Goal: Information Seeking & Learning: Learn about a topic

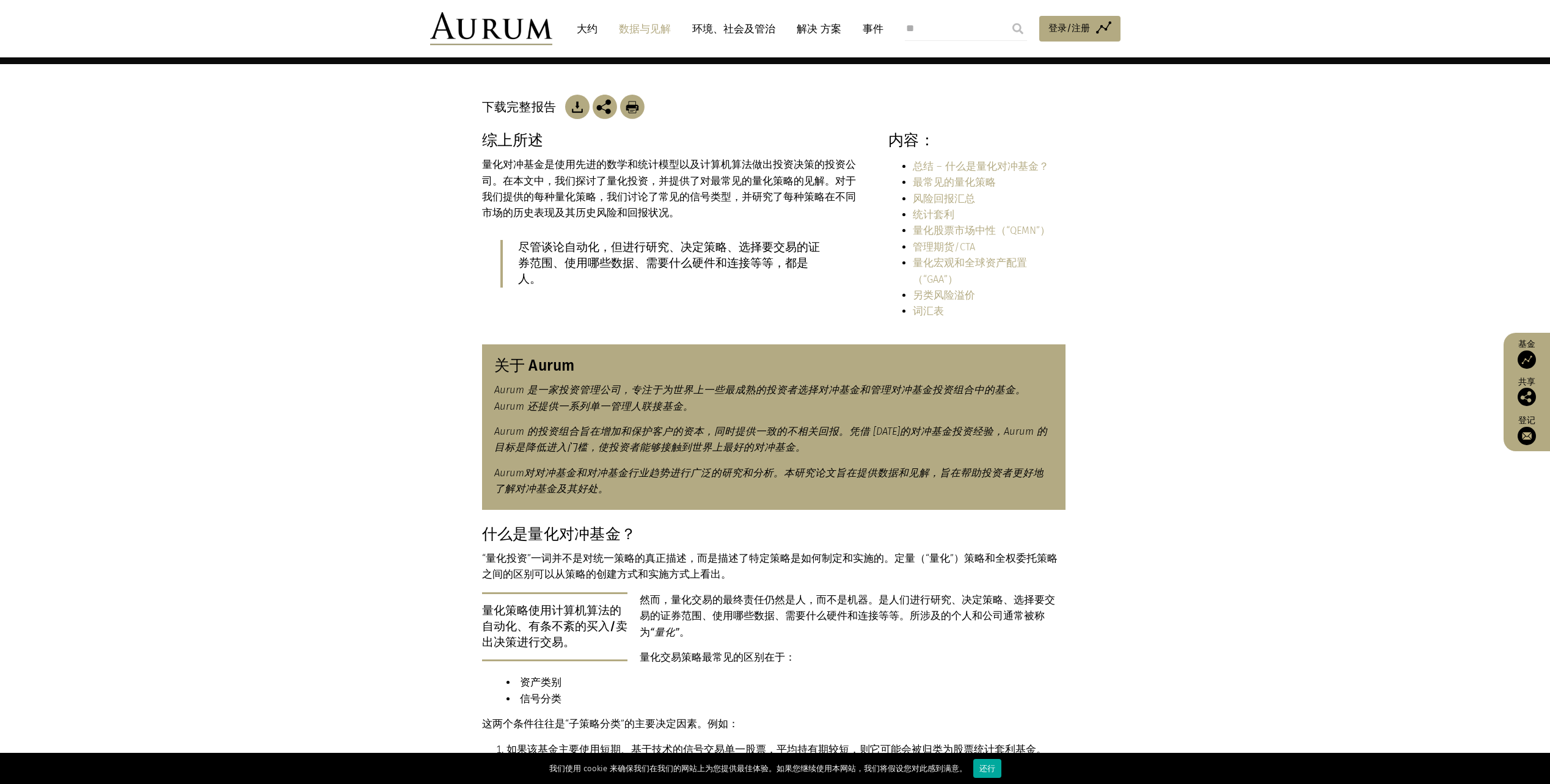
scroll to position [140, 0]
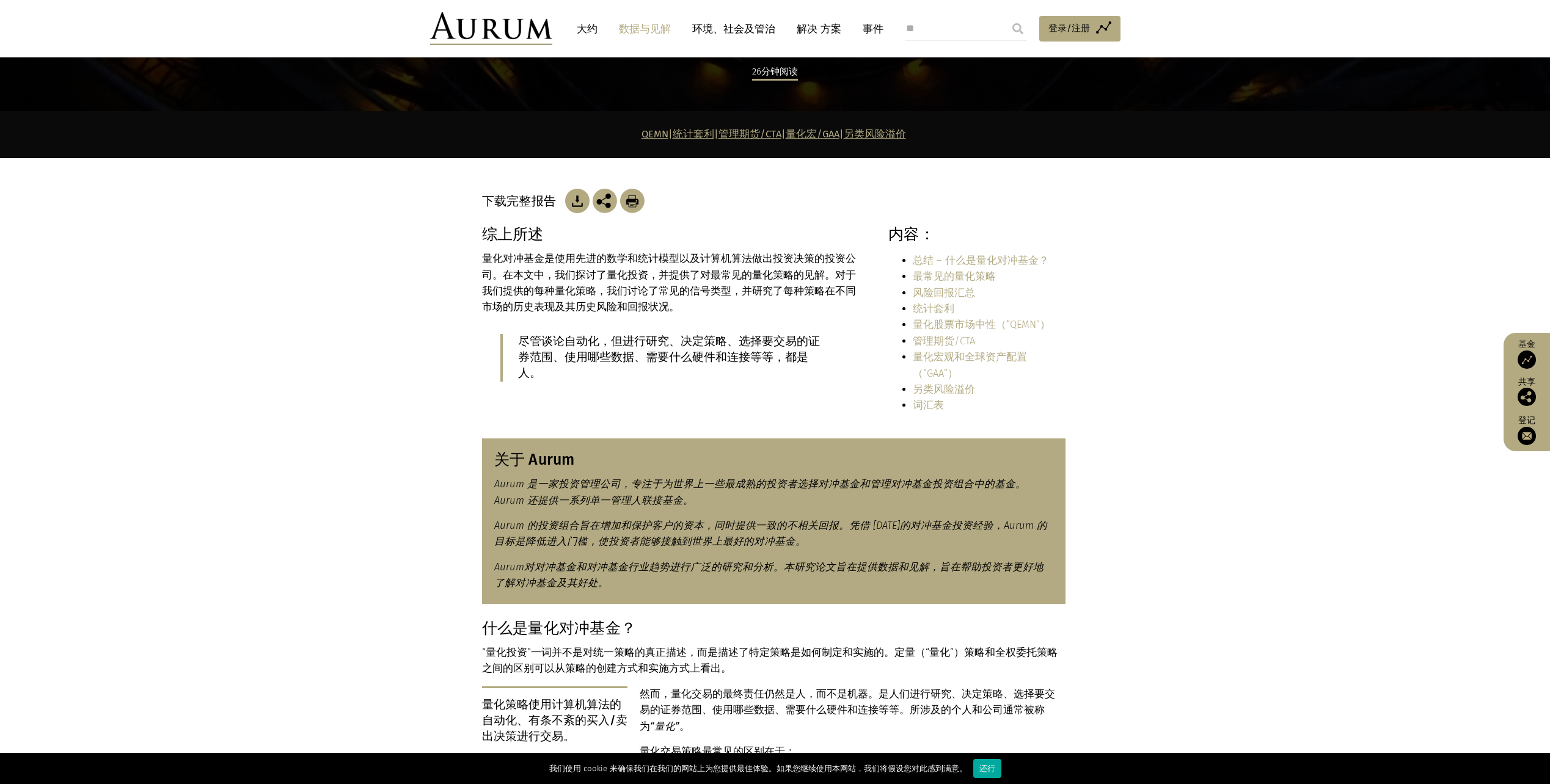
click at [586, 195] on img at bounding box center [577, 201] width 25 height 24
click at [967, 273] on link "最常见的量化策略" at bounding box center [955, 276] width 83 height 12
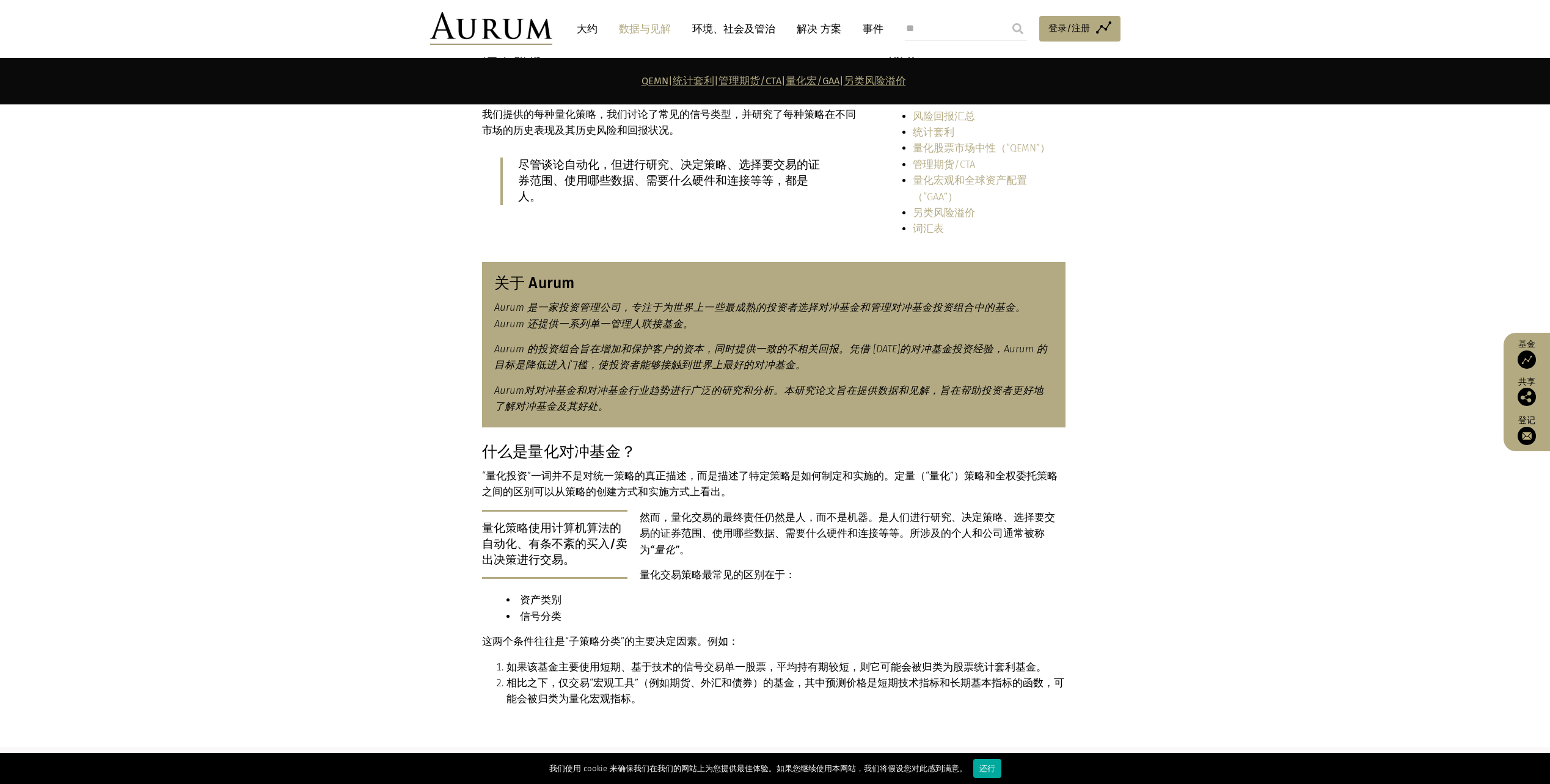
scroll to position [317, 0]
drag, startPoint x: 609, startPoint y: 450, endPoint x: 731, endPoint y: 467, distance: 123.2
click at [731, 467] on div "什么是量化对冲基金？ “量化投资”一词并不是对统一策略的真正描述，而是描述了特定策略是如何制定和实施的。定量（“量化”）策略和全权委托策略之间的区别可以从策略…" at bounding box center [774, 579] width 583 height 274
drag, startPoint x: 731, startPoint y: 467, endPoint x: 864, endPoint y: 554, distance: 158.9
click at [864, 554] on div "什么是量化对冲基金？ “量化投资”一词并不是对统一策略的真正描述，而是描述了特定策略是如何制定和实施的。定量（“量化”）策略和全权委托策略之间的区别可以从策略…" at bounding box center [774, 579] width 583 height 274
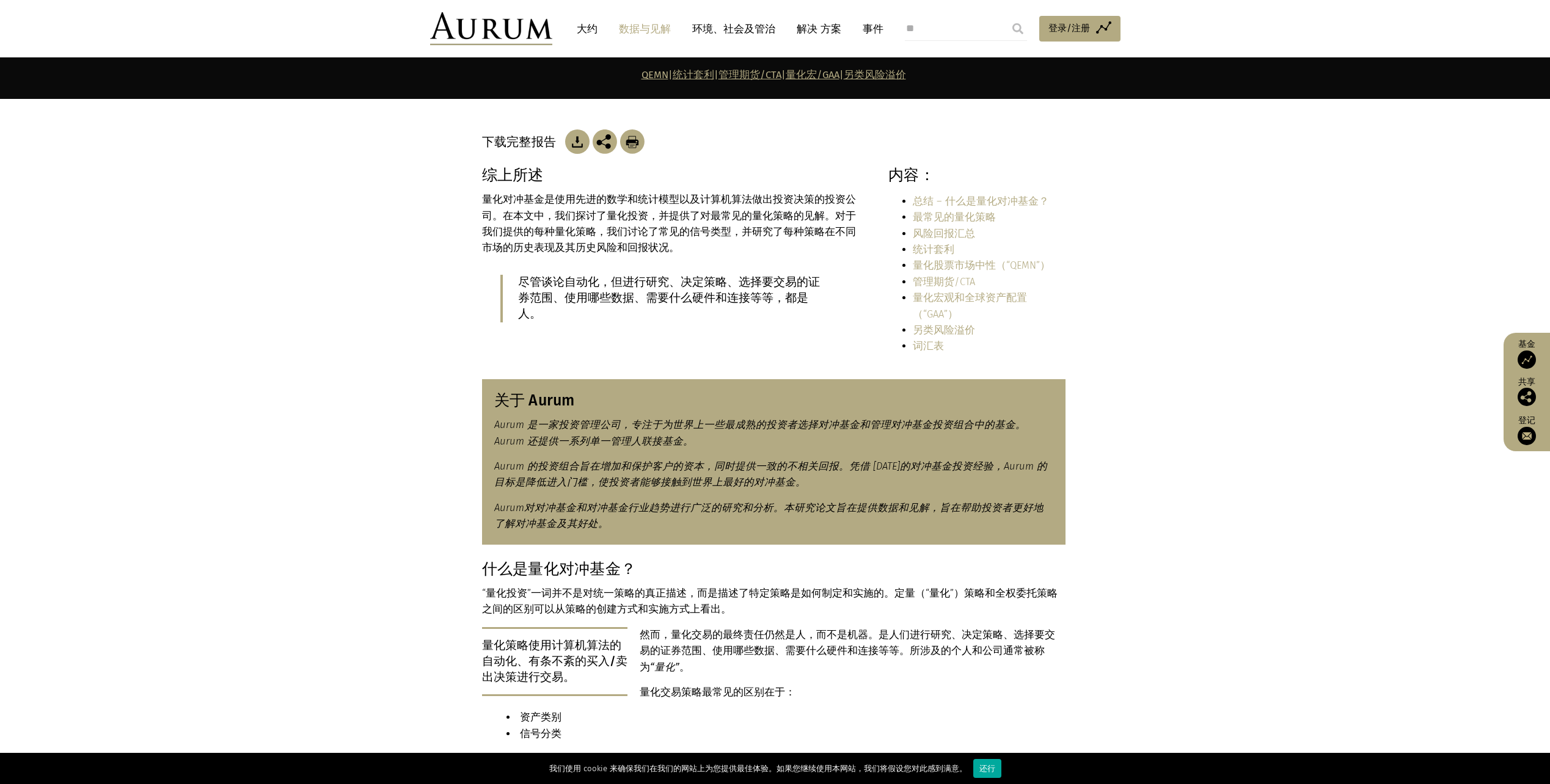
scroll to position [244, 0]
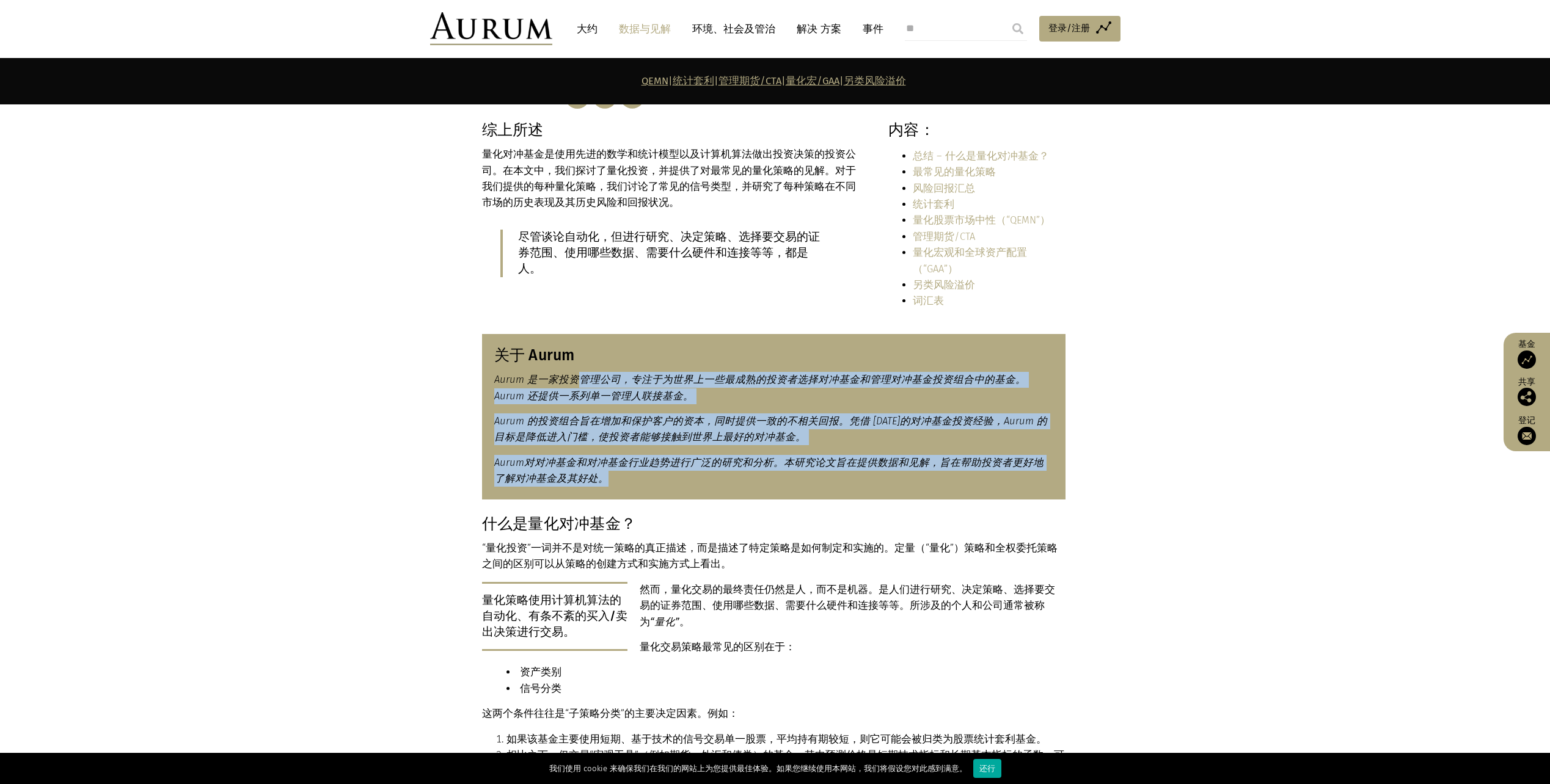
drag, startPoint x: 588, startPoint y: 366, endPoint x: 794, endPoint y: 466, distance: 229.0
click at [794, 466] on div "关于 Aurum Aurum 是一家投资管理公司，专注于为世界上一些最成熟的投资者选择对冲基金和管理对冲基金投资组合中的基金。Aurum 还提供一系列单一管理…" at bounding box center [774, 417] width 583 height 165
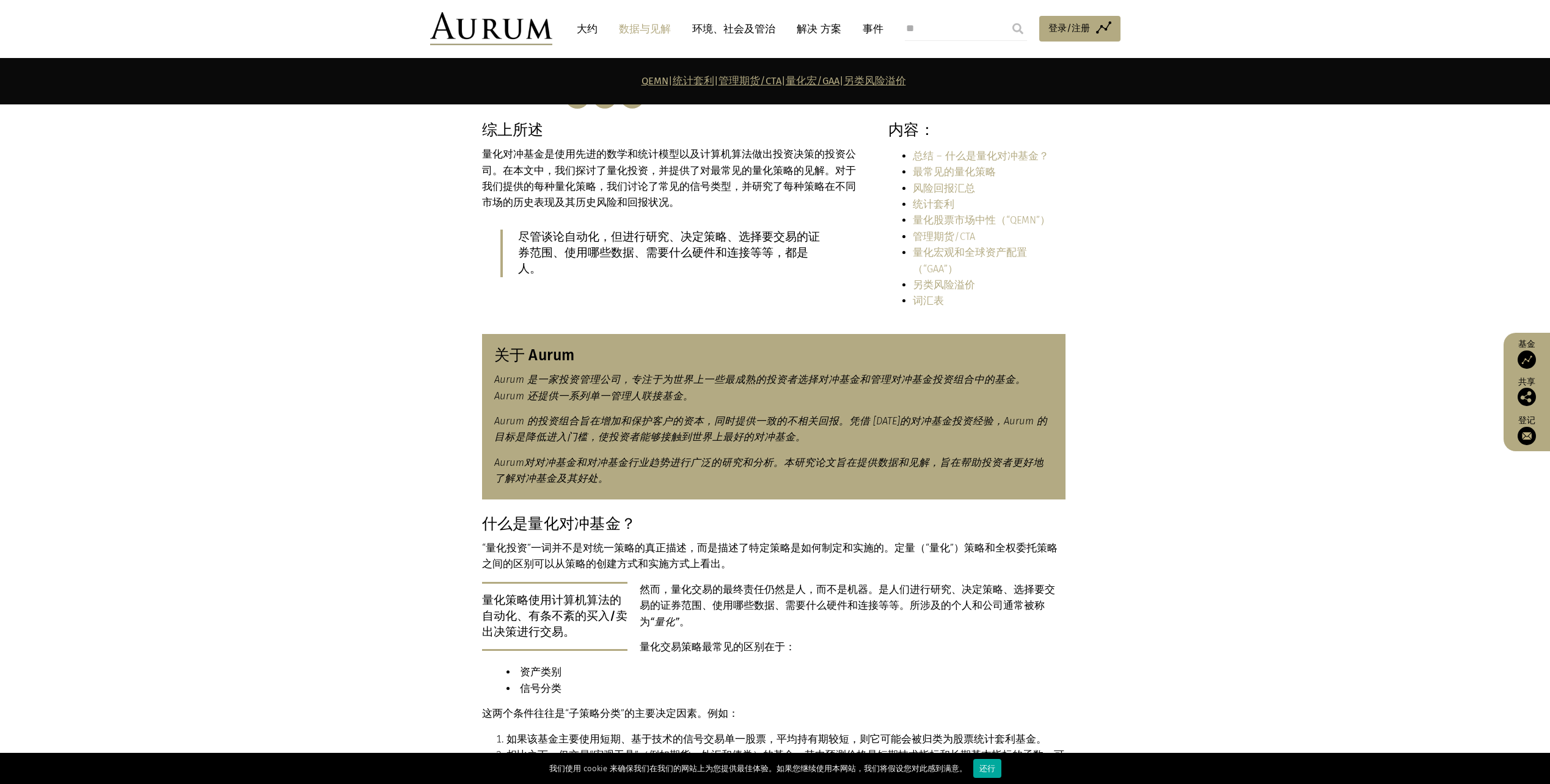
drag, startPoint x: 794, startPoint y: 466, endPoint x: 838, endPoint y: 569, distance: 112.0
click at [838, 582] on p "然而，量化交易的最终责任仍然是人，而不是机器。是人们进行研究、决定策略、选择要交易的证券范围、使用哪些数据、需要什么硬件和连接等等。所涉及的个人和公司通常被称…" at bounding box center [774, 606] width 583 height 48
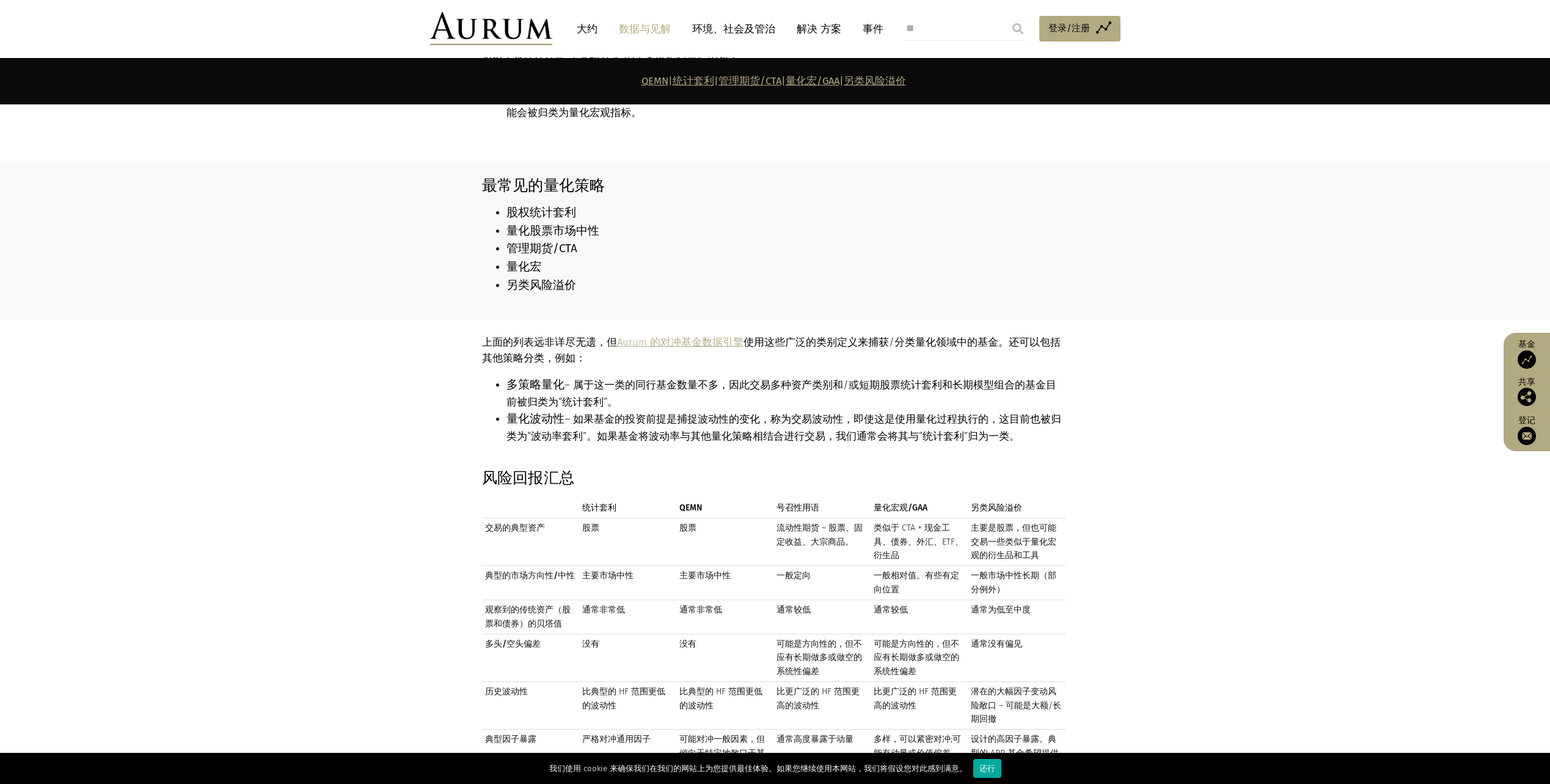
scroll to position [977, 0]
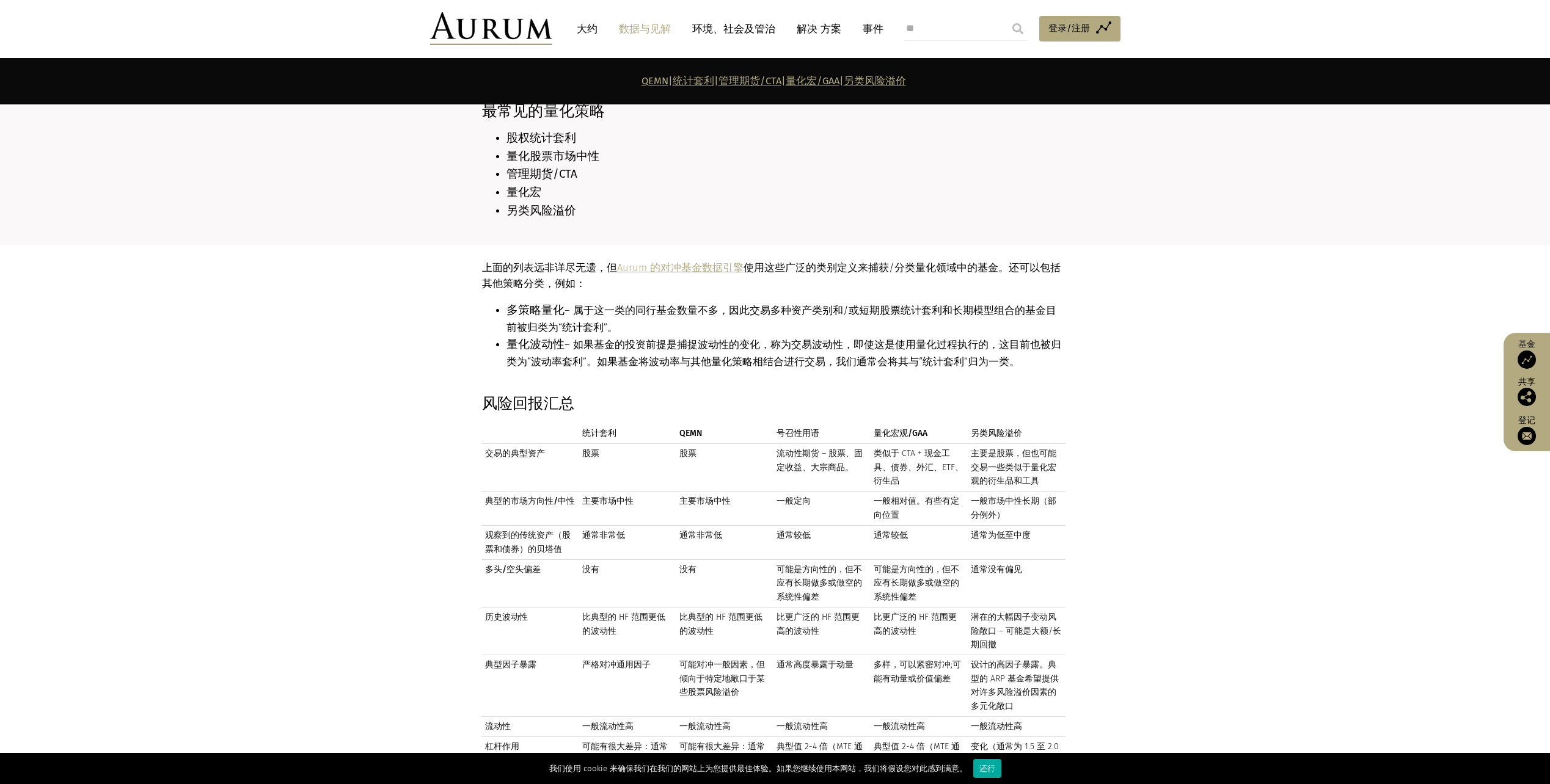
click at [908, 444] on td "类似于 CTA + 现金工具、债券、外汇、ETF、衍生品" at bounding box center [919, 468] width 97 height 48
click at [1005, 444] on td "主要是股票，但也可能交易一些类似于量化宏观的衍生品和工具" at bounding box center [1016, 468] width 97 height 48
drag, startPoint x: 995, startPoint y: 420, endPoint x: 1016, endPoint y: 440, distance: 29.0
click at [1016, 444] on td "主要是股票，但也可能交易一些类似于量化宏观的衍生品和工具" at bounding box center [1016, 468] width 97 height 48
drag, startPoint x: 1016, startPoint y: 440, endPoint x: 1071, endPoint y: 450, distance: 55.9
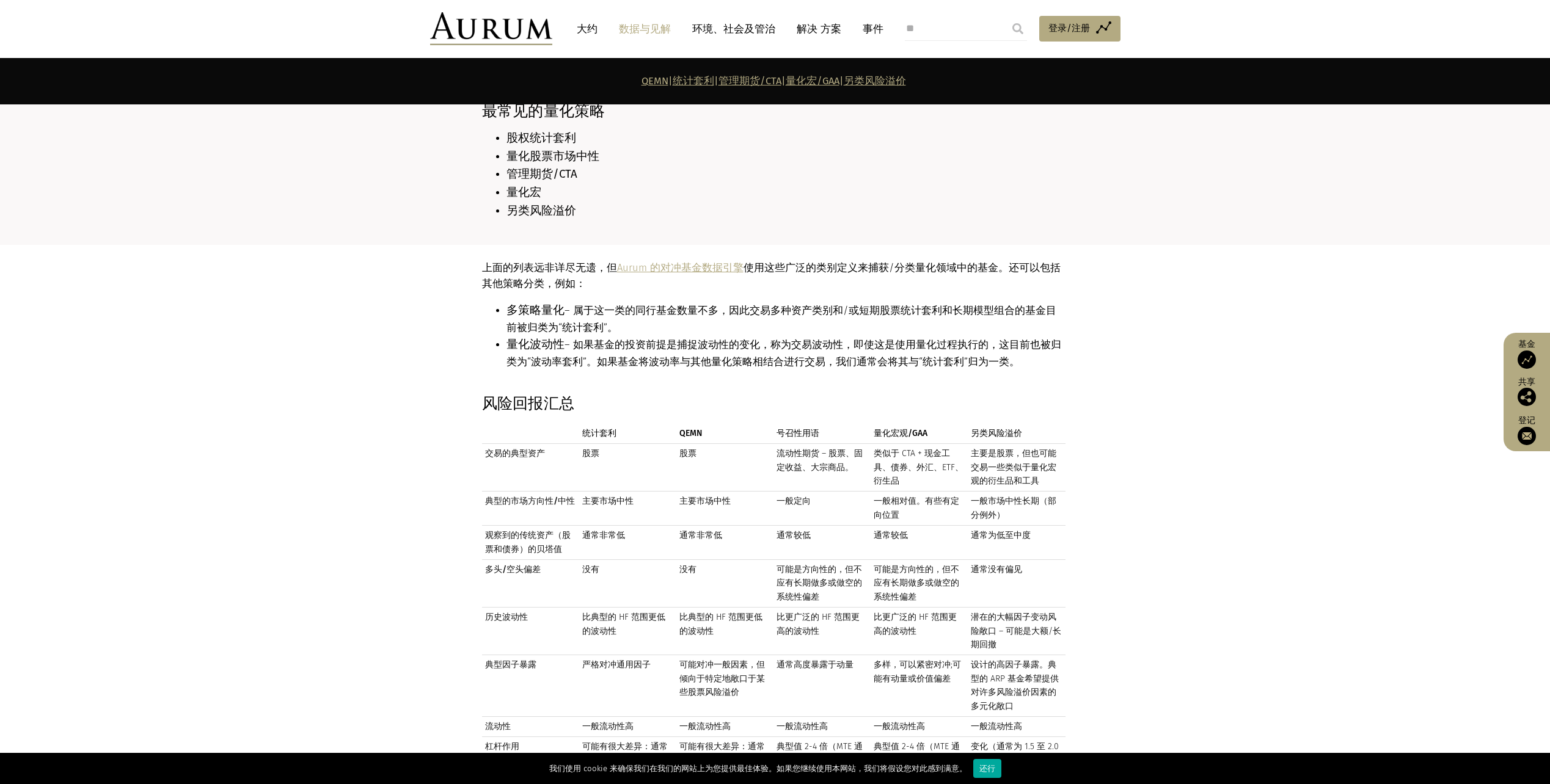
click at [1071, 450] on div "风险回报汇总 统计套利 QEMN 号召性用语 量化宏观/GAA 另类风险溢价 统计套利 QEMN 号召性用语 量化宏观/GAA 另类风险溢价 交易的典型资产 …" at bounding box center [775, 587] width 611 height 385
drag, startPoint x: 786, startPoint y: 420, endPoint x: 819, endPoint y: 421, distance: 33.0
click at [819, 444] on td "流动性期货 – 股票、固定收益、大宗商品。" at bounding box center [822, 468] width 97 height 48
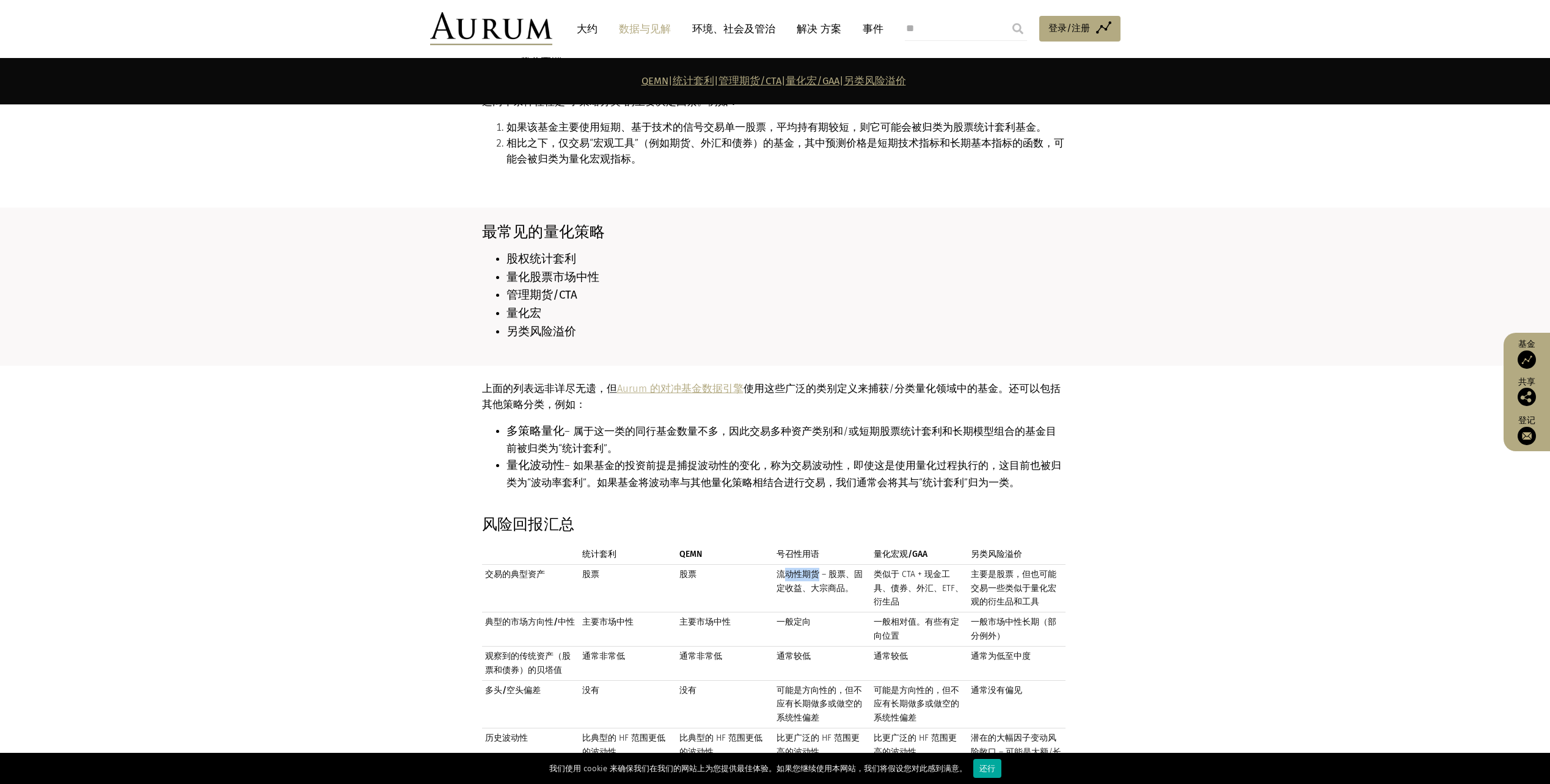
scroll to position [855, 0]
click at [831, 566] on td "流动性期货 – 股票、固定收益、大宗商品。" at bounding box center [822, 590] width 97 height 48
drag, startPoint x: 799, startPoint y: 541, endPoint x: 822, endPoint y: 557, distance: 28.0
click at [822, 566] on td "流动性期货 – 股票、固定收益、大宗商品。" at bounding box center [822, 590] width 97 height 48
drag, startPoint x: 822, startPoint y: 557, endPoint x: 792, endPoint y: 589, distance: 43.9
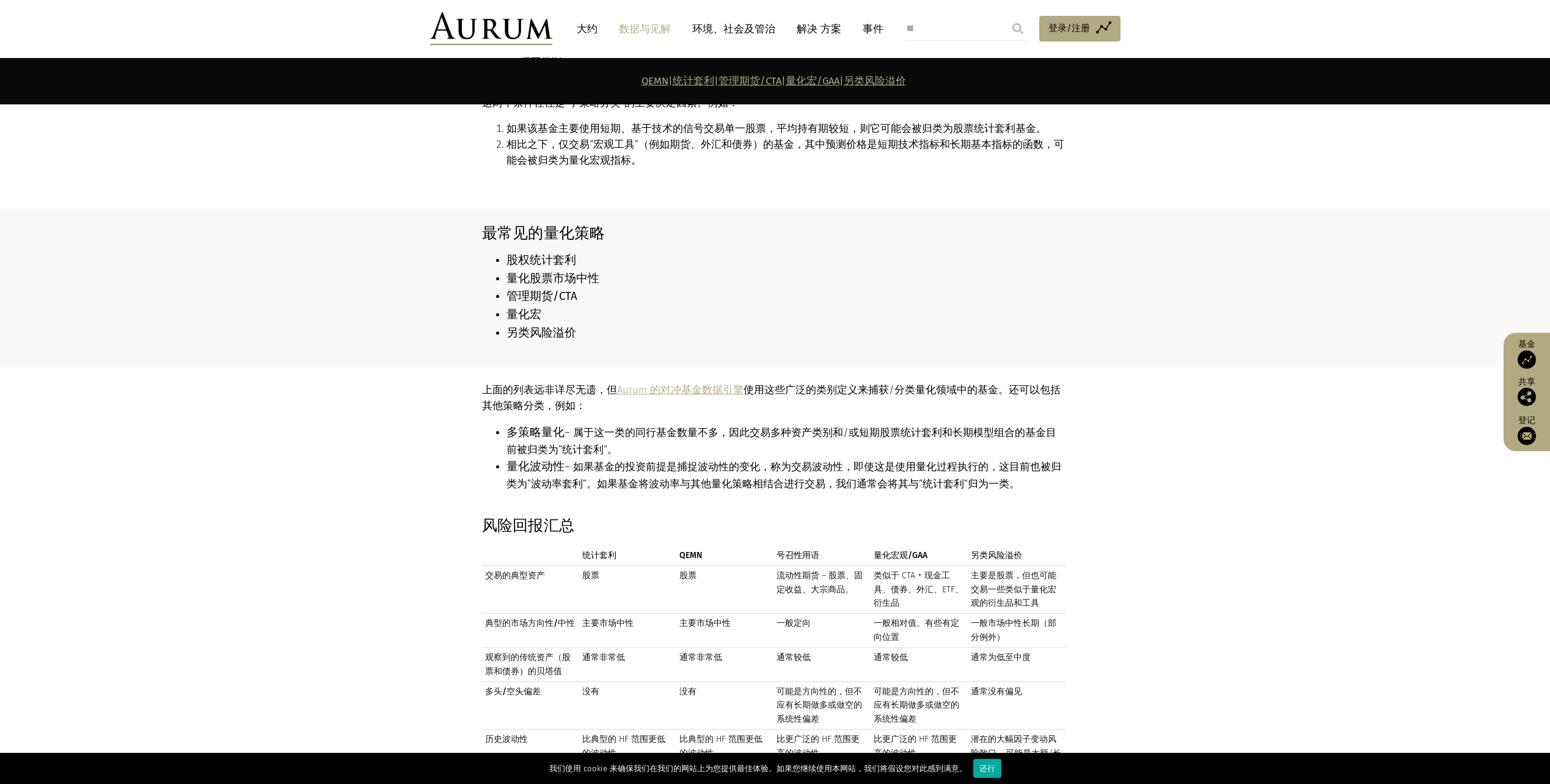
click at [794, 614] on td "一般定向" at bounding box center [822, 631] width 97 height 34
click at [712, 614] on td "主要市场中性" at bounding box center [725, 631] width 97 height 34
drag, startPoint x: 605, startPoint y: 587, endPoint x: 620, endPoint y: 588, distance: 15.0
click at [620, 614] on td "主要市场中性" at bounding box center [628, 631] width 97 height 34
drag, startPoint x: 620, startPoint y: 588, endPoint x: 690, endPoint y: 543, distance: 83.2
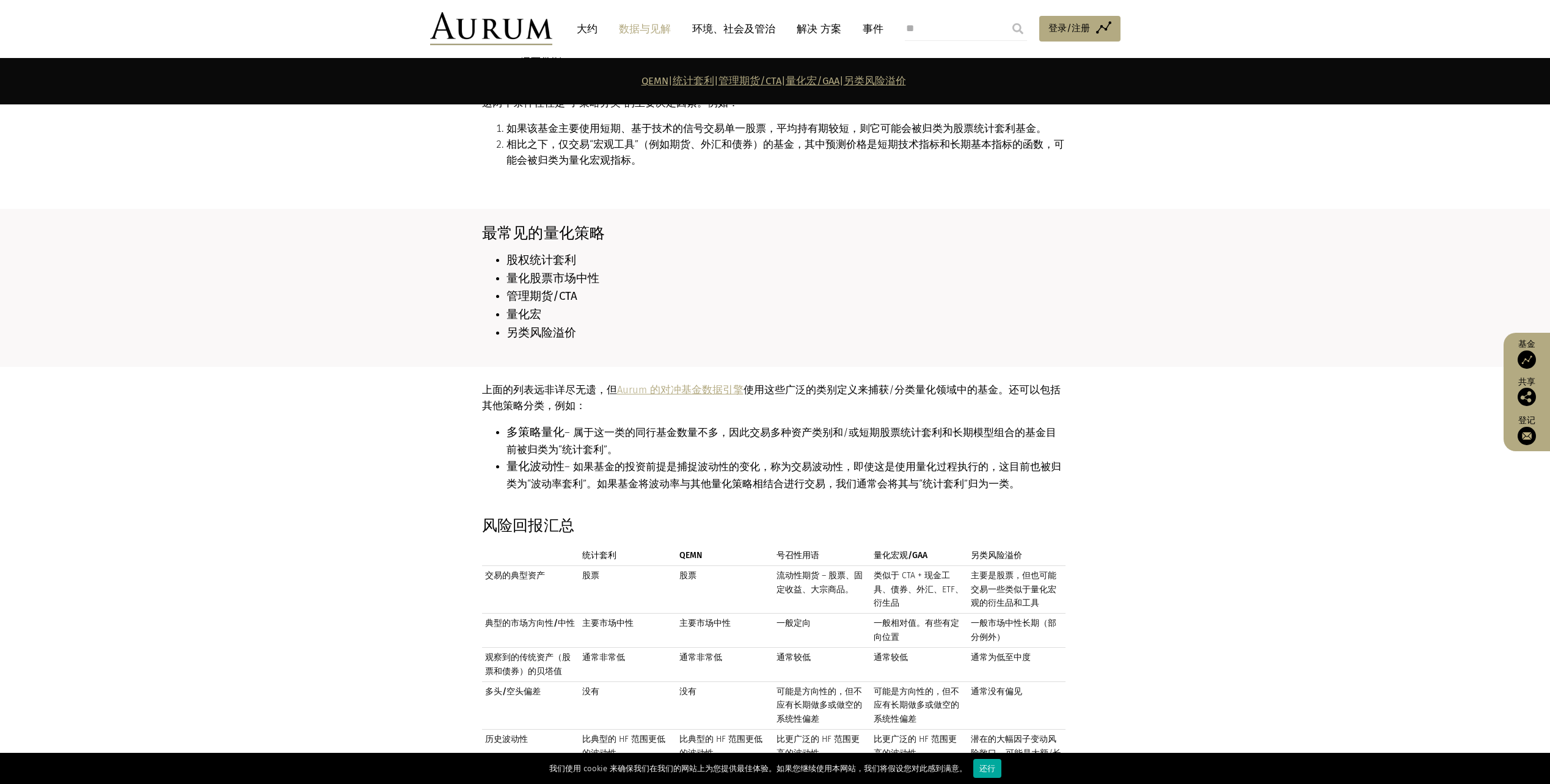
click at [690, 566] on td "股票" at bounding box center [725, 590] width 97 height 48
click at [700, 614] on td "主要市场中性" at bounding box center [725, 631] width 97 height 34
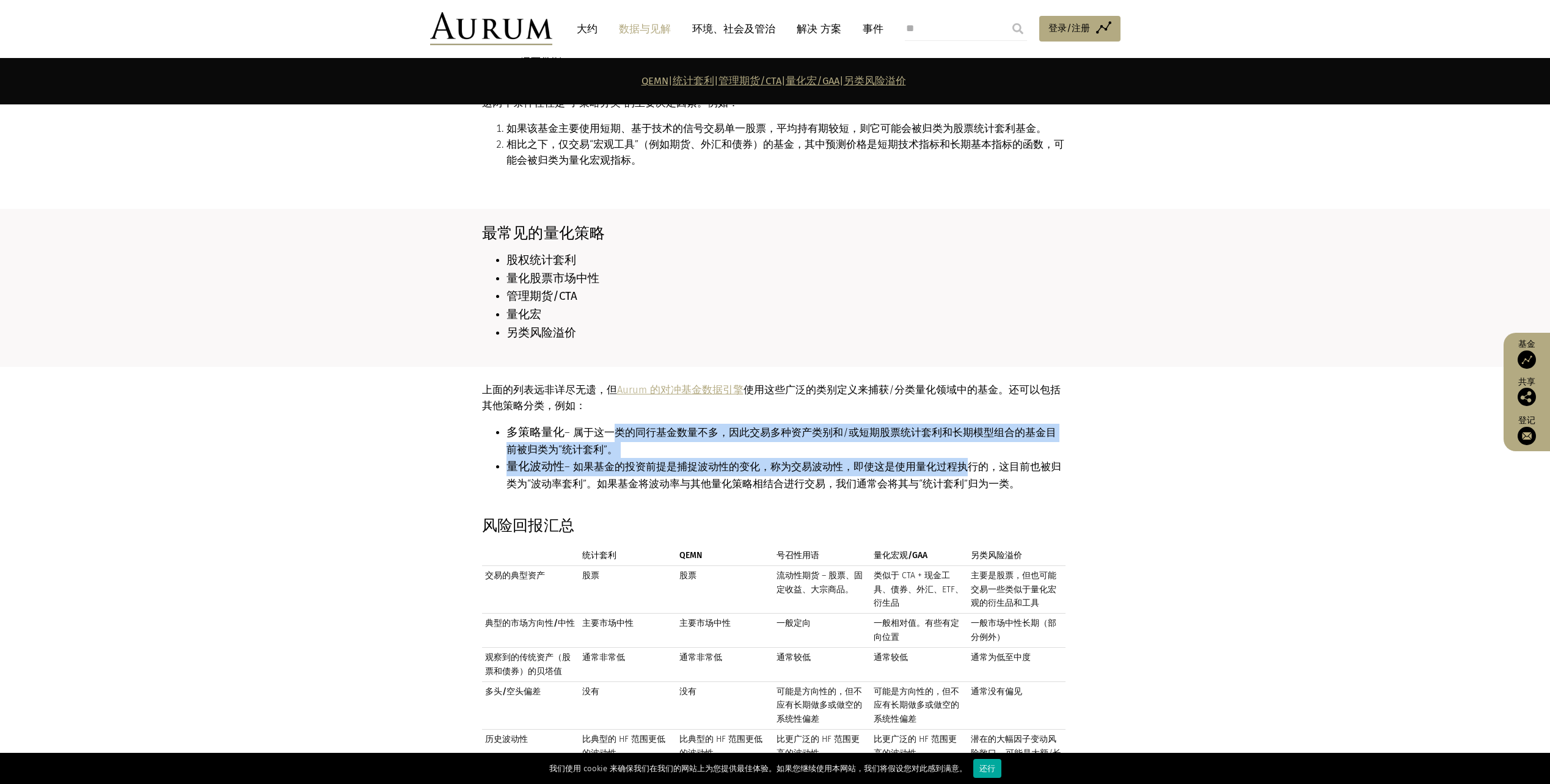
drag, startPoint x: 607, startPoint y: 404, endPoint x: 943, endPoint y: 443, distance: 338.3
click at [943, 443] on ul "多策略量化 – 属于这一类的同行基金数量不多，因此交易多种资产类别和/或短期股票统计套利和长期模型组合的基金目前被归类为“统计套利”。 量化波动性 – 如果基…" at bounding box center [774, 458] width 583 height 69
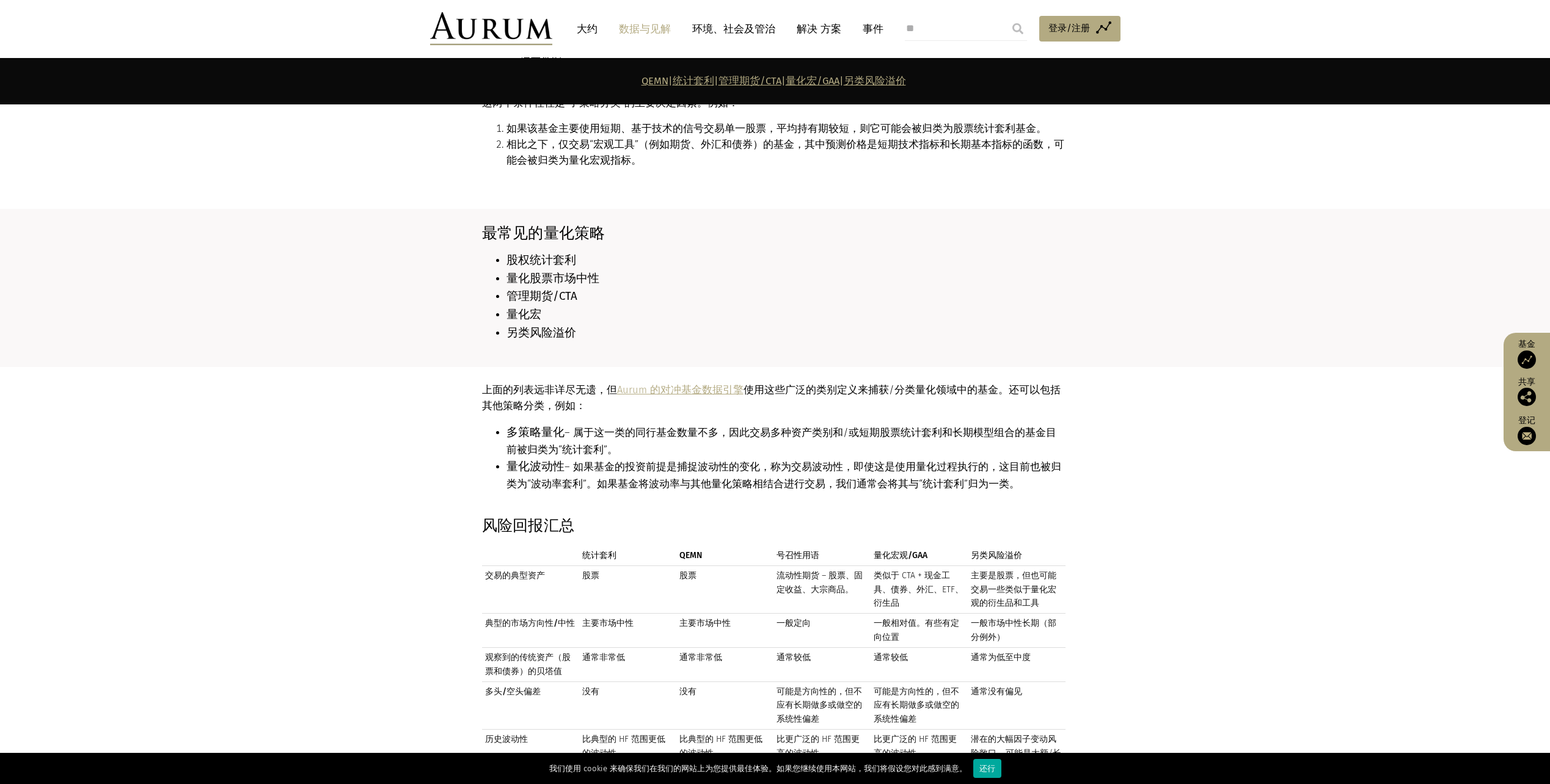
click at [916, 614] on td "一般相对值。有些有定向位置" at bounding box center [919, 631] width 97 height 34
drag, startPoint x: 898, startPoint y: 541, endPoint x: 907, endPoint y: 545, distance: 9.8
click at [907, 566] on td "类似于 CTA + 现金工具、债券、外汇、ETF、衍生品" at bounding box center [919, 590] width 97 height 48
drag, startPoint x: 907, startPoint y: 545, endPoint x: 827, endPoint y: 550, distance: 80.2
click at [827, 566] on td "流动性期货 – 股票、固定收益、大宗商品。" at bounding box center [822, 590] width 97 height 48
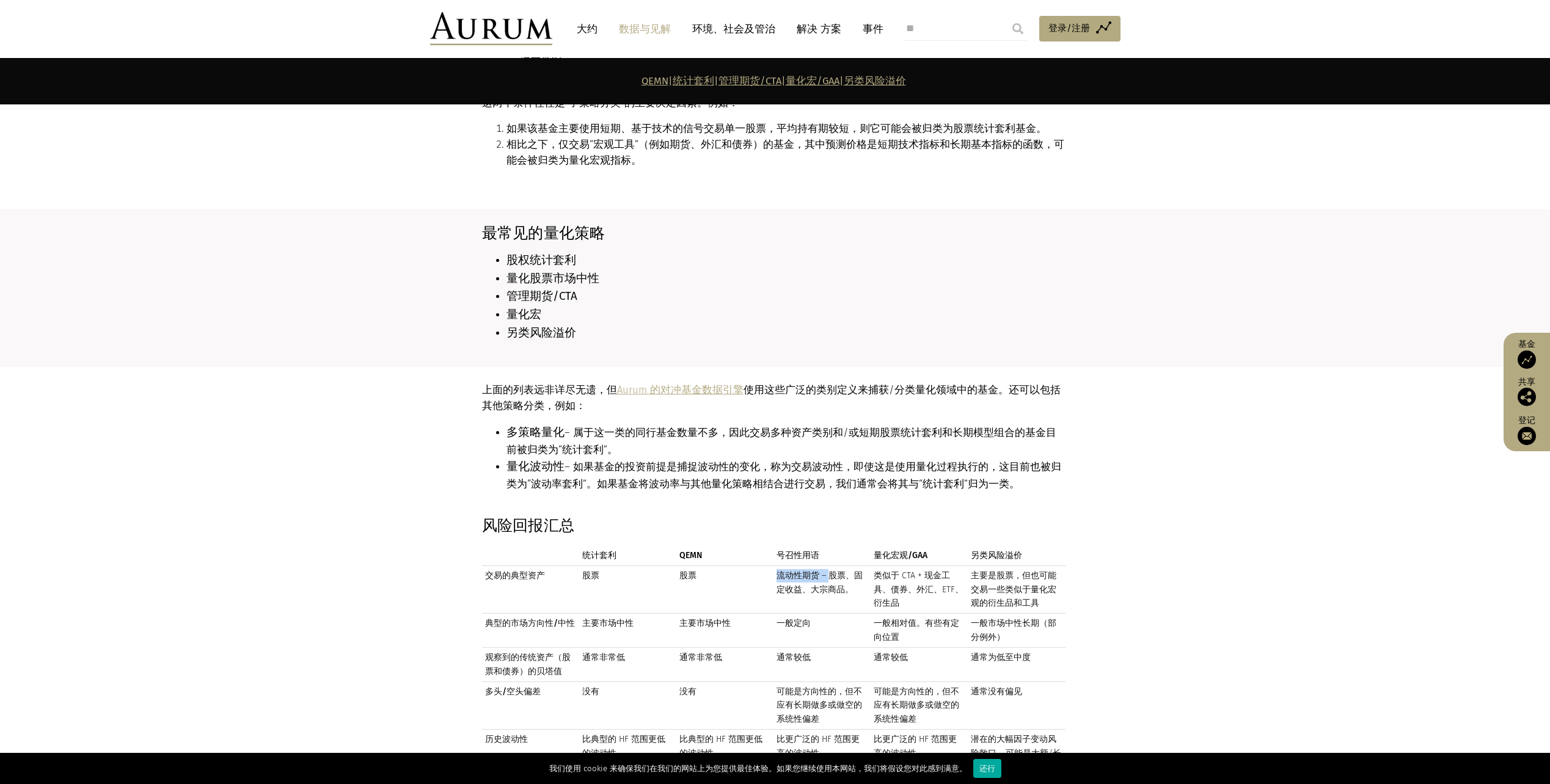
drag, startPoint x: 777, startPoint y: 537, endPoint x: 832, endPoint y: 549, distance: 56.3
click at [831, 566] on td "流动性期货 – 股票、固定收益、大宗商品。" at bounding box center [822, 590] width 97 height 48
drag, startPoint x: 832, startPoint y: 549, endPoint x: 1003, endPoint y: 573, distance: 172.7
click at [1003, 571] on td "主要是股票，但也可能交易一些类似于量化宏观的衍生品和工具" at bounding box center [1016, 590] width 97 height 48
click at [997, 614] on td "一般市场中性长期（部分例外）" at bounding box center [1016, 631] width 97 height 34
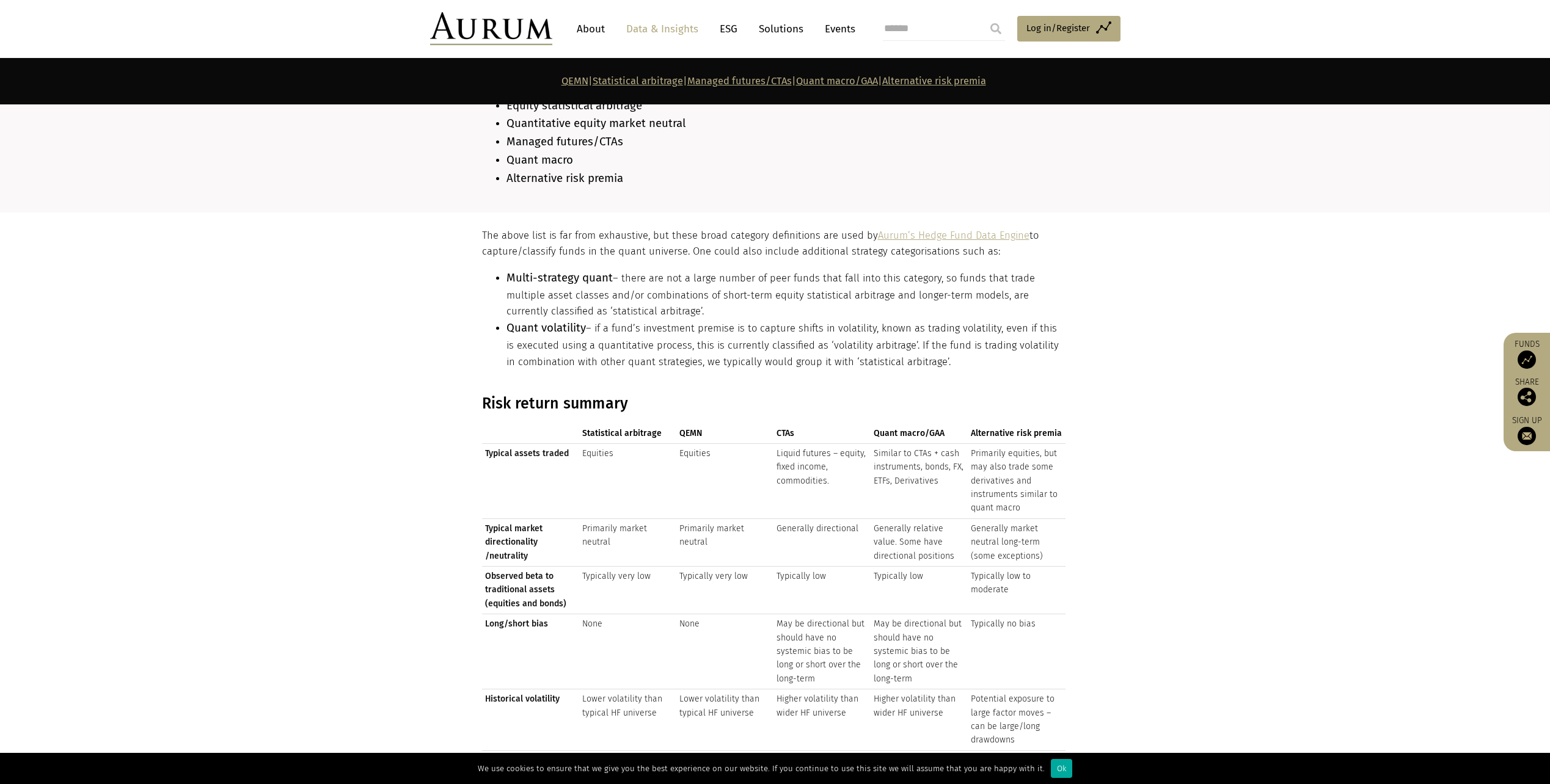
scroll to position [1135, 0]
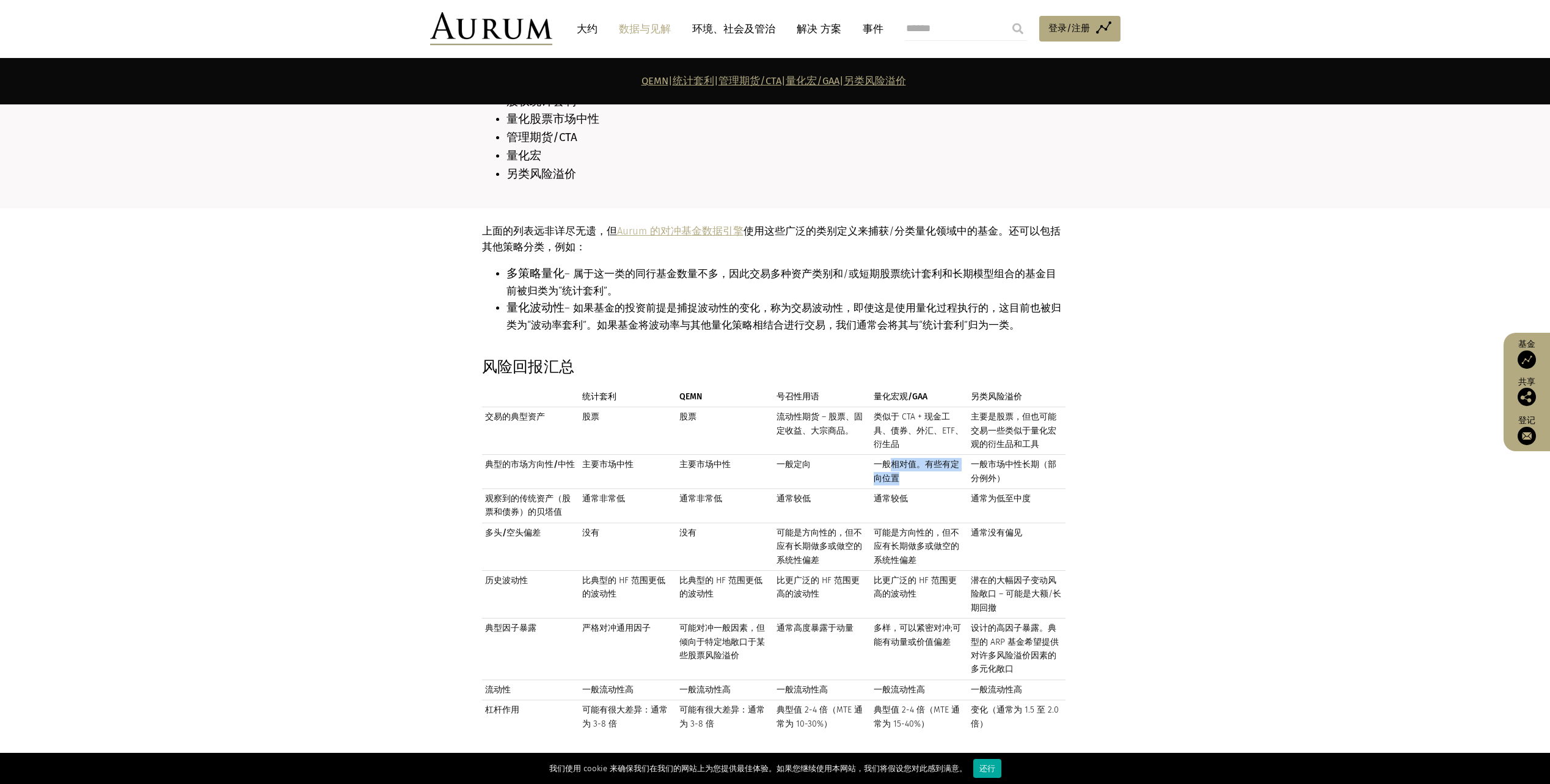
drag, startPoint x: 890, startPoint y: 453, endPoint x: 914, endPoint y: 474, distance: 31.9
click at [914, 474] on td "一般相对值。有些有定向位置" at bounding box center [919, 472] width 97 height 34
drag, startPoint x: 914, startPoint y: 474, endPoint x: 1066, endPoint y: 482, distance: 152.2
click at [1066, 482] on div "风险回报汇总 统计套利 QEMN 号召性用语 量化宏观/GAA 另类风险溢价 统计套利 QEMN 号召性用语 量化宏观/GAA 另类风险溢价 交易的典型资产 …" at bounding box center [775, 550] width 611 height 385
drag, startPoint x: 986, startPoint y: 454, endPoint x: 1024, endPoint y: 470, distance: 41.2
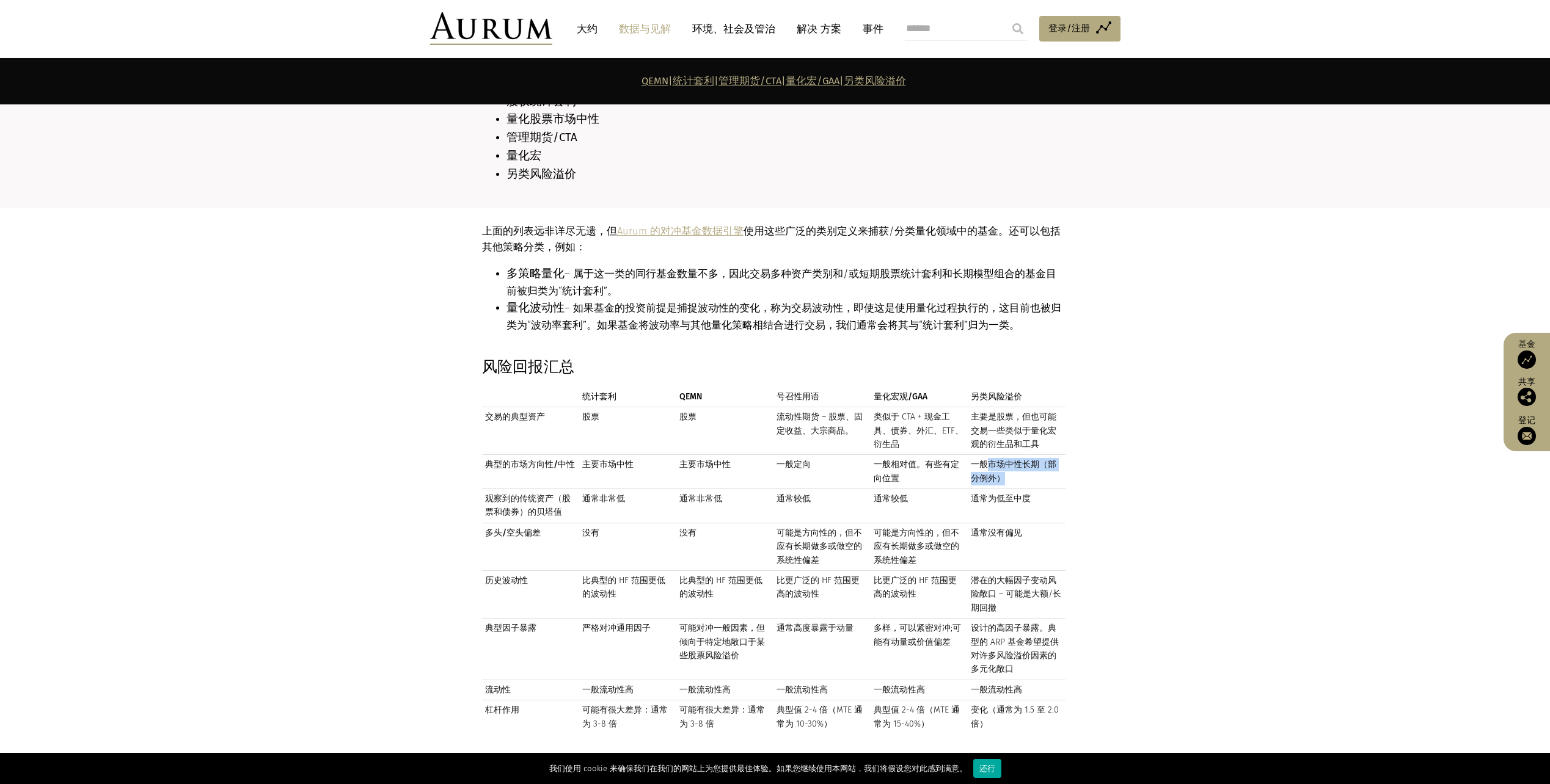
click at [1024, 470] on td "一般市场中性长期（部分例外）" at bounding box center [1016, 472] width 97 height 34
drag, startPoint x: 1024, startPoint y: 470, endPoint x: 1123, endPoint y: 488, distance: 100.6
click at [1123, 488] on section "风险回报汇总 统计套利 QEMN 号召性用语 量化宏观/GAA 另类风险溢价 统计套利 QEMN 号召性用语 量化宏观/GAA 另类风险溢价 交易的典型资产 …" at bounding box center [775, 550] width 1550 height 385
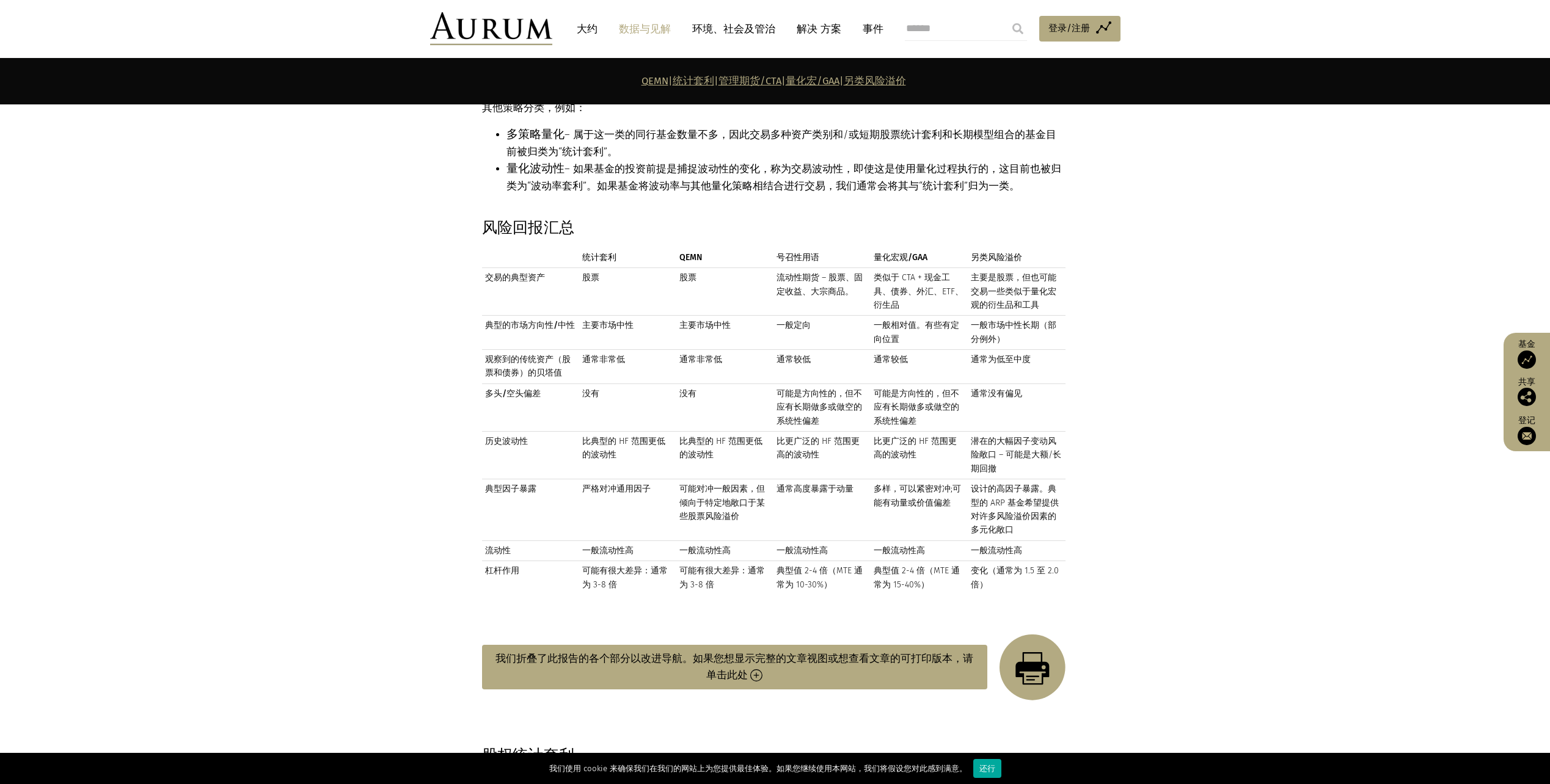
scroll to position [1319, 0]
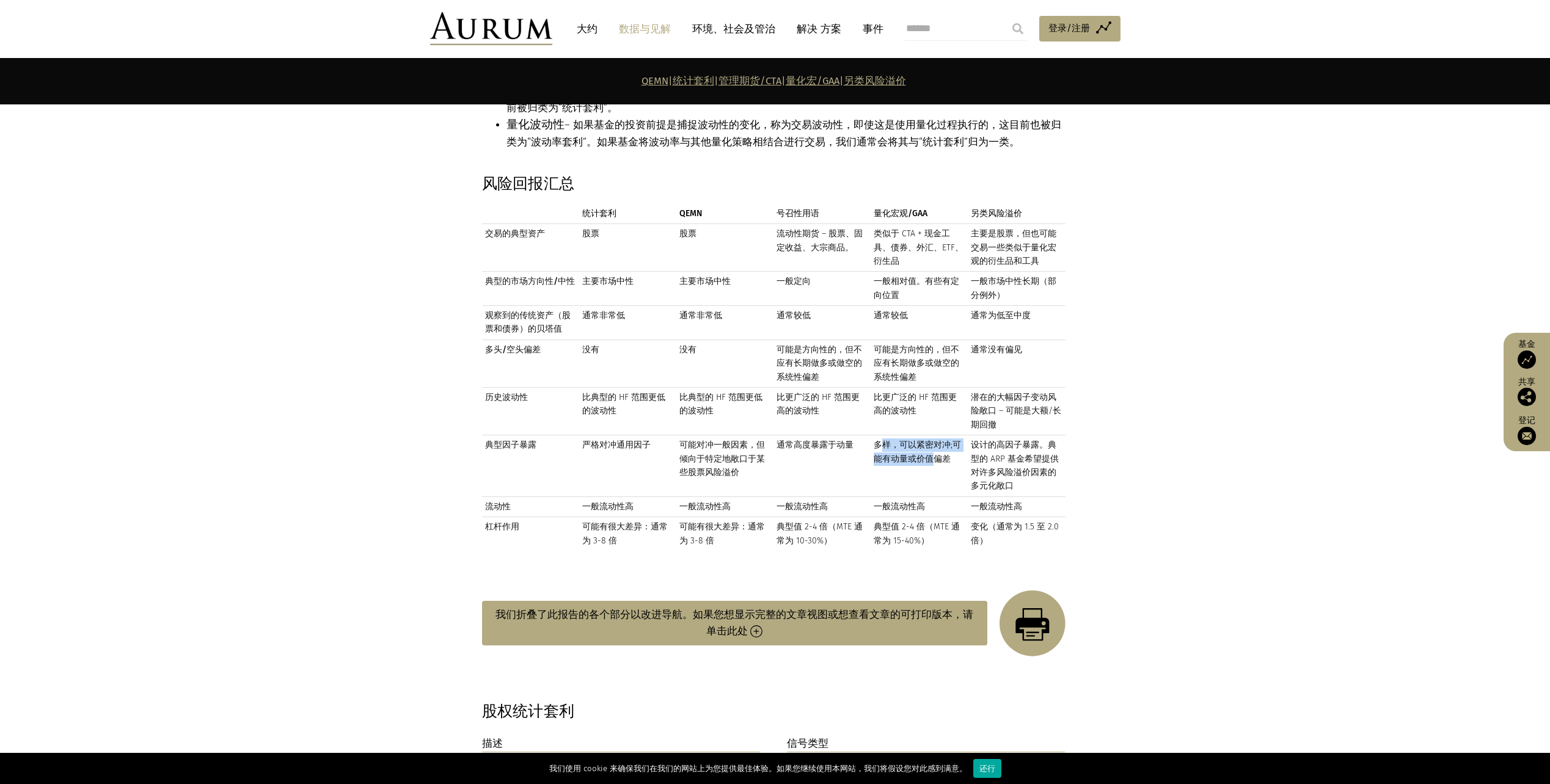
drag, startPoint x: 882, startPoint y: 436, endPoint x: 938, endPoint y: 448, distance: 57.3
click at [938, 448] on td "多样，可以紧密对冲;可能有动量或价值偏差" at bounding box center [919, 466] width 97 height 62
click at [696, 435] on td "可能对冲一般因素，但倾向于特定地敞口于某些股票风险溢价" at bounding box center [725, 466] width 97 height 62
click at [750, 625] on img at bounding box center [756, 631] width 12 height 12
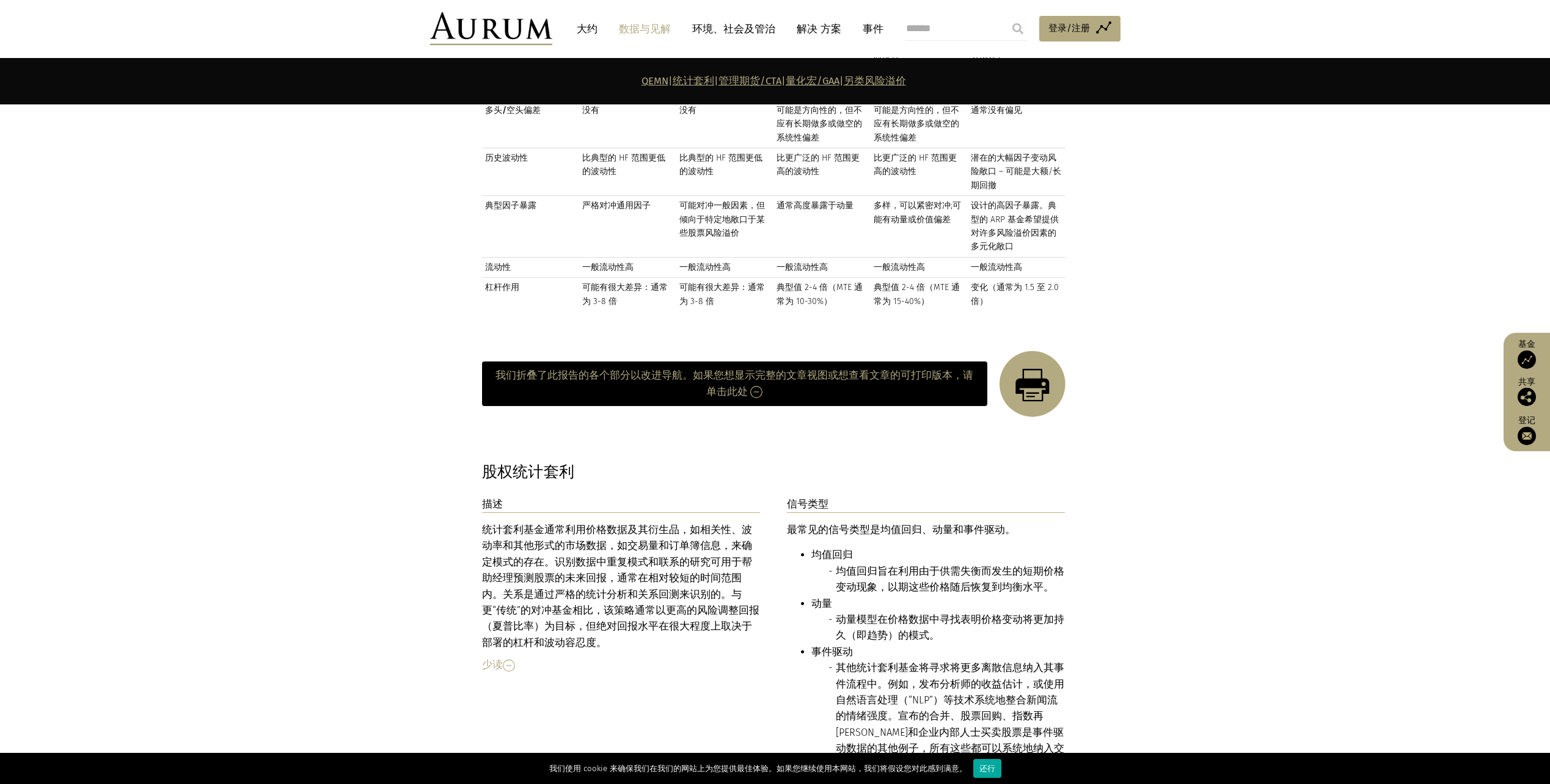
scroll to position [1562, 0]
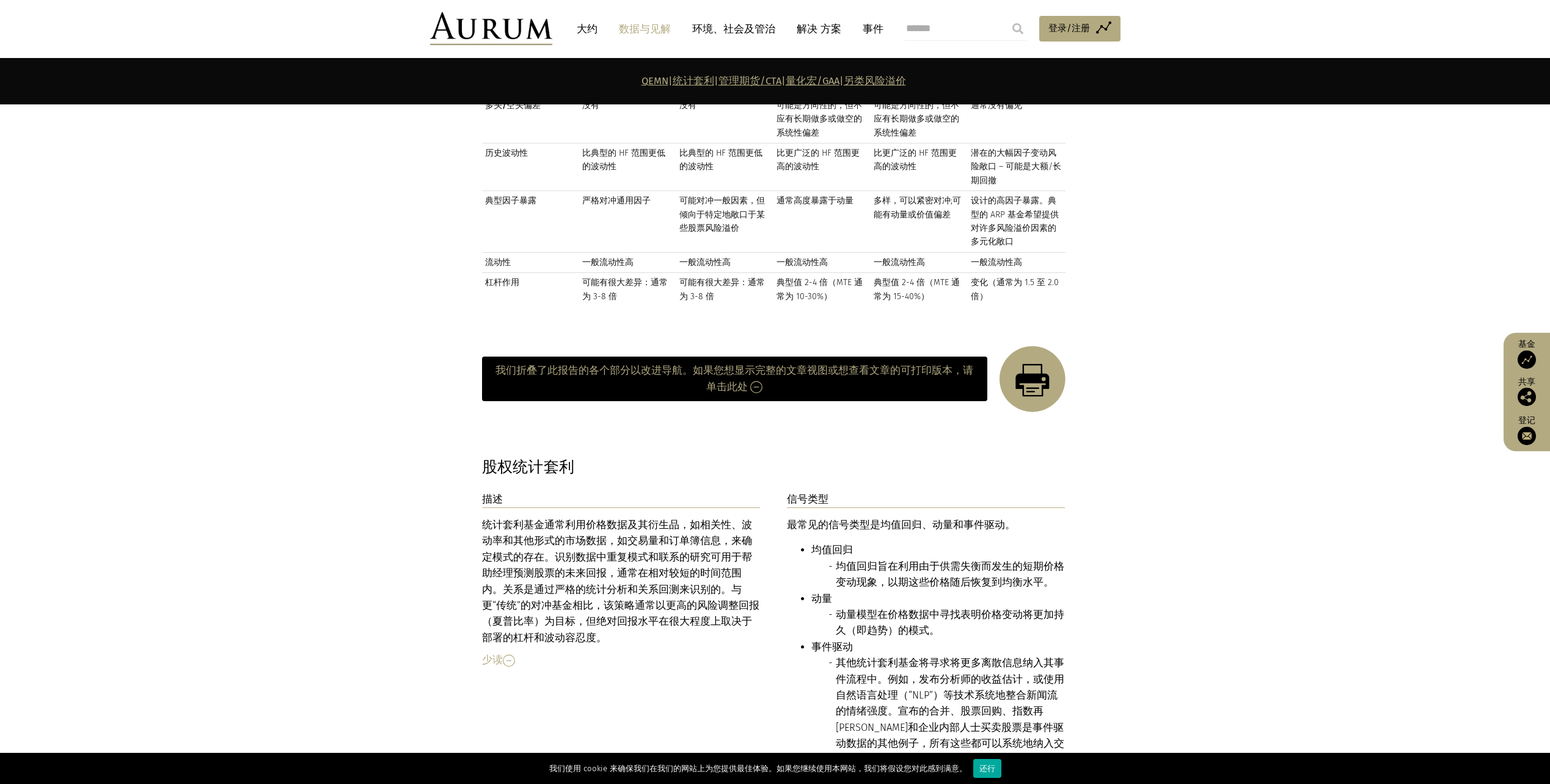
click at [750, 381] on img at bounding box center [756, 387] width 12 height 12
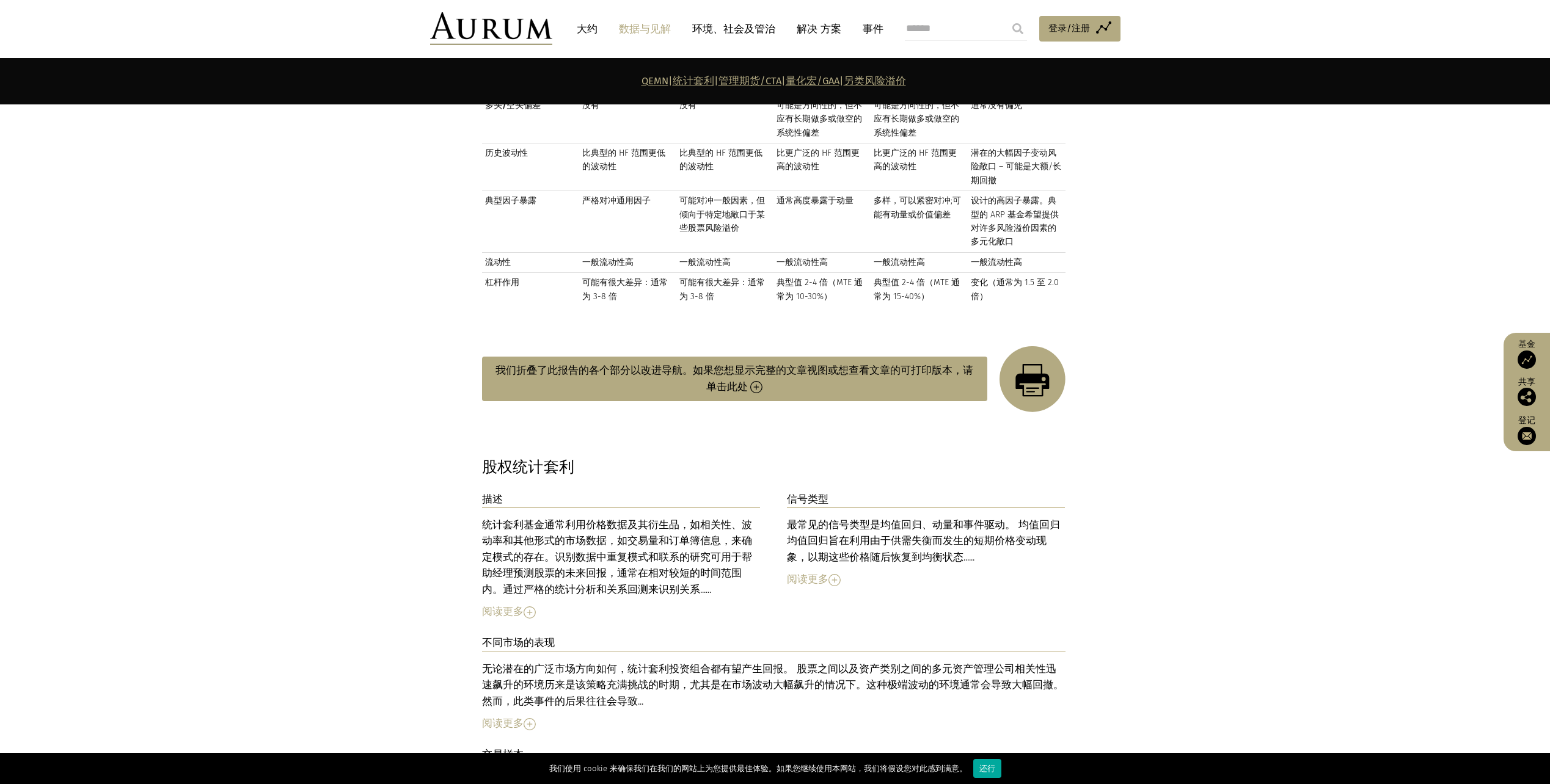
click at [750, 381] on img at bounding box center [756, 387] width 12 height 12
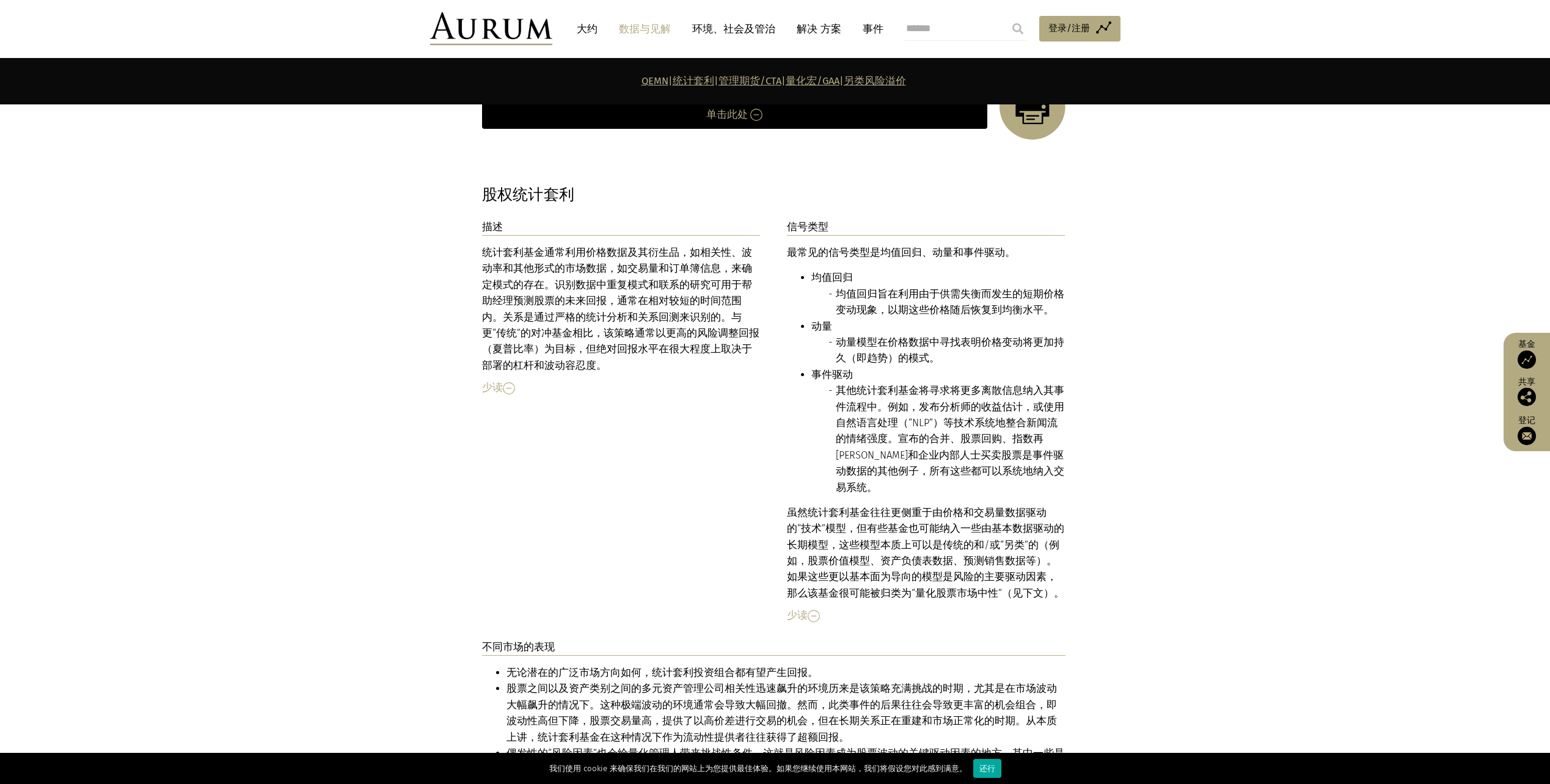
scroll to position [1746, 0]
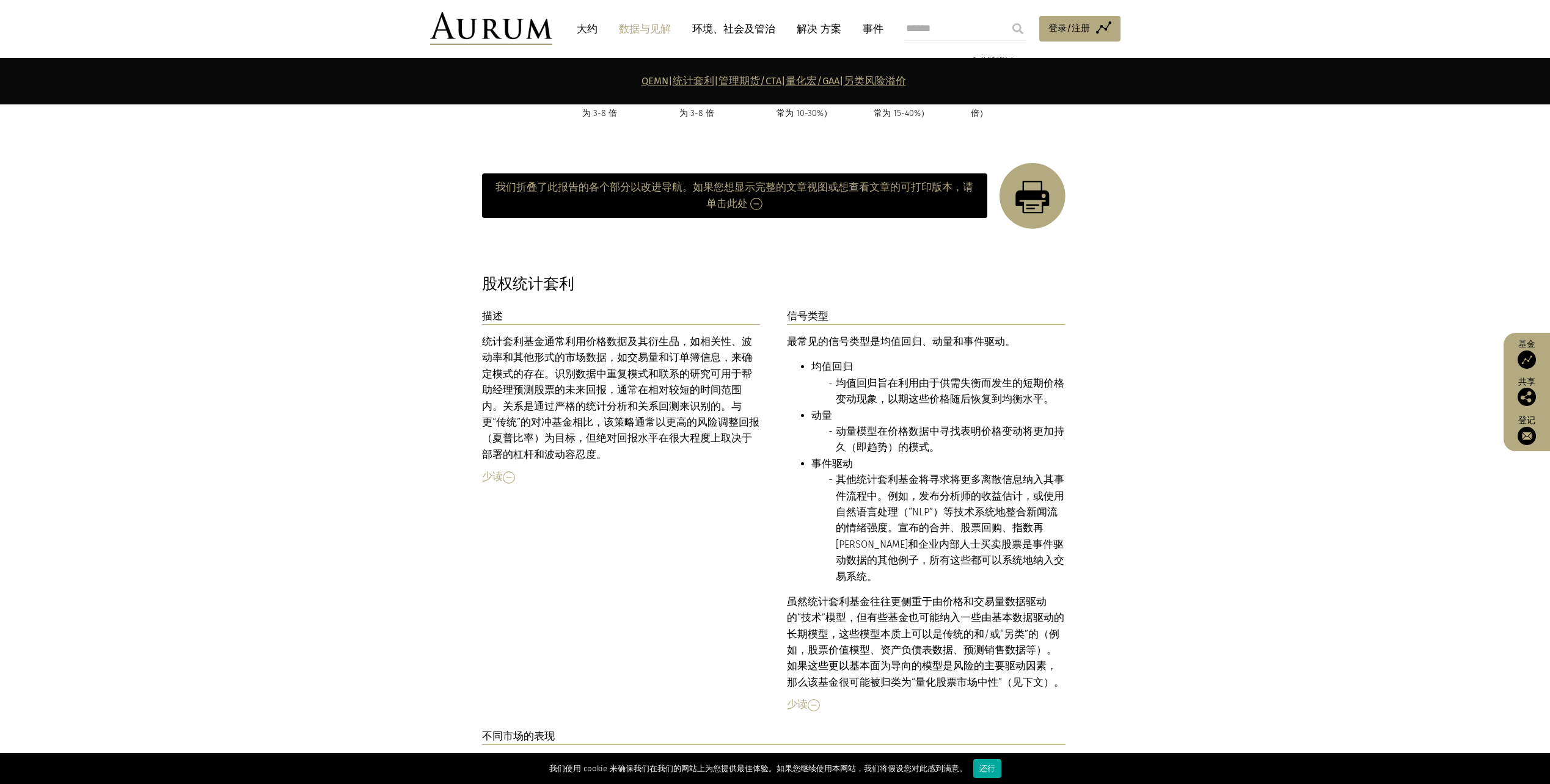
click at [750, 198] on img at bounding box center [756, 204] width 12 height 12
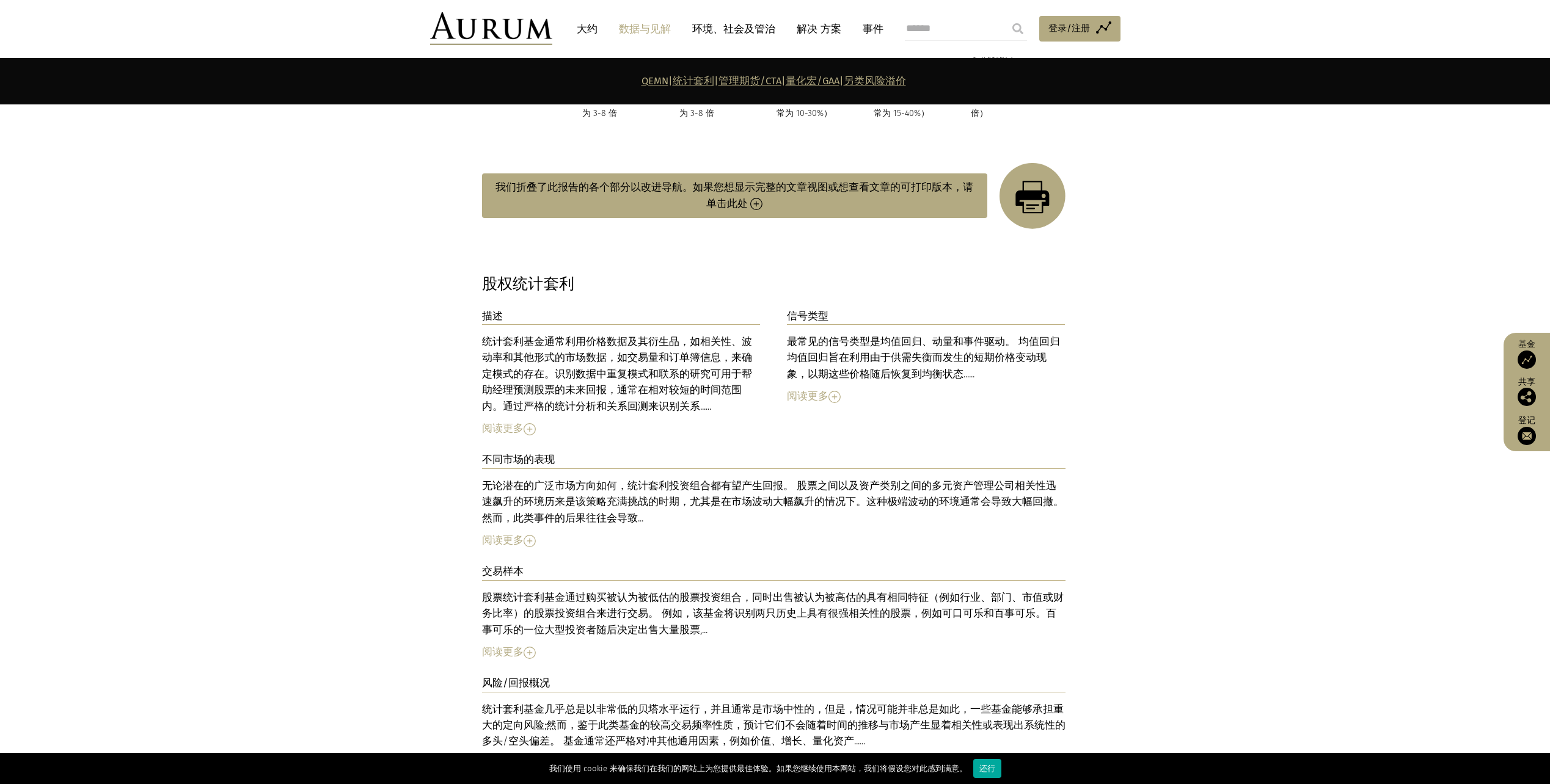
click at [750, 198] on img at bounding box center [756, 204] width 12 height 12
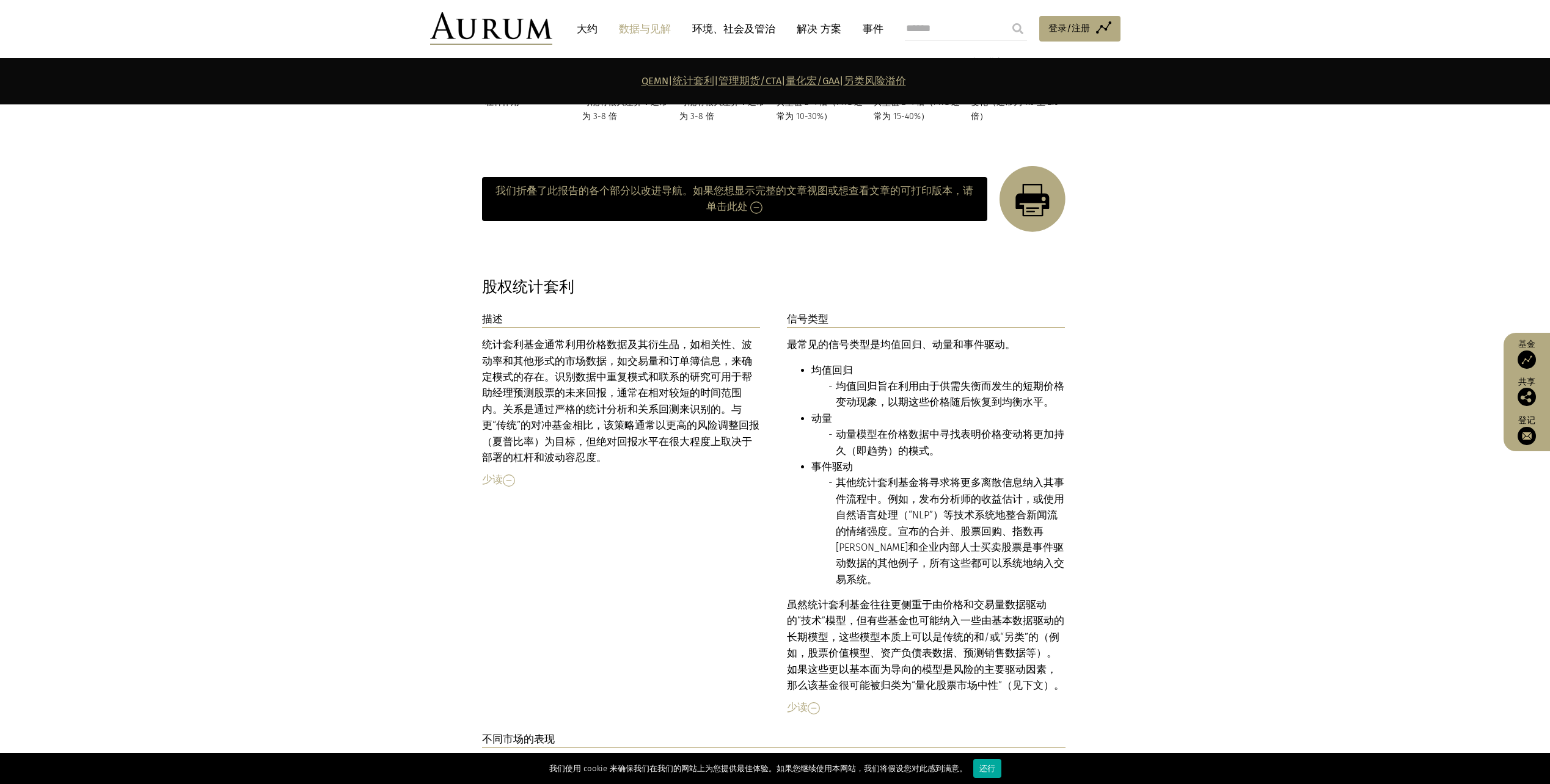
scroll to position [1624, 0]
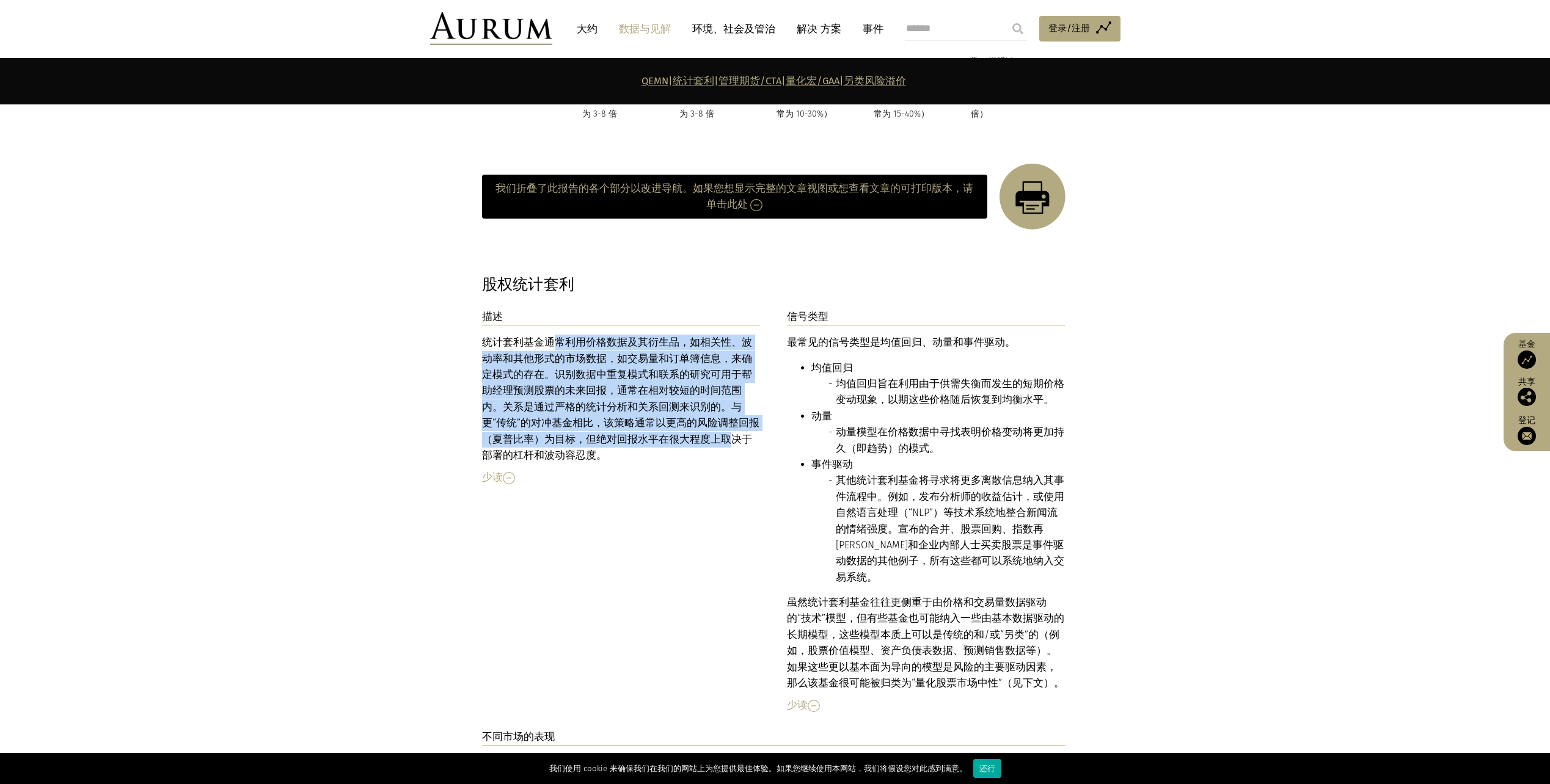
drag, startPoint x: 549, startPoint y: 310, endPoint x: 651, endPoint y: 414, distance: 145.7
click at [651, 414] on div "统计套利基金通常利用价格数据及其衍生品，如相关性、波动率和其他形式的市场数据，如交易量和订单簿信息，来确定模式的存在。识别数据中重复模式和联系的研究可用于帮助…" at bounding box center [621, 399] width 279 height 129
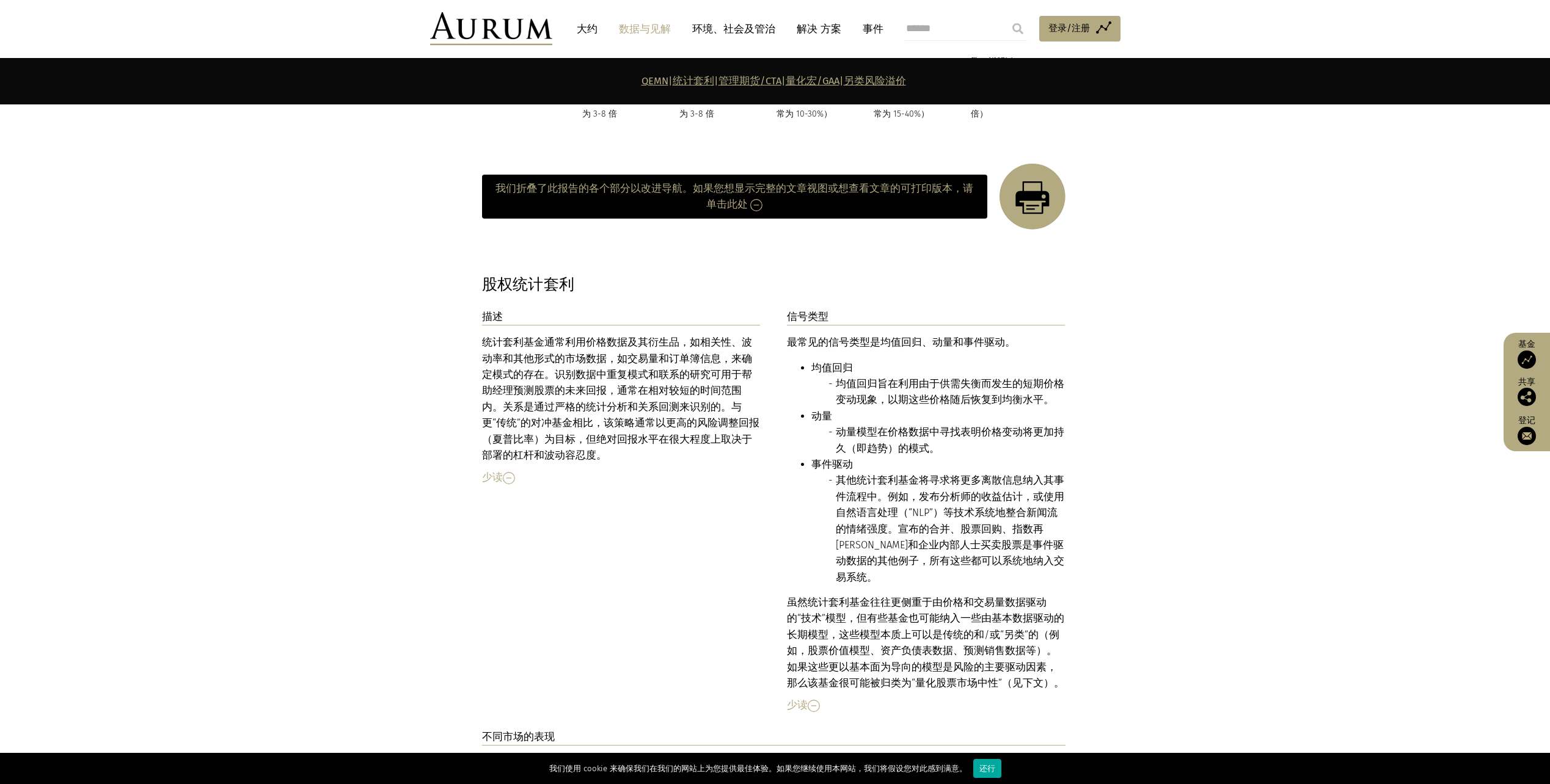
drag, startPoint x: 651, startPoint y: 414, endPoint x: 944, endPoint y: 415, distance: 293.0
click at [944, 424] on li "动量模型在价格数据中寻找表明价格变动将更加持久（即趋势）的模式。" at bounding box center [951, 440] width 230 height 32
click at [876, 336] on font "最常见的信号类型是均值回归、动量和事件驱动。" at bounding box center [901, 342] width 229 height 12
drag, startPoint x: 860, startPoint y: 356, endPoint x: 990, endPoint y: 371, distance: 130.9
click at [990, 376] on li "均值回归旨在利用由于供需失衡而发生的短期价格变动现象，以期这些价格随后恢复到均衡水平。" at bounding box center [951, 392] width 230 height 32
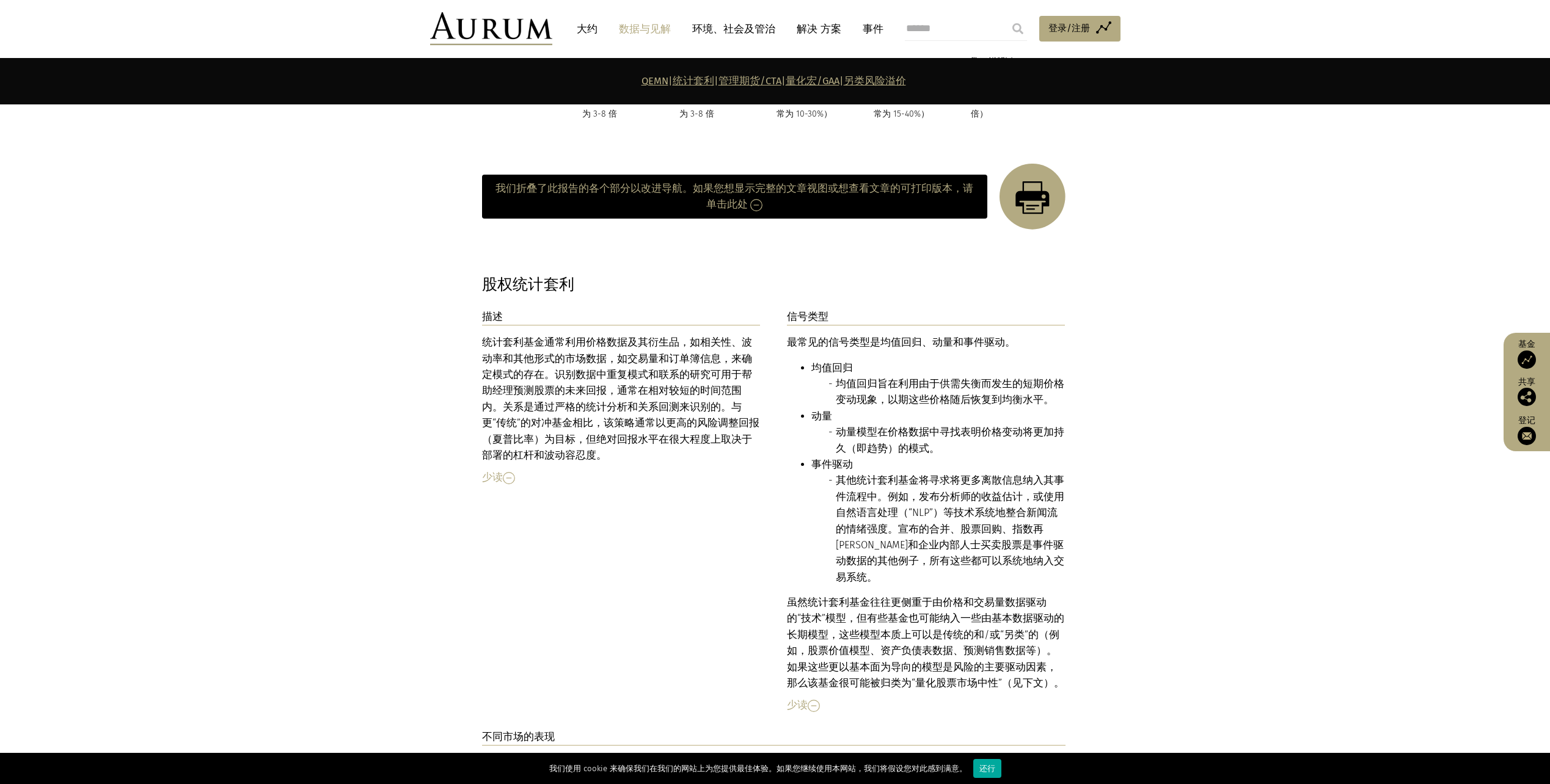
drag, startPoint x: 990, startPoint y: 371, endPoint x: 936, endPoint y: 402, distance: 62.3
click at [943, 424] on li "动量模型在价格数据中寻找表明价格变动将更加持久（即趋势）的模式。" at bounding box center [951, 440] width 230 height 32
drag, startPoint x: 850, startPoint y: 399, endPoint x: 909, endPoint y: 403, distance: 59.1
click at [909, 424] on li "动量模型在价格数据中寻找表明价格变动将更加持久（即趋势）的模式。" at bounding box center [951, 440] width 230 height 32
drag, startPoint x: 909, startPoint y: 403, endPoint x: 523, endPoint y: 342, distance: 390.8
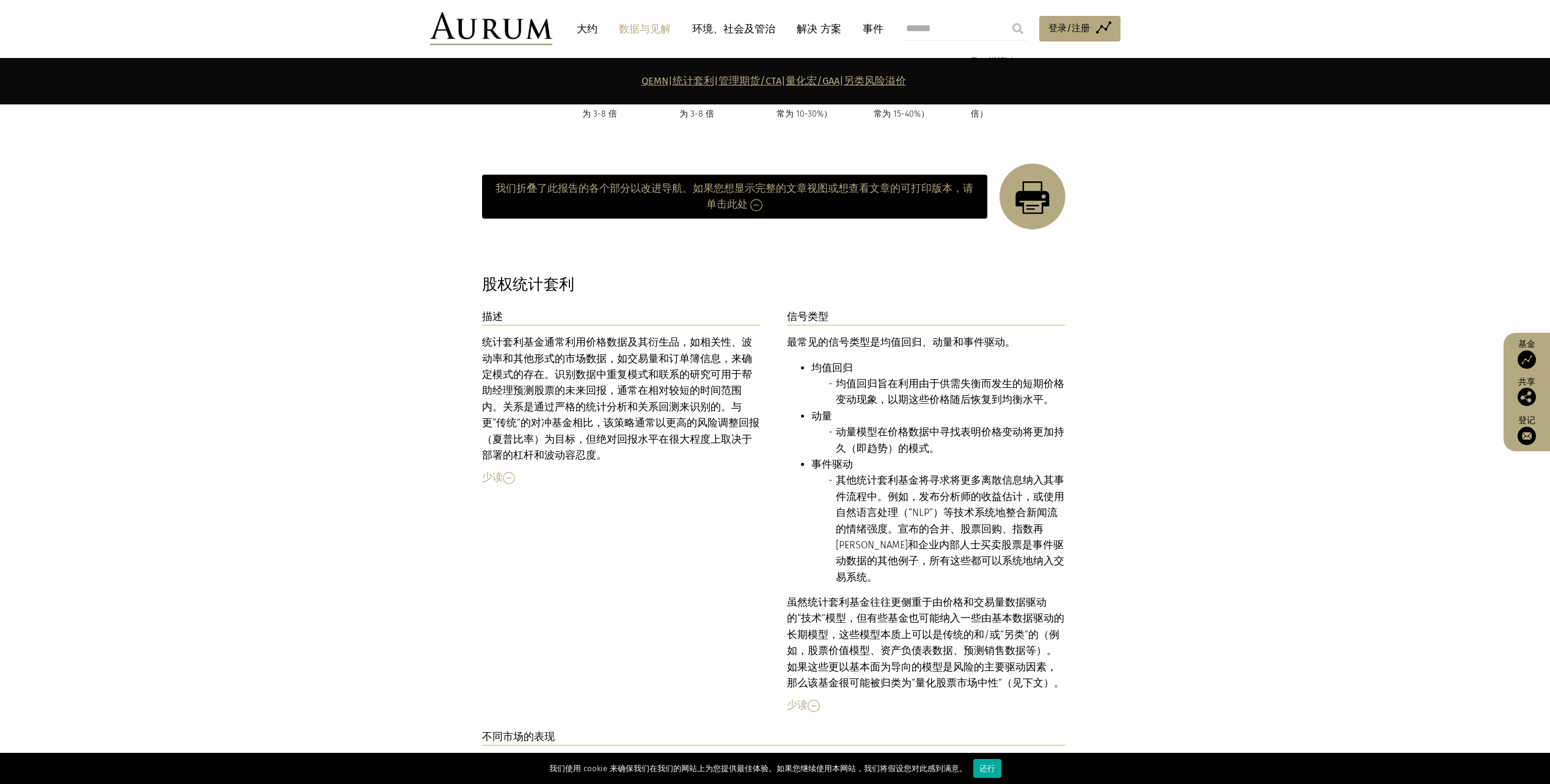
click at [523, 342] on div "统计套利基金通常利用价格数据及其衍生品，如相关性、波动率和其他形式的市场数据，如交易量和订单簿信息，来确定模式的存在。识别数据中重复模式和联系的研究可用于帮助…" at bounding box center [621, 399] width 279 height 129
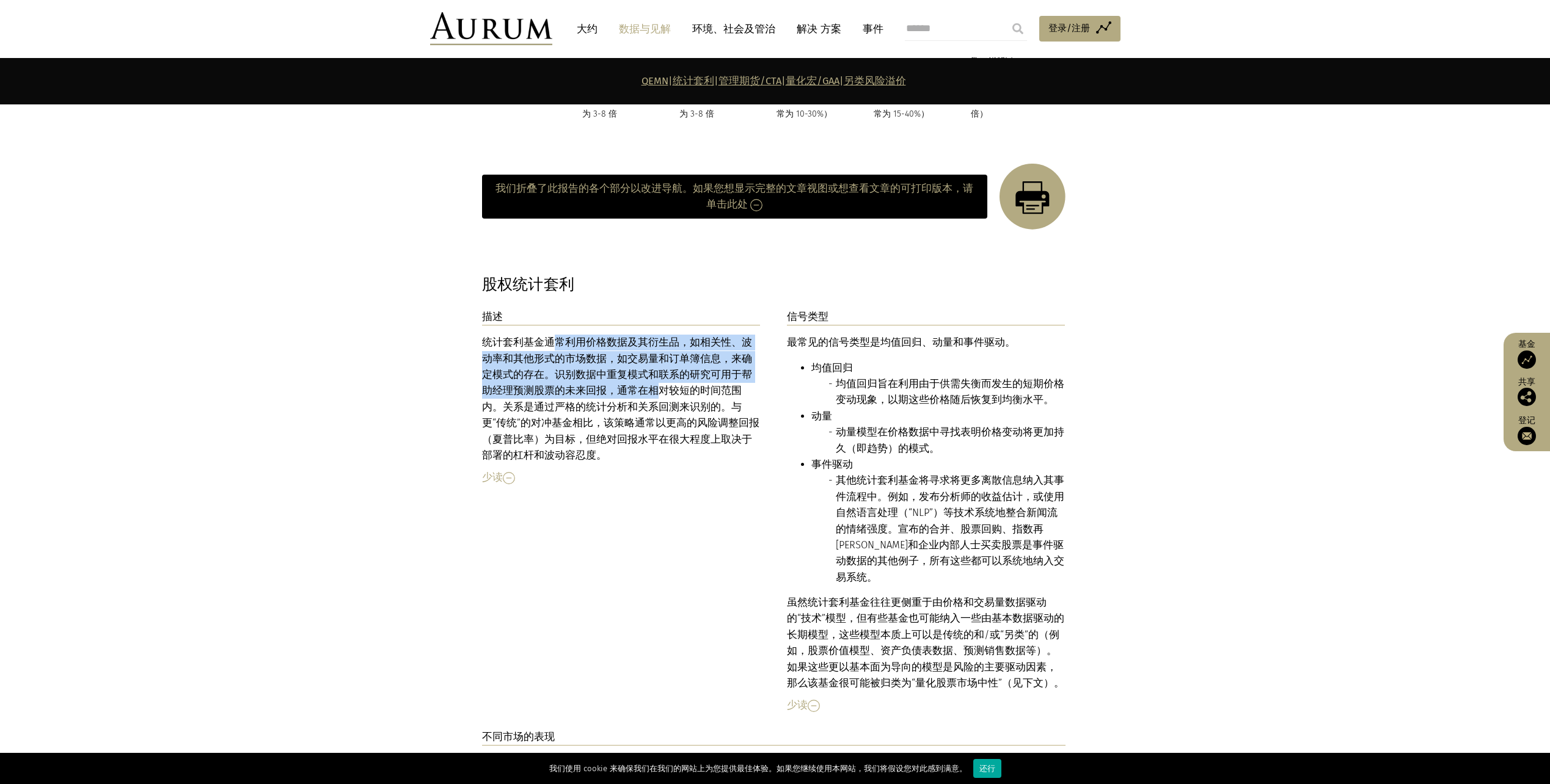
drag, startPoint x: 557, startPoint y: 311, endPoint x: 620, endPoint y: 358, distance: 78.6
click at [620, 358] on div "统计套利基金通常利用价格数据及其衍生品，如相关性、波动率和其他形式的市场数据，如交易量和订单簿信息，来确定模式的存在。识别数据中重复模式和联系的研究可用于帮助…" at bounding box center [621, 399] width 279 height 129
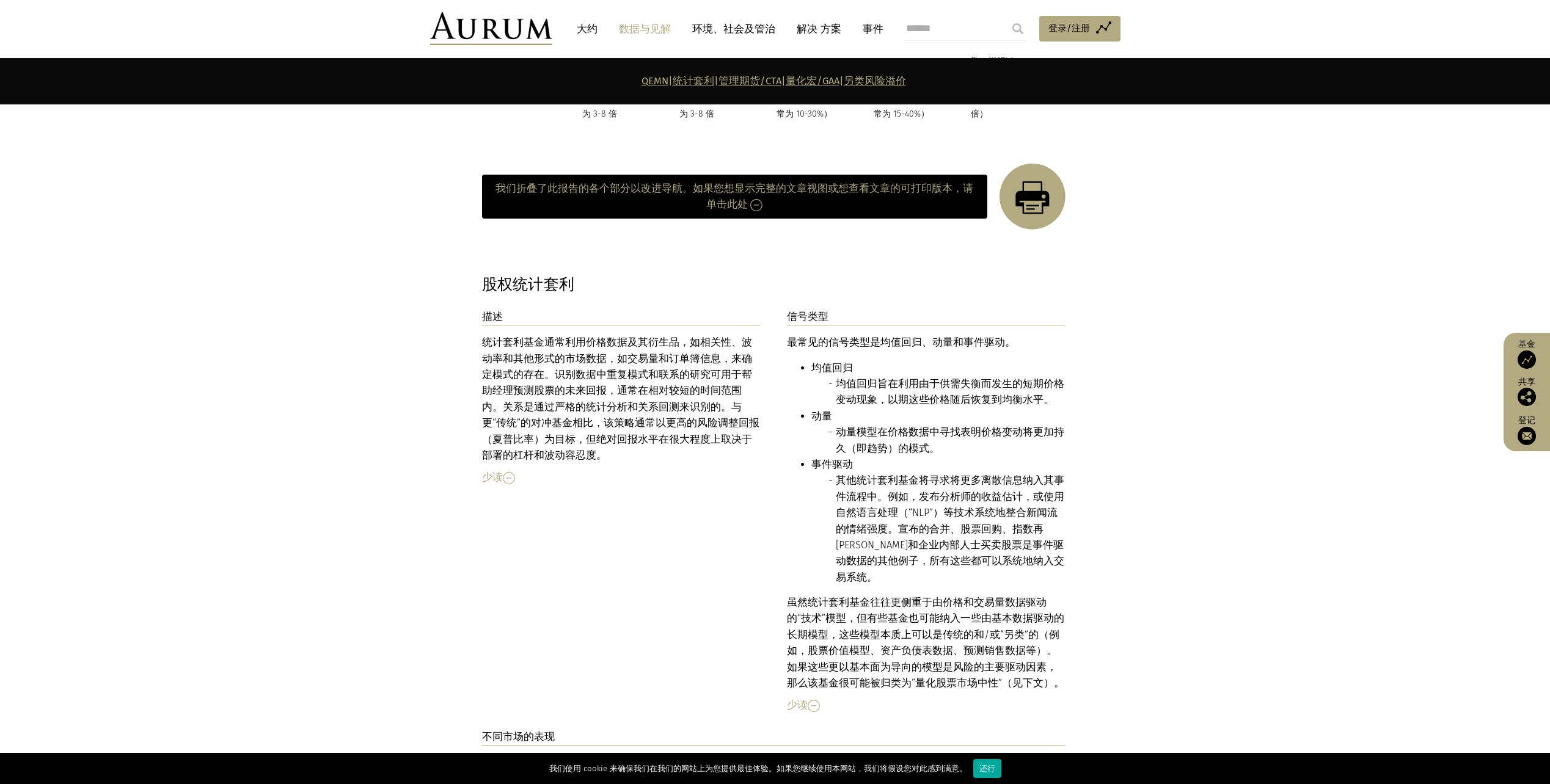
click at [929, 424] on li "动量模型在价格数据中寻找表明价格变动将更加持久（即趋势）的模式。" at bounding box center [951, 440] width 230 height 32
drag, startPoint x: 837, startPoint y: 396, endPoint x: 903, endPoint y: 404, distance: 66.5
click at [903, 424] on li "动量模型在价格数据中寻找表明价格变动将更加持久（即趋势）的模式。" at bounding box center [951, 440] width 230 height 32
drag, startPoint x: 903, startPoint y: 404, endPoint x: 904, endPoint y: 458, distance: 54.0
click at [906, 473] on li "其他统计套利基金将寻求将更多离散信息纳入其事件流程中。例如，发布分析师的收益估计，或使用自然语言处理（“NLP”）等技术系统地整合新闻流的情绪强度。宣布的合并…" at bounding box center [951, 529] width 230 height 113
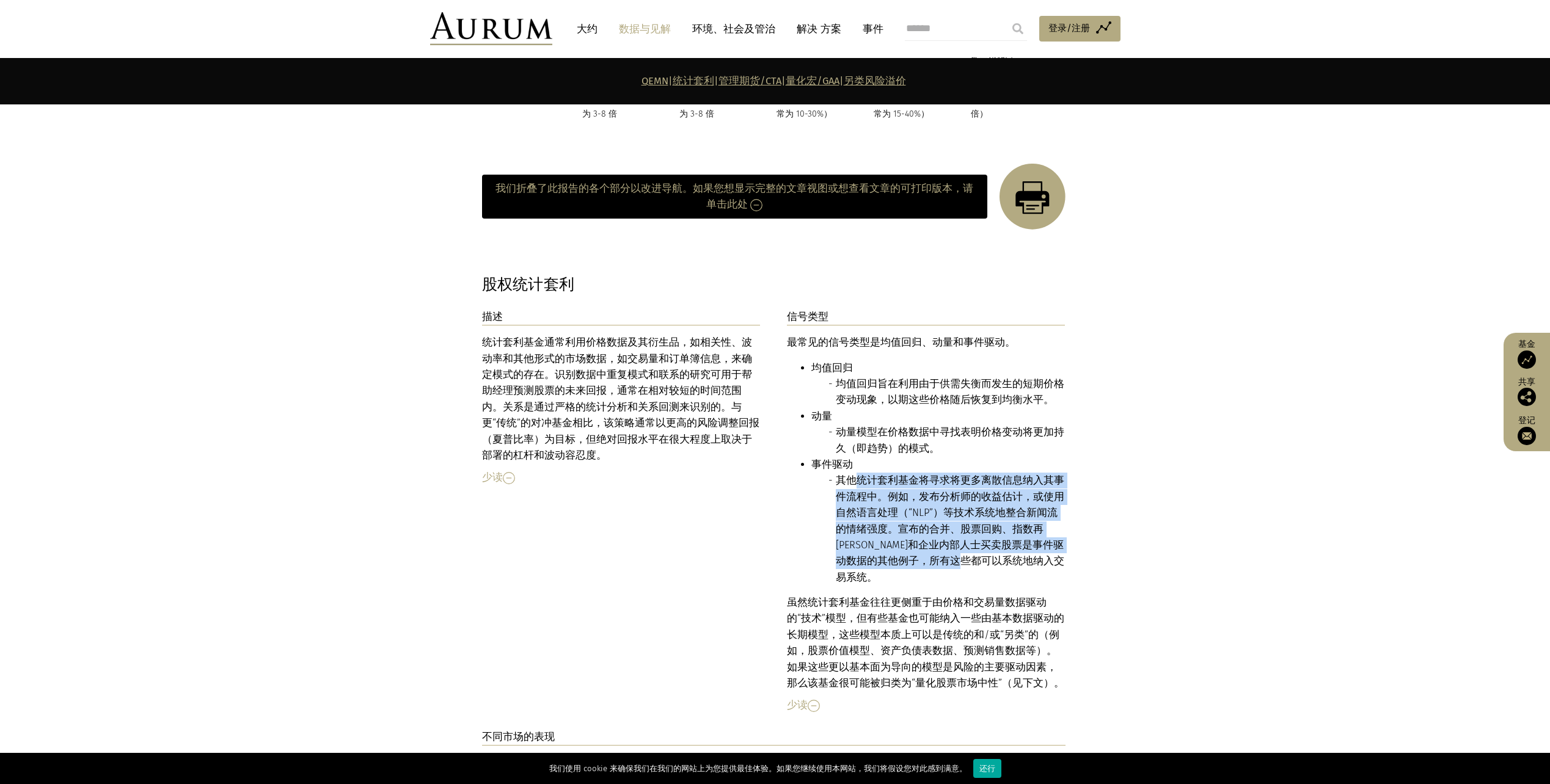
drag, startPoint x: 857, startPoint y: 444, endPoint x: 1001, endPoint y: 533, distance: 169.3
click at [1001, 533] on li "其他统计套利基金将寻求将更多离散信息纳入其事件流程中。例如，发布分析师的收益估计，或使用自然语言处理（“NLP”）等技术系统地整合新闻流的情绪强度。宣布的合并…" at bounding box center [951, 529] width 230 height 113
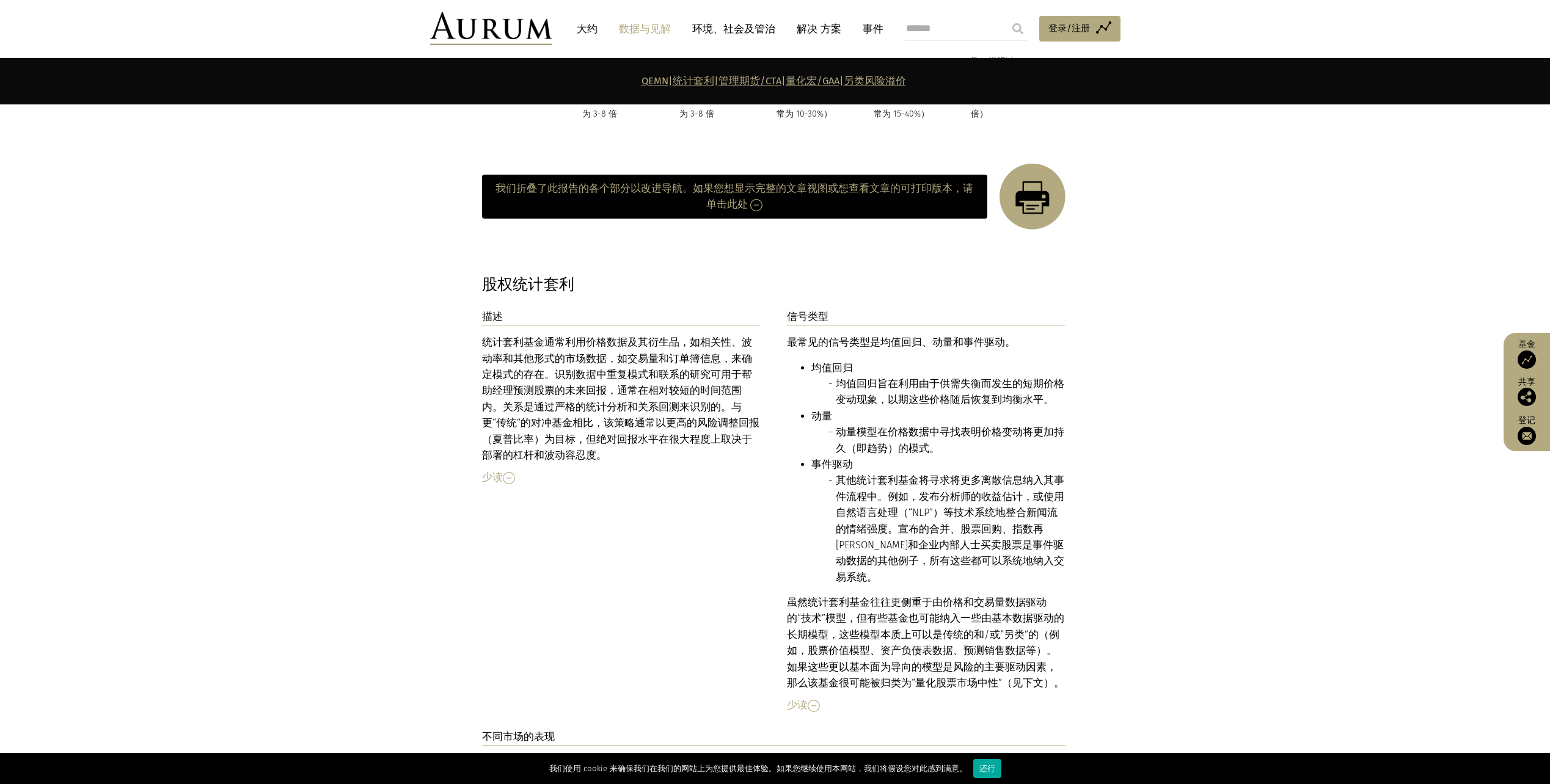
drag, startPoint x: 1001, startPoint y: 533, endPoint x: 887, endPoint y: 594, distance: 129.3
click at [887, 595] on p "虽然统计套利基金往往更侧重于由价格和交易量数据驱动的“技术”模型，但有些基金也可能纳入一些由基本数据驱动的 长期 模型，这些模型本质上可以是传统的和/或“另类…" at bounding box center [926, 643] width 279 height 97
drag, startPoint x: 800, startPoint y: 560, endPoint x: 912, endPoint y: 577, distance: 113.3
click at [912, 595] on p "虽然统计套利基金往往更侧重于由价格和交易量数据驱动的“技术”模型，但有些基金也可能纳入一些由基本数据驱动的 长期 模型，这些模型本质上可以是传统的和/或“另类…" at bounding box center [926, 643] width 279 height 97
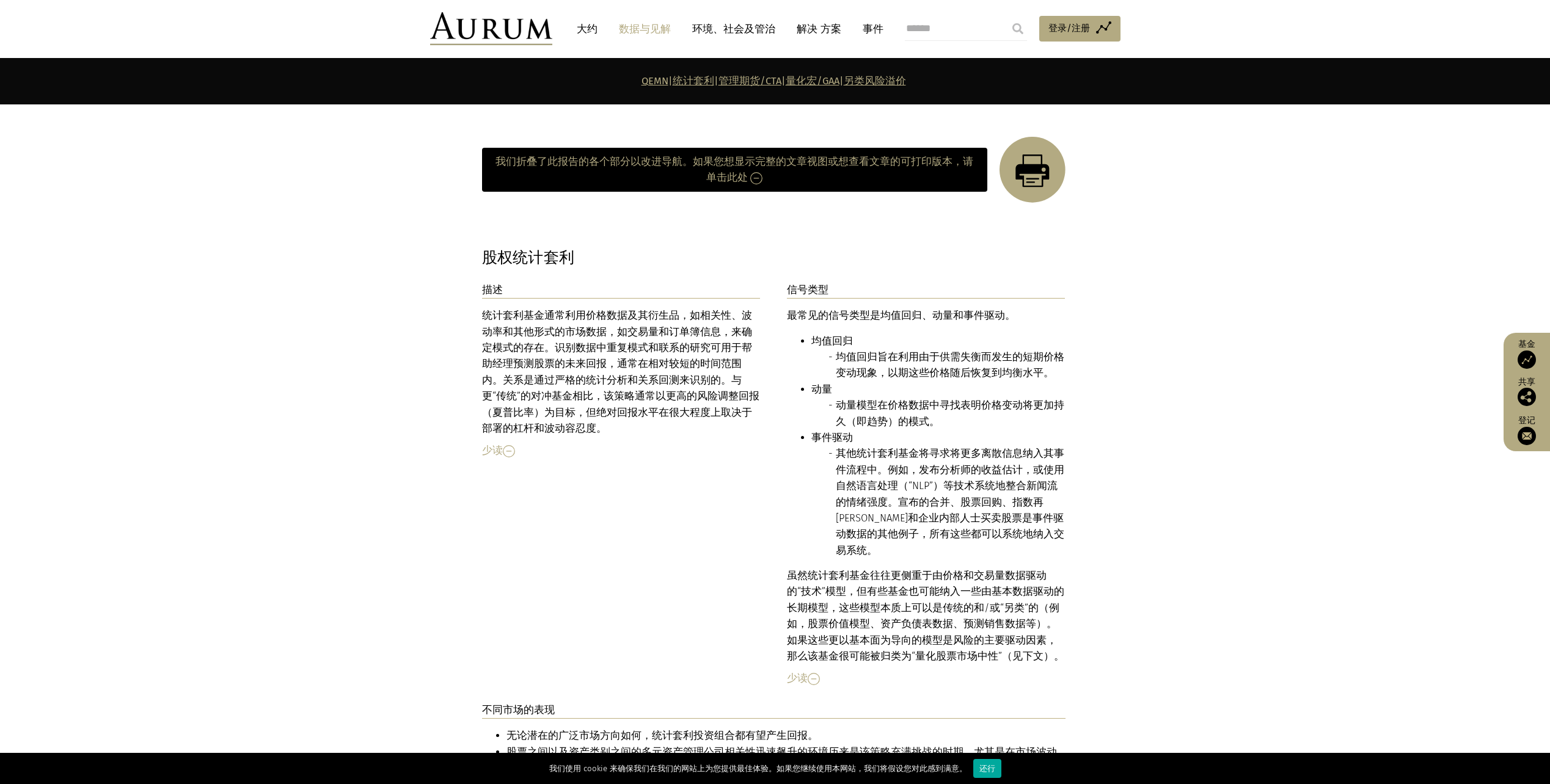
scroll to position [1807, 0]
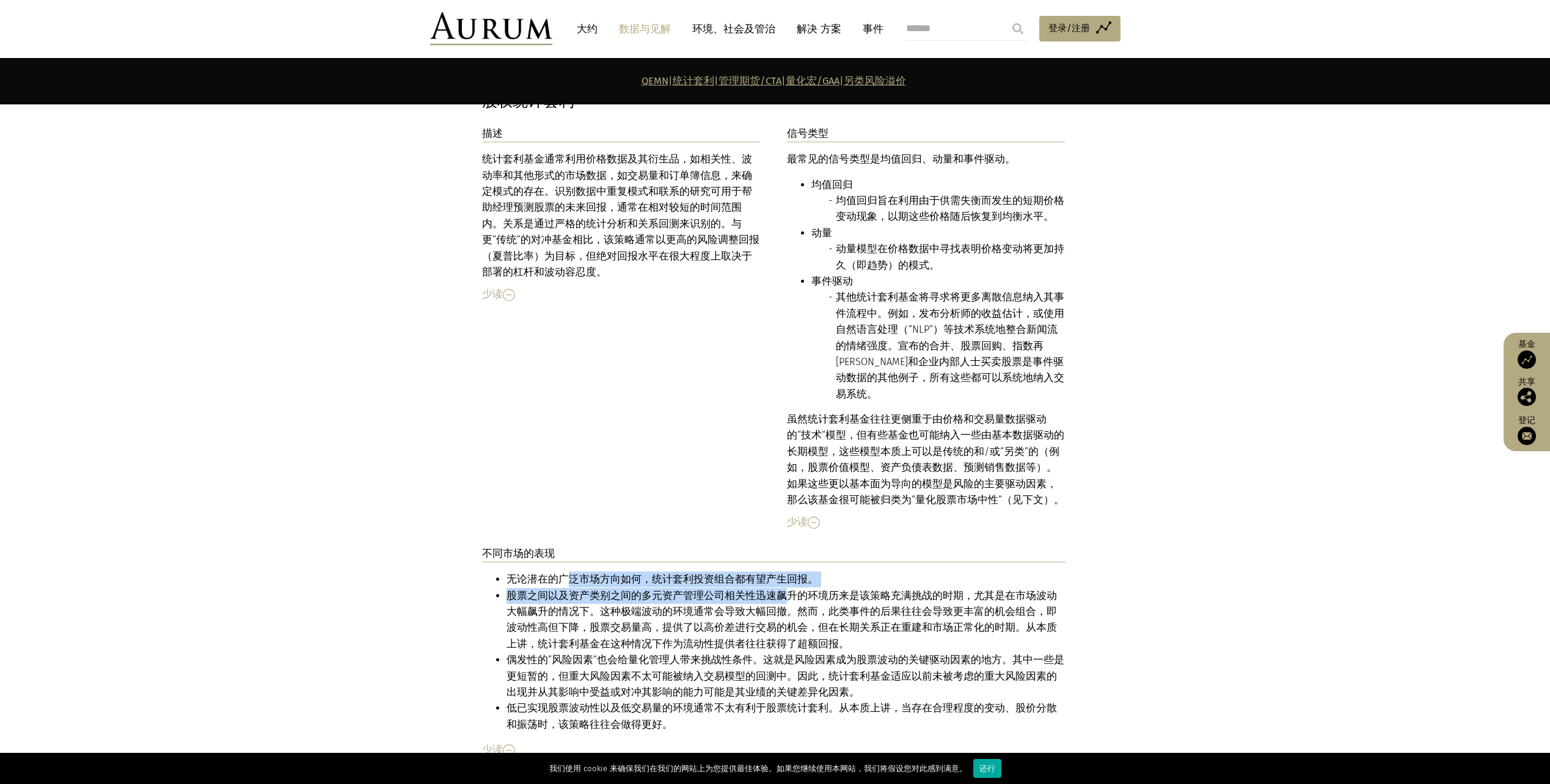
drag, startPoint x: 567, startPoint y: 532, endPoint x: 780, endPoint y: 551, distance: 213.8
click at [780, 571] on ul "无论潜在的广泛市场方向如何，统计套利投资组合都有望产生回报。 股票之间以及资产类别之间的多元资产管理公司相关性迅速飙升的环境历来是该策略充满挑战的时期，尤其是…" at bounding box center [774, 652] width 583 height 161
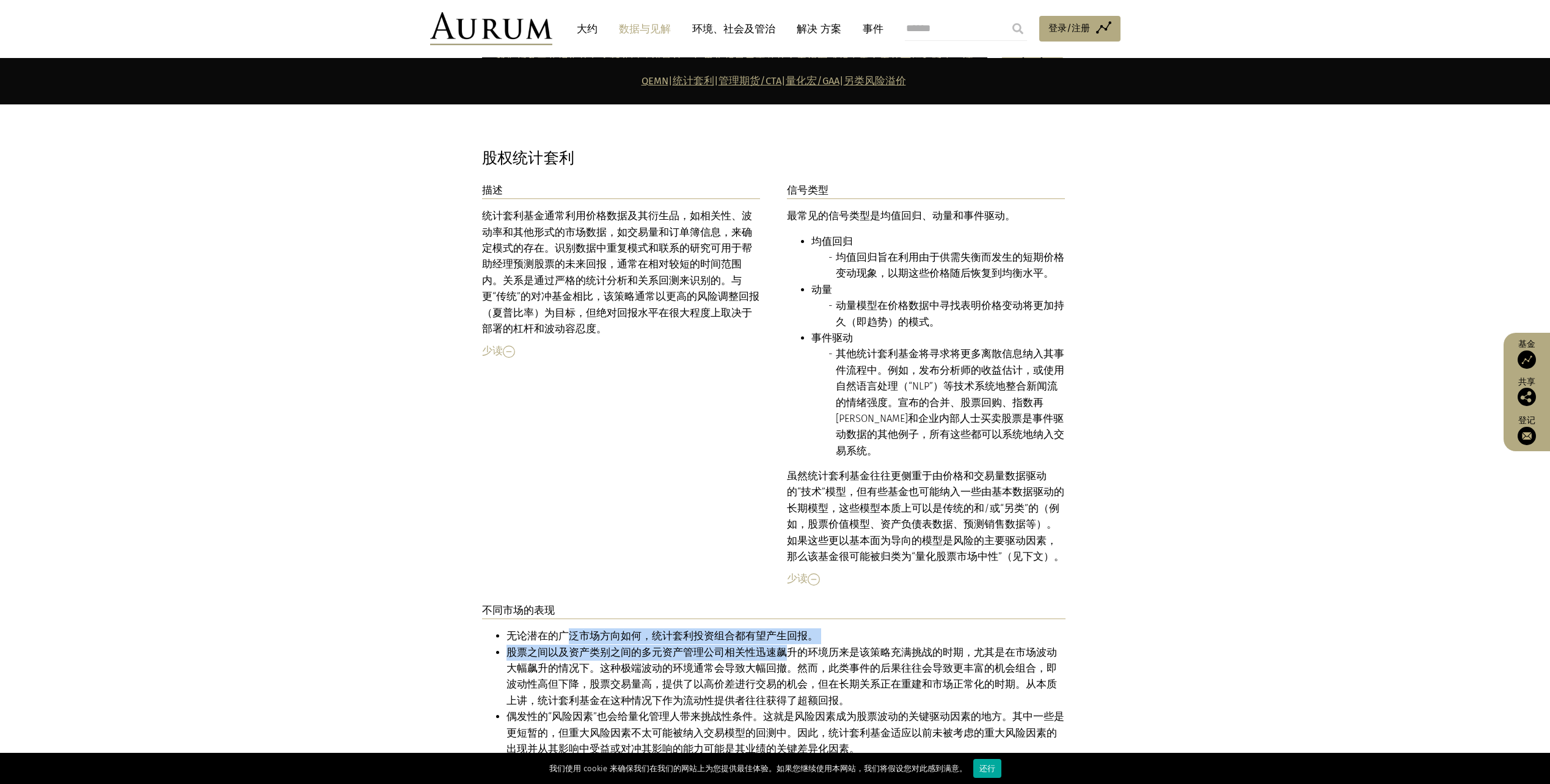
scroll to position [1746, 0]
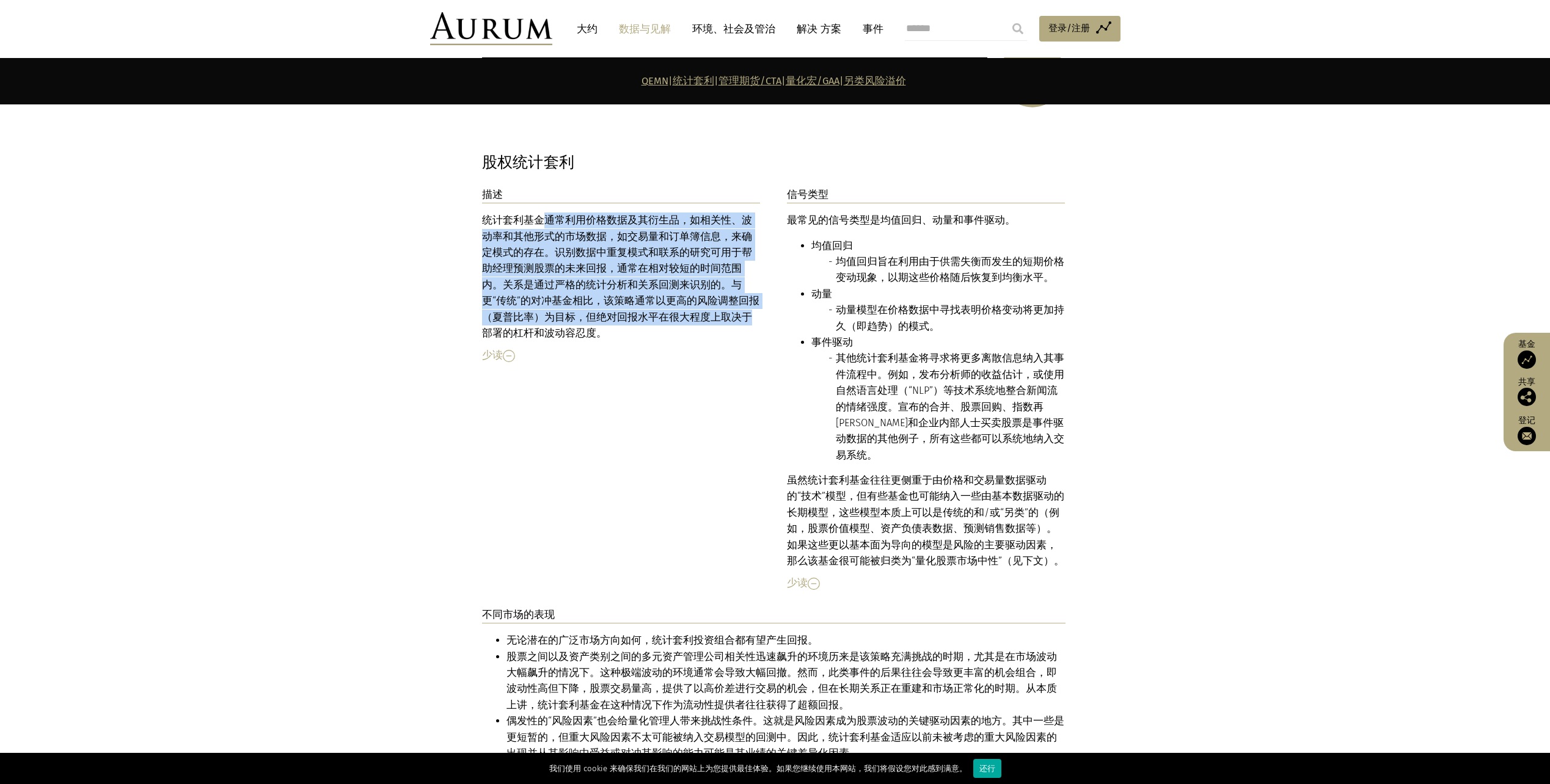
drag, startPoint x: 544, startPoint y: 193, endPoint x: 678, endPoint y: 284, distance: 162.0
click at [678, 284] on div "统计套利基金通常利用价格数据及其衍生品，如相关性、波动率和其他形式的市场数据，如交易量和订单簿信息，来确定模式的存在。识别数据中重复模式和联系的研究可用于帮助…" at bounding box center [621, 277] width 279 height 129
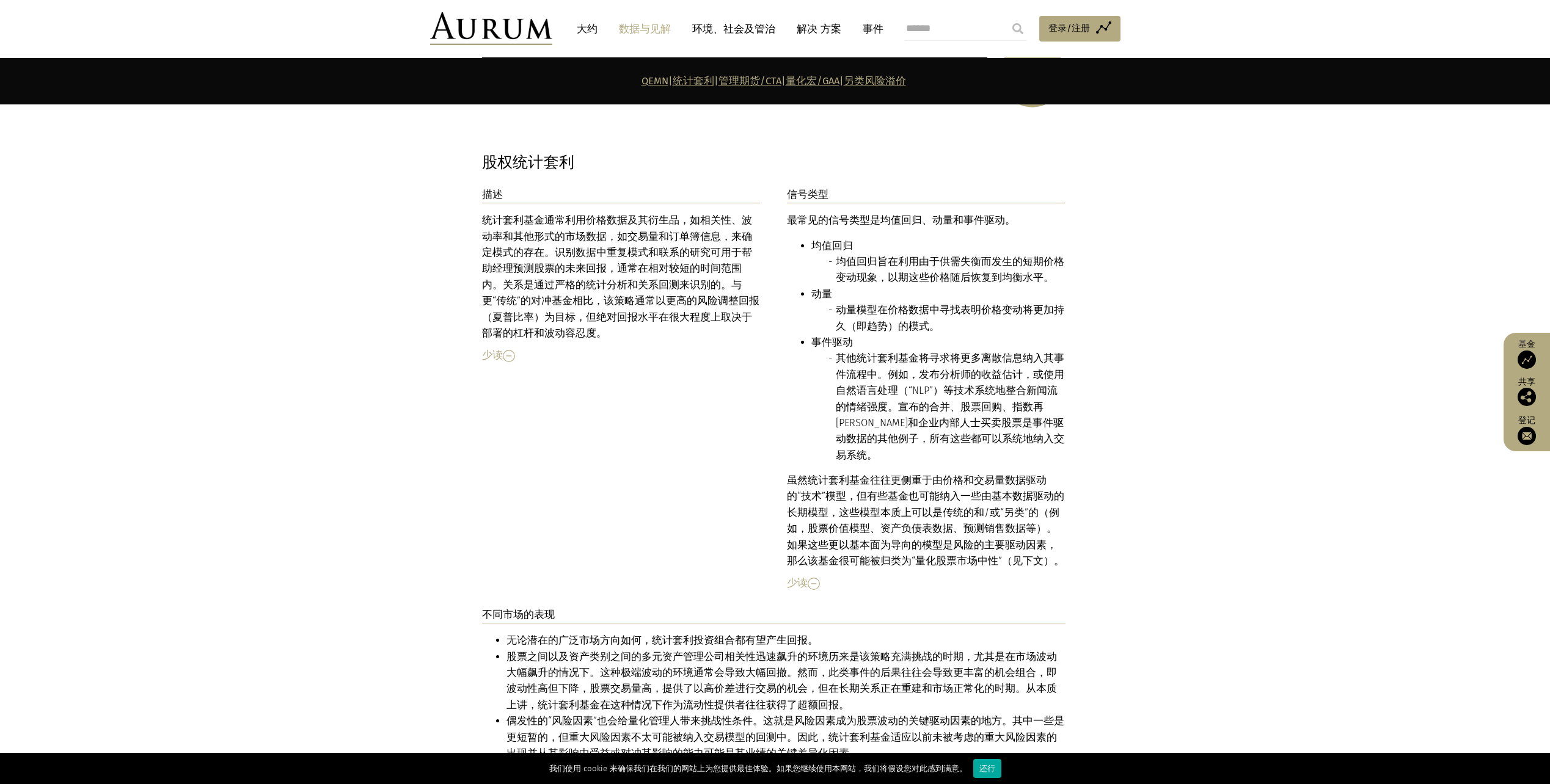
click at [808, 650] on li "股票之间以及资产类别之间的多元资产管理公司相关性迅速飙升的环境历来是该策略充满挑战的时期，尤其是在市场波动大幅飙升的情况下。这种极端波动的环境通常会导致大幅回…" at bounding box center [786, 682] width 559 height 65
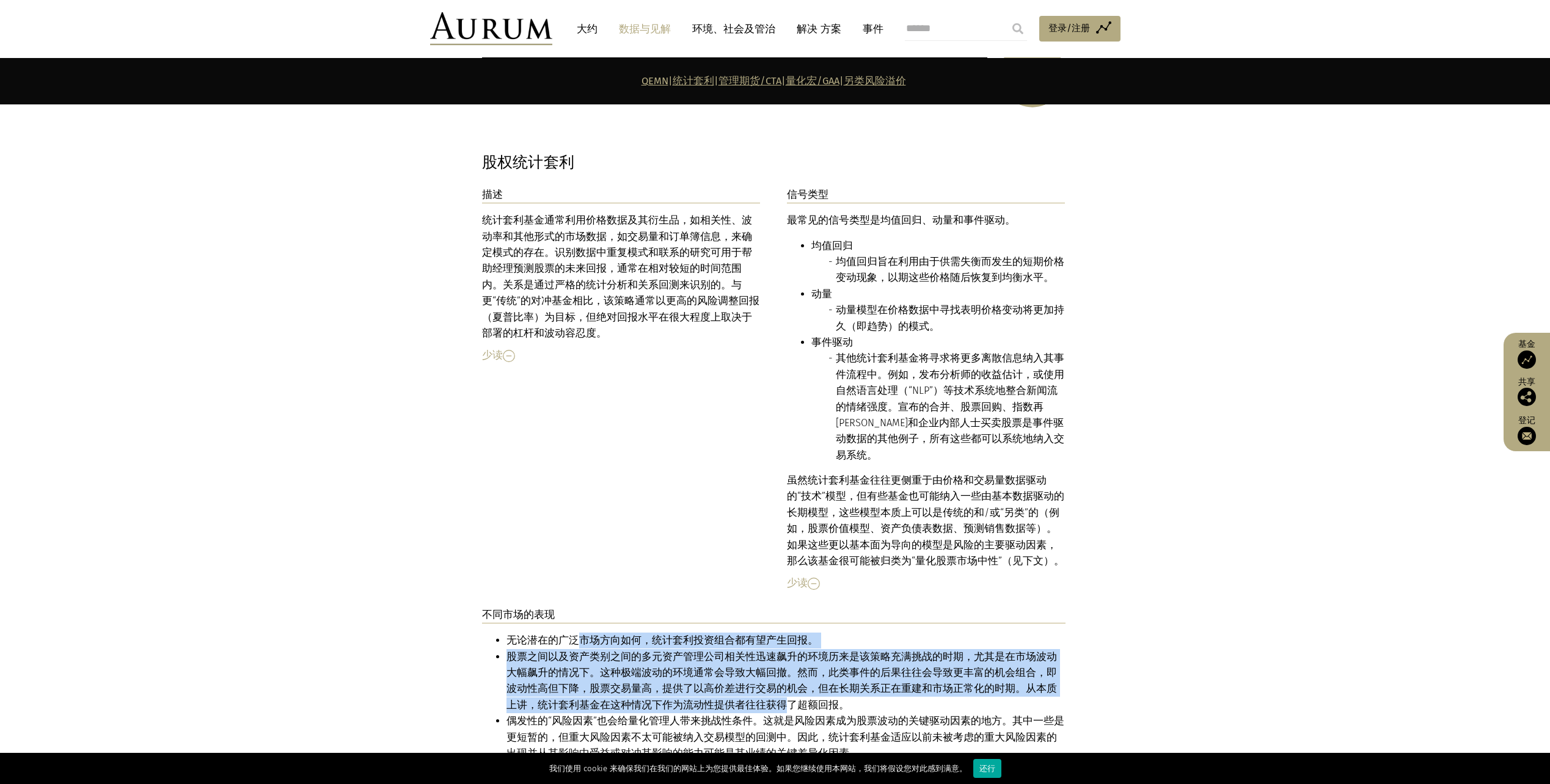
drag, startPoint x: 578, startPoint y: 600, endPoint x: 721, endPoint y: 652, distance: 152.2
click at [721, 652] on ul "无论潜在的广泛市场方向如何，统计套利投资组合都有望产生回报。 股票之间以及资产类别之间的多元资产管理公司相关性迅速飙升的环境历来是该策略充满挑战的时期，尤其是…" at bounding box center [774, 713] width 583 height 161
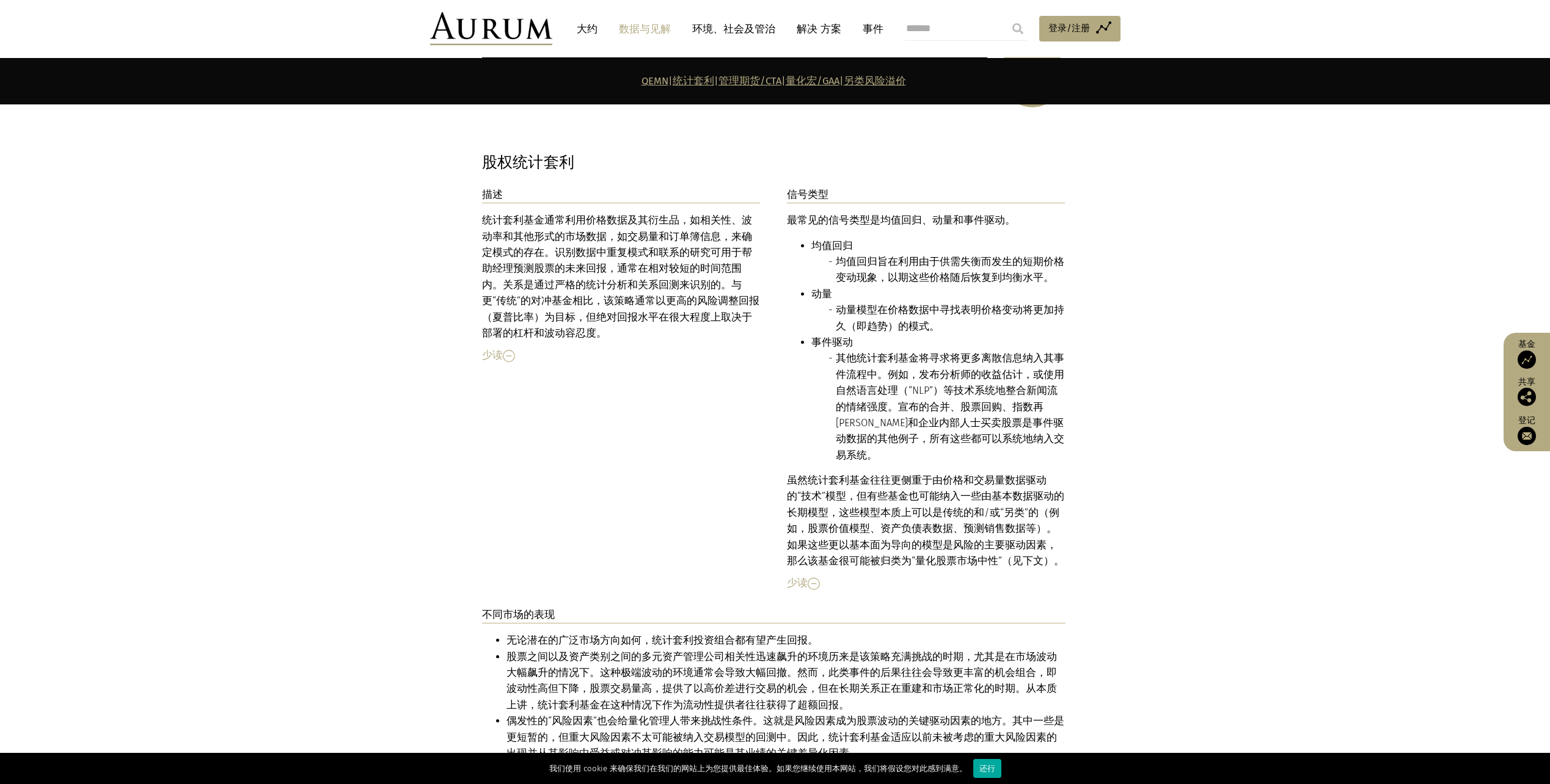
drag, startPoint x: 721, startPoint y: 652, endPoint x: 800, endPoint y: 688, distance: 86.8
click at [800, 713] on li "偶发性的“风险因素”也会给量化管理人带来挑战性条件。这就是风险因素成为股票波动的关键驱动因素的地方。其中一些是更短暂的，但重大风险因素不太可能被纳入交易模型的…" at bounding box center [786, 737] width 559 height 48
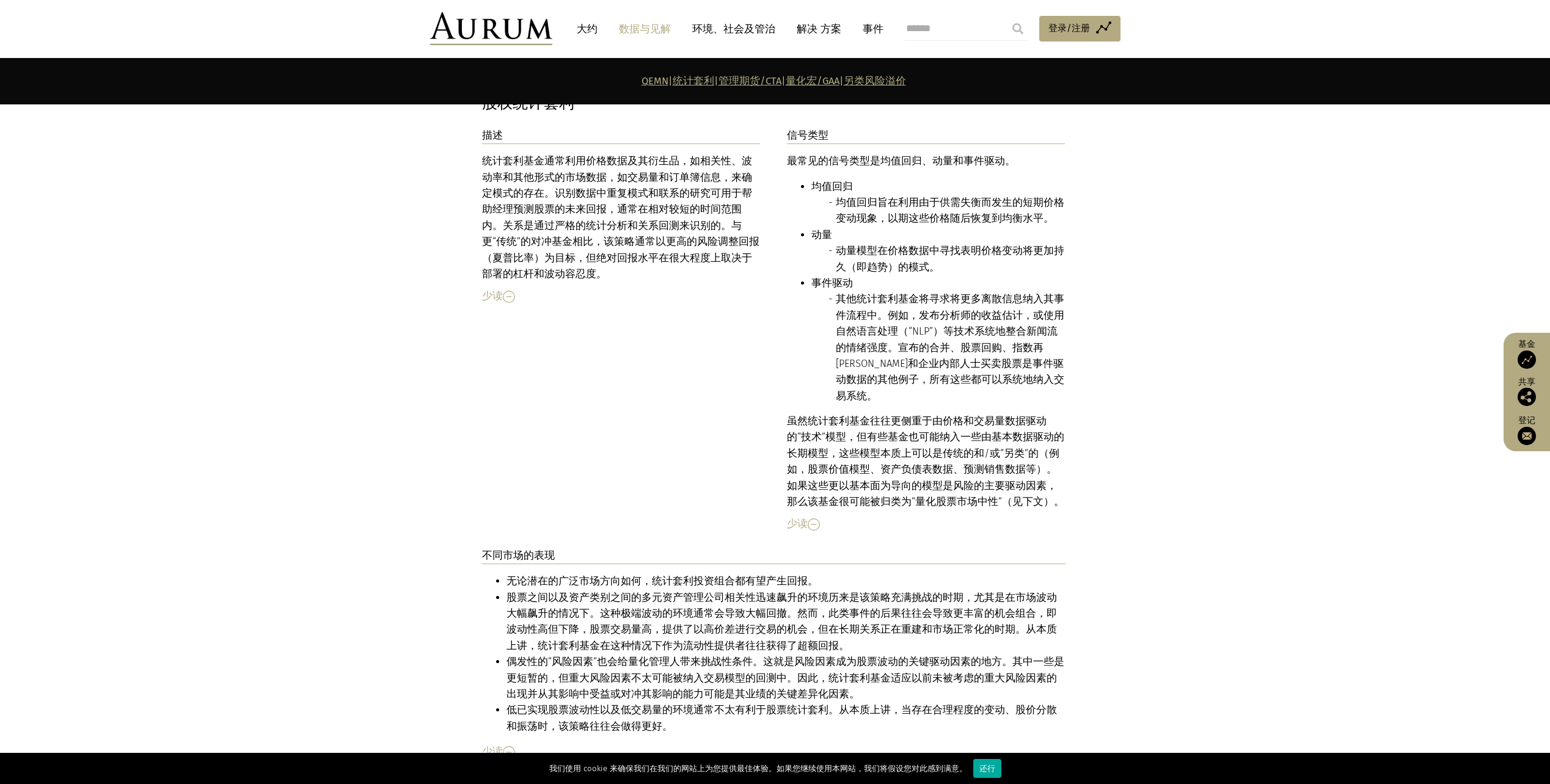
scroll to position [1807, 0]
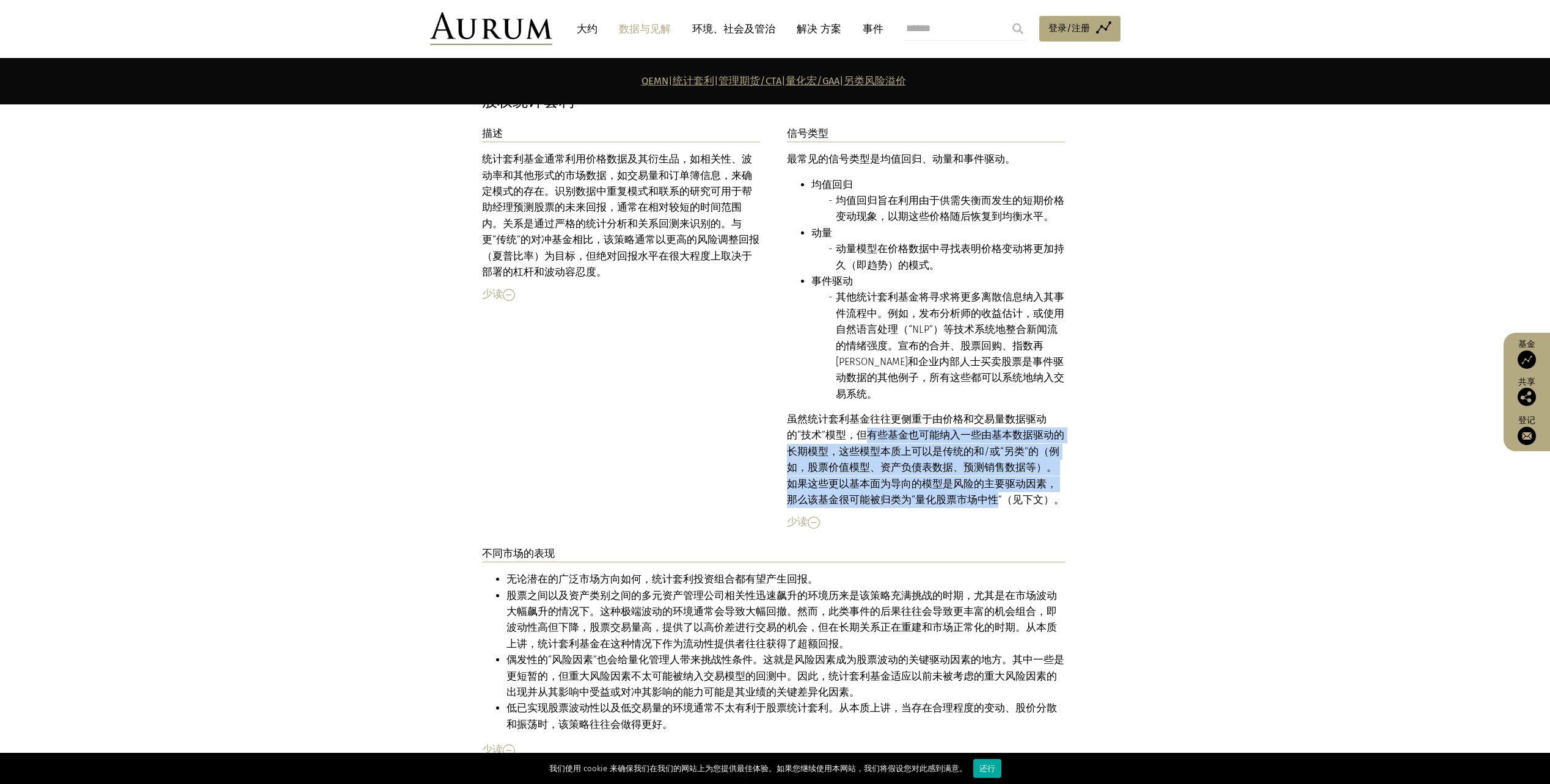
drag, startPoint x: 841, startPoint y: 386, endPoint x: 919, endPoint y: 447, distance: 99.0
click at [919, 447] on p "虽然统计套利基金往往更侧重于由价格和交易量数据驱动的“技术”模型，但有些基金也可能纳入一些由基本数据驱动的 长期 模型，这些模型本质上可以是传统的和/或“另类…" at bounding box center [926, 460] width 279 height 97
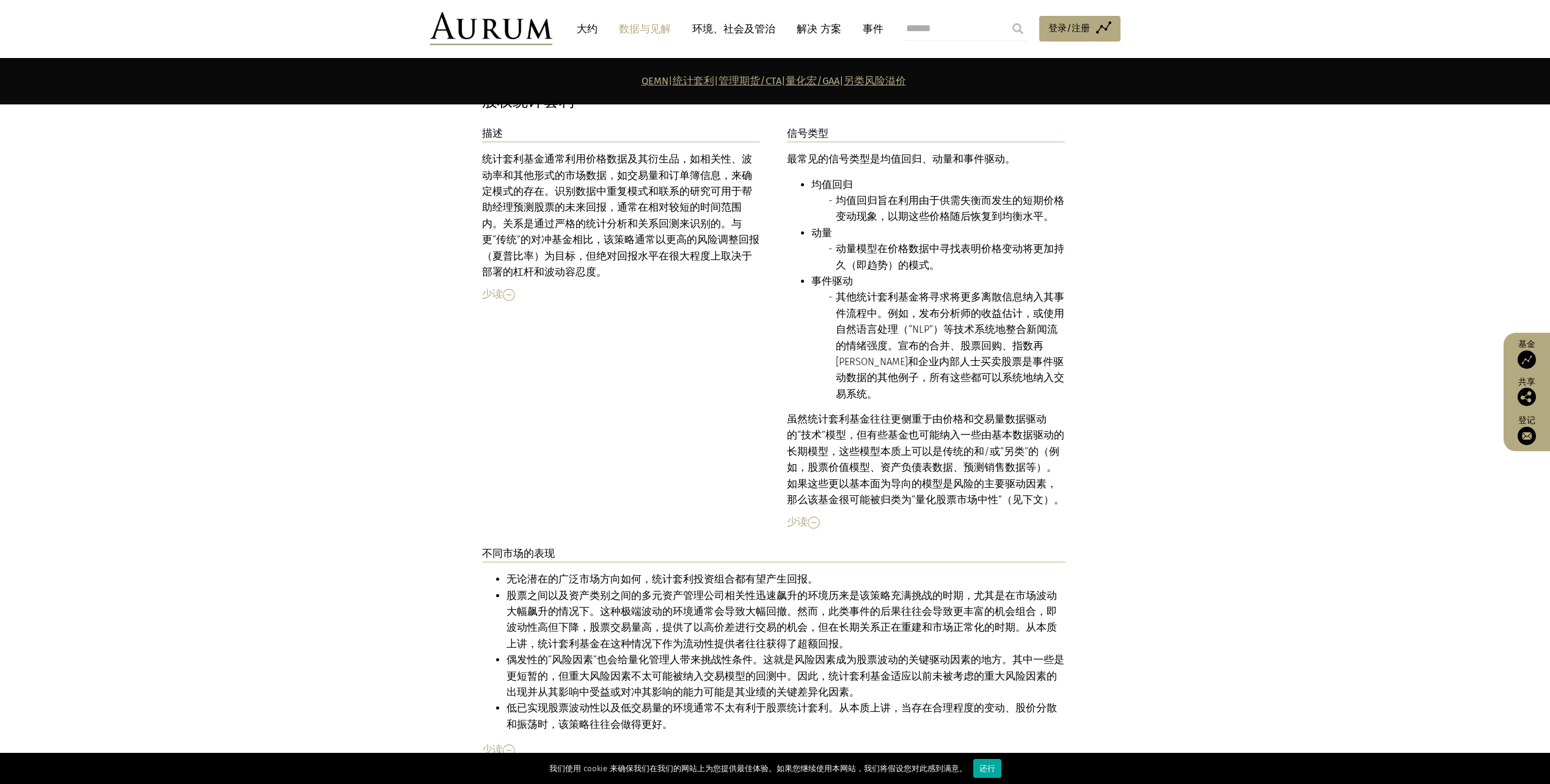
click at [1075, 466] on div "描述 统计套利基金通常利用价格数据及其衍生品，如相关性、波动率和其他形式的市场数据，如交易量和订单簿信息，来确定模式的存在。识别数据中重复模式和联系的研究可用…" at bounding box center [775, 638] width 611 height 1024
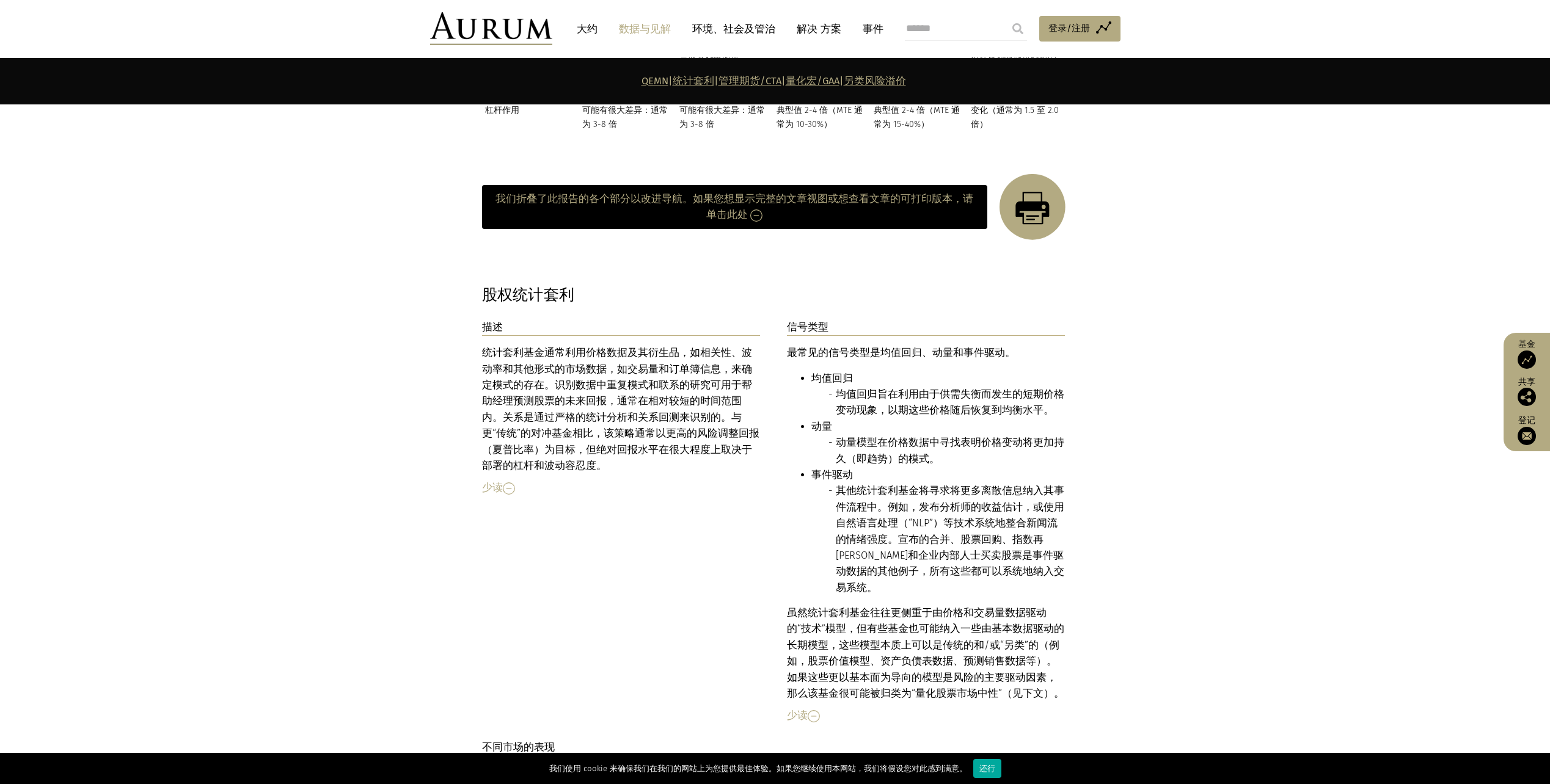
scroll to position [1562, 0]
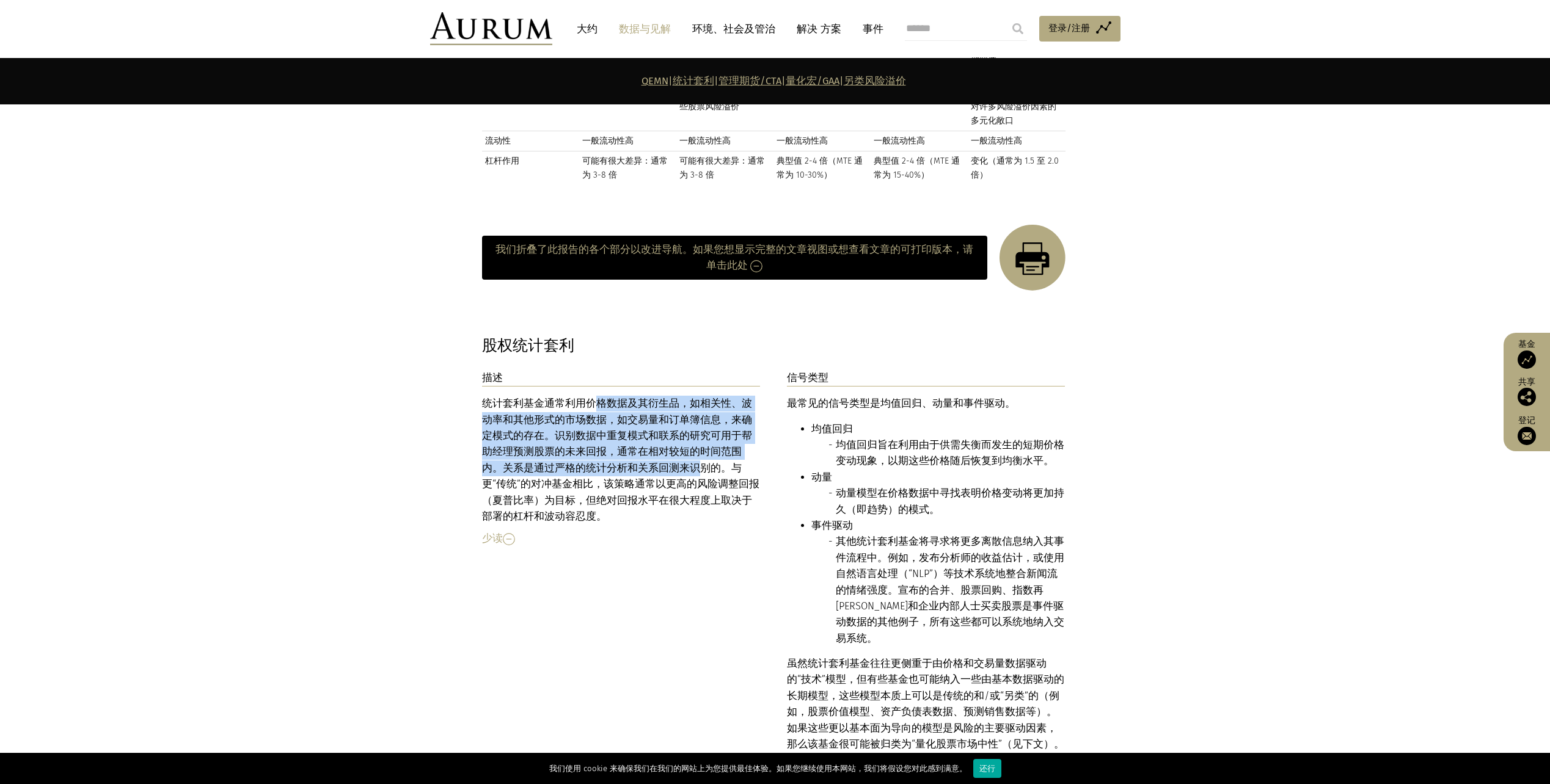
drag, startPoint x: 591, startPoint y: 371, endPoint x: 644, endPoint y: 437, distance: 84.6
click at [644, 437] on div "统计套利基金通常利用价格数据及其衍生品，如相关性、波动率和其他形式的市场数据，如交易量和订单簿信息，来确定模式的存在。识别数据中重复模式和联系的研究可用于帮助…" at bounding box center [621, 460] width 279 height 129
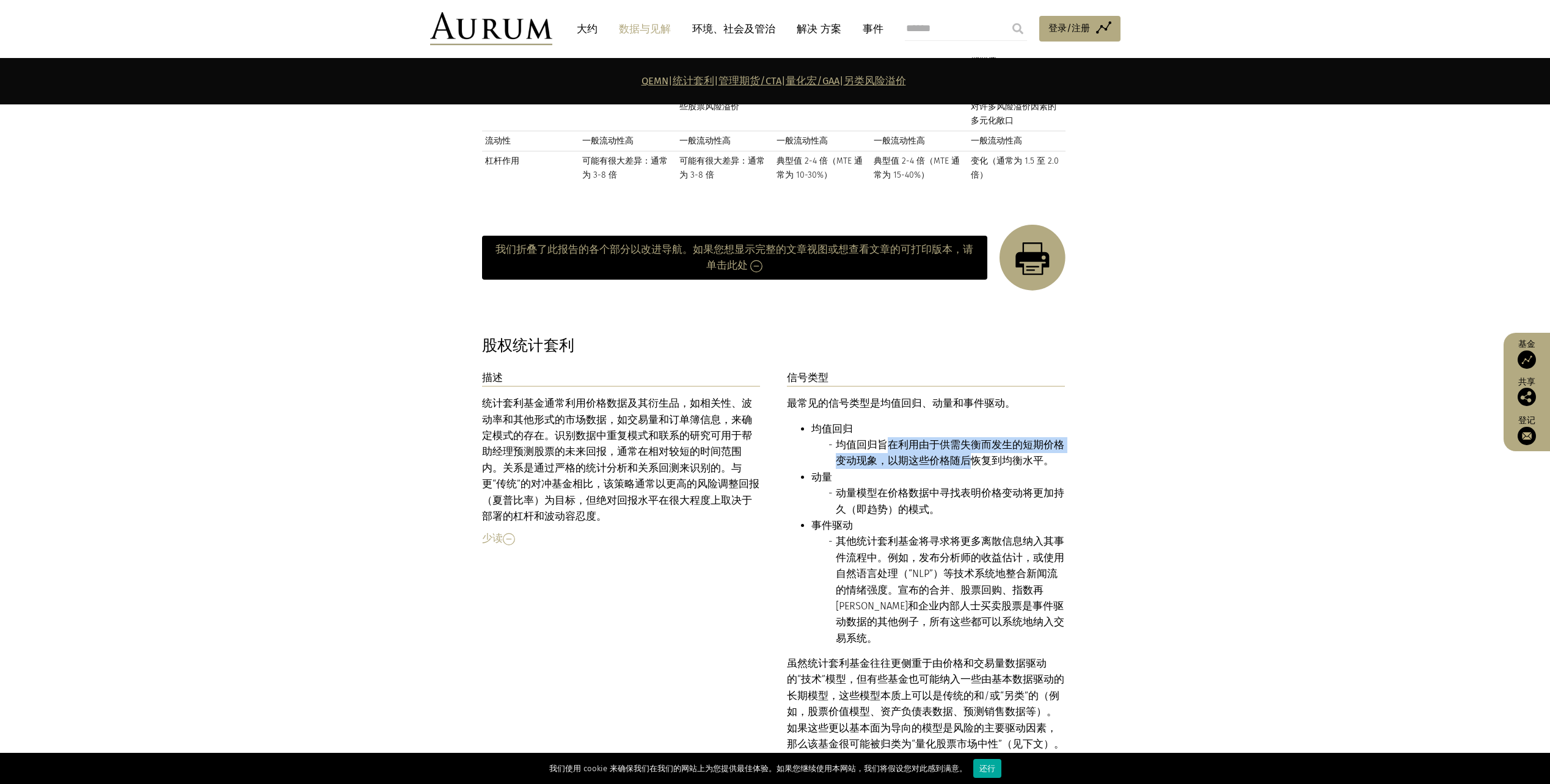
drag, startPoint x: 882, startPoint y: 411, endPoint x: 971, endPoint y: 427, distance: 90.4
click at [971, 437] on li "均值回归旨在利用由于供需失衡而发生的短期价格变动现象，以期这些价格随后恢复到均衡水平。" at bounding box center [951, 453] width 230 height 32
drag, startPoint x: 971, startPoint y: 427, endPoint x: 987, endPoint y: 486, distance: 61.1
click at [987, 486] on li "动量模型在价格数据中寻找表明价格变动将更加持久（即趋势）的模式。" at bounding box center [951, 502] width 230 height 32
drag, startPoint x: 881, startPoint y: 461, endPoint x: 943, endPoint y: 473, distance: 63.2
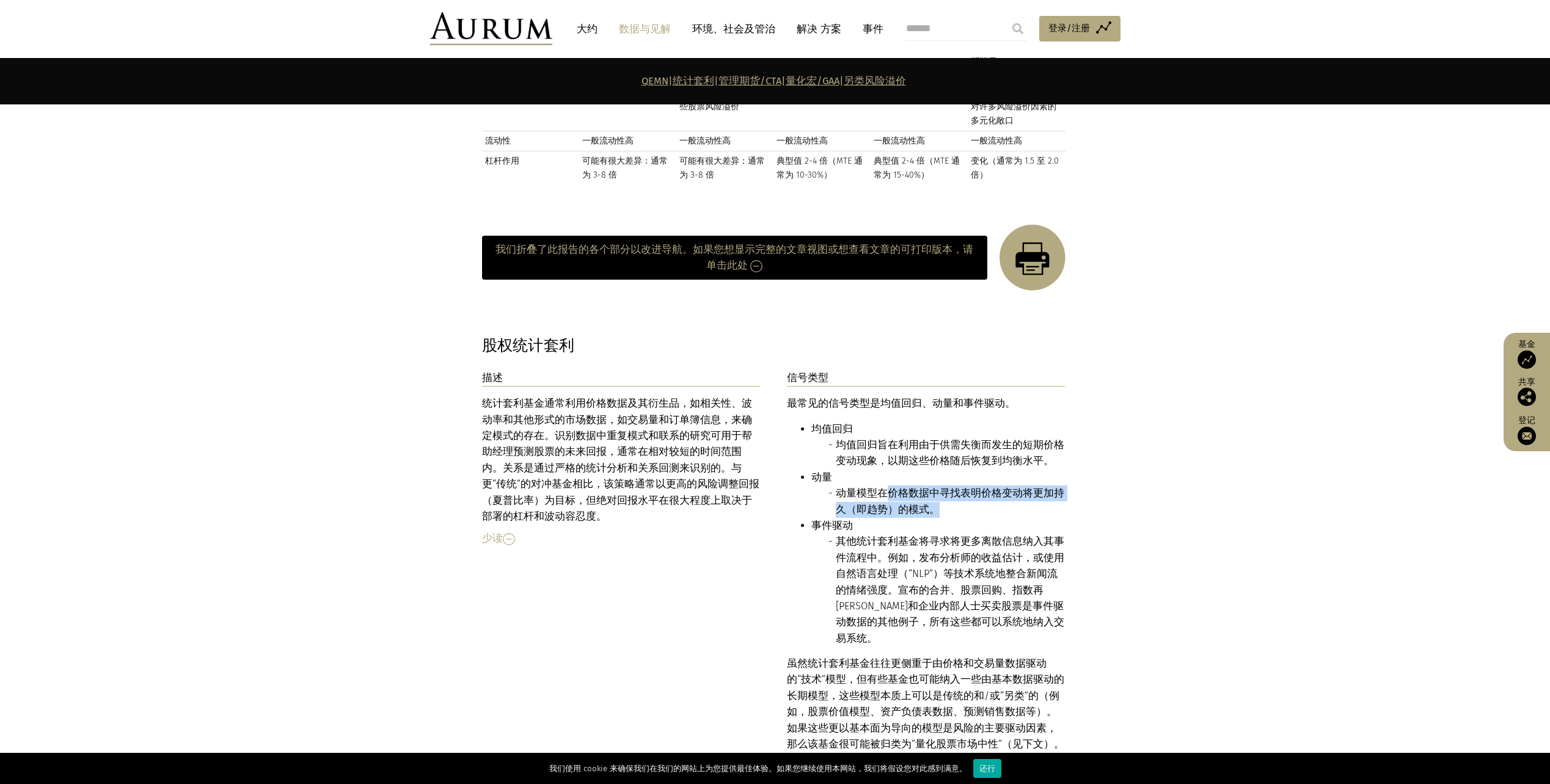
click at [943, 486] on li "动量模型在价格数据中寻找表明价格变动将更加持久（即趋势）的模式。" at bounding box center [951, 502] width 230 height 32
drag, startPoint x: 943, startPoint y: 473, endPoint x: 986, endPoint y: 488, distance: 45.5
click at [986, 486] on li "动量模型在价格数据中寻找表明价格变动将更加持久（即趋势）的模式。" at bounding box center [951, 502] width 230 height 32
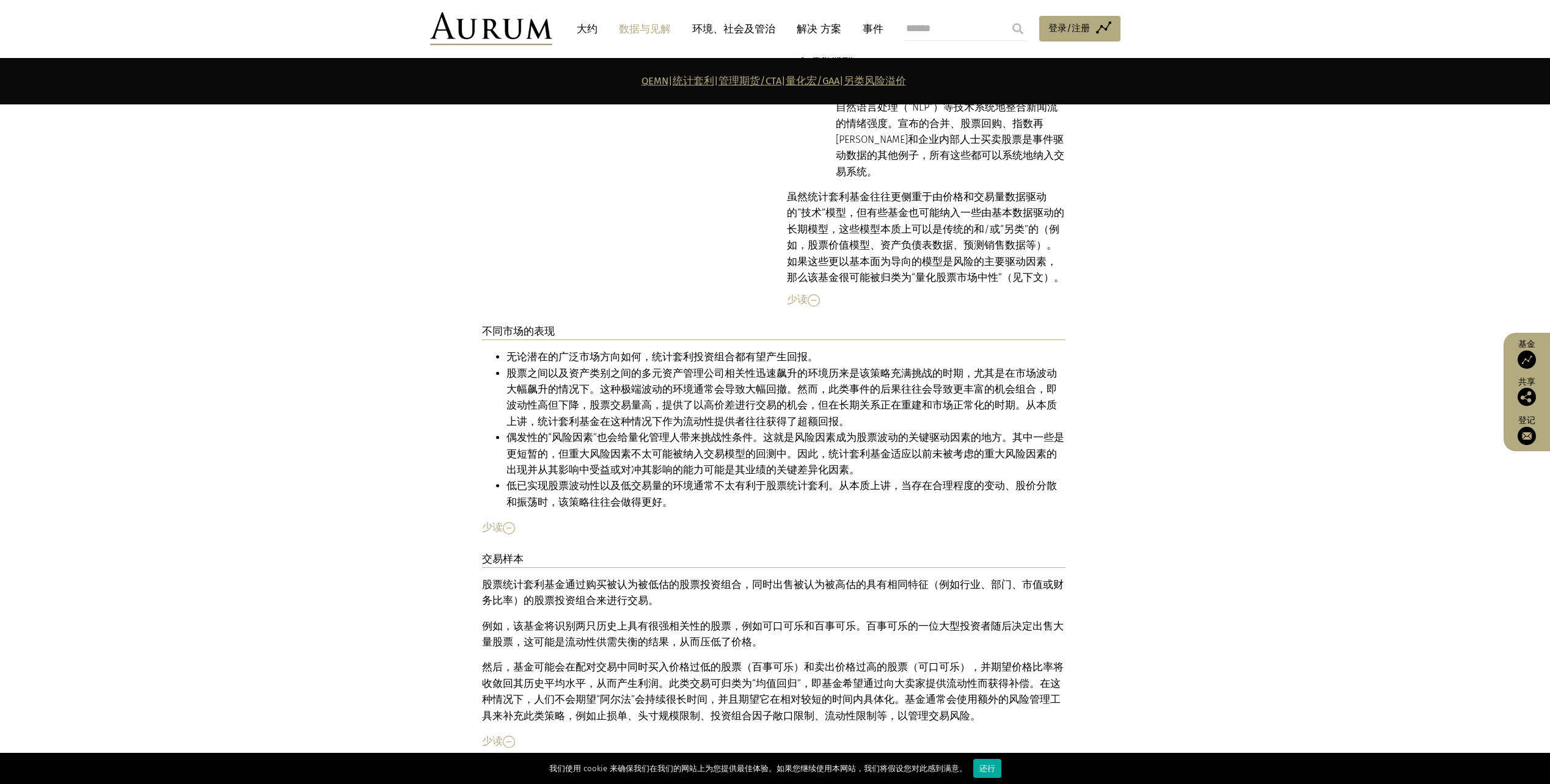
scroll to position [2234, 0]
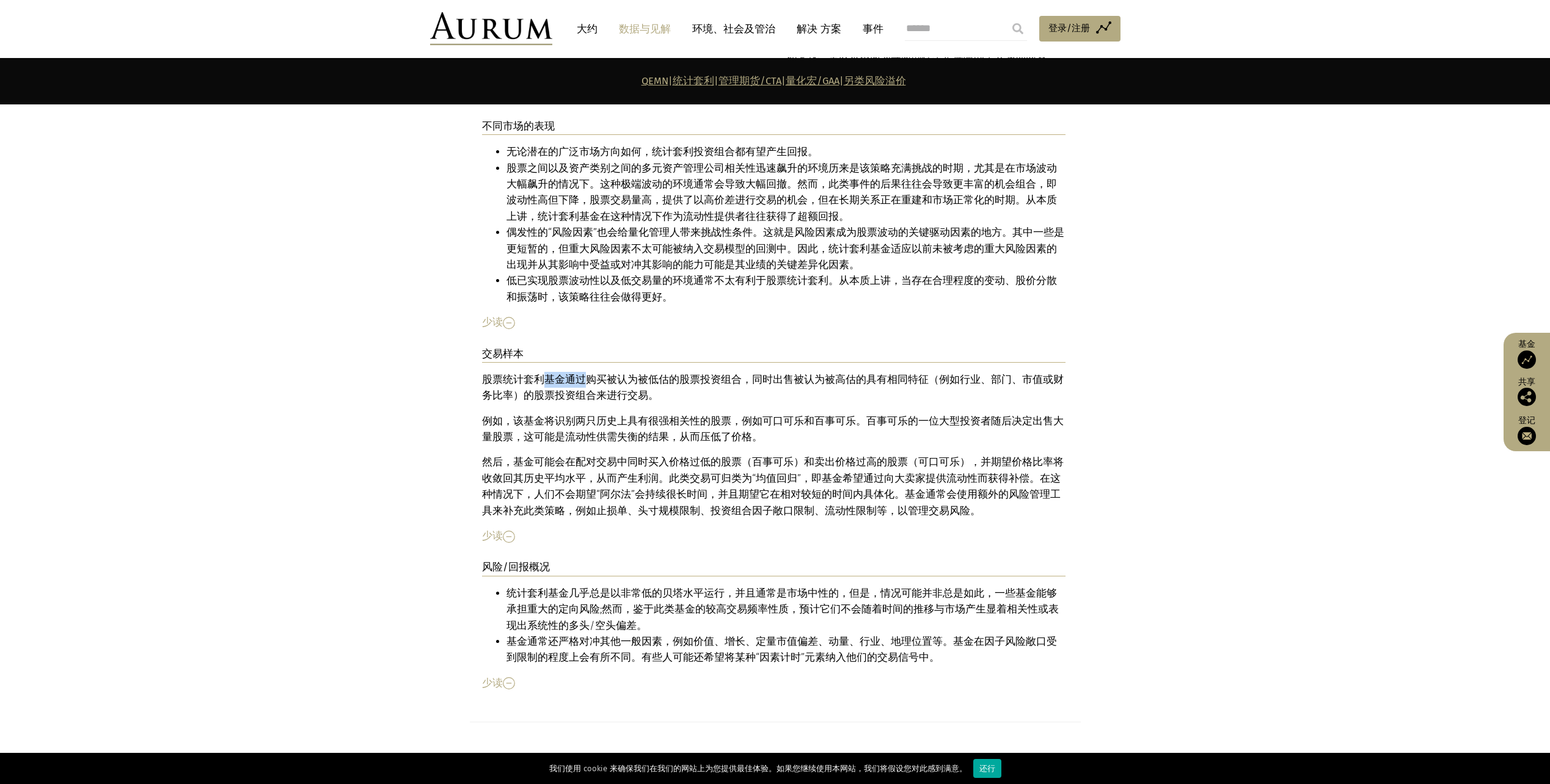
drag, startPoint x: 568, startPoint y: 334, endPoint x: 581, endPoint y: 337, distance: 13.3
click at [581, 374] on font "股票统计套利基金通过购买被认为被低估的股票投资组合，同时出售被认为被高估的具有相同特征（例如行业、部门、市值或财务比率）的股票投资组合来进行交易。" at bounding box center [773, 387] width 582 height 28
drag, startPoint x: 581, startPoint y: 337, endPoint x: 628, endPoint y: 388, distance: 69.4
click at [628, 413] on p "例如，该基金将识别两只历史上具有很强相关性的股票，例如 可口可乐 和百事可乐。百事可乐的一位大型投资者随后决定出售大量股票，这可能是流动性供需失衡的结果，从而…" at bounding box center [774, 429] width 583 height 32
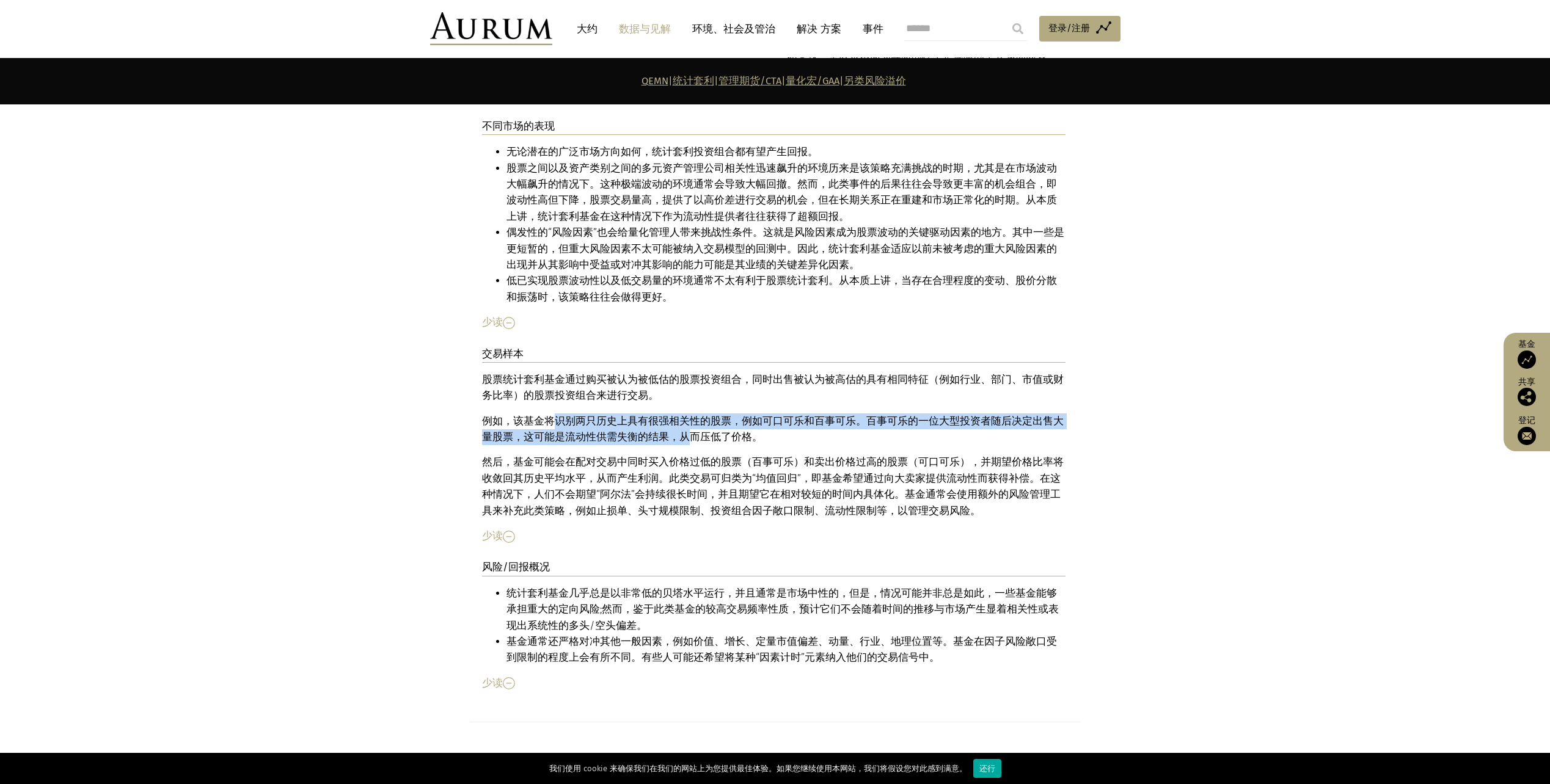
drag, startPoint x: 549, startPoint y: 371, endPoint x: 678, endPoint y: 391, distance: 130.5
click at [678, 413] on p "例如，该基金将识别两只历史上具有很强相关性的股票，例如 可口可乐 和百事可乐。百事可乐的一位大型投资者随后决定出售大量股票，这可能是流动性供需失衡的结果，从而…" at bounding box center [774, 429] width 583 height 32
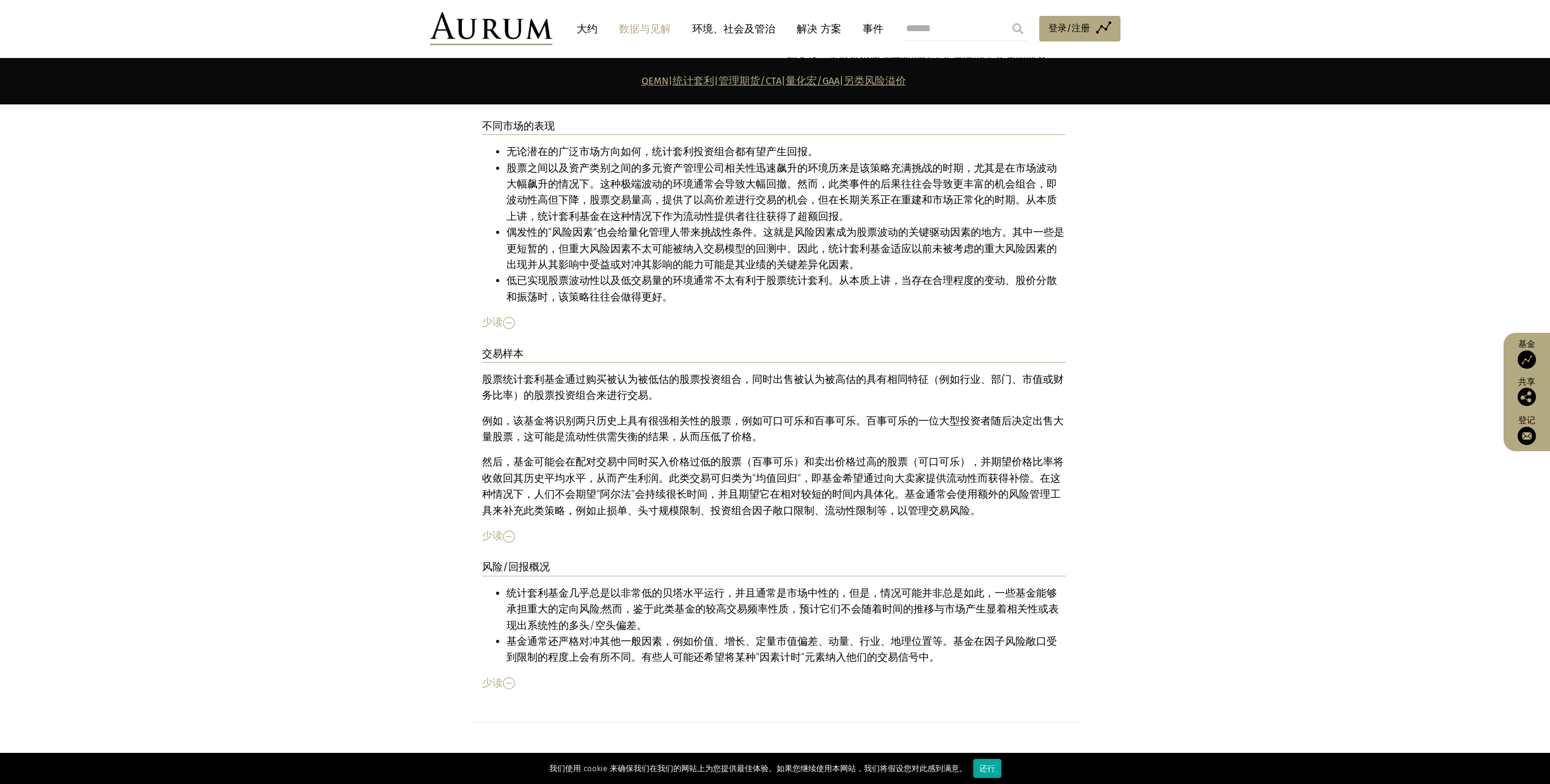
drag, startPoint x: 678, startPoint y: 391, endPoint x: 698, endPoint y: 440, distance: 52.9
click at [698, 454] on p "然后，基金可能会在配对交易中同时买入价格过低的股票（百事可乐）和卖出价格过高的股票（ 可口可乐 ），并期望价格比率将收敛回其历史平均水平，从而产生利润。此类交…" at bounding box center [774, 487] width 583 height 65
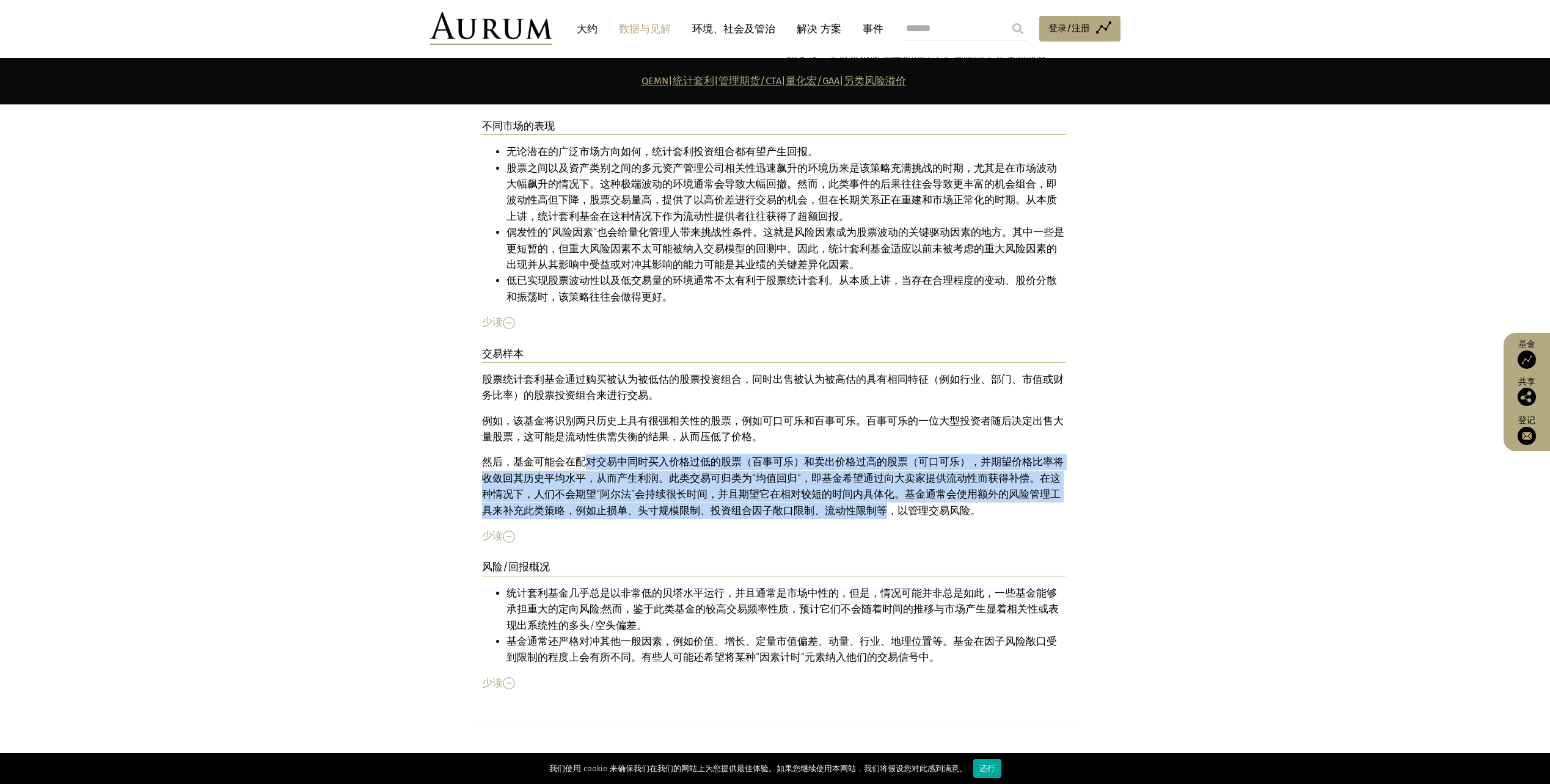
drag, startPoint x: 587, startPoint y: 417, endPoint x: 820, endPoint y: 464, distance: 237.7
click at [820, 464] on p "然后，基金可能会在配对交易中同时买入价格过低的股票（百事可乐）和卖出价格过高的股票（ 可口可乐 ），并期望价格比率将收敛回其历史平均水平，从而产生利润。此类交…" at bounding box center [774, 487] width 583 height 65
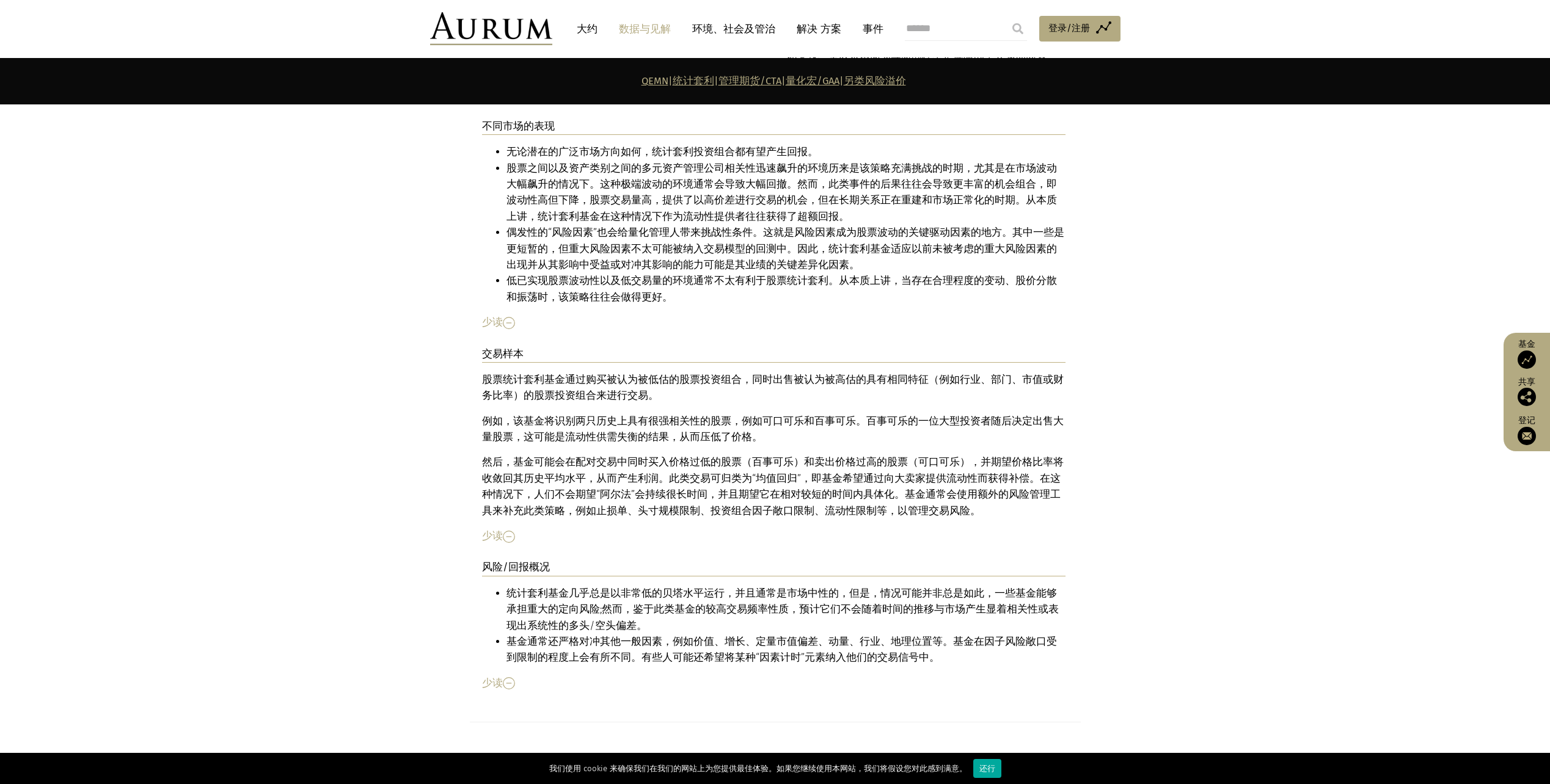
drag, startPoint x: 820, startPoint y: 464, endPoint x: 1022, endPoint y: 515, distance: 208.3
click at [1022, 559] on p "风险/回报概况" at bounding box center [774, 567] width 583 height 17
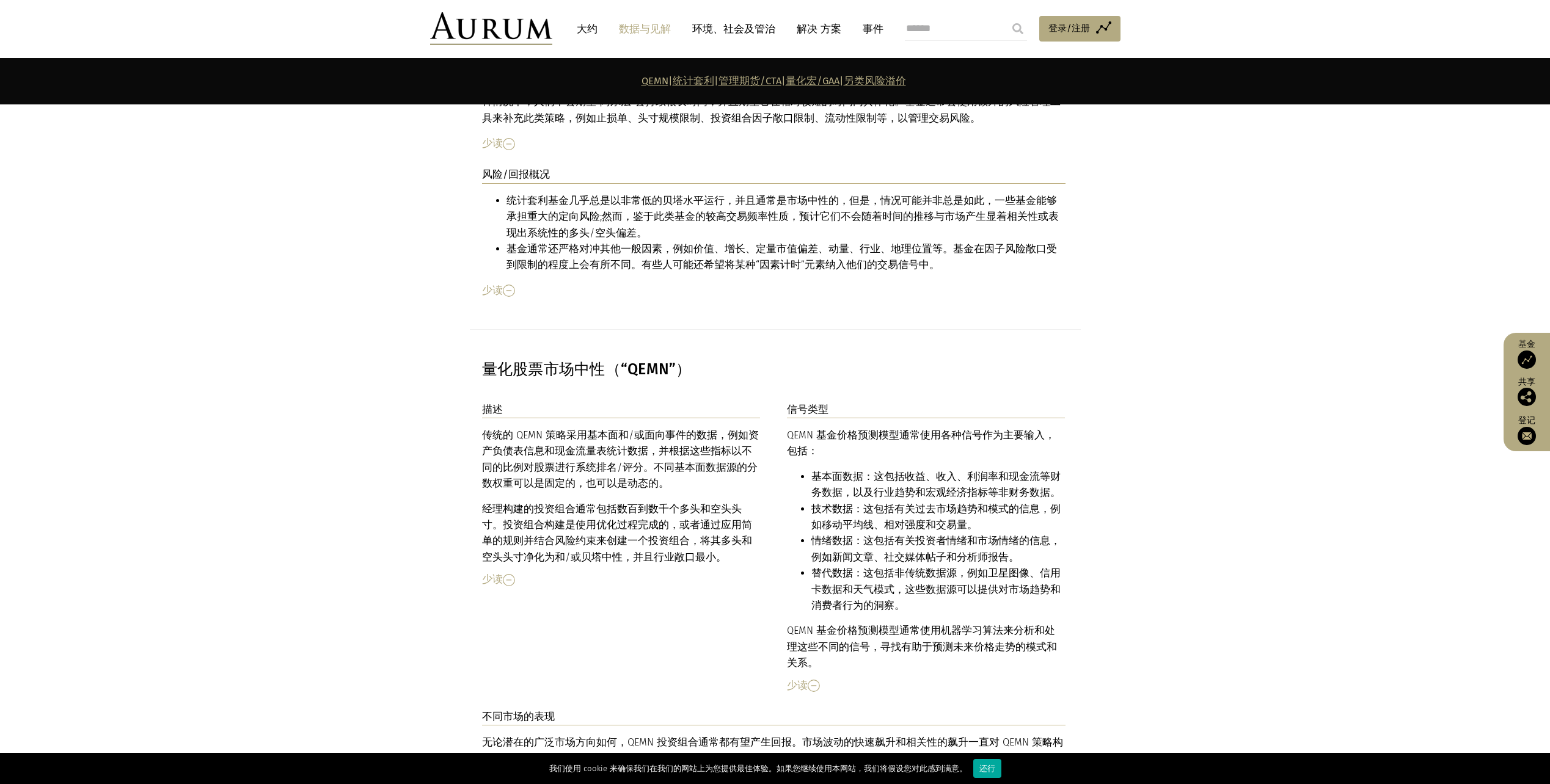
scroll to position [2662, 0]
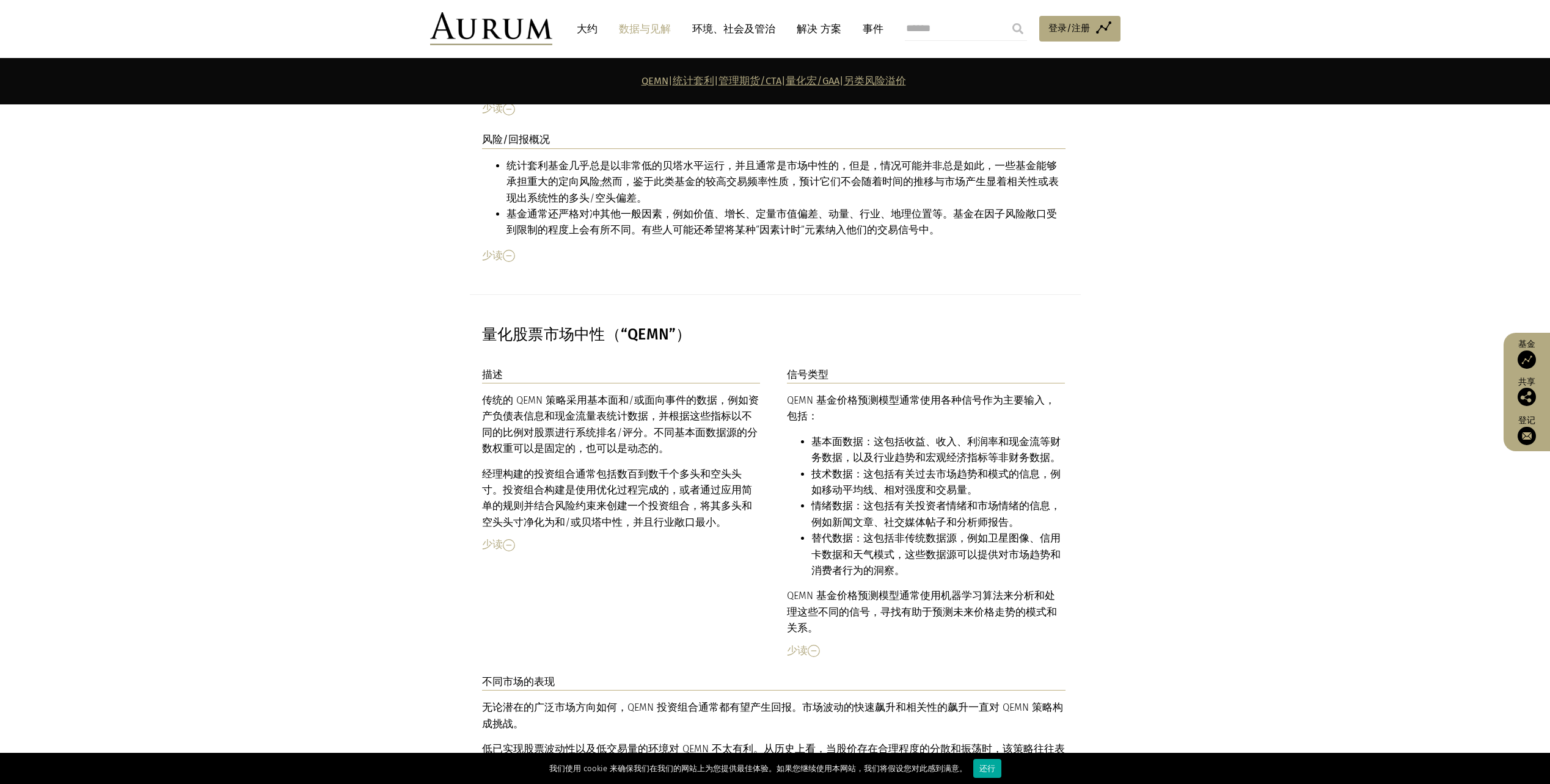
drag, startPoint x: 584, startPoint y: 353, endPoint x: 625, endPoint y: 372, distance: 45.2
click at [625, 394] on font "传统的 QEMN 策略采用基本面和/或面向事件的数据，例如资产负债表信息和现金流量表统计数据，并根据这些指标以不同的比例对股票进行系统排名/评分。不同基本面数…" at bounding box center [621, 424] width 277 height 60
drag, startPoint x: 625, startPoint y: 372, endPoint x: 658, endPoint y: 397, distance: 41.4
click at [658, 397] on div "传统的 QEMN 策略采用基本面和/或面向事件的数据，例如资产负债表信息和现金流量表统计数据，并根据这些指标以不同的比例对股票进行系统排名/评分。不同基本面数…" at bounding box center [621, 461] width 279 height 138
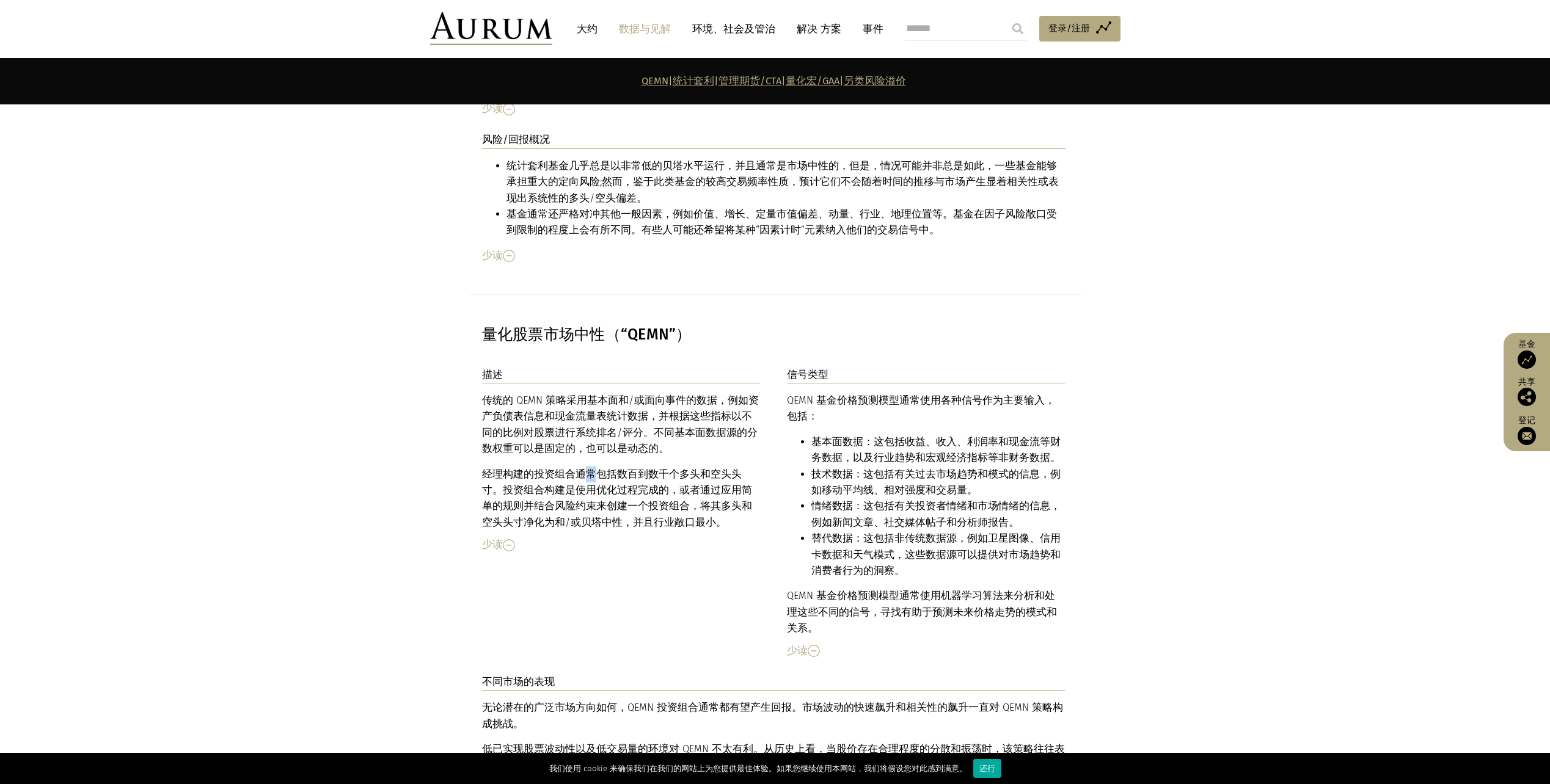
drag, startPoint x: 582, startPoint y: 427, endPoint x: 594, endPoint y: 425, distance: 12.2
click at [594, 467] on p "经理构建的投资组合通常包括数百到数千个多头和空头头寸。投资组合构建是使用优化过程完成的，或者通过应用简单的规则并结合风险约束来创建一个投资组合，将其多头和空头…" at bounding box center [621, 499] width 279 height 65
drag, startPoint x: 594, startPoint y: 425, endPoint x: 620, endPoint y: 438, distance: 29.1
click at [628, 467] on p "经理构建的投资组合通常包括数百到数千个多头和空头头寸。投资组合构建是使用优化过程完成的，或者通过应用简单的规则并结合风险约束来创建一个投资组合，将其多头和空头…" at bounding box center [621, 499] width 279 height 65
drag, startPoint x: 572, startPoint y: 355, endPoint x: 598, endPoint y: 385, distance: 39.7
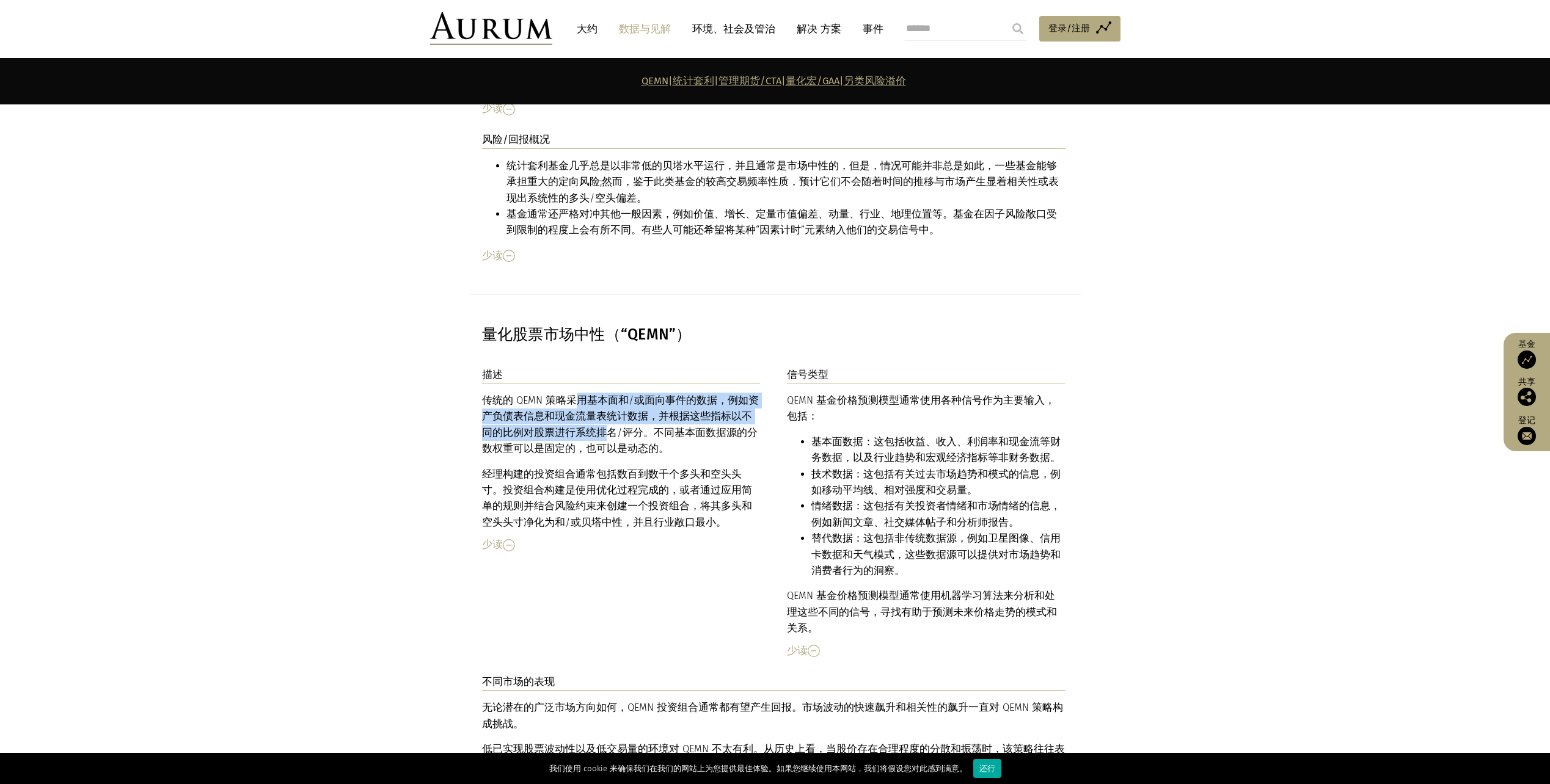
click at [598, 394] on font "传统的 QEMN 策略采用基本面和/或面向事件的数据，例如资产负债表信息和现金流量表统计数据，并根据这些指标以不同的比例对股票进行系统排名/评分。不同基本面数…" at bounding box center [621, 424] width 277 height 60
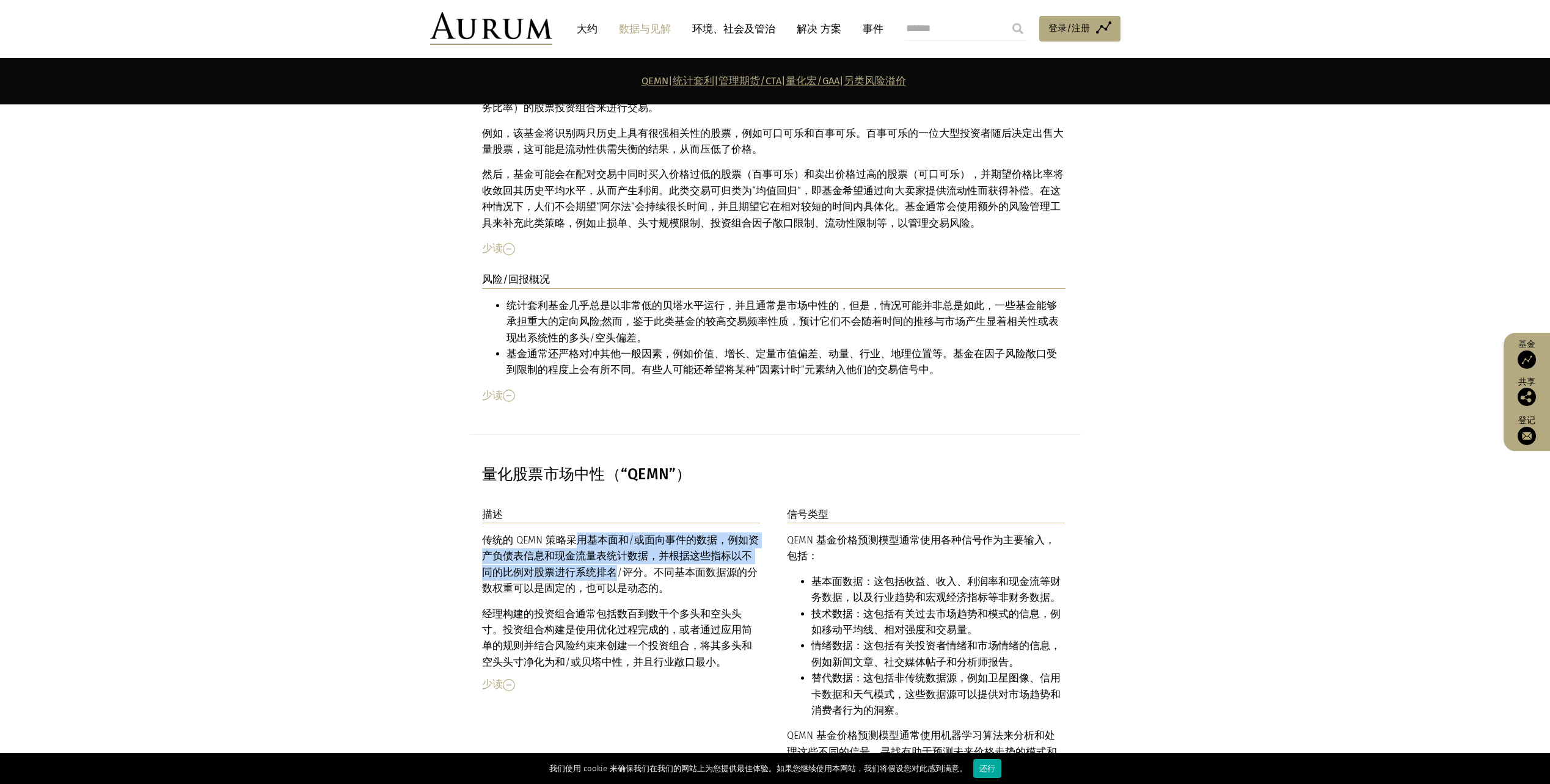
scroll to position [2539, 0]
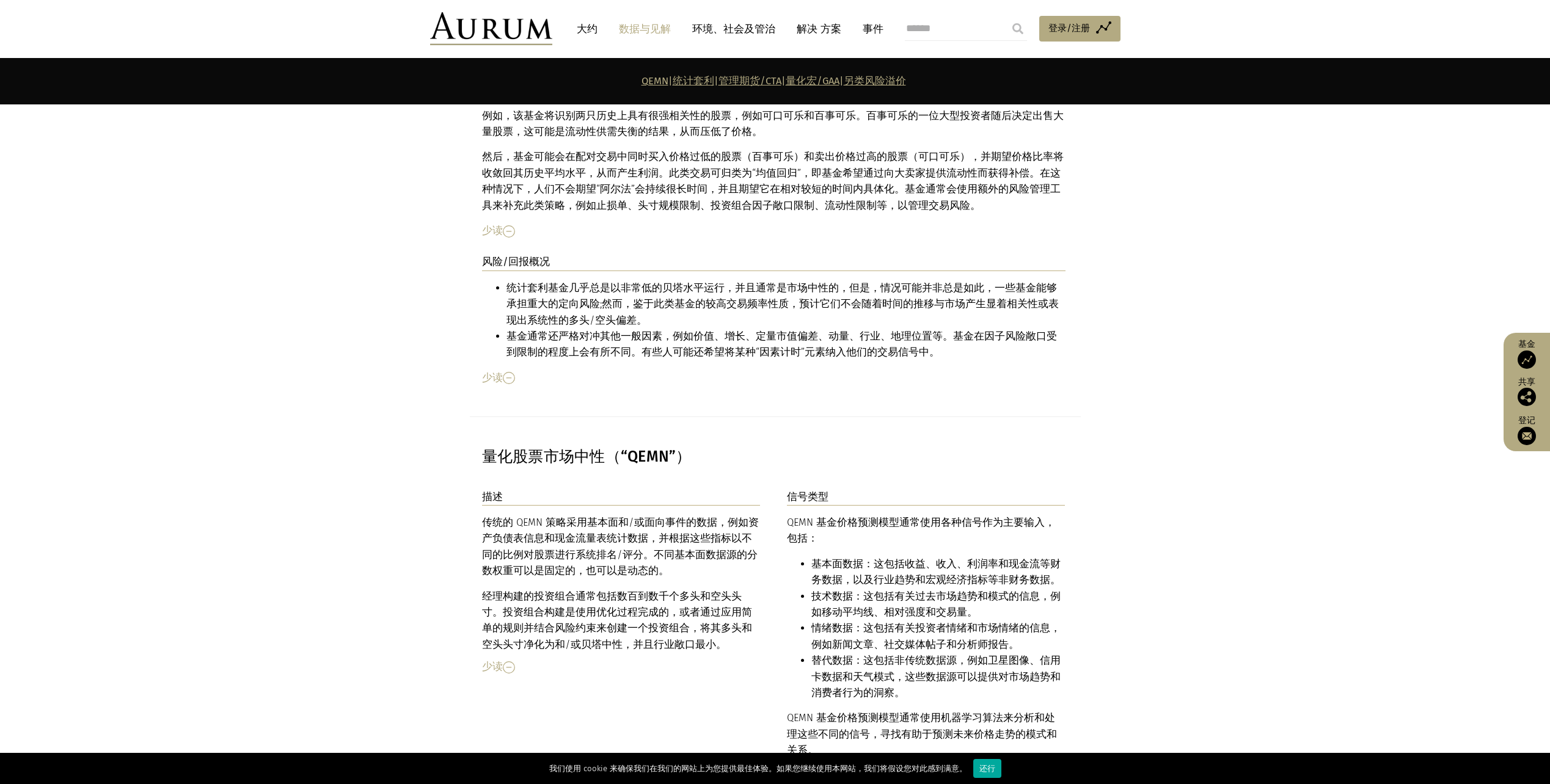
click at [650, 514] on div "传统的 QEMN 策略采用基本面和/或面向事件的数据，例如资产负债表信息和现金流量表统计数据，并根据这些指标以不同的比例对股票进行系统排名/评分。不同基本面数…" at bounding box center [621, 583] width 279 height 138
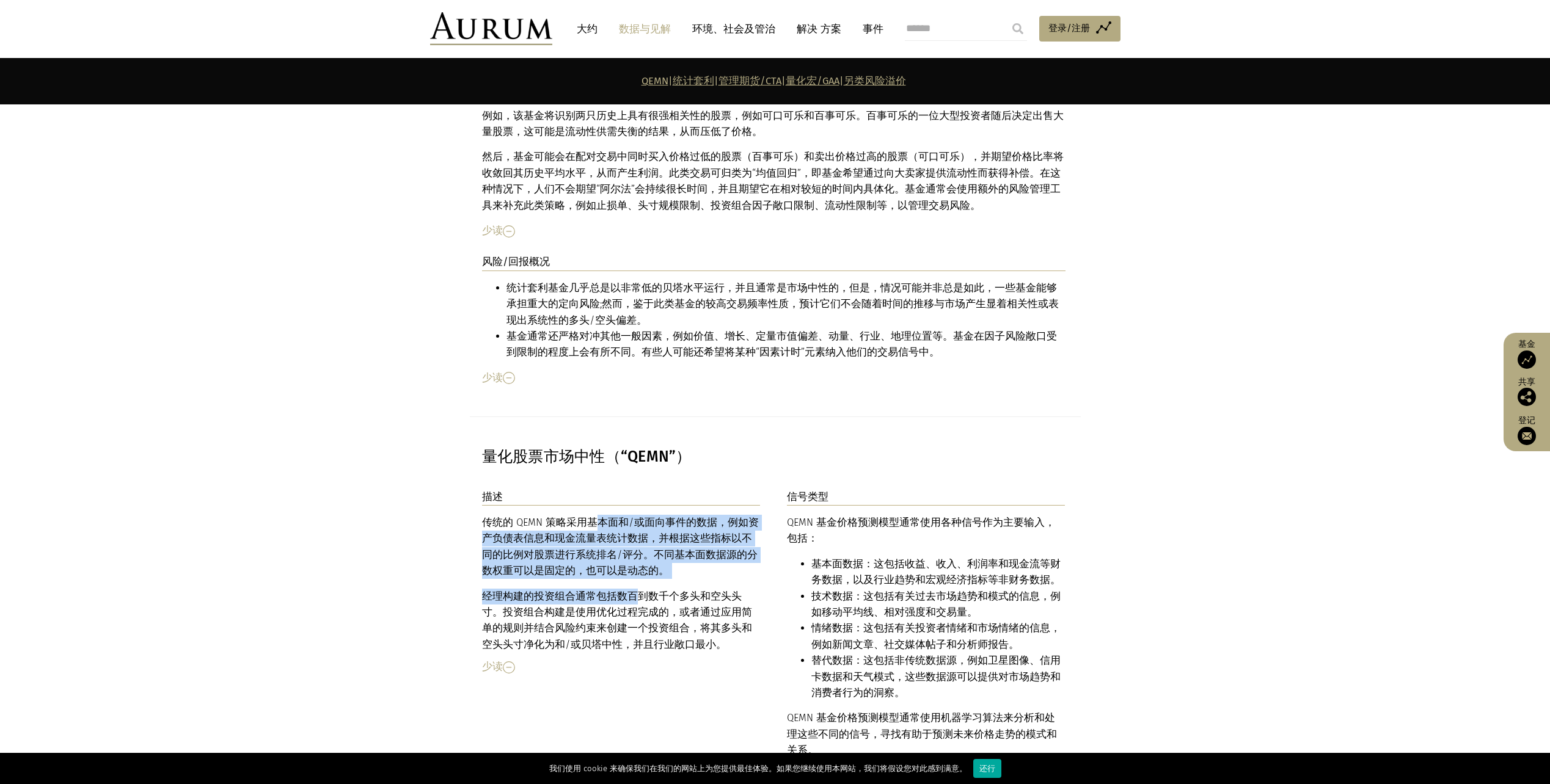
drag, startPoint x: 596, startPoint y: 472, endPoint x: 637, endPoint y: 552, distance: 89.9
click at [637, 552] on div "传统的 QEMN 策略采用基本面和/或面向事件的数据，例如资产负债表信息和现金流量表统计数据，并根据这些指标以不同的比例对股票进行系统排名/评分。不同基本面数…" at bounding box center [621, 583] width 279 height 138
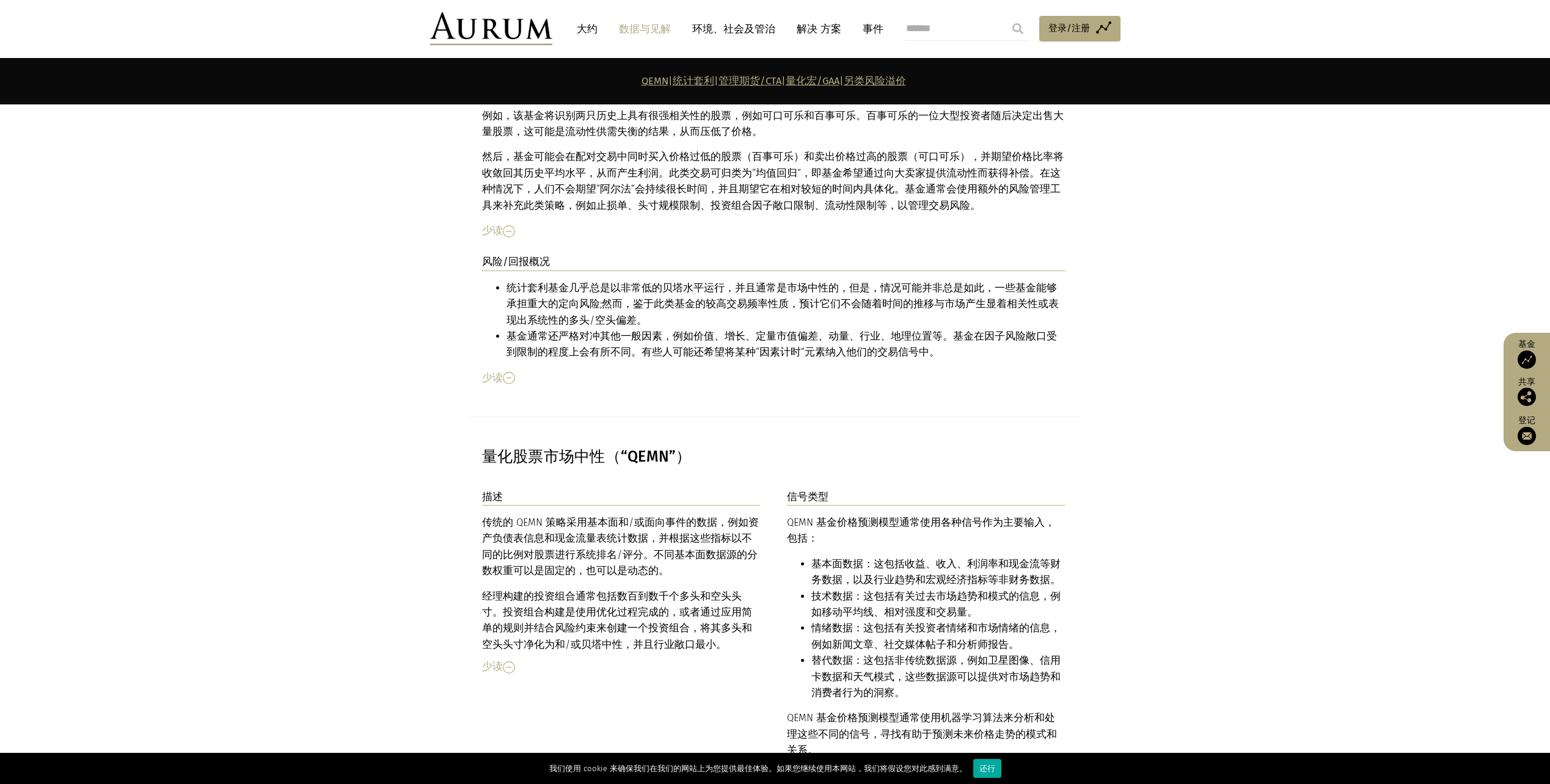
drag, startPoint x: 637, startPoint y: 552, endPoint x: 641, endPoint y: 577, distance: 25.3
click at [641, 589] on p "经理构建的投资组合通常包括数百到数千个多头和空头头寸。投资组合构建是使用优化过程完成的，或者通过应用简单的规则并结合风险约束来创建一个投资组合，将其多头和空头…" at bounding box center [621, 621] width 279 height 65
drag, startPoint x: 591, startPoint y: 560, endPoint x: 608, endPoint y: 572, distance: 20.8
click at [608, 589] on p "经理构建的投资组合通常包括数百到数千个多头和空头头寸。投资组合构建是使用优化过程完成的，或者通过应用简单的规则并结合风险约束来创建一个投资组合，将其多头和空头…" at bounding box center [621, 621] width 279 height 65
click at [1003, 514] on div "QEMN 基金价格预测模型通常使用各种信号作为主要输入，包括： 基本面数据：这包括收益、收入、利润率和现金流等财务数据，以及行业趋势和宏观经济指标等非财务数据…" at bounding box center [926, 636] width 279 height 244
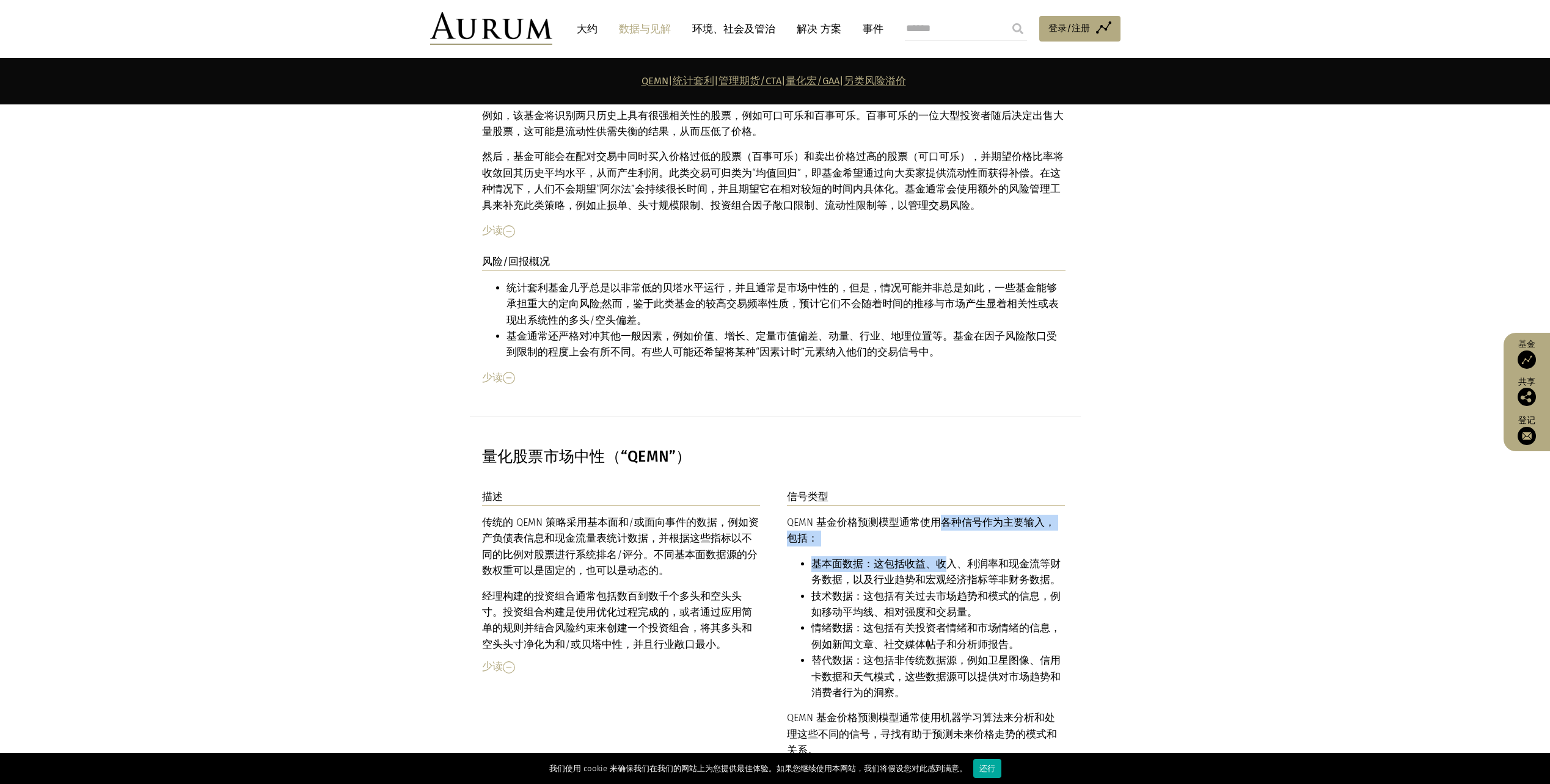
drag, startPoint x: 933, startPoint y: 472, endPoint x: 940, endPoint y: 521, distance: 49.5
click at [940, 521] on div "QEMN 基金价格预测模型通常使用各种信号作为主要输入，包括： 基本面数据：这包括收益、收入、利润率和现金流等财务数据，以及行业趋势和宏观经济指标等非财务数据…" at bounding box center [926, 636] width 279 height 244
drag, startPoint x: 940, startPoint y: 521, endPoint x: 952, endPoint y: 554, distance: 35.1
click at [954, 589] on li "技术数据：这包括有关过去市场趋势和模式的信息，例如移动平均线、相对强度和交易量。" at bounding box center [938, 605] width 254 height 32
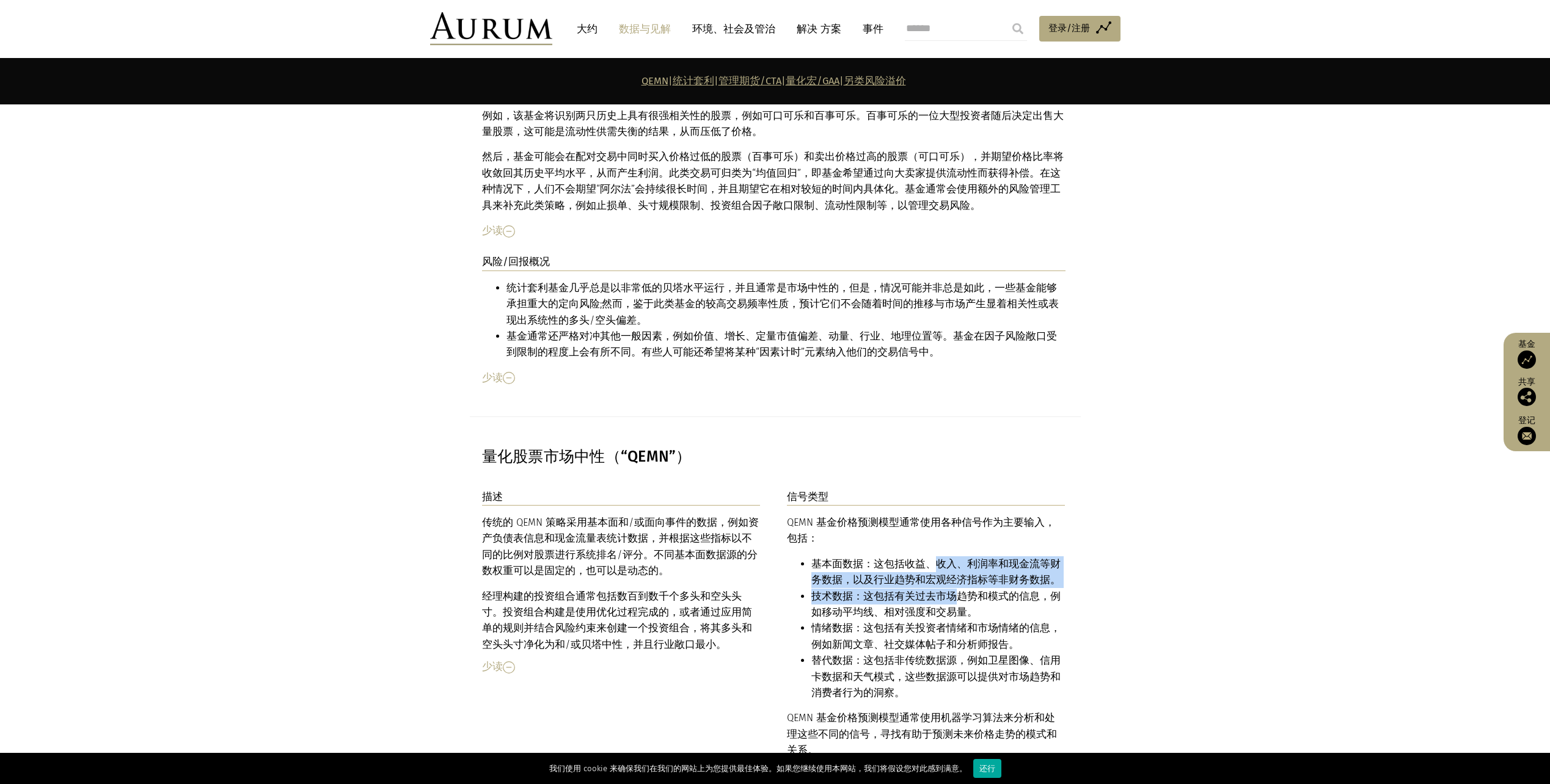
drag, startPoint x: 927, startPoint y: 516, endPoint x: 948, endPoint y: 552, distance: 41.7
click at [948, 556] on ul "基本面数据：这包括收益、收入、利润率和现金流等财务数据，以及行业趋势和宏观经济指标等非财务数据。 技术数据：这包括有关过去市场趋势和模式的信息，例如移动平均线…" at bounding box center [926, 628] width 279 height 145
drag, startPoint x: 948, startPoint y: 552, endPoint x: 990, endPoint y: 578, distance: 49.4
click at [990, 620] on li "情绪数据：这包括有关投资者情绪和市场情绪的信息，例如新闻文章、社交媒体帖子和分析师报告。" at bounding box center [938, 636] width 254 height 32
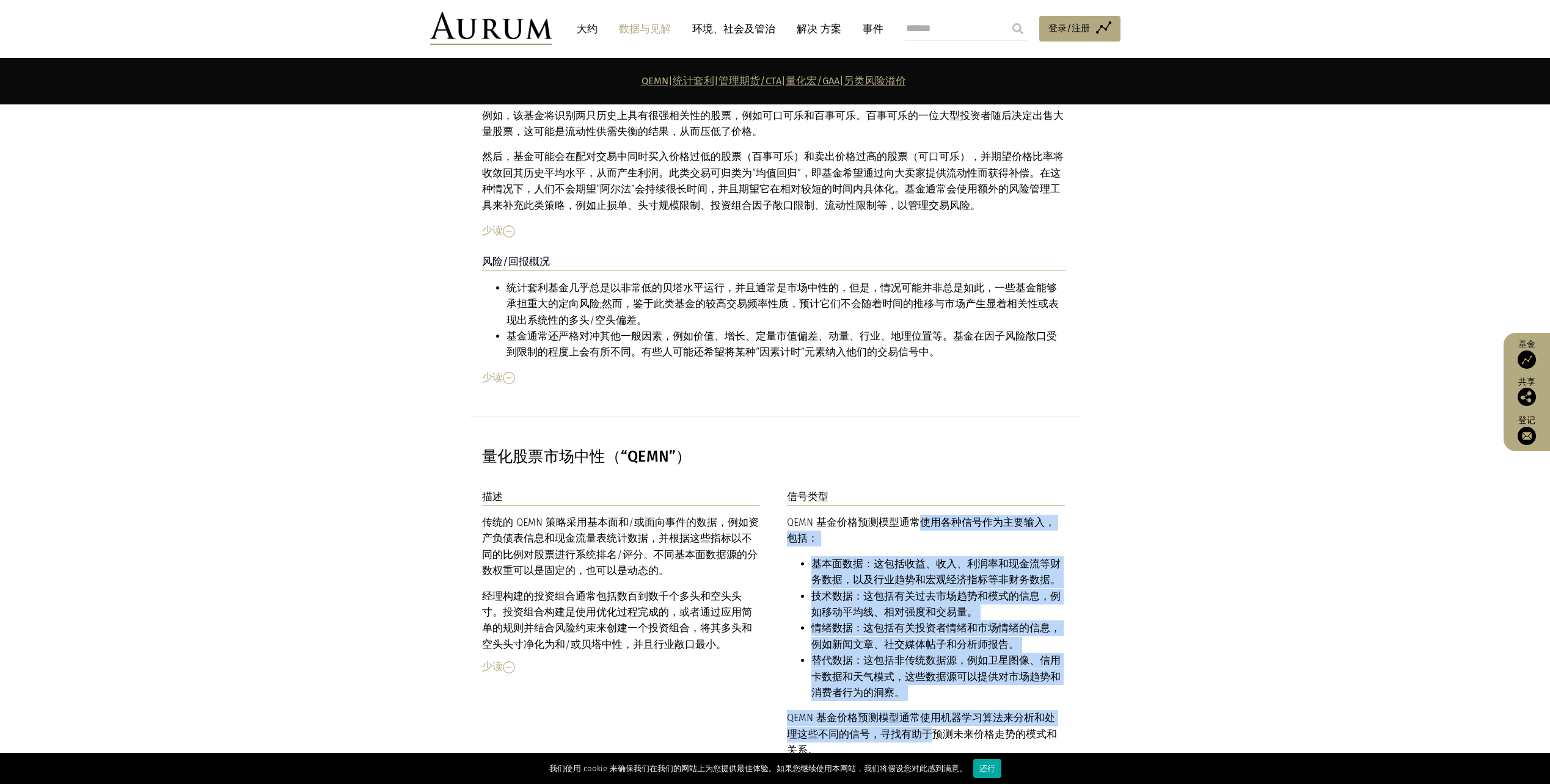
drag, startPoint x: 917, startPoint y: 472, endPoint x: 917, endPoint y: 685, distance: 213.0
click at [917, 685] on div "QEMN 基金价格预测模型通常使用各种信号作为主要输入，包括： 基本面数据：这包括收益、收入、利润率和现金流等财务数据，以及行业趋势和宏观经济指标等非财务数据…" at bounding box center [926, 636] width 279 height 244
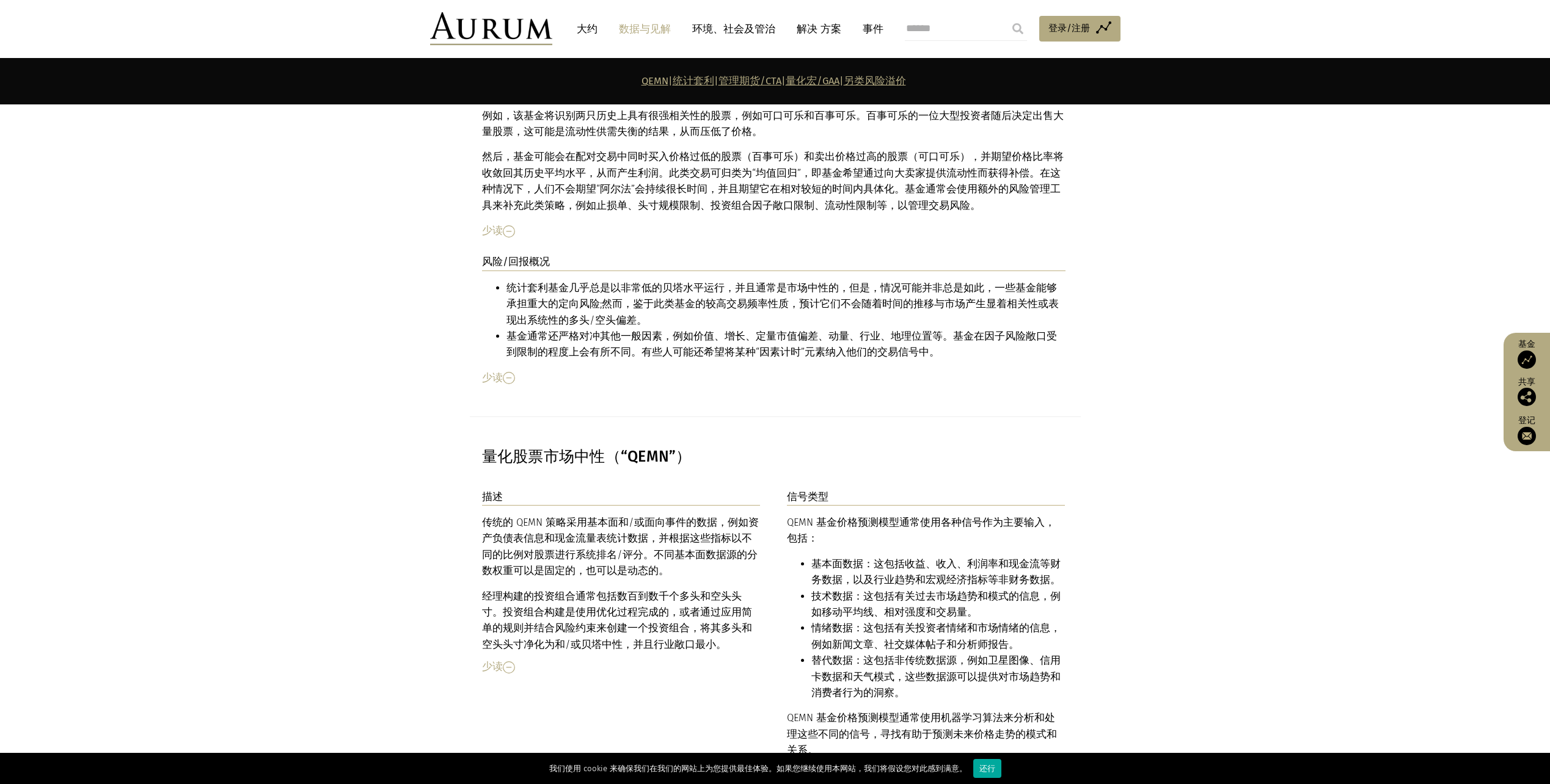
drag, startPoint x: 917, startPoint y: 685, endPoint x: 1157, endPoint y: 590, distance: 258.1
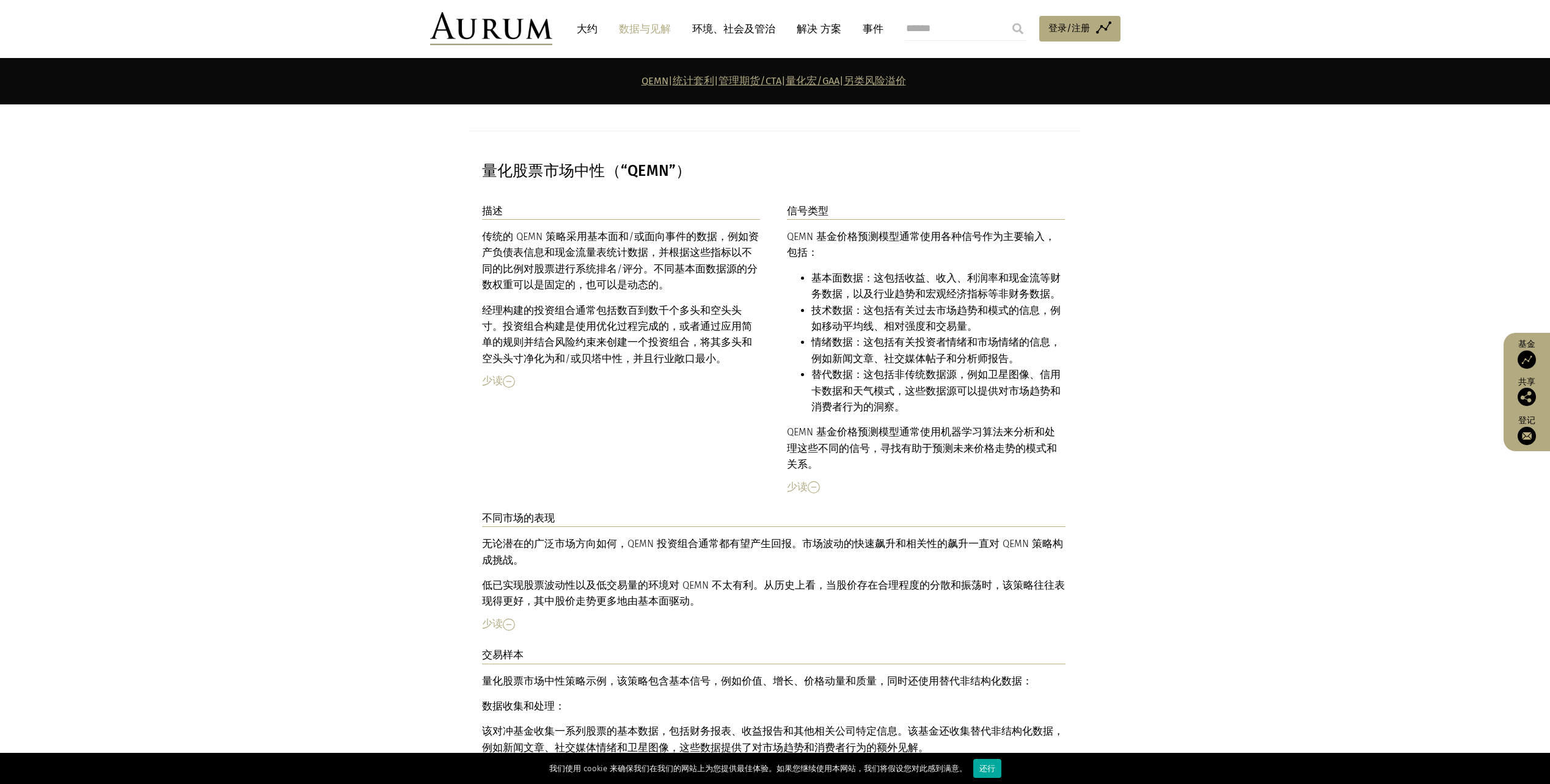
scroll to position [2845, 0]
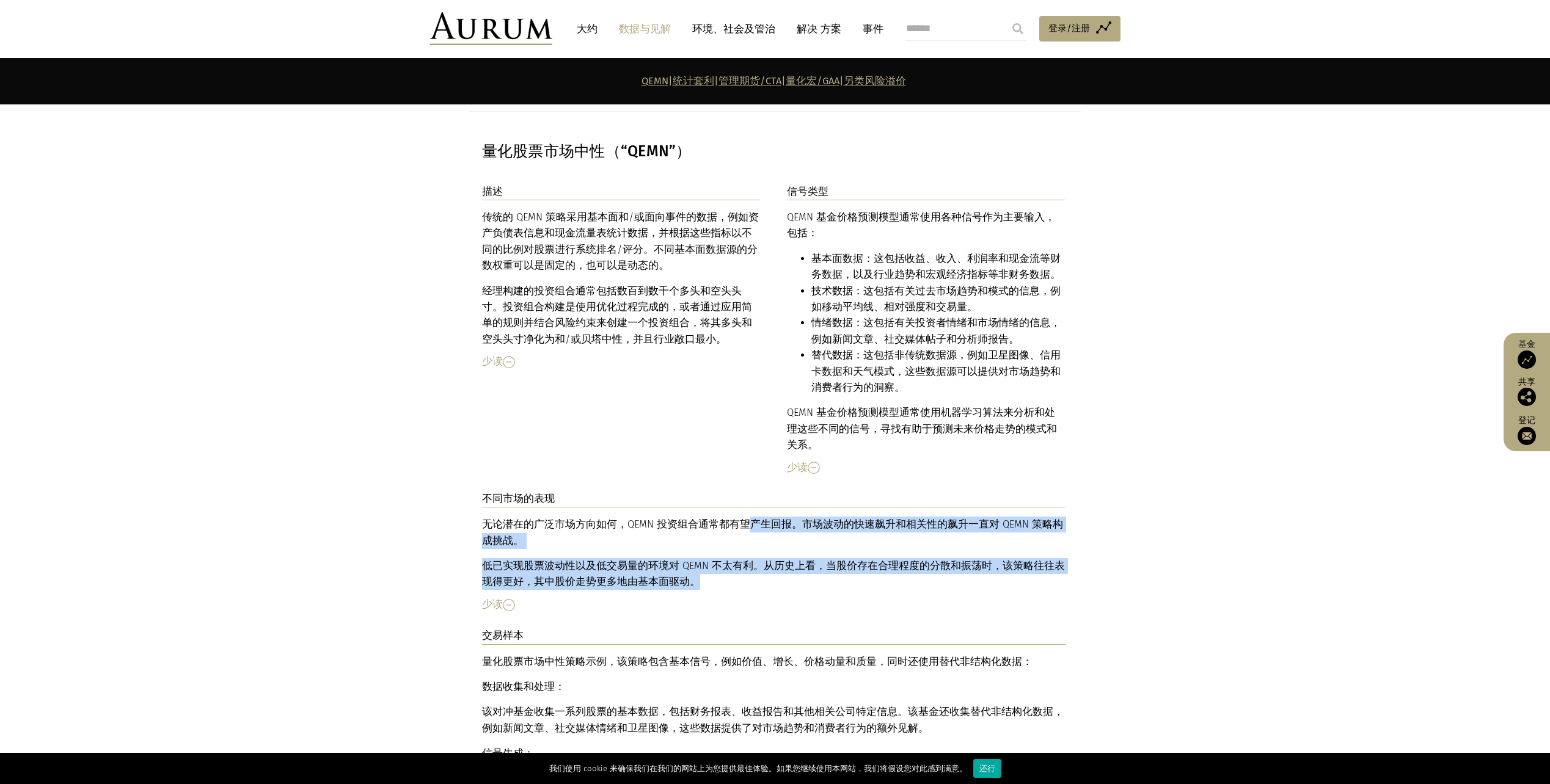
drag, startPoint x: 739, startPoint y: 478, endPoint x: 780, endPoint y: 533, distance: 68.6
click at [780, 533] on div "无论潜在的广泛市场方向如何，QEMN 投资组合通常都有望产生回报。市场波动的快速飙升和相关性的飙升一直对 QEMN 策略构成挑战。 低已实现股票波动性以及低交…" at bounding box center [774, 553] width 583 height 74
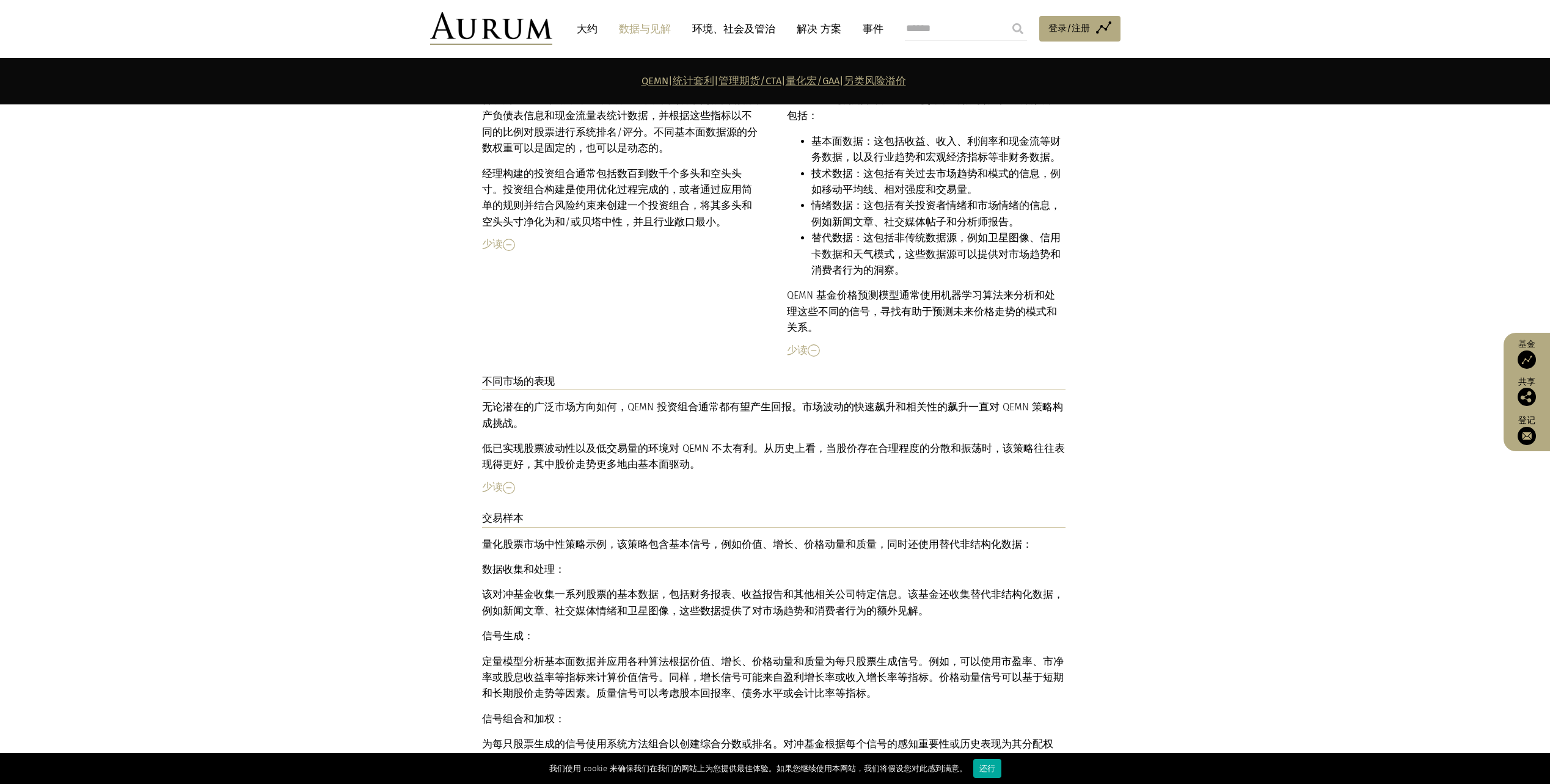
scroll to position [2967, 0]
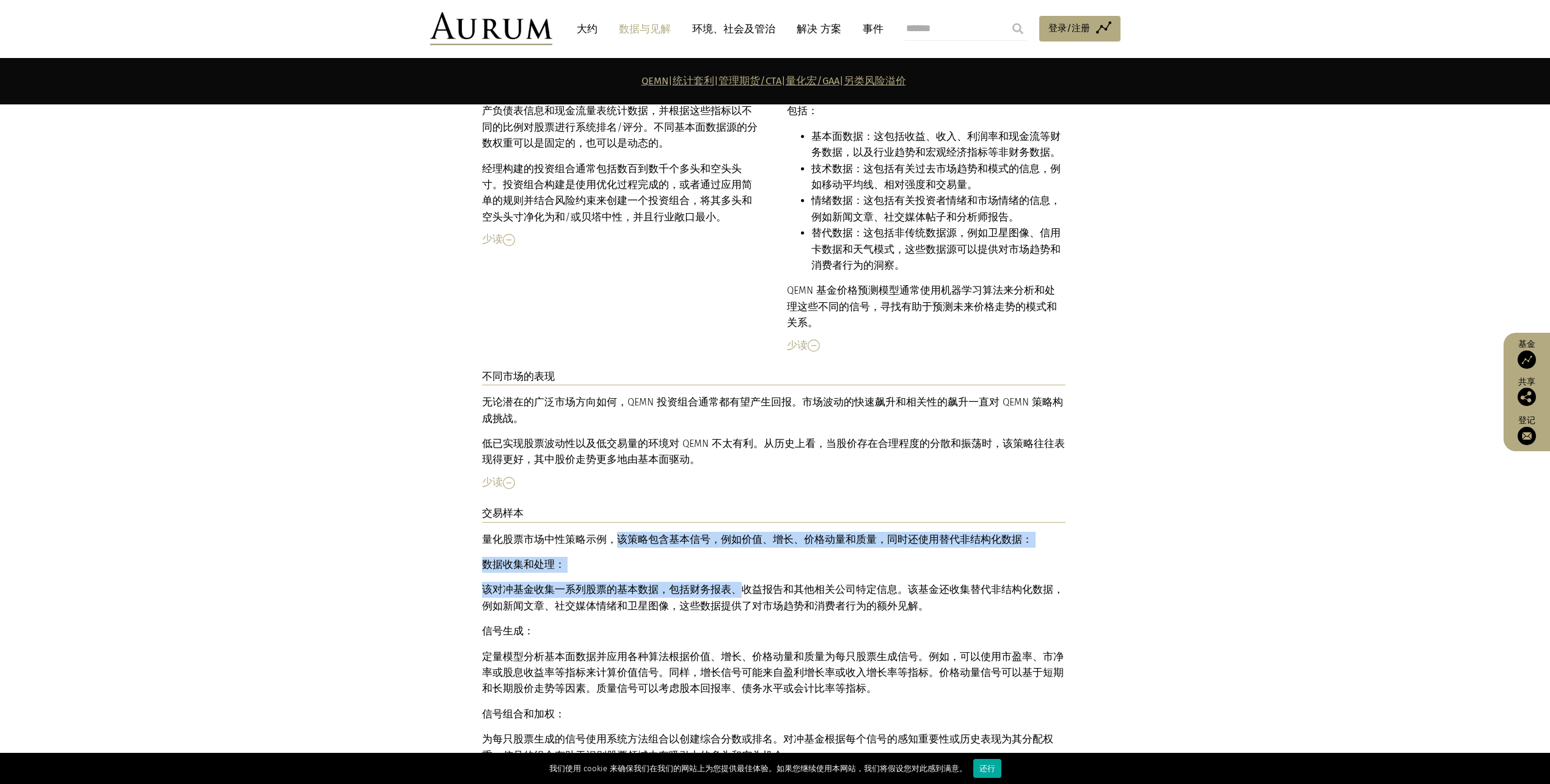
drag, startPoint x: 608, startPoint y: 494, endPoint x: 735, endPoint y: 540, distance: 135.1
click at [735, 540] on div "量化股票市场中性策略示例，该策略包含基本信号，例如价值、增长、价格动量和质量，同时还使用替代非结构化数据： 数据收集和处理： 该对冲基金收集一系列股票的基本数…" at bounding box center [774, 689] width 583 height 315
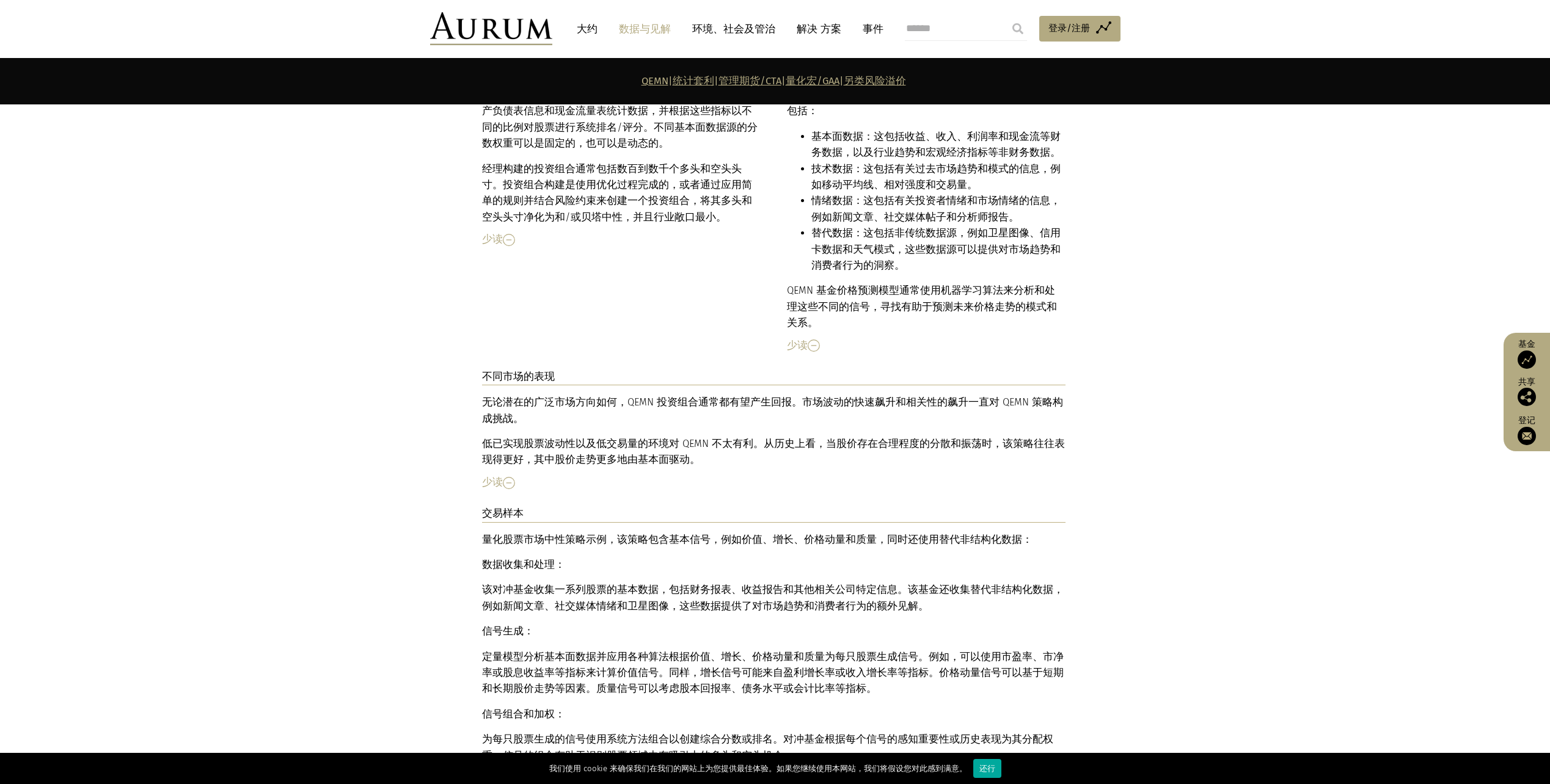
drag, startPoint x: 735, startPoint y: 540, endPoint x: 767, endPoint y: 614, distance: 80.6
click at [767, 649] on p "定量模型分析基本面数据并应用各种算法根据价值、增长、价格动量和质量为每只股票生成信号。例如，可以使用 市盈 率、 市净 率或股息收益率等指标来计算价值信号。同…" at bounding box center [774, 673] width 583 height 48
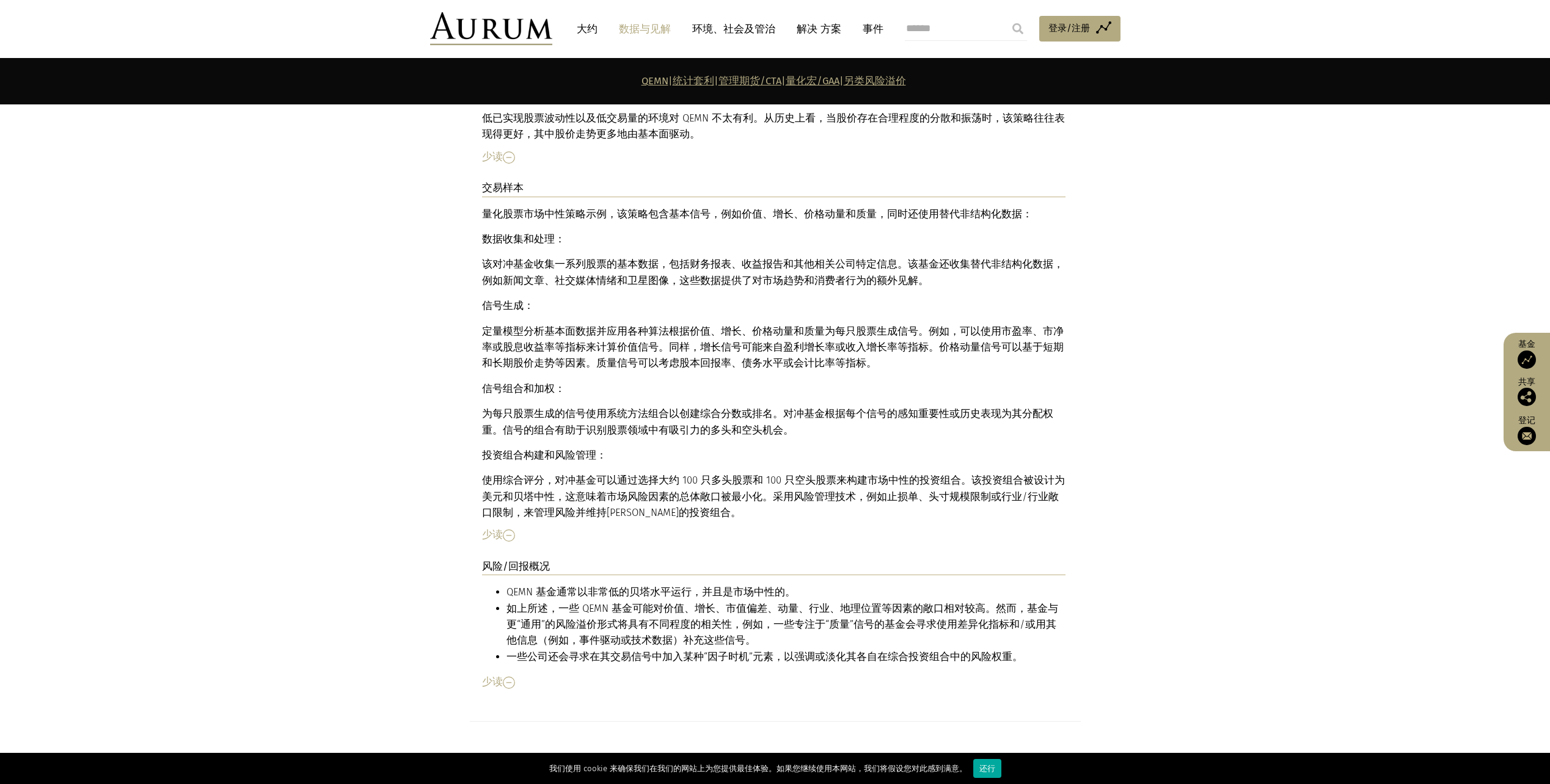
scroll to position [3334, 0]
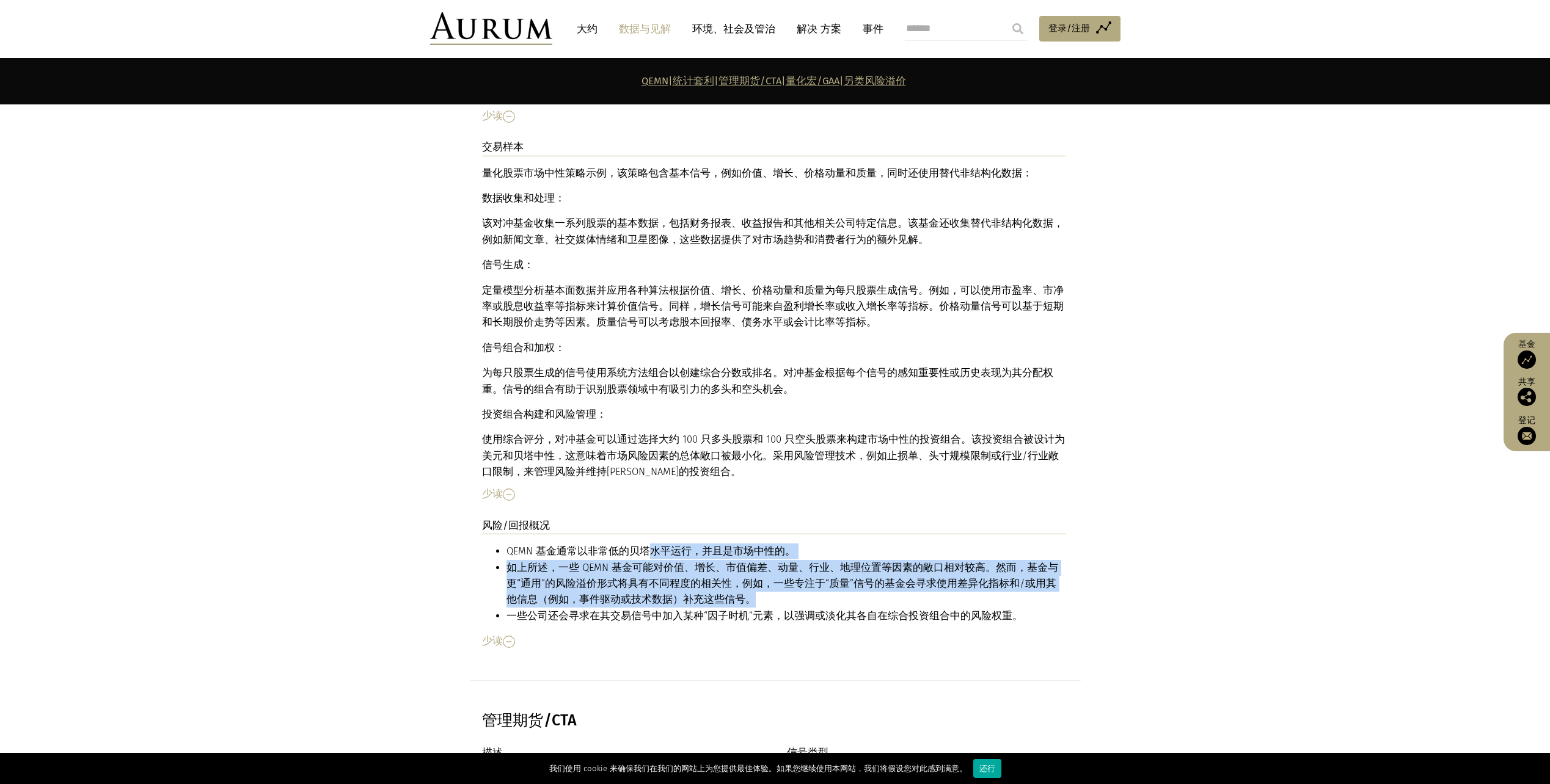
drag, startPoint x: 643, startPoint y: 502, endPoint x: 783, endPoint y: 559, distance: 151.2
click at [783, 559] on ul "QEMN 基金通常以非常低的贝塔水平运行，并且是市场中性的。 如上所述，一些 QEMN 基金可能对价值、增长、市值偏差、动量、行业、地理位置等因素的敞口相对较…" at bounding box center [774, 584] width 583 height 81
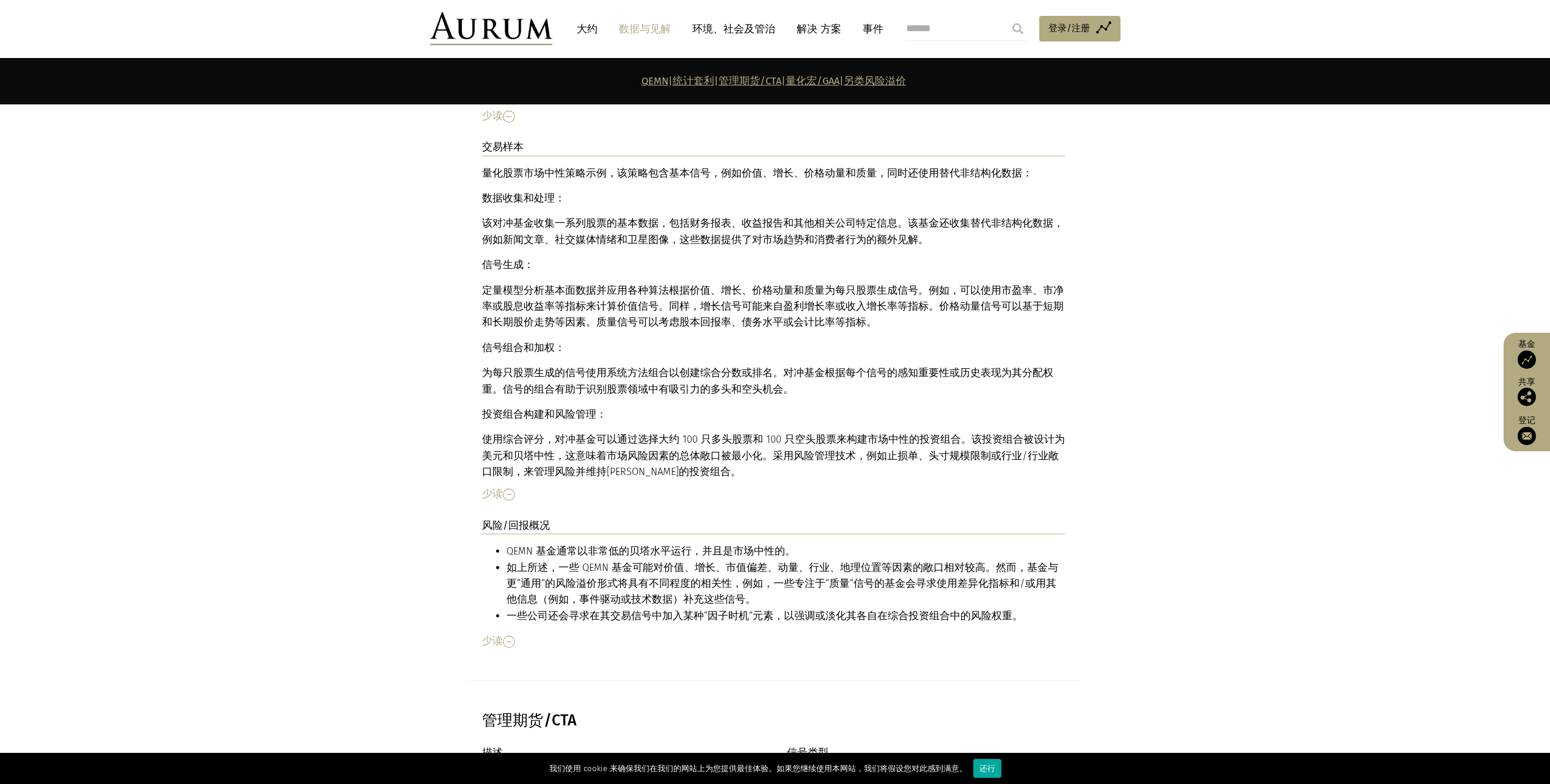
drag, startPoint x: 783, startPoint y: 559, endPoint x: 951, endPoint y: 590, distance: 170.8
click at [953, 633] on div "少读" at bounding box center [774, 641] width 583 height 16
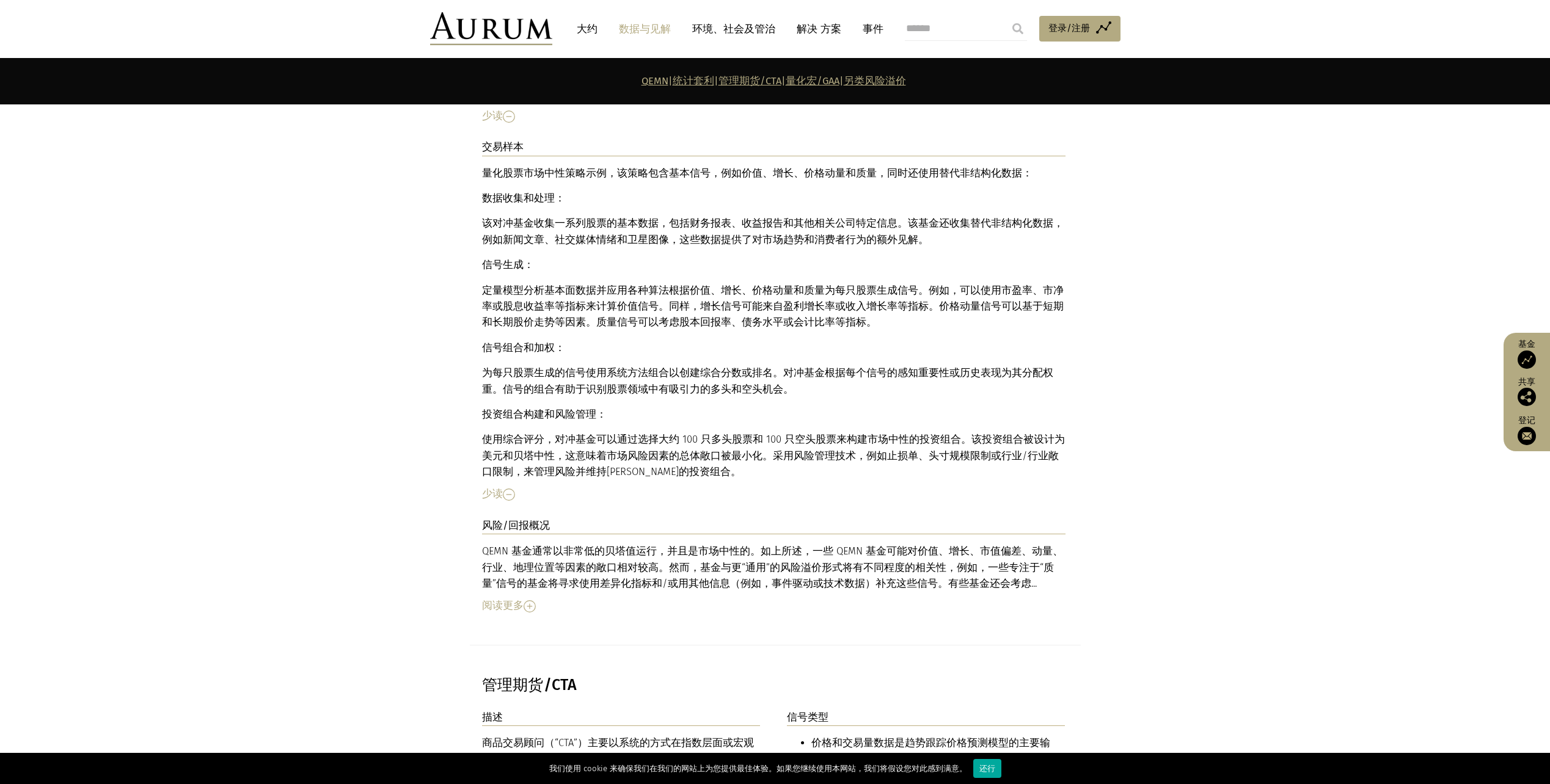
click at [526, 600] on img at bounding box center [530, 606] width 12 height 12
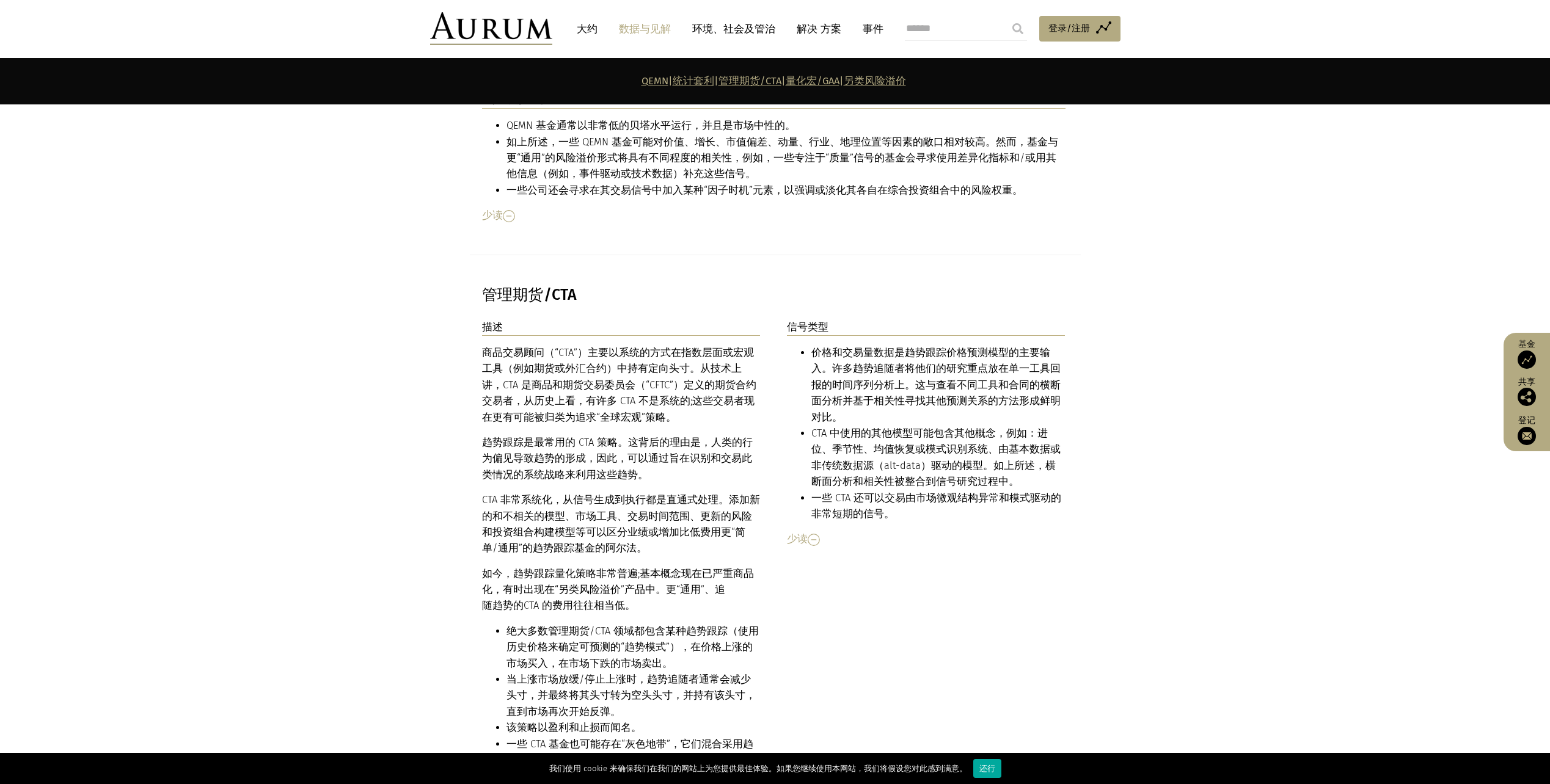
scroll to position [3761, 0]
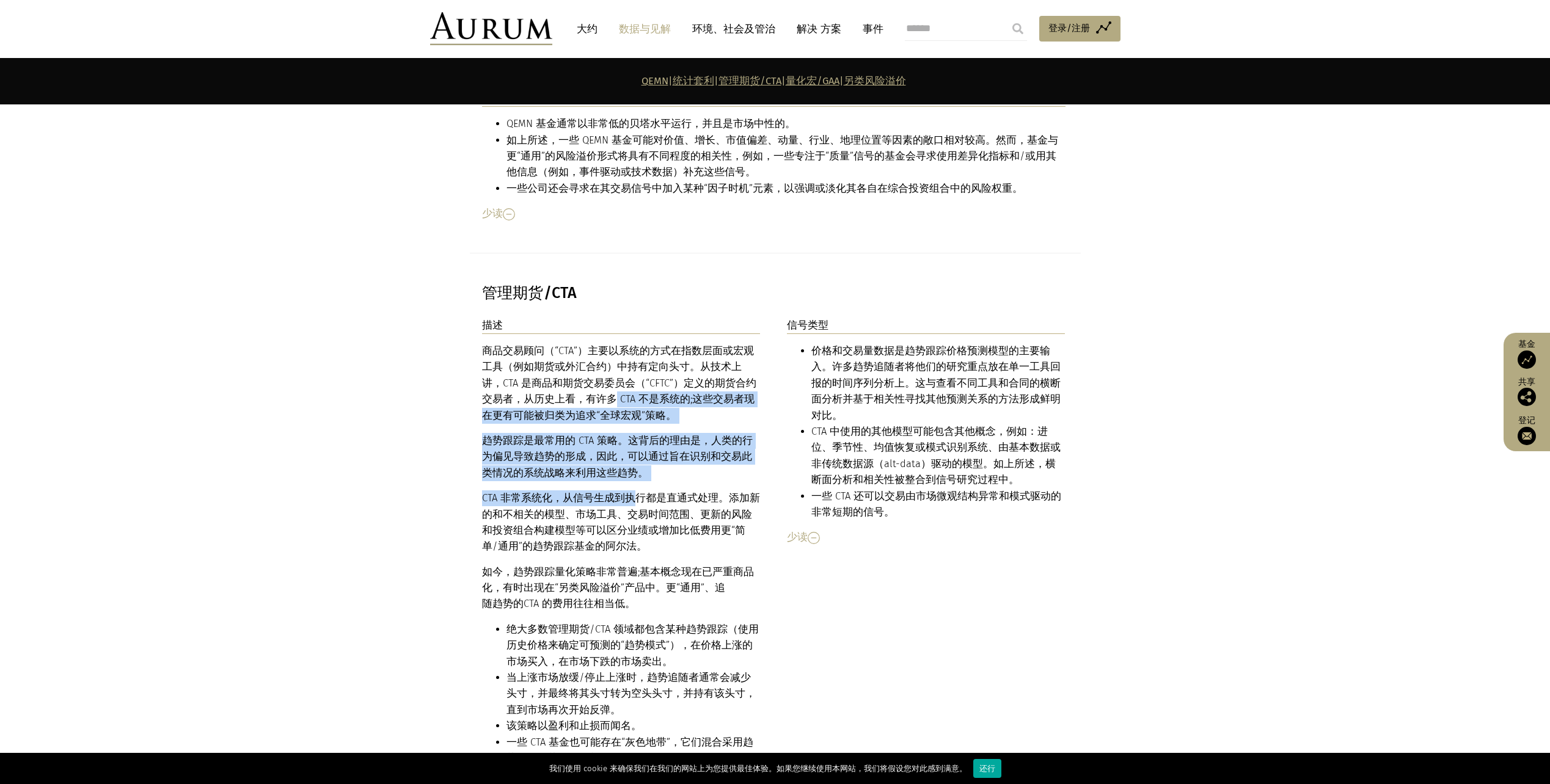
drag, startPoint x: 571, startPoint y: 349, endPoint x: 631, endPoint y: 436, distance: 105.7
click at [631, 436] on div "商品交易顾问（“CTA”）主要以系统的方式在指数层面或宏观工具（例如期货或外汇合约）中持有定向头寸。从技术上讲，CTA 是商品和期货交易委员会（“CFTC”）…" at bounding box center [621, 587] width 279 height 488
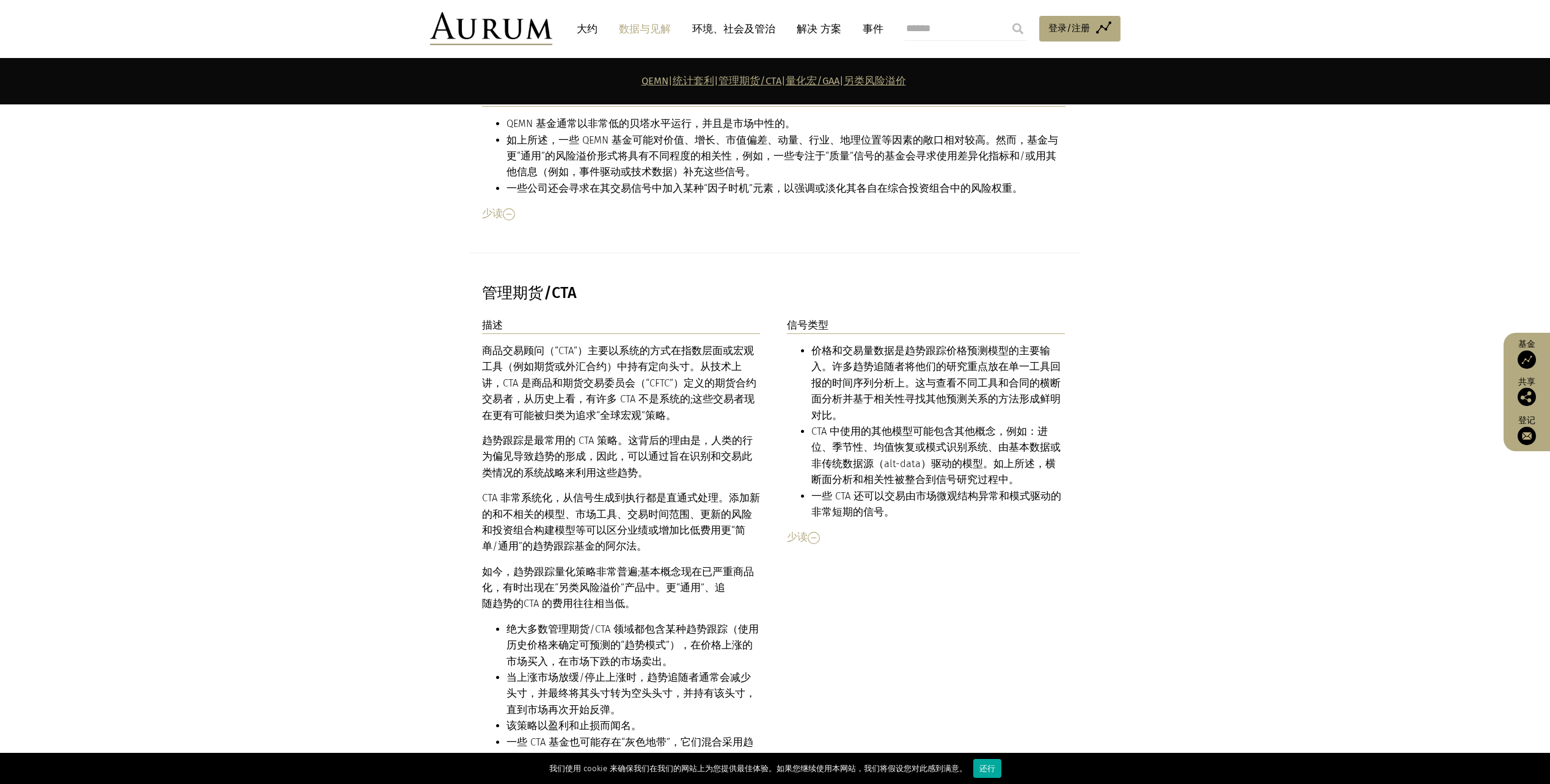
drag, startPoint x: 631, startPoint y: 436, endPoint x: 626, endPoint y: 502, distance: 66.2
click at [626, 502] on p "CTA 非常系统化，从信号生成到执行都是直通式处理。添加新的和不相关的模型、市场工具、交易时间范围、更新的风险和投资组合构建模型等可以区分业绩或增加比低费用更…" at bounding box center [621, 523] width 279 height 65
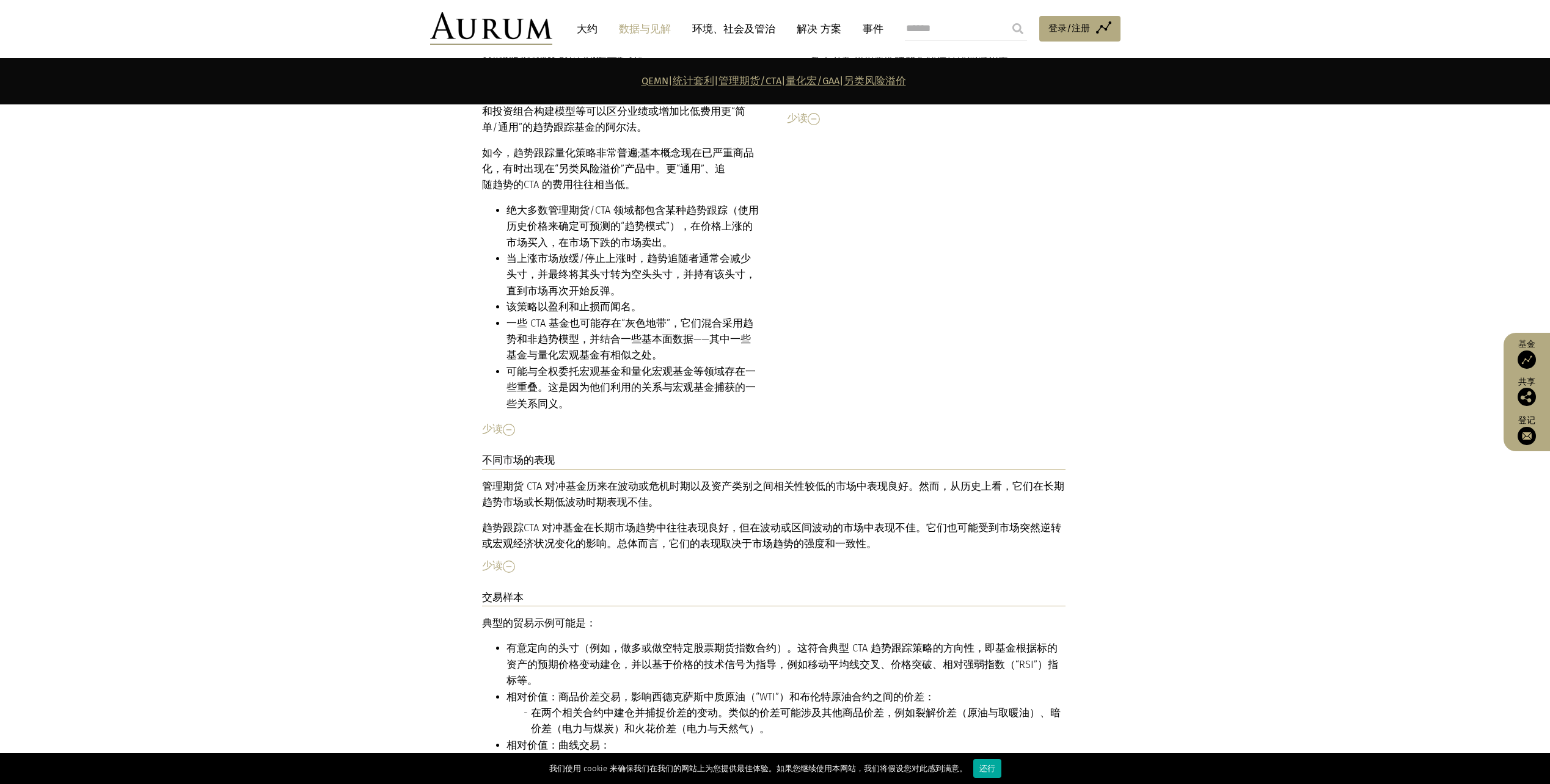
scroll to position [4250, 0]
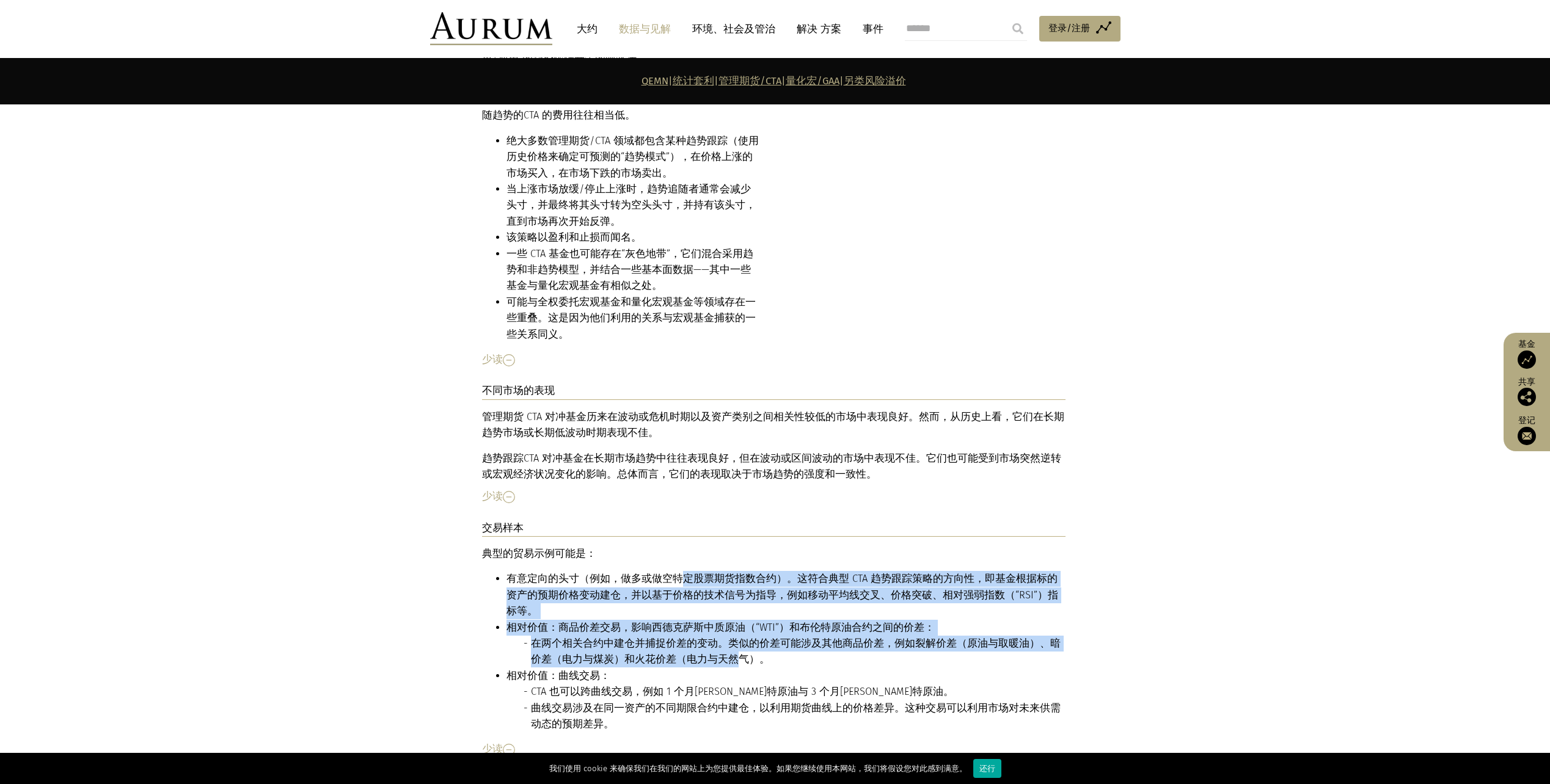
drag, startPoint x: 683, startPoint y: 537, endPoint x: 714, endPoint y: 598, distance: 68.4
click at [714, 598] on ul "有意定向的头寸（例如，做多或做空特定股票期货指数合约）。这符合典型 CTA 趋势跟踪策略的方向性，即基金根据标的资产的预期价格变动建仓，并以基于价格的技术信号…" at bounding box center [774, 651] width 583 height 161
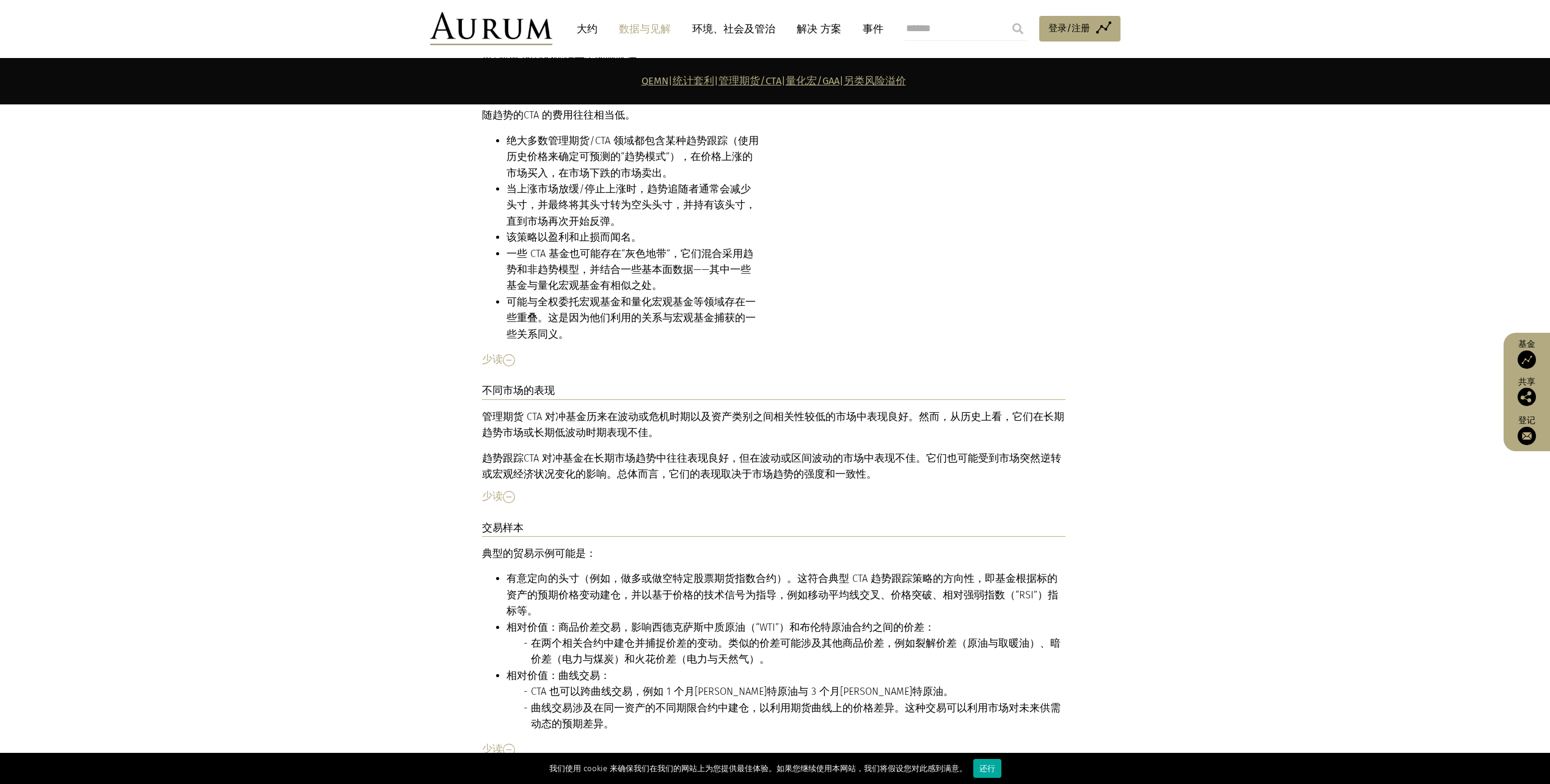
drag, startPoint x: 714, startPoint y: 598, endPoint x: 902, endPoint y: 651, distance: 195.3
click at [907, 701] on li "曲线交易涉及在同一资产的不同期限合约中建仓，以利用期货曲线上的价格差异。这种交易可以利用市场对未来供需动态的预期差异。" at bounding box center [798, 717] width 534 height 32
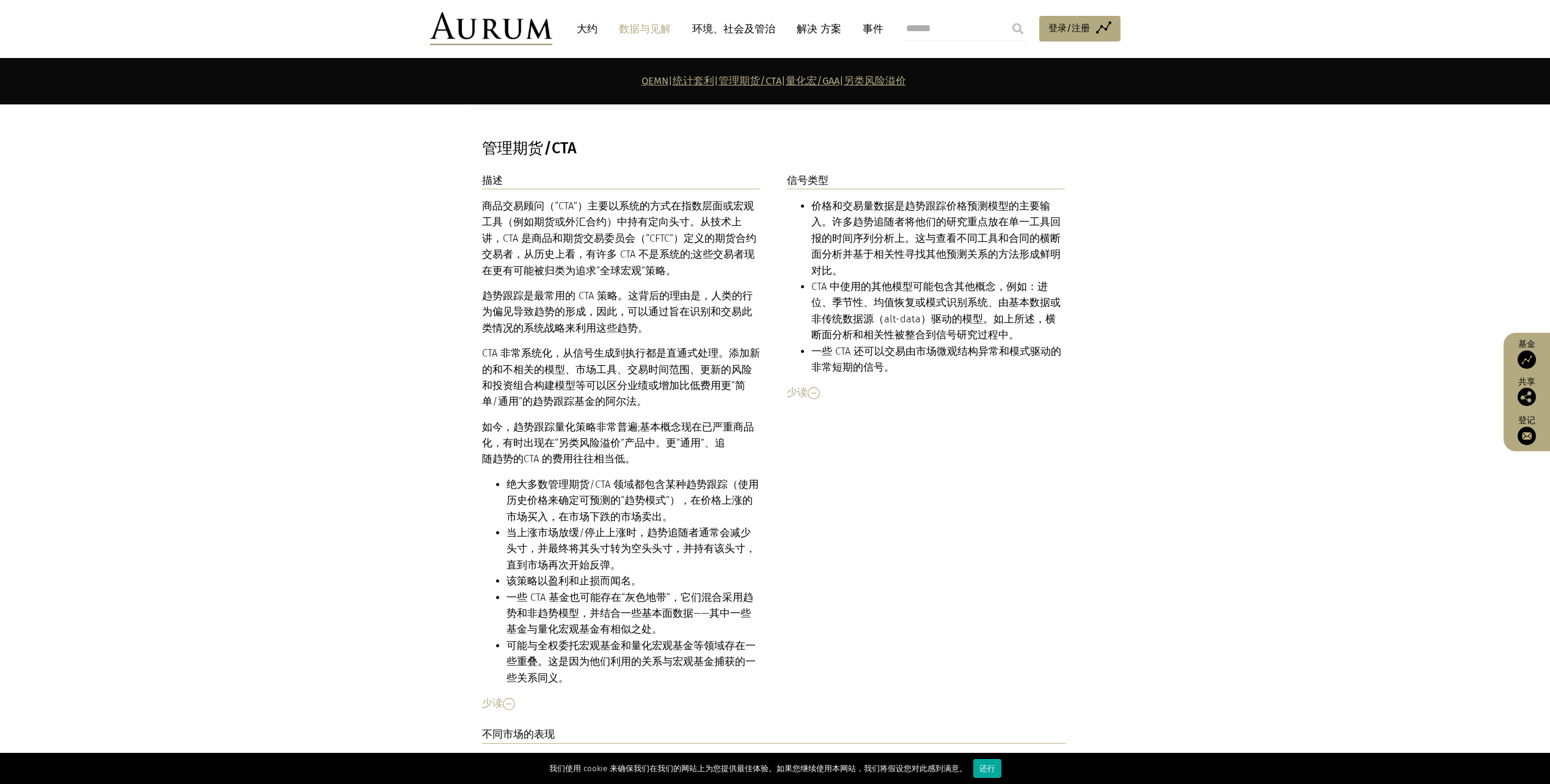
scroll to position [3883, 0]
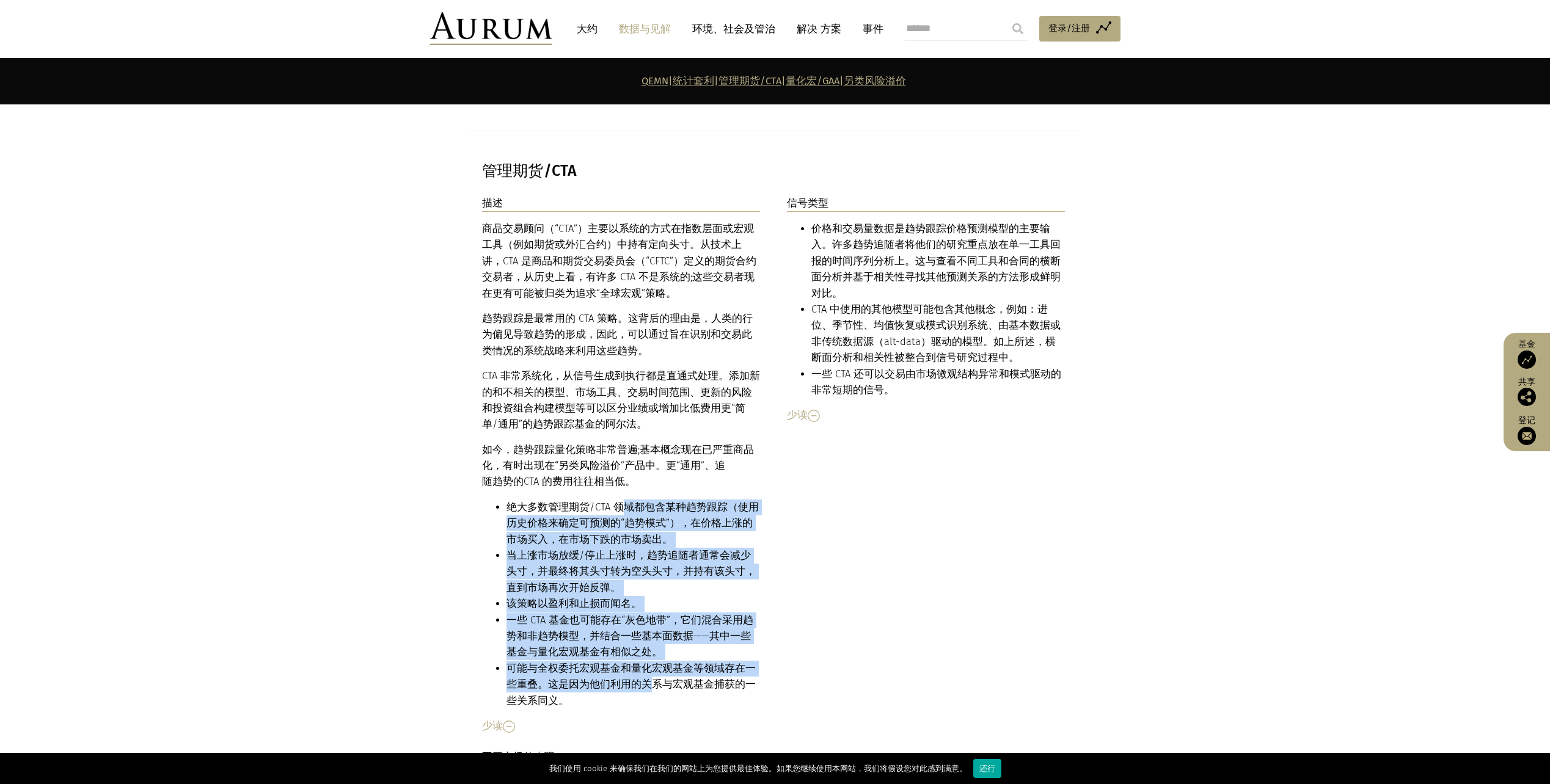
drag, startPoint x: 625, startPoint y: 454, endPoint x: 640, endPoint y: 632, distance: 178.6
click at [640, 632] on ul "绝大多数管理期货/CTA 领域都包含某种趋势跟踪（使用历史价格来确定可预测的“趋势模式”），在价格上涨的市场买入，在市场下跌的市场卖出。 当上涨市场放缓/停止…" at bounding box center [621, 605] width 279 height 209
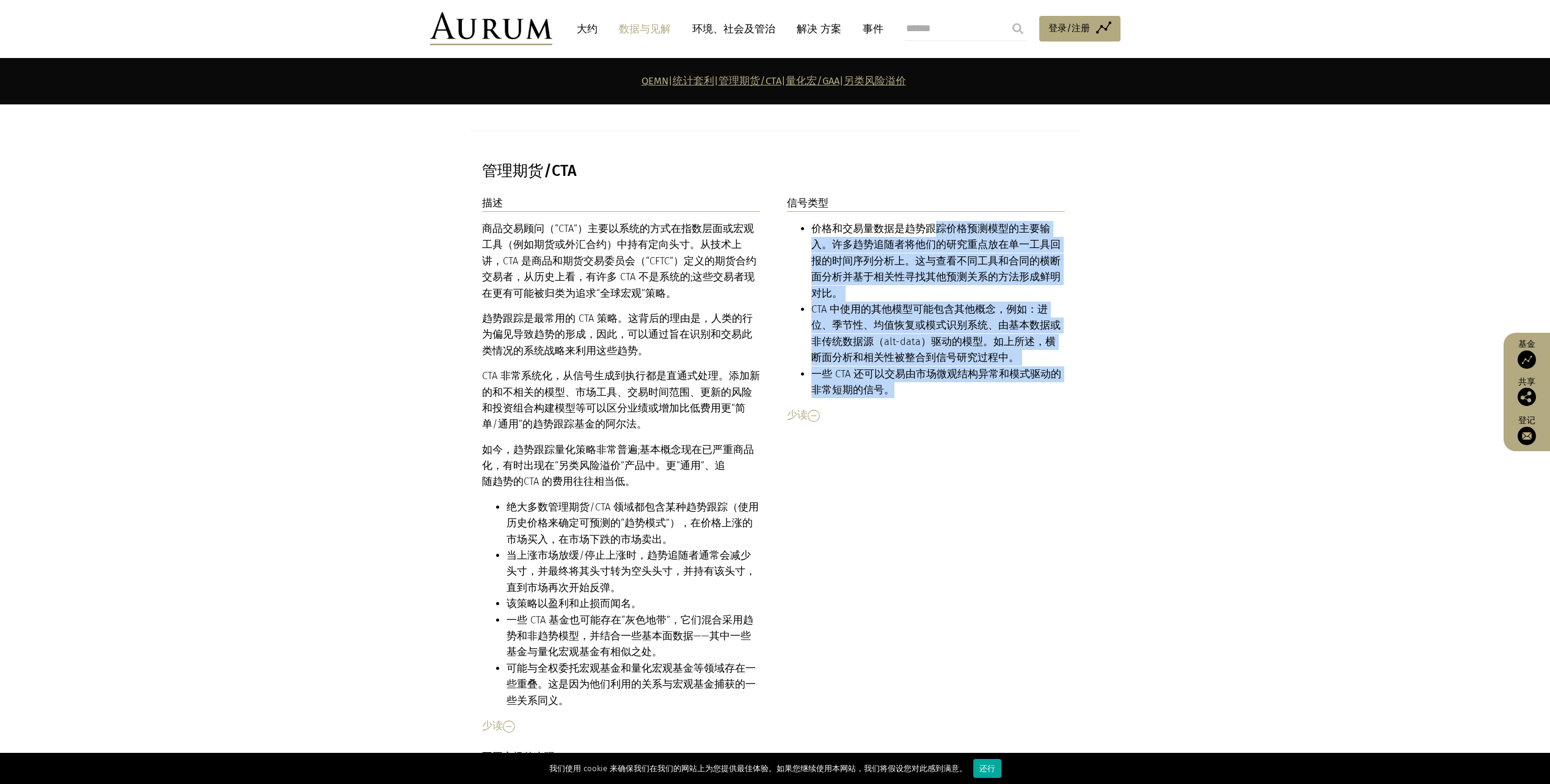
drag, startPoint x: 927, startPoint y: 179, endPoint x: 906, endPoint y: 328, distance: 150.5
click at [906, 328] on ul "价格和交易量数据是趋势跟踪价格预测模型的主要输入。许多趋势追随者将他们的研究重点放在单一工具回报的时间序列分析上。这与查看不同工具和合同的横断面分析并基于相关…" at bounding box center [926, 309] width 279 height 177
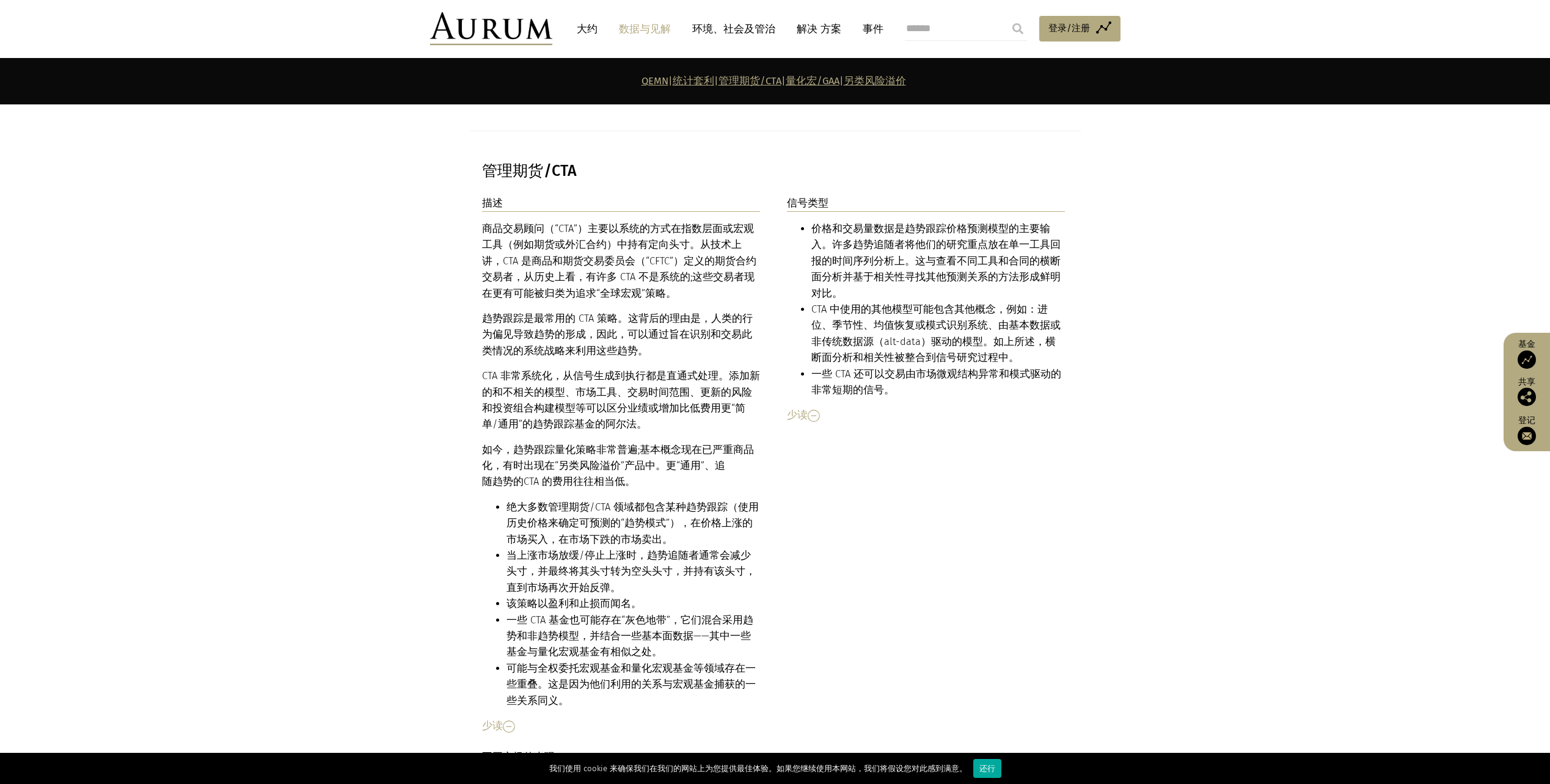
drag, startPoint x: 906, startPoint y: 328, endPoint x: 1043, endPoint y: 384, distance: 148.0
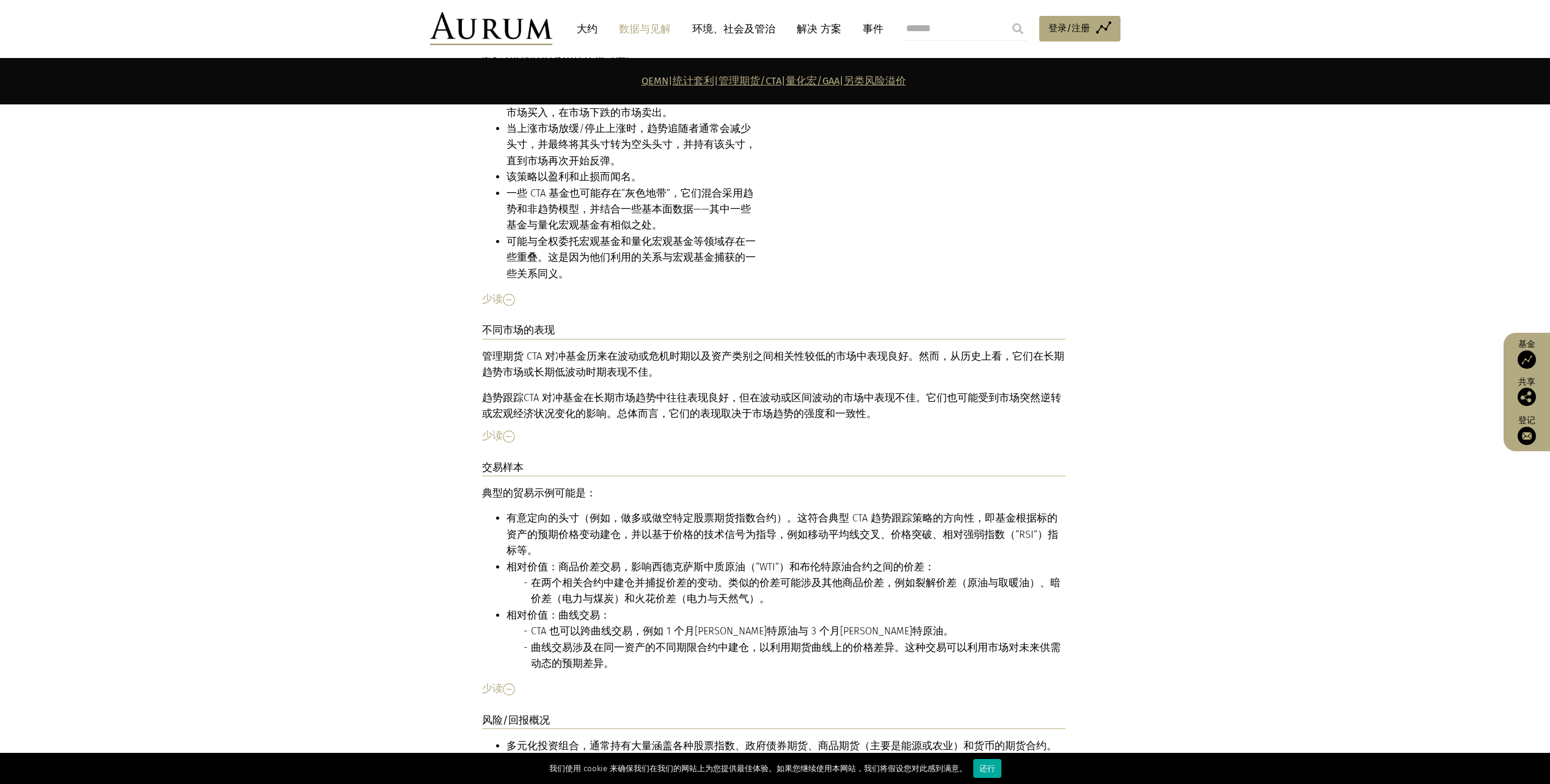
scroll to position [4311, 0]
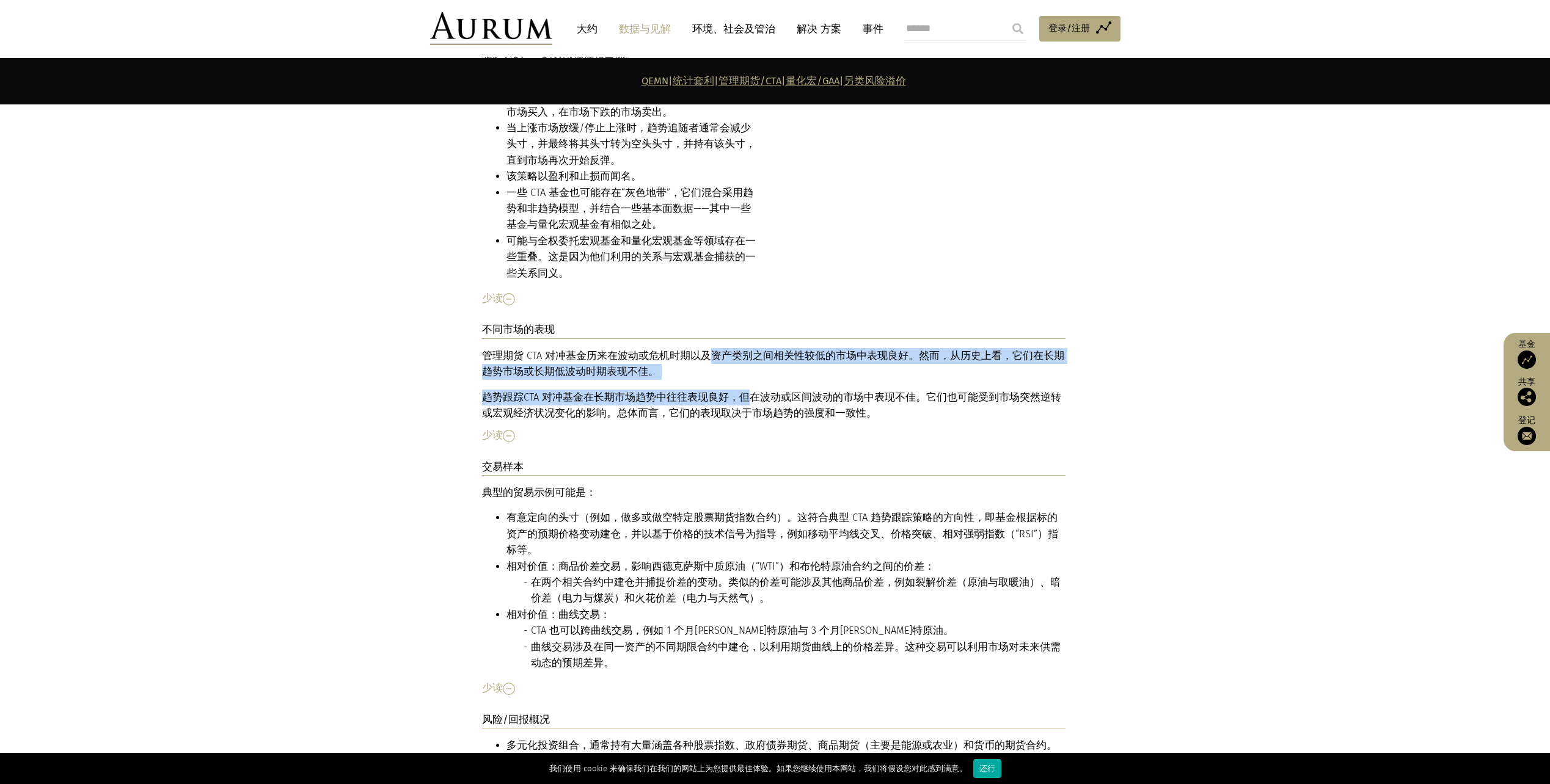
drag, startPoint x: 707, startPoint y: 302, endPoint x: 742, endPoint y: 349, distance: 58.6
click at [742, 349] on div "管理期货 CTA 对冲基金历来在波动或危机时期以及资产类别之间相关性较低的市场中表现良好。然而，从历史上看，它们在长期趋势市场或长期低波动时期表现不佳。 趋势…" at bounding box center [774, 385] width 583 height 74
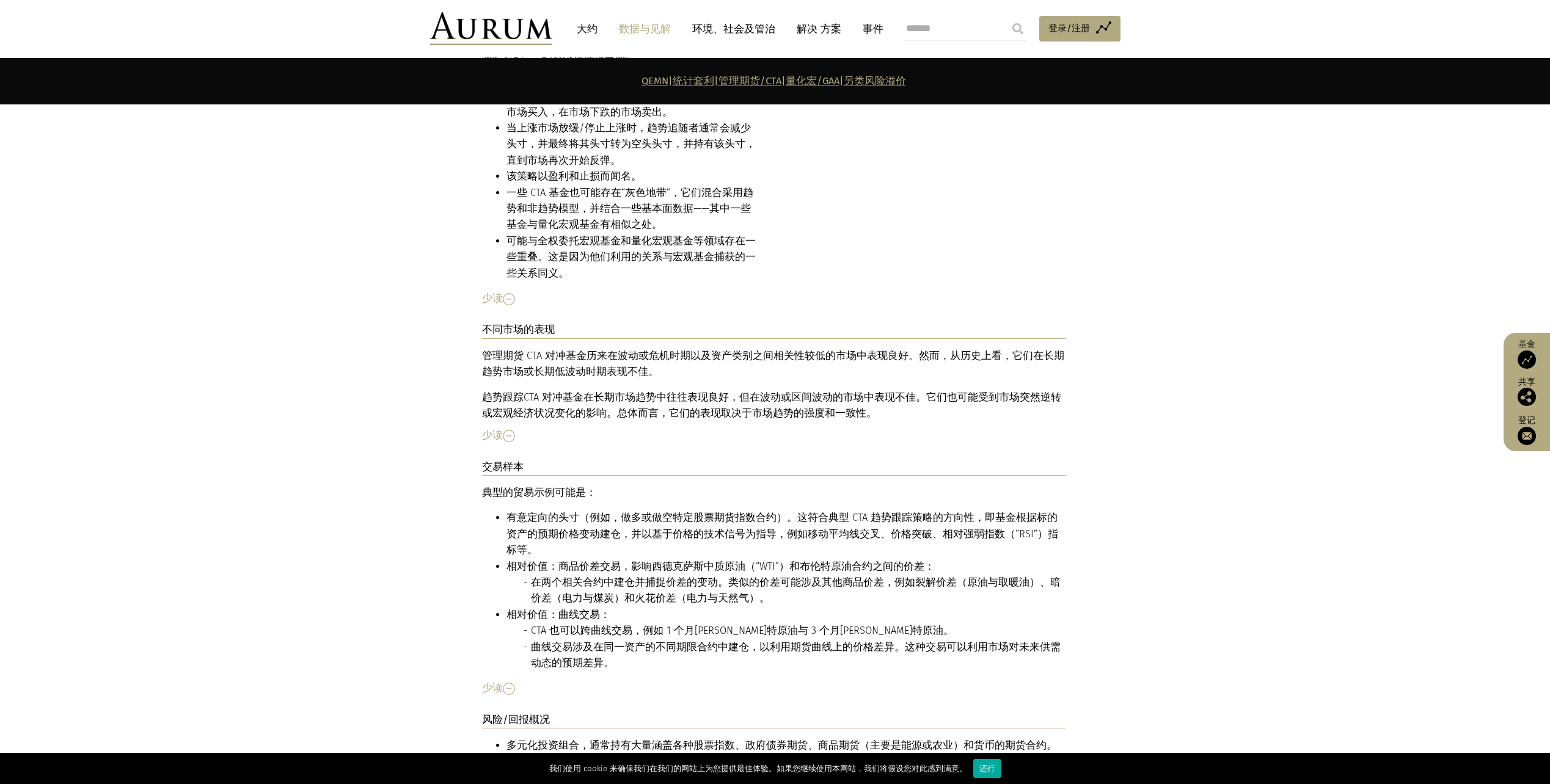
click at [780, 575] on li "在两个相关合约中建仓并捕捉价差的变动。类似的价差可能涉及其他商品价差，例如裂解价差（原油与取暖油）、暗价差（电力与煤炭）和火花价差（电力与天然气）。" at bounding box center [798, 590] width 534 height 32
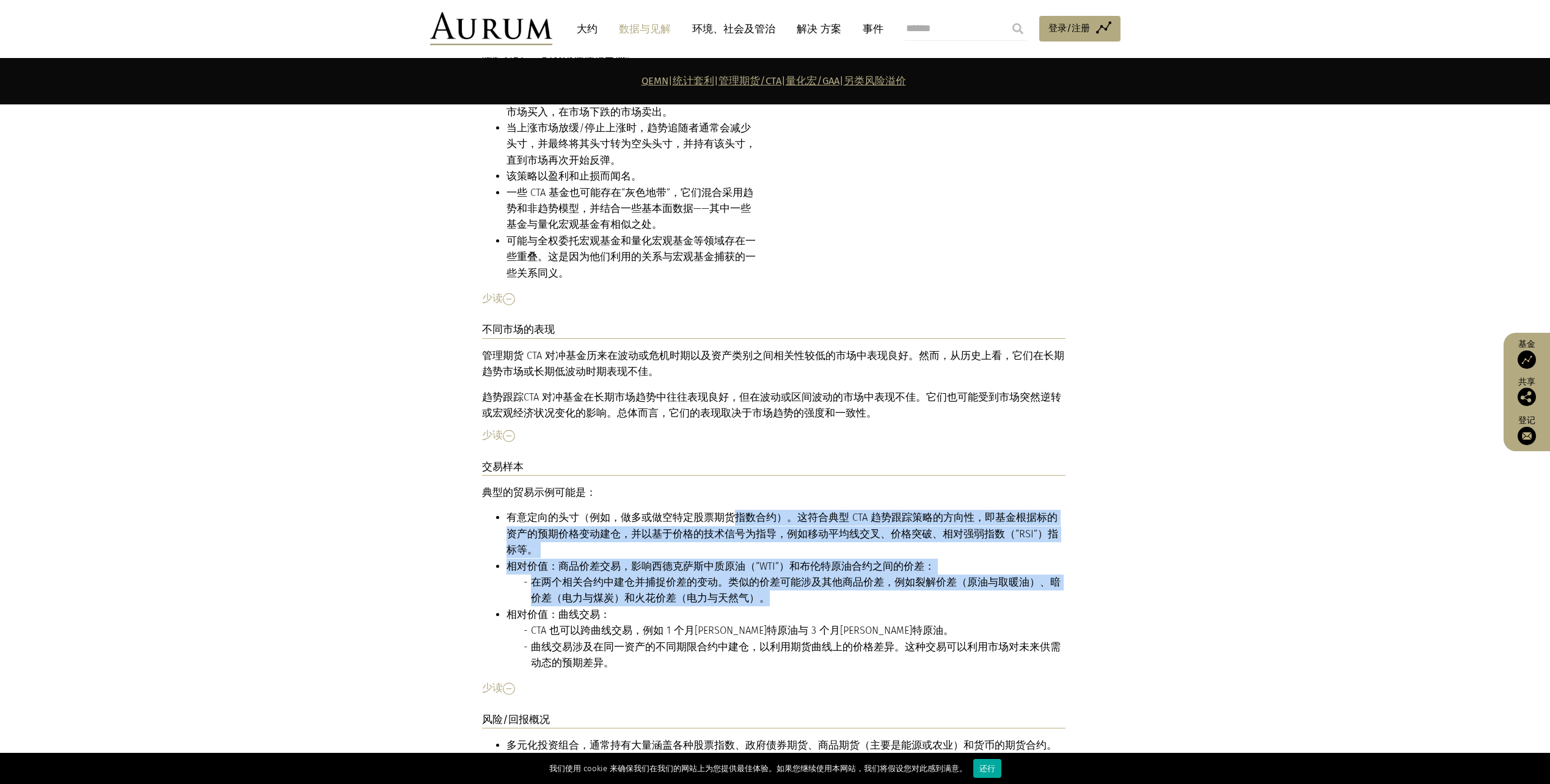
drag, startPoint x: 732, startPoint y: 470, endPoint x: 746, endPoint y: 538, distance: 69.4
click at [746, 538] on ul "有意定向的头寸（例如，做多或做空特定股票期货指数合约）。这符合典型 CTA 趋势跟踪策略的方向性，即基金根据标的资产的预期价格变动建仓，并以基于价格的技术信号…" at bounding box center [774, 590] width 583 height 161
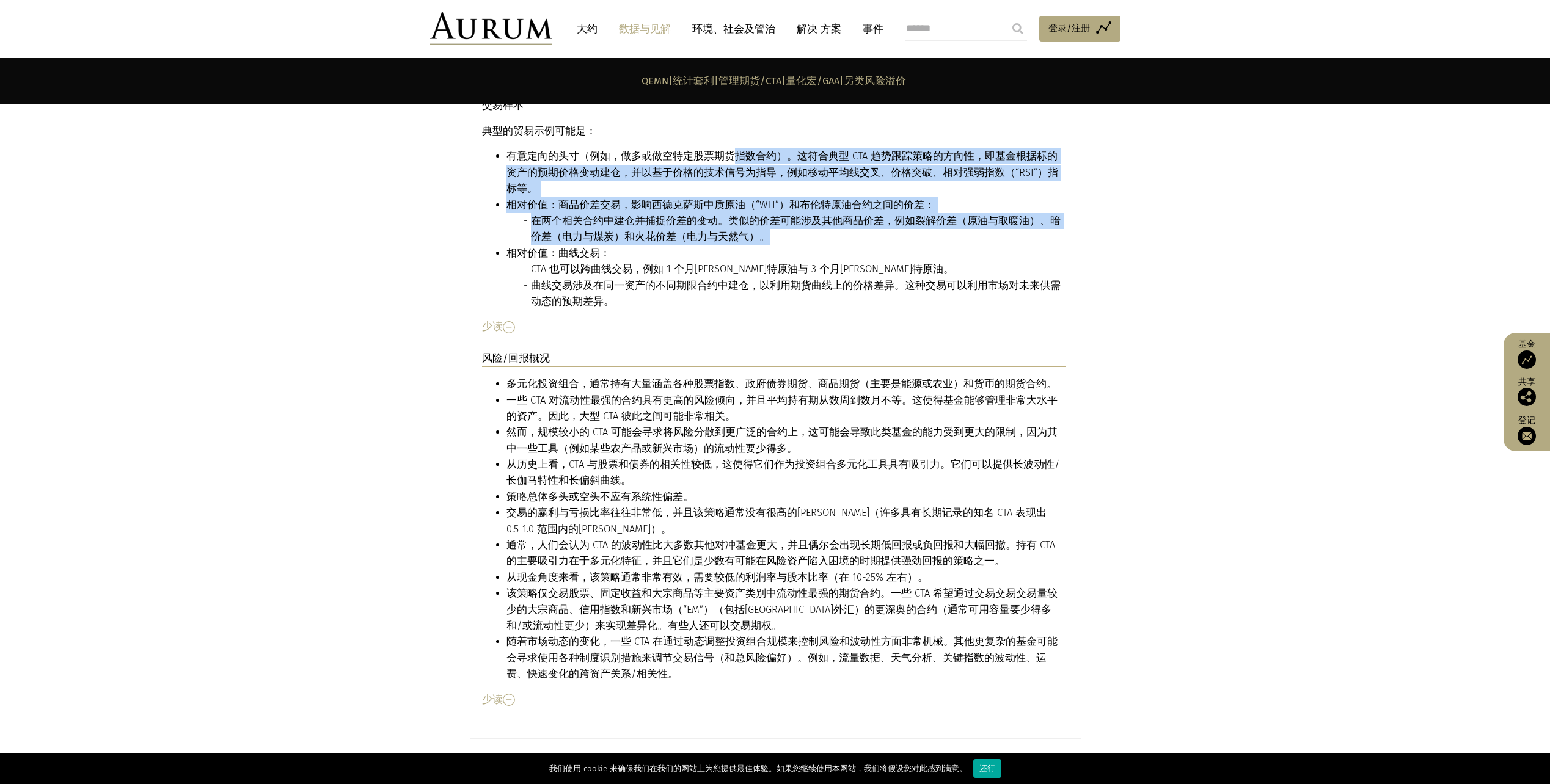
scroll to position [4677, 0]
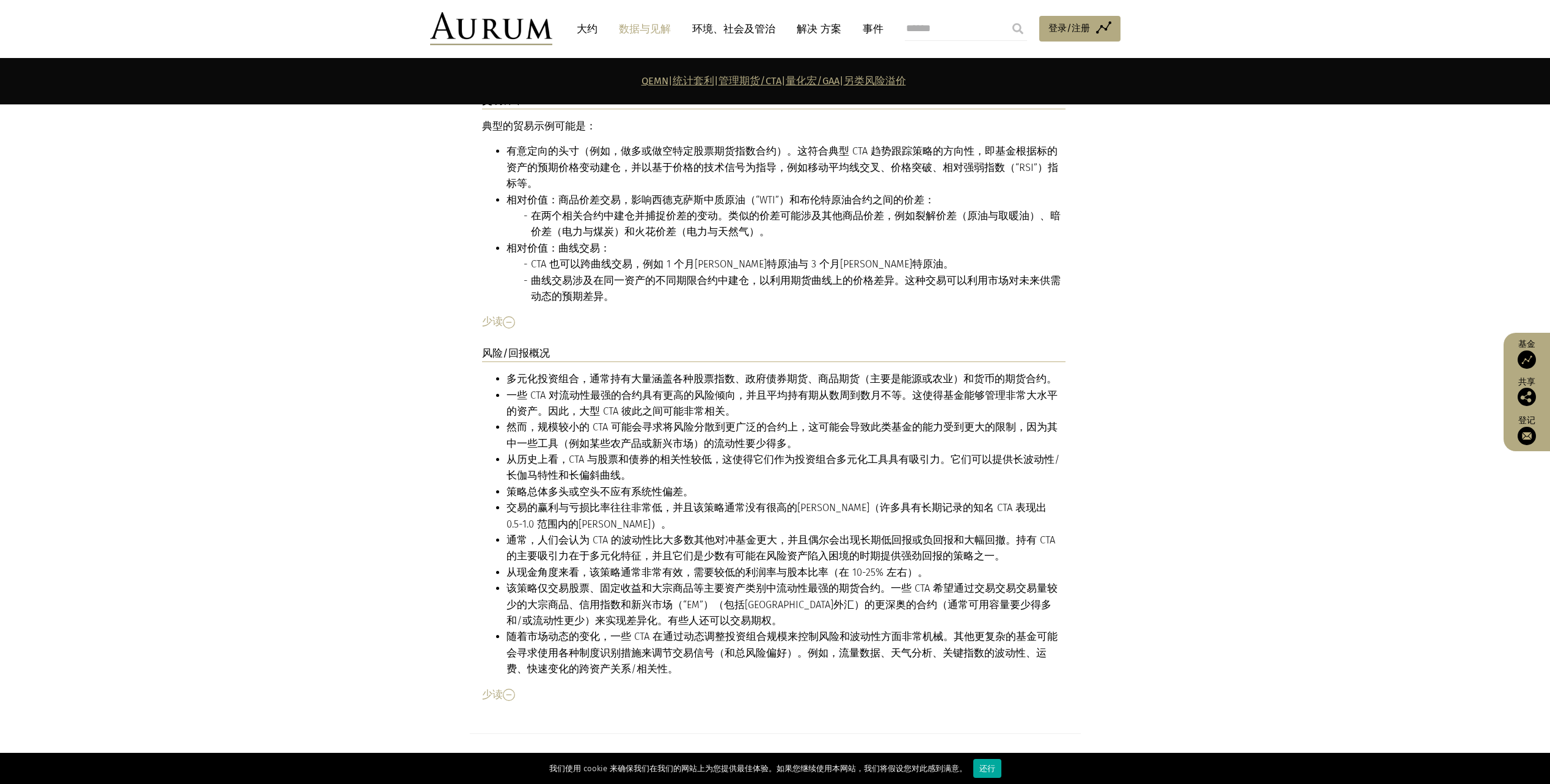
click at [755, 371] on li "多元化投资组合，通常持有大量涵盖各种股票指数、政府债券期货、商品期货（主要是能源或农业）和货币的期货合约。" at bounding box center [786, 379] width 559 height 16
click at [302, 356] on section "描述 Commodity trading advisors (“CTAs”) take primarily directional positions in …" at bounding box center [775, 67] width 1550 height 1332
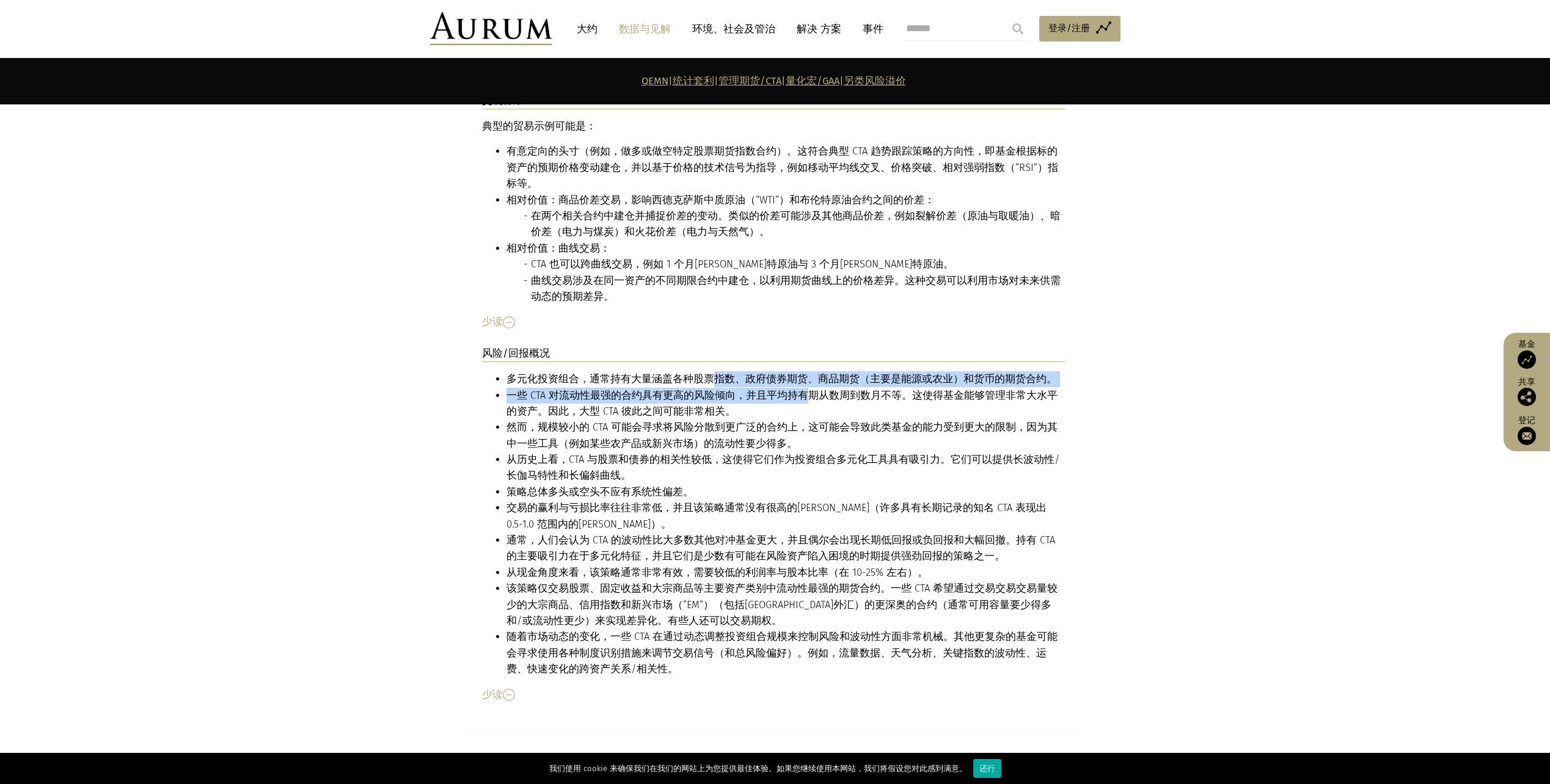
drag, startPoint x: 707, startPoint y: 315, endPoint x: 798, endPoint y: 326, distance: 91.7
click at [798, 371] on ul "多元化投资组合，通常持有大量涵盖各种股票指数、政府债券期货、商品期货（主要是能源或农业）和货币的期货合约。 一些 CTA 对流动性最强的合约具有更高的风险倾向…" at bounding box center [774, 524] width 583 height 306
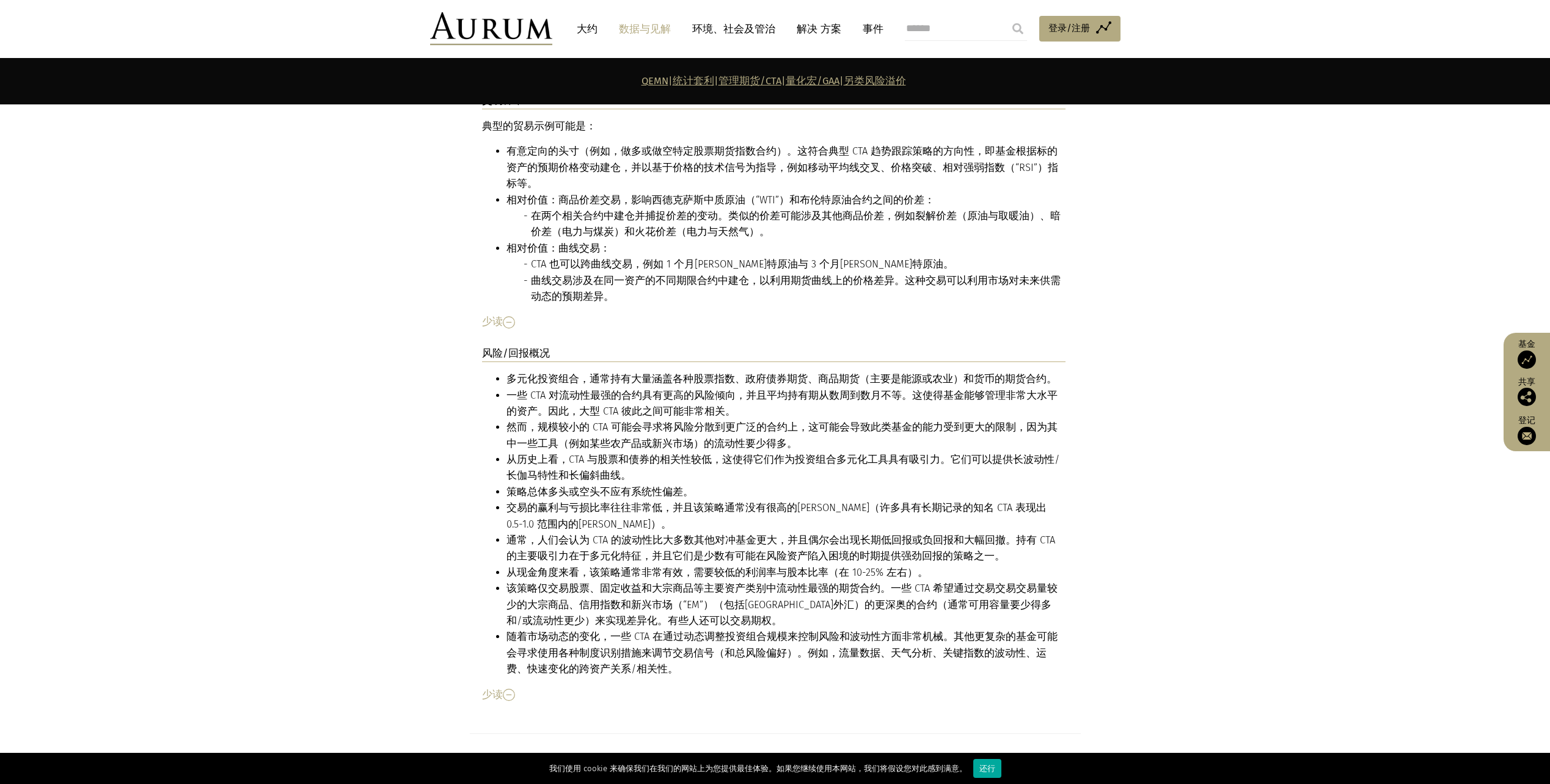
drag, startPoint x: 798, startPoint y: 326, endPoint x: 922, endPoint y: 446, distance: 172.6
click at [913, 484] on li "策略总体多头或空头不应有系统性偏差。" at bounding box center [786, 492] width 559 height 16
drag, startPoint x: 1215, startPoint y: 688, endPoint x: 791, endPoint y: 759, distance: 429.9
click at [1202, 734] on section "量化宏观和全球资产配置（“GAA”）" at bounding box center [775, 766] width 1550 height 64
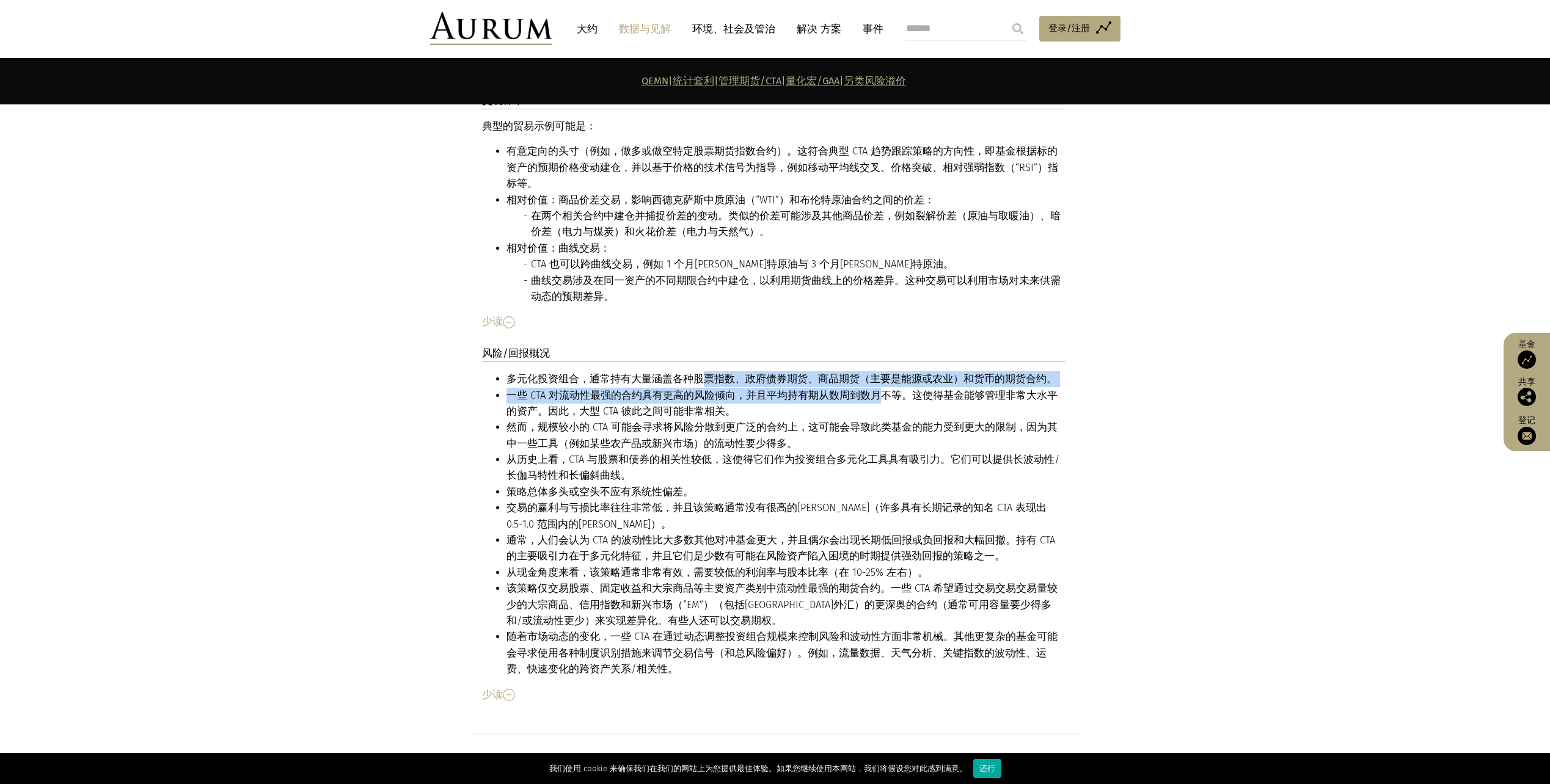
drag, startPoint x: 697, startPoint y: 318, endPoint x: 869, endPoint y: 333, distance: 172.7
click at [869, 371] on ul "多元化投资组合，通常持有大量涵盖各种股票指数、政府债券期货、商品期货（主要是能源或农业）和货币的期货合约。 一些 CTA 对流动性最强的合约具有更高的风险倾向…" at bounding box center [774, 524] width 583 height 306
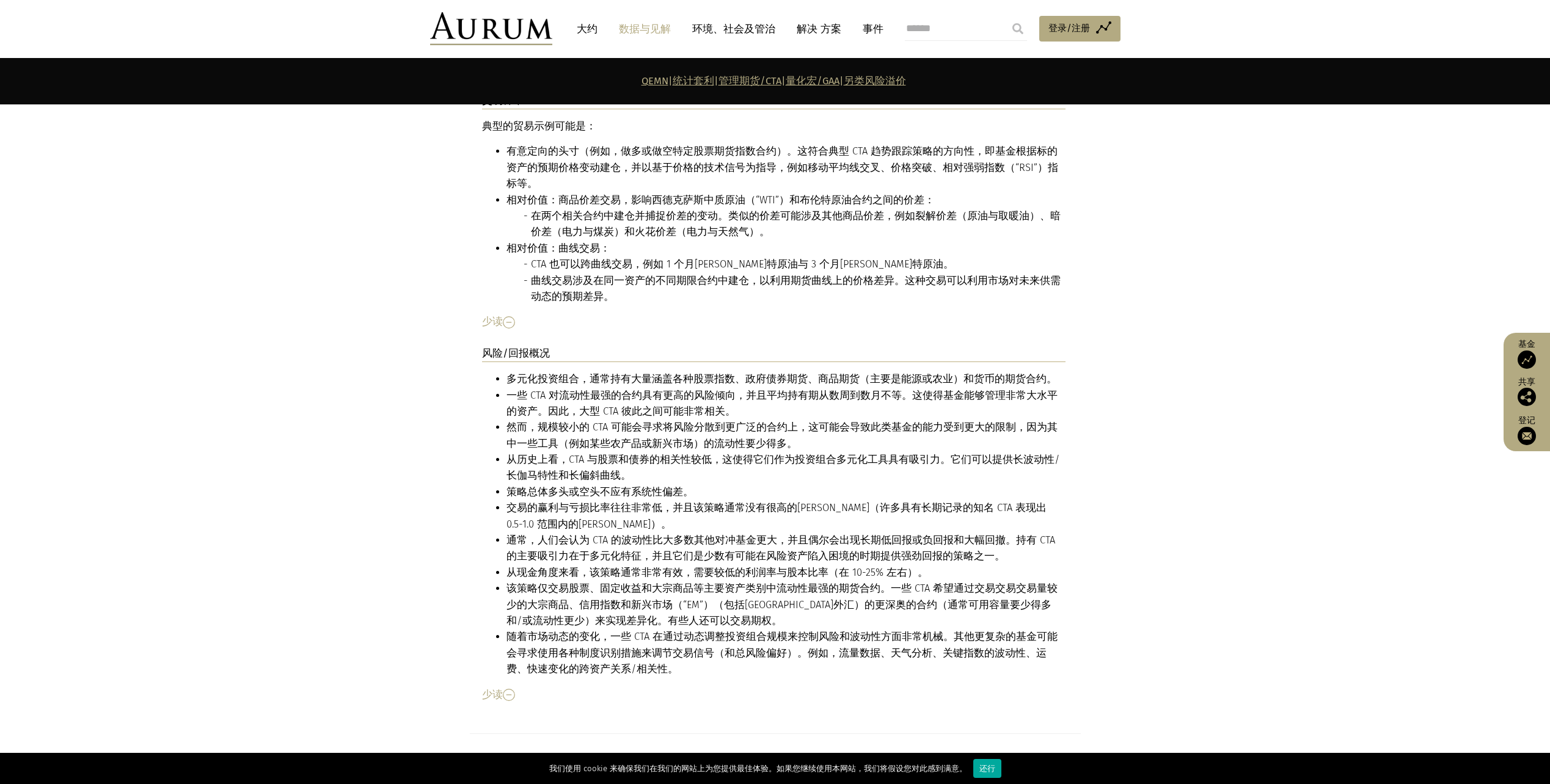
click at [534, 452] on li "从历史上看，CTA 与股票和债券的相关性较低，这使得它们作为投资组合多元化工具具有吸引力。它们可以提供长波动性/长伽马特性和长偏斜曲线。" at bounding box center [786, 468] width 559 height 32
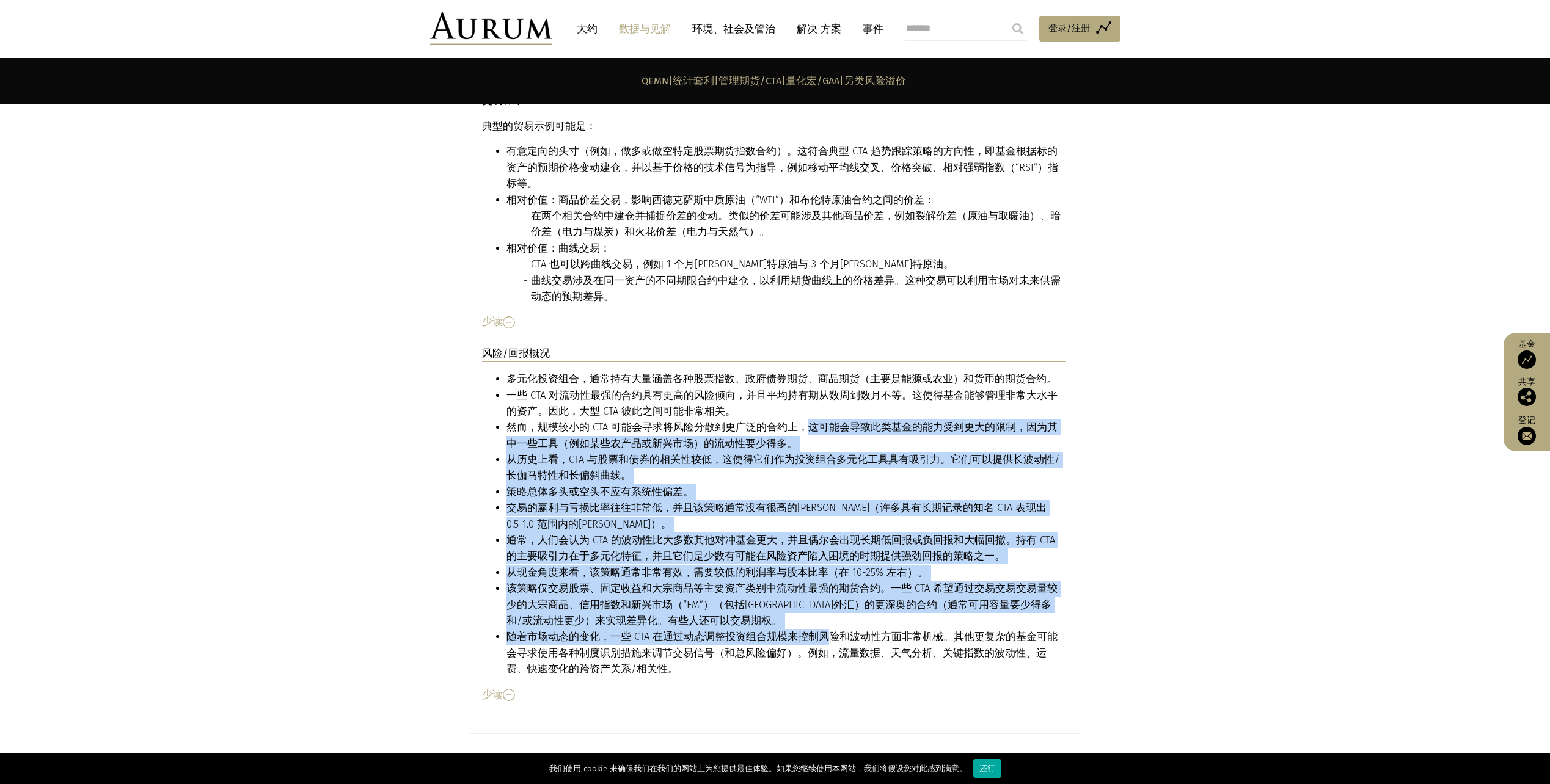
drag, startPoint x: 804, startPoint y: 364, endPoint x: 817, endPoint y: 578, distance: 214.4
click at [817, 578] on ul "多元化投资组合，通常持有大量涵盖各种股票指数、政府债券期货、商品期货（主要是能源或农业）和货币的期货合约。 一些 CTA 对流动性最强的合约具有更高的风险倾向…" at bounding box center [774, 524] width 583 height 306
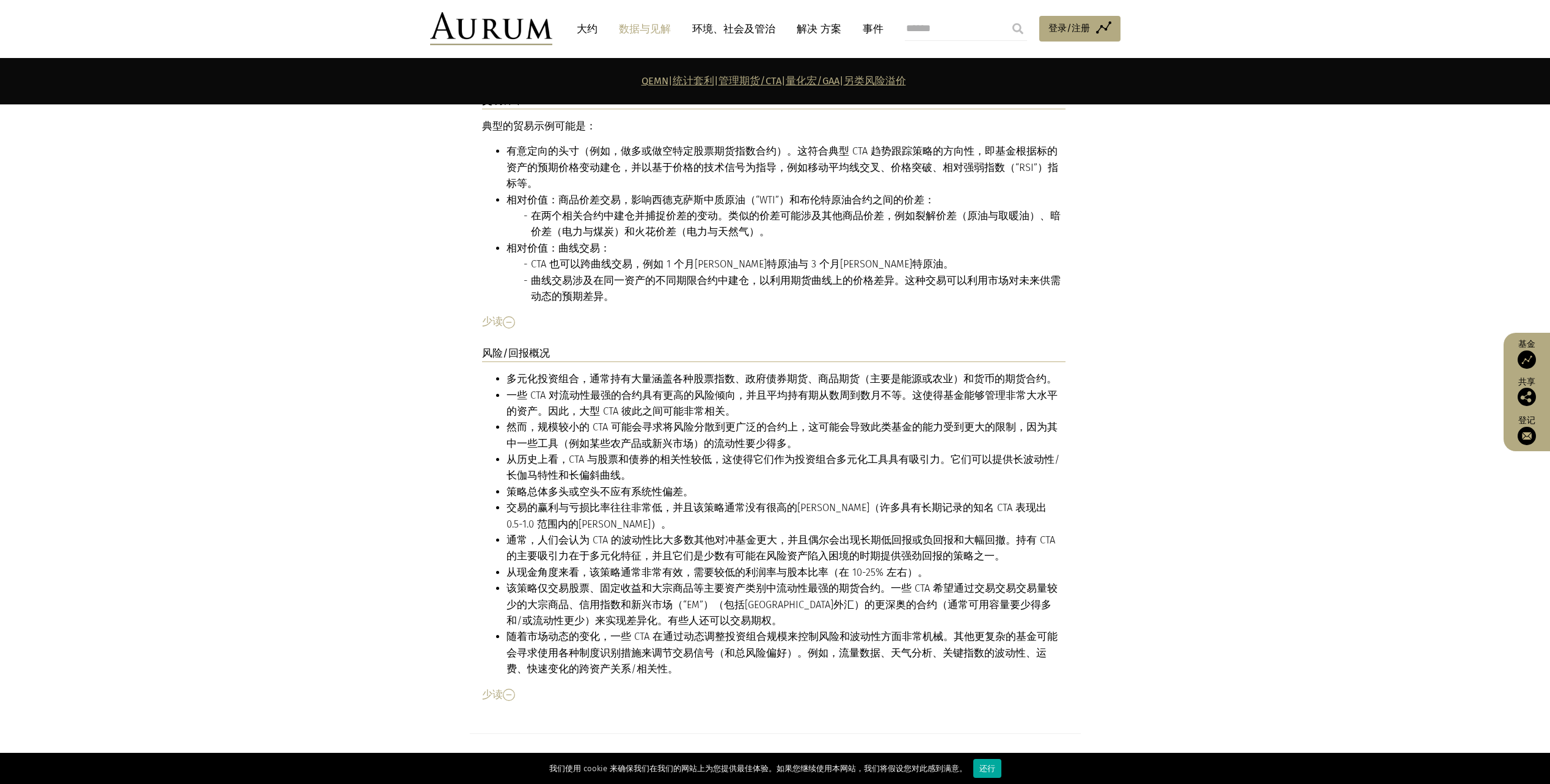
drag, startPoint x: 817, startPoint y: 578, endPoint x: 978, endPoint y: 618, distance: 165.9
click at [995, 687] on div "少读" at bounding box center [774, 695] width 583 height 16
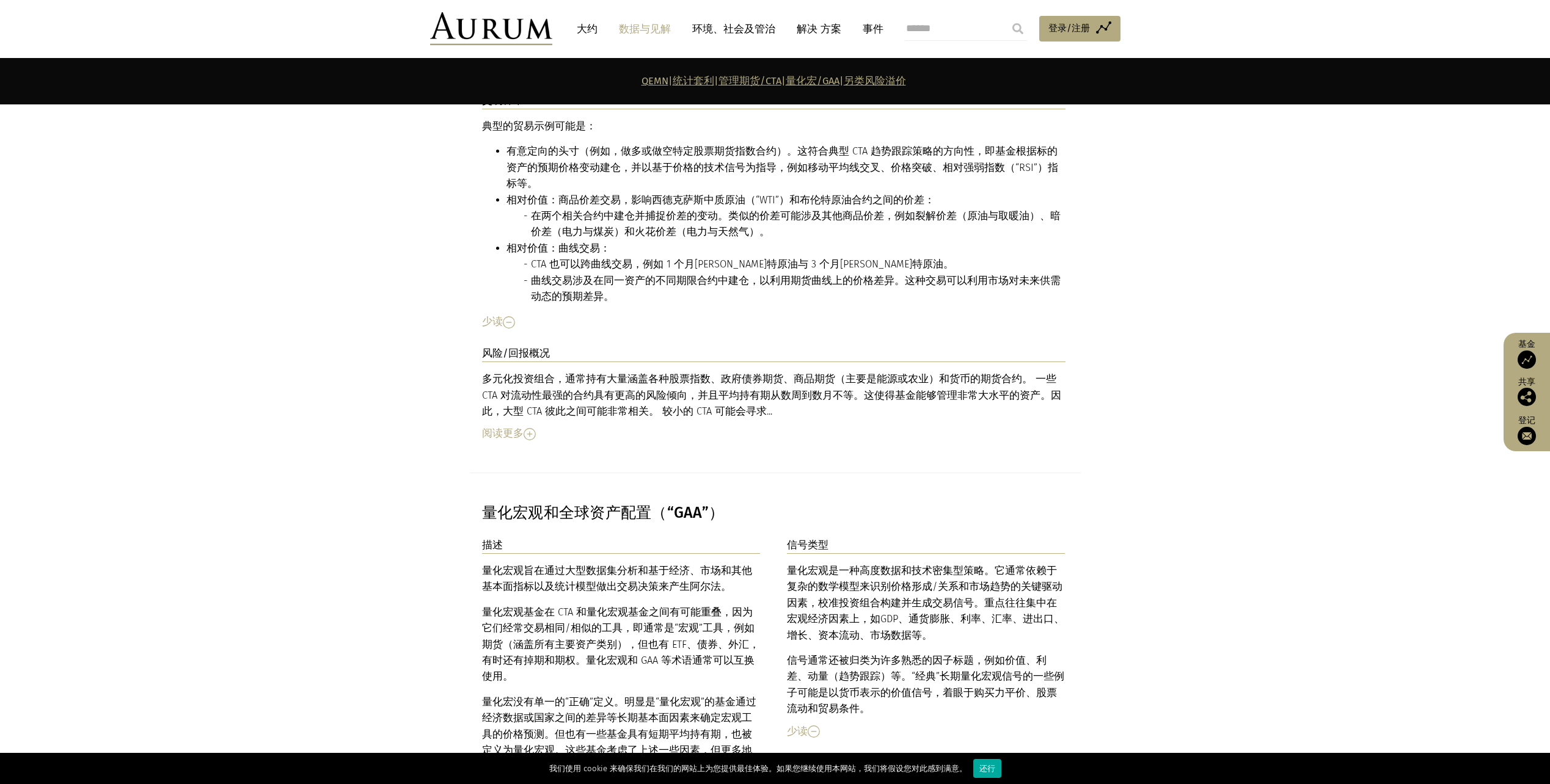
click at [530, 428] on img at bounding box center [530, 434] width 12 height 12
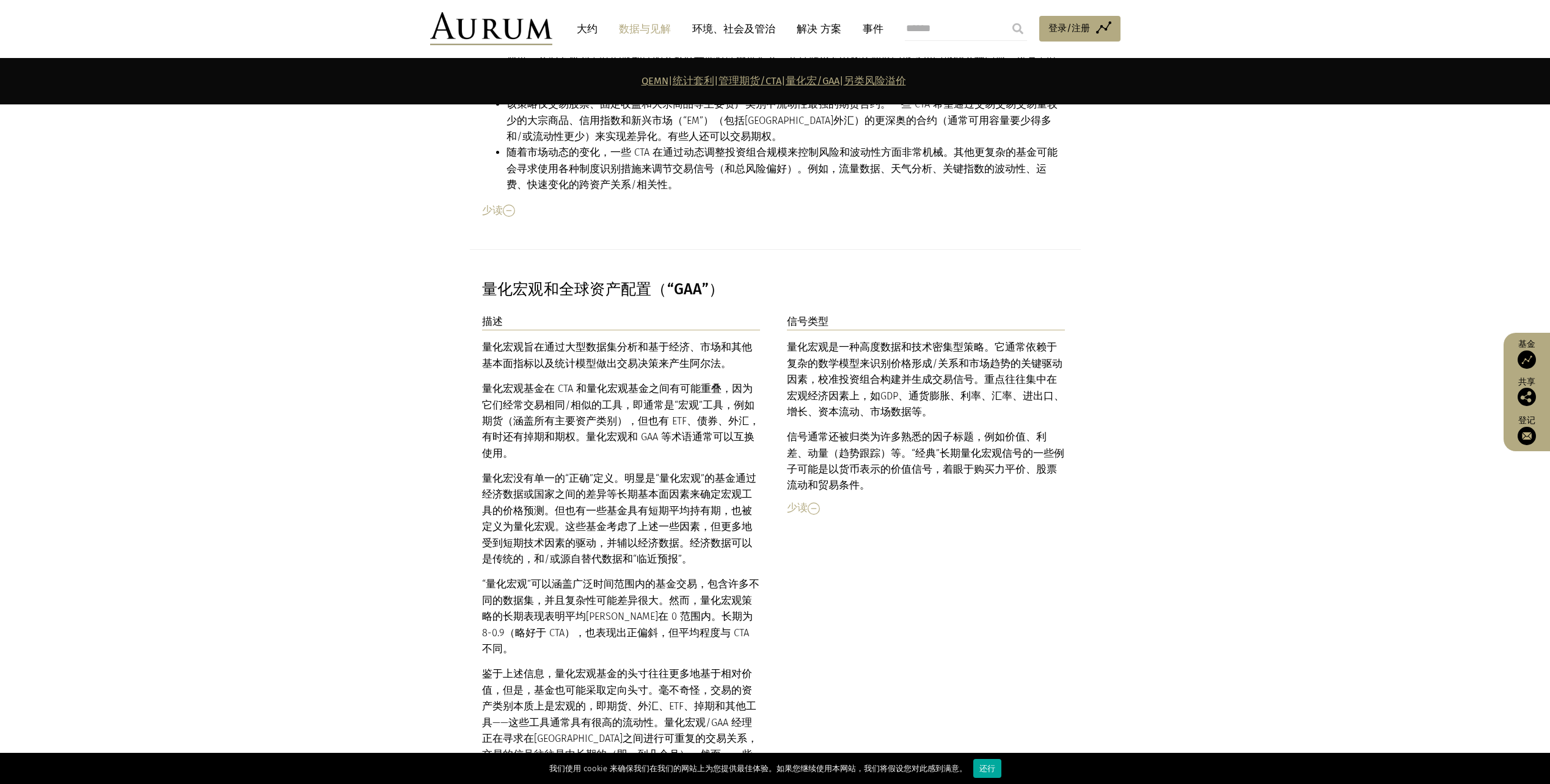
scroll to position [5166, 0]
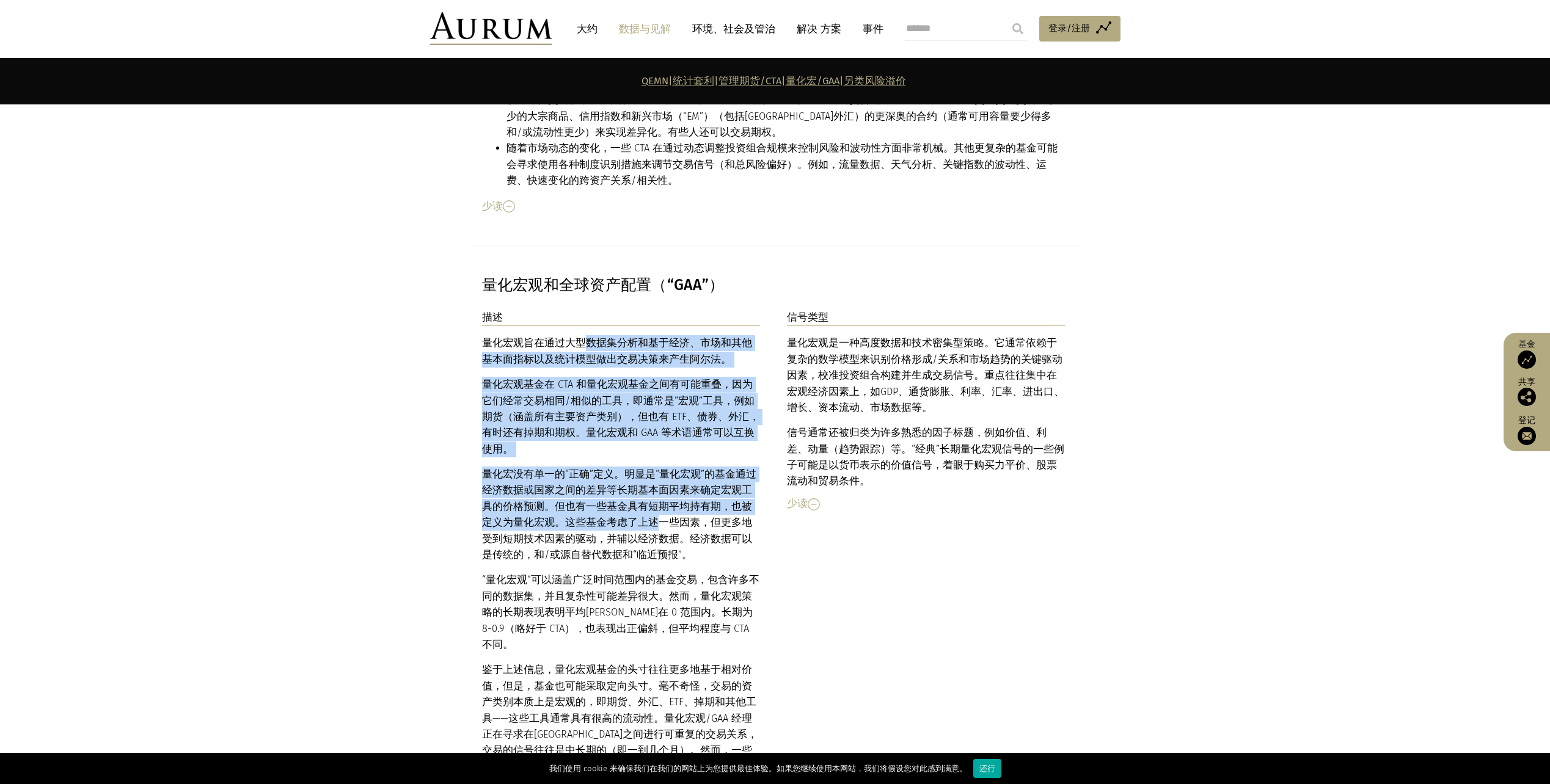
drag, startPoint x: 581, startPoint y: 276, endPoint x: 621, endPoint y: 439, distance: 167.8
click at [621, 439] on div "量化宏观旨在通过大型数据集分析和基于经济、市场和其他基本面指标以及统计模型做出交易决策来产生阿尔法。 量化宏观基金在 CTA 和量化宏观基金之间有可能重叠，因…" at bounding box center [621, 555] width 279 height 440
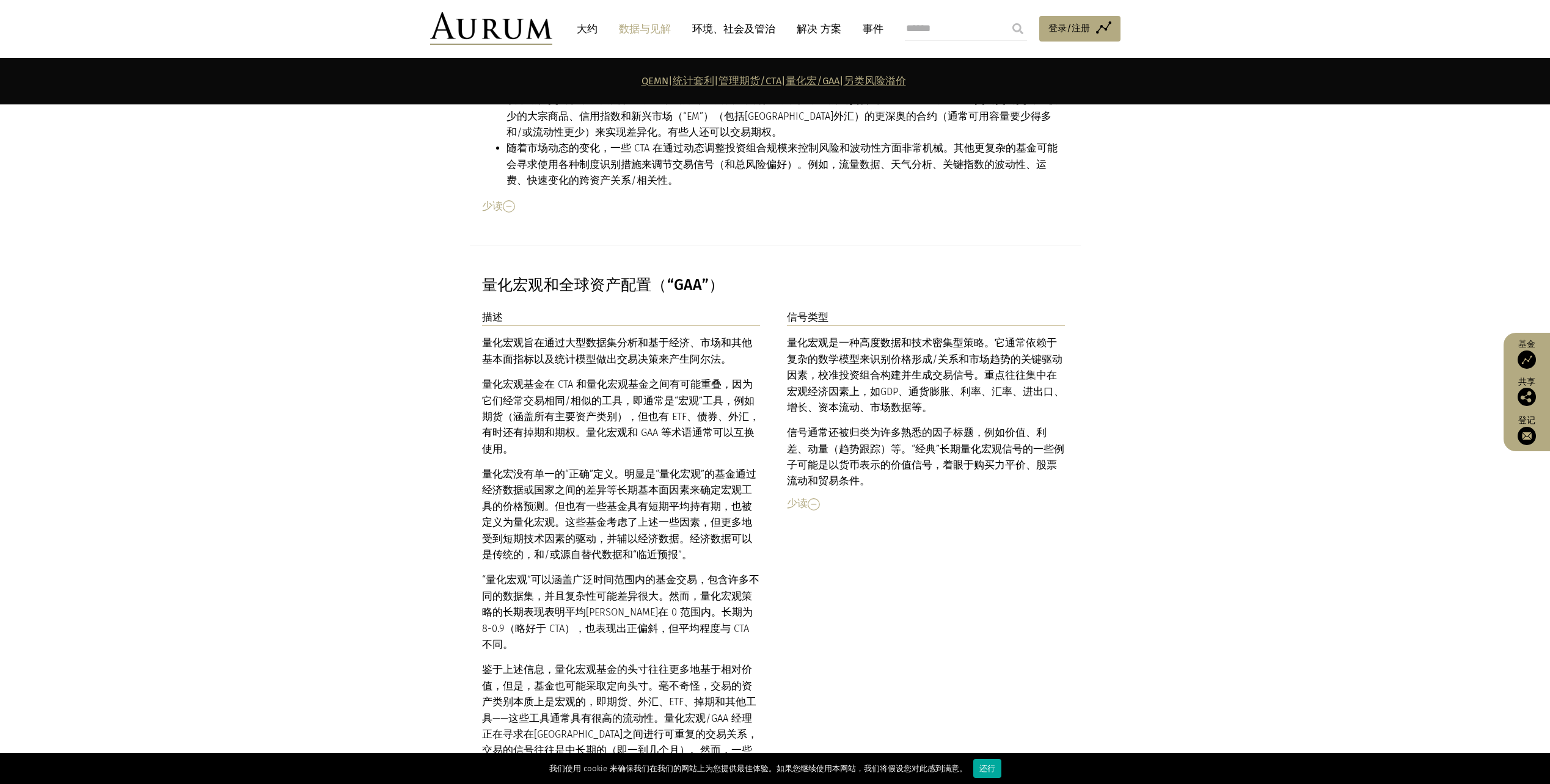
drag, startPoint x: 621, startPoint y: 439, endPoint x: 809, endPoint y: 555, distance: 220.9
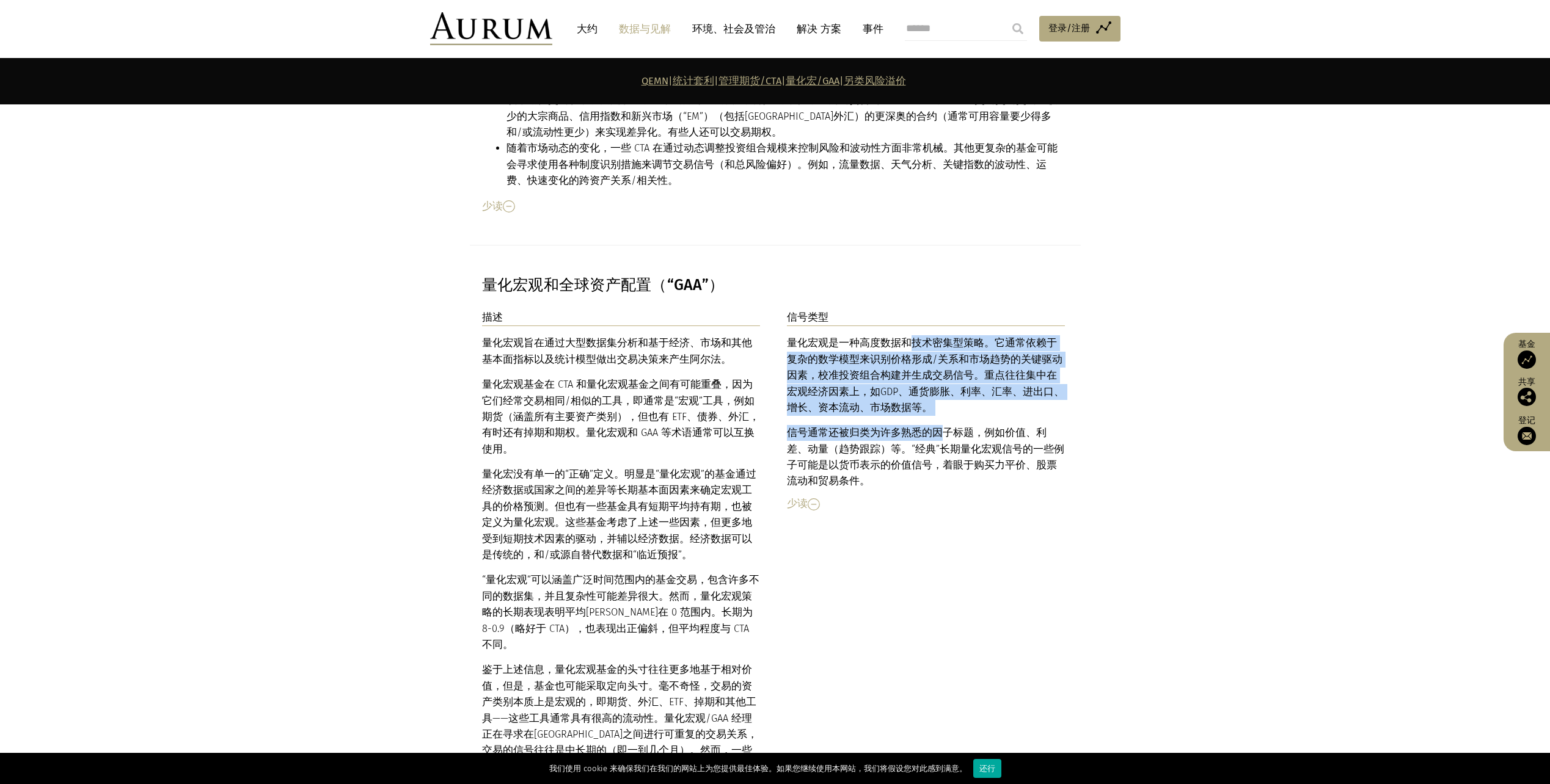
drag, startPoint x: 908, startPoint y: 277, endPoint x: 933, endPoint y: 360, distance: 86.7
click at [933, 360] on div "量化宏观是一种高度数据和技术密集型策略。它通常依赖于复杂的数学模型来识别价格形成/关系和市场趋势的关键驱动因素，校准投资组合构建并生成交易信号。重点往往集中在…" at bounding box center [926, 412] width 279 height 154
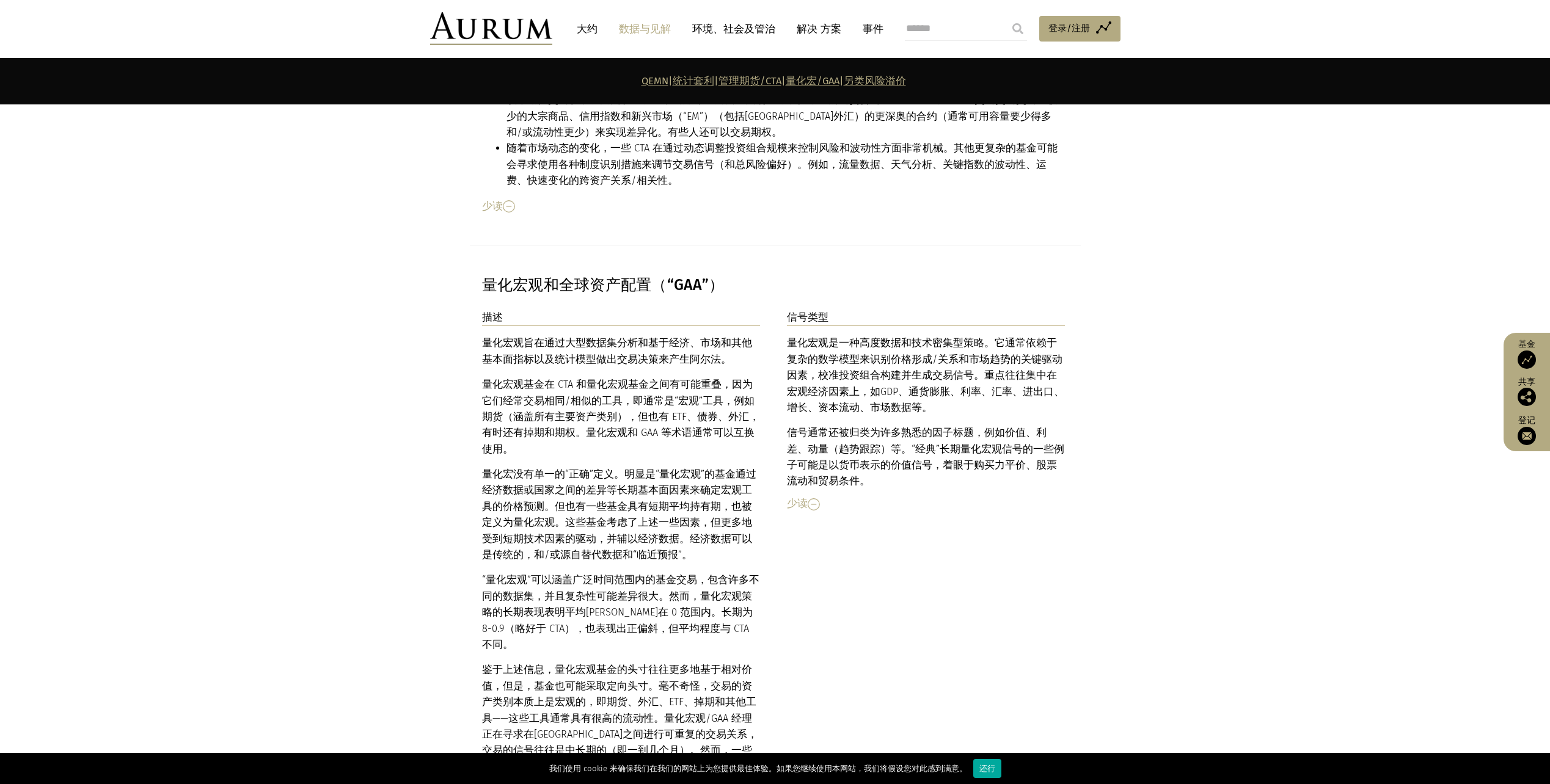
drag, startPoint x: 933, startPoint y: 360, endPoint x: 1065, endPoint y: 390, distance: 135.4
click at [1065, 425] on p "信号通常还被归类为许多熟悉的因子标题，例如价值、利差、动量（ 趋势跟踪 ）等。“经典”长期量化宏观信号的一些例子可能是以货币表示的价值信号，着眼于购买力平价、…" at bounding box center [926, 458] width 279 height 65
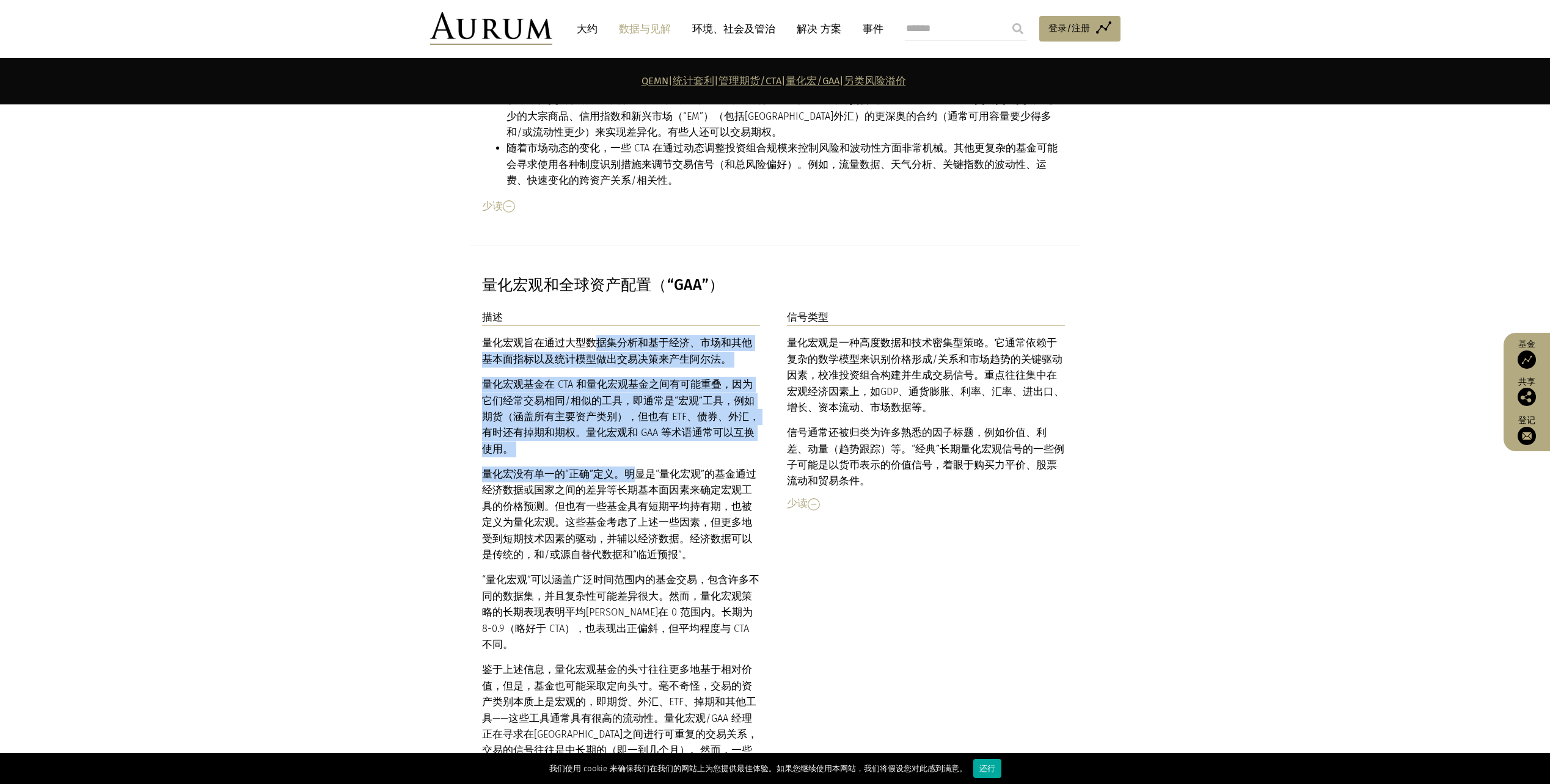
drag, startPoint x: 593, startPoint y: 276, endPoint x: 629, endPoint y: 396, distance: 125.3
click at [629, 396] on div "量化宏观旨在通过大型数据集分析和基于经济、市场和其他基本面指标以及统计模型做出交易决策来产生阿尔法。 量化宏观基金在 CTA 和量化宏观基金之间有可能重叠，因…" at bounding box center [621, 555] width 279 height 440
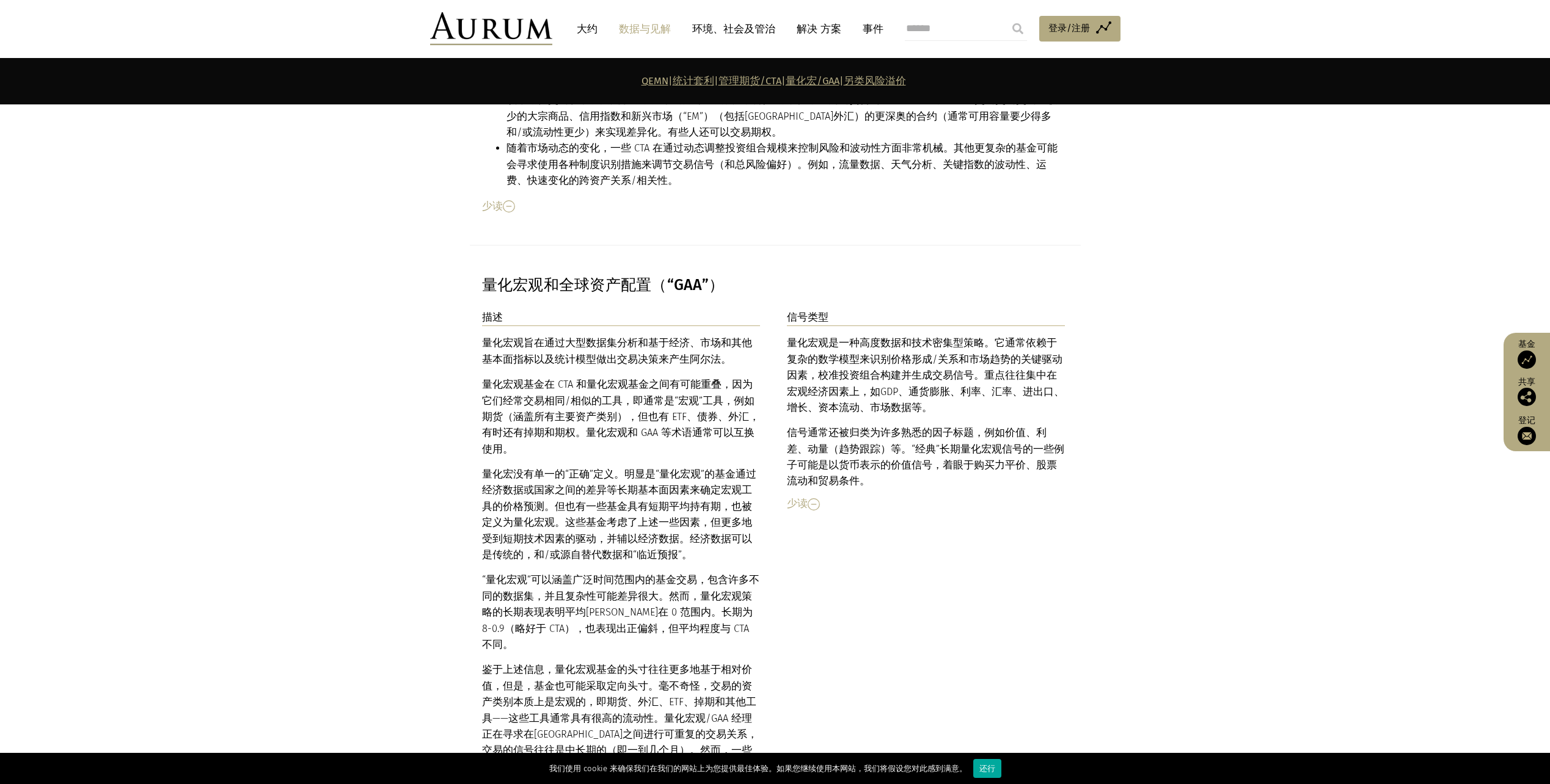
drag, startPoint x: 629, startPoint y: 396, endPoint x: 614, endPoint y: 421, distance: 29.2
click at [614, 467] on p "量化宏没有单一的“正确”定义。明显是“量化宏观”的基金通过经济数据或国家之间的差异等 长期 基本面因素来确定宏观工具的价格预测。但也有一些基金具有 短期 平均…" at bounding box center [621, 515] width 279 height 97
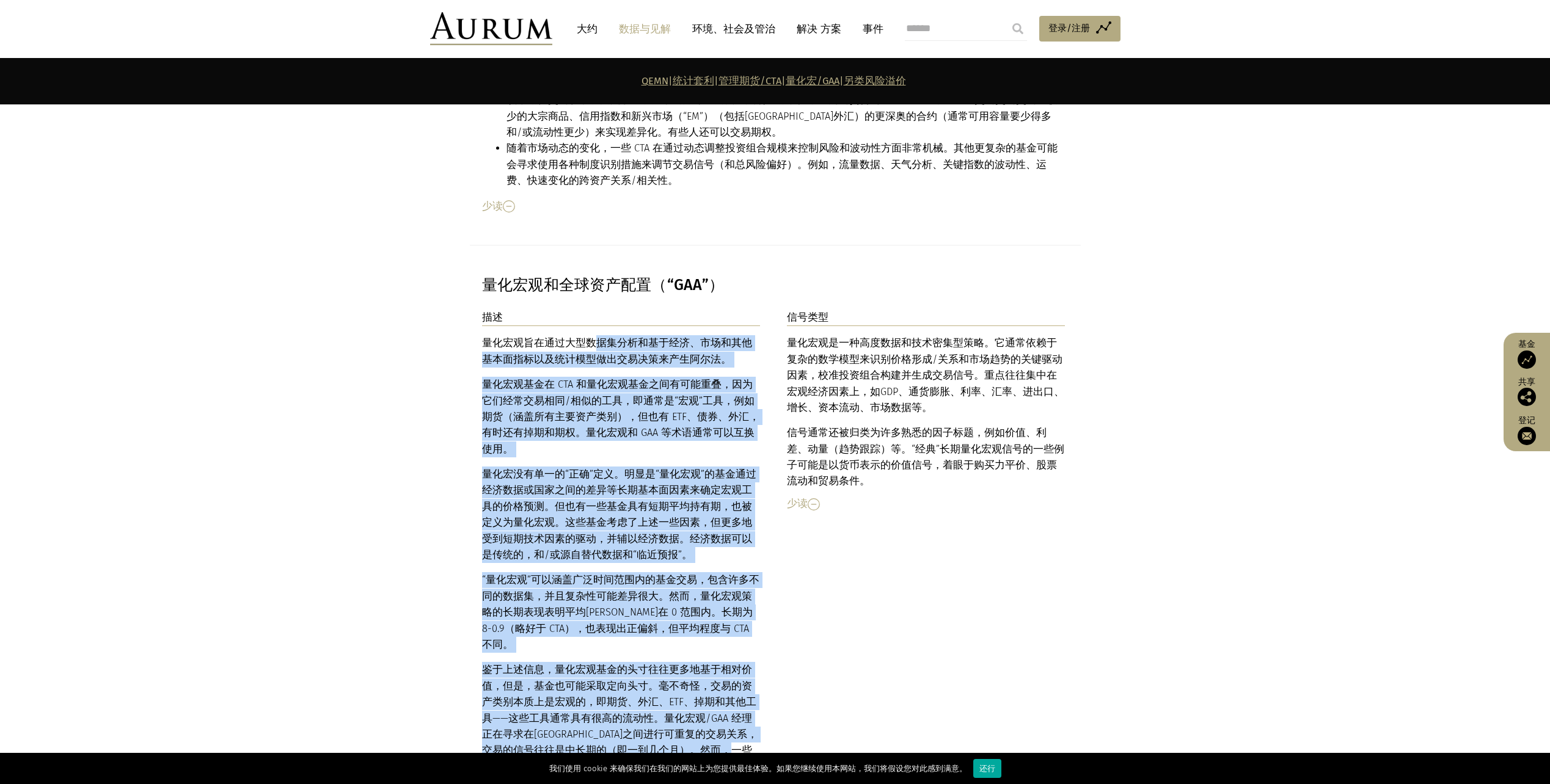
drag, startPoint x: 598, startPoint y: 279, endPoint x: 647, endPoint y: 659, distance: 383.1
click at [647, 659] on div "量化宏观旨在通过大型数据集分析和基于经济、市场和其他基本面指标以及统计模型做出交易决策来产生阿尔法。 量化宏观基金在 CTA 和量化宏观基金之间有可能重叠，因…" at bounding box center [621, 555] width 279 height 440
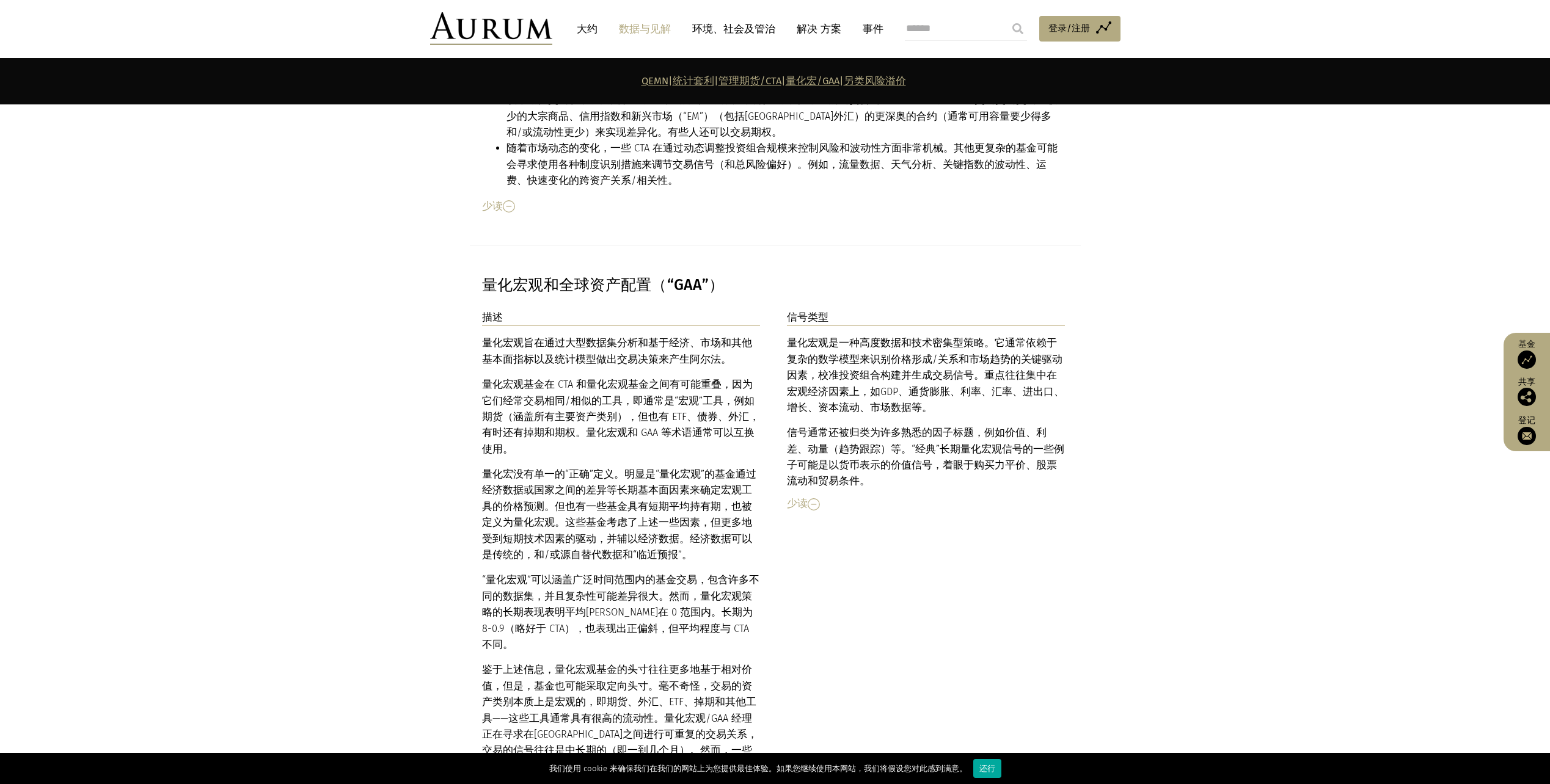
drag, startPoint x: 647, startPoint y: 659, endPoint x: 924, endPoint y: 652, distance: 277.1
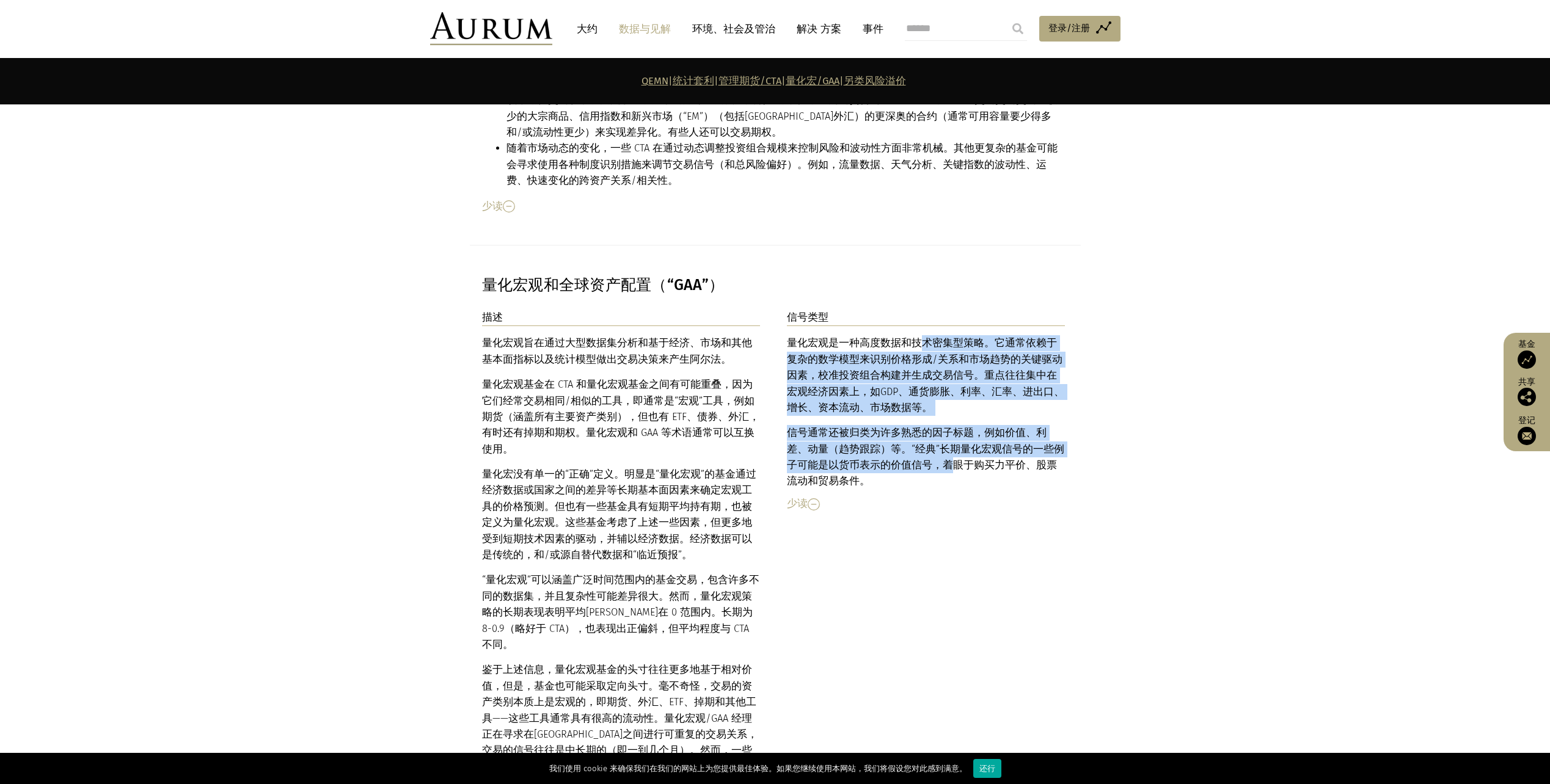
drag, startPoint x: 917, startPoint y: 281, endPoint x: 930, endPoint y: 407, distance: 126.7
click at [930, 407] on div "量化宏观是一种高度数据和技术密集型策略。它通常依赖于复杂的数学模型来识别价格形成/关系和市场趋势的关键驱动因素，校准投资组合构建并生成交易信号。重点往往集中在…" at bounding box center [926, 412] width 279 height 154
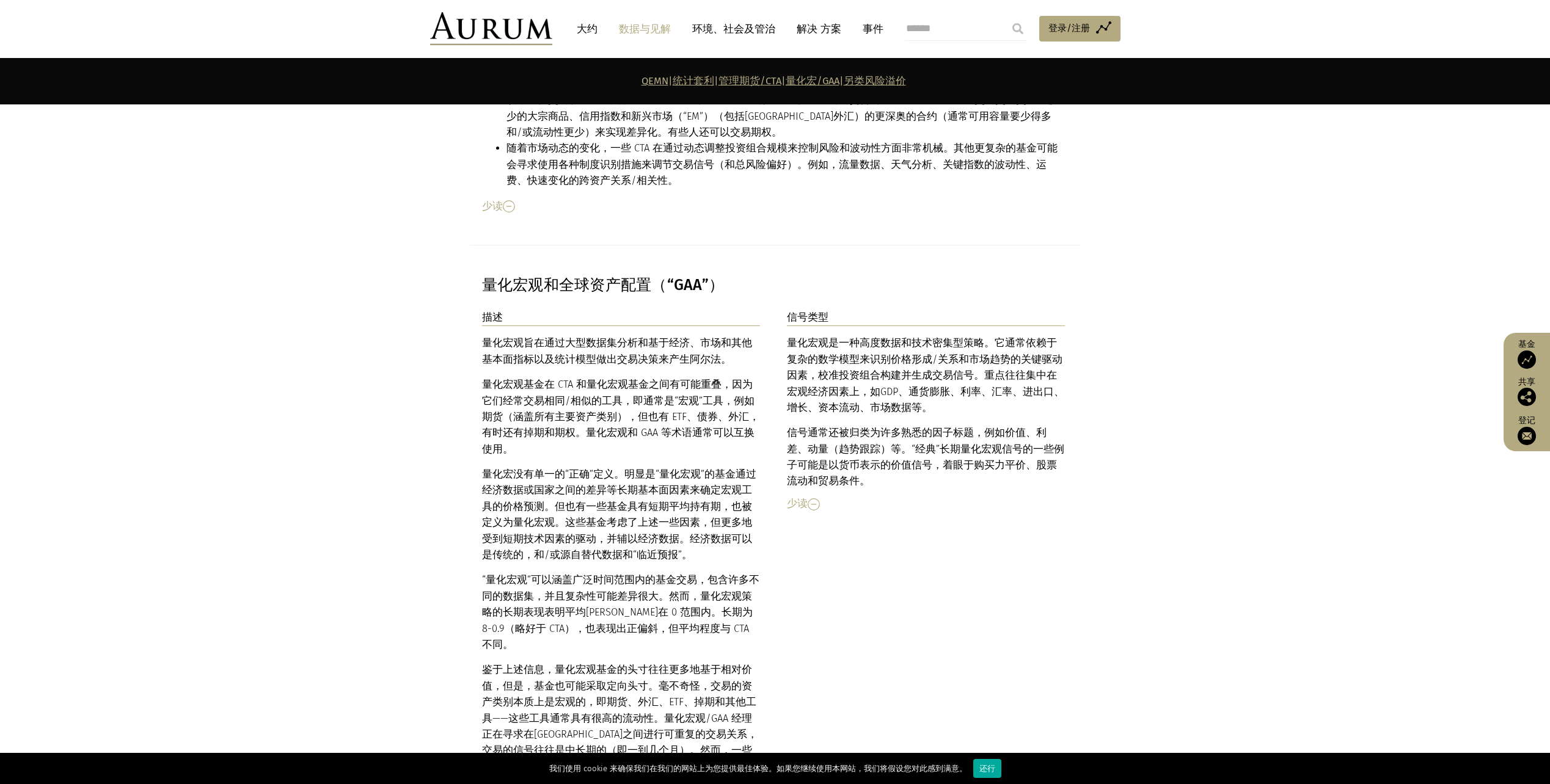
drag, startPoint x: 930, startPoint y: 407, endPoint x: 1029, endPoint y: 475, distance: 120.1
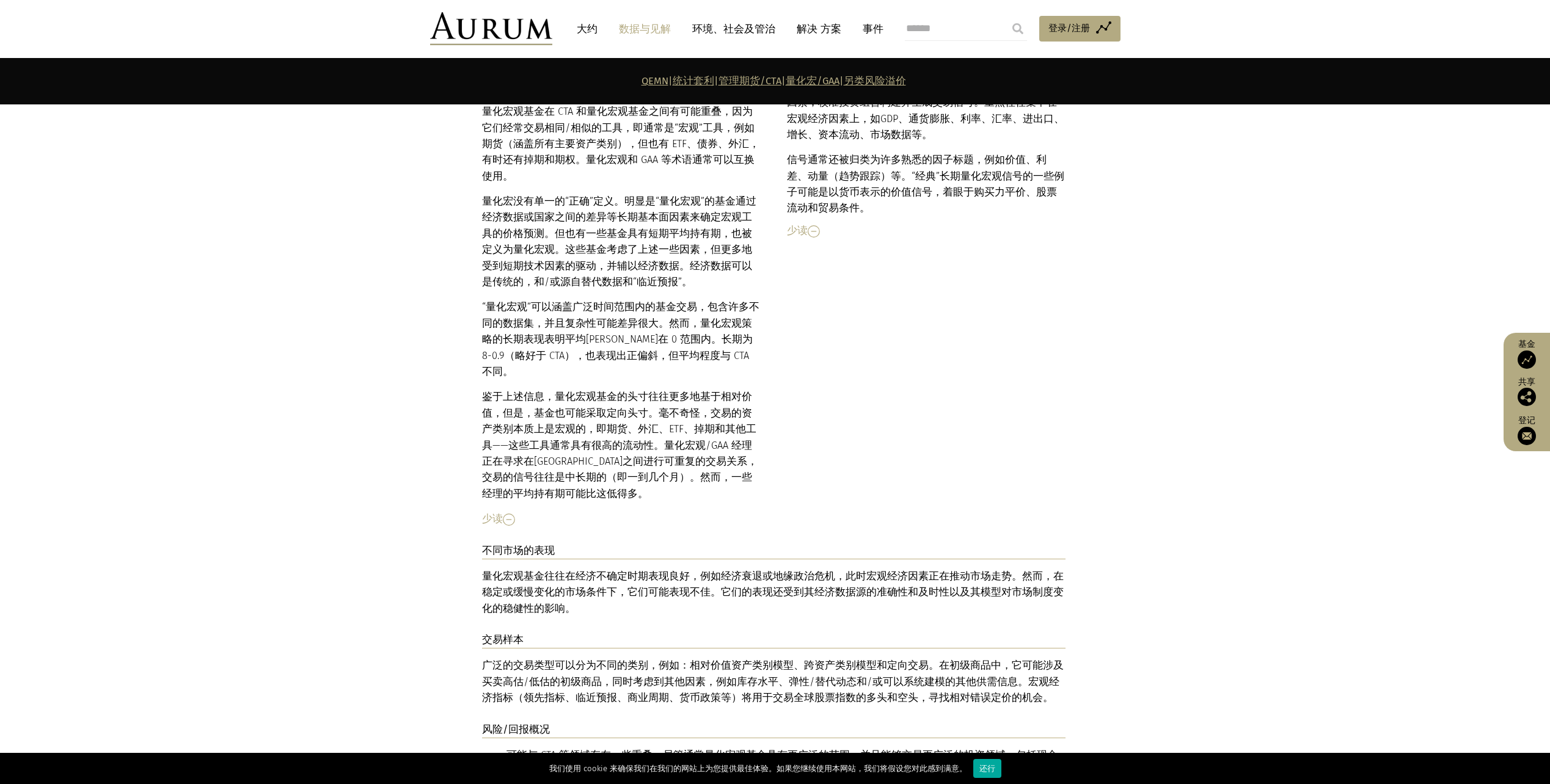
scroll to position [5532, 0]
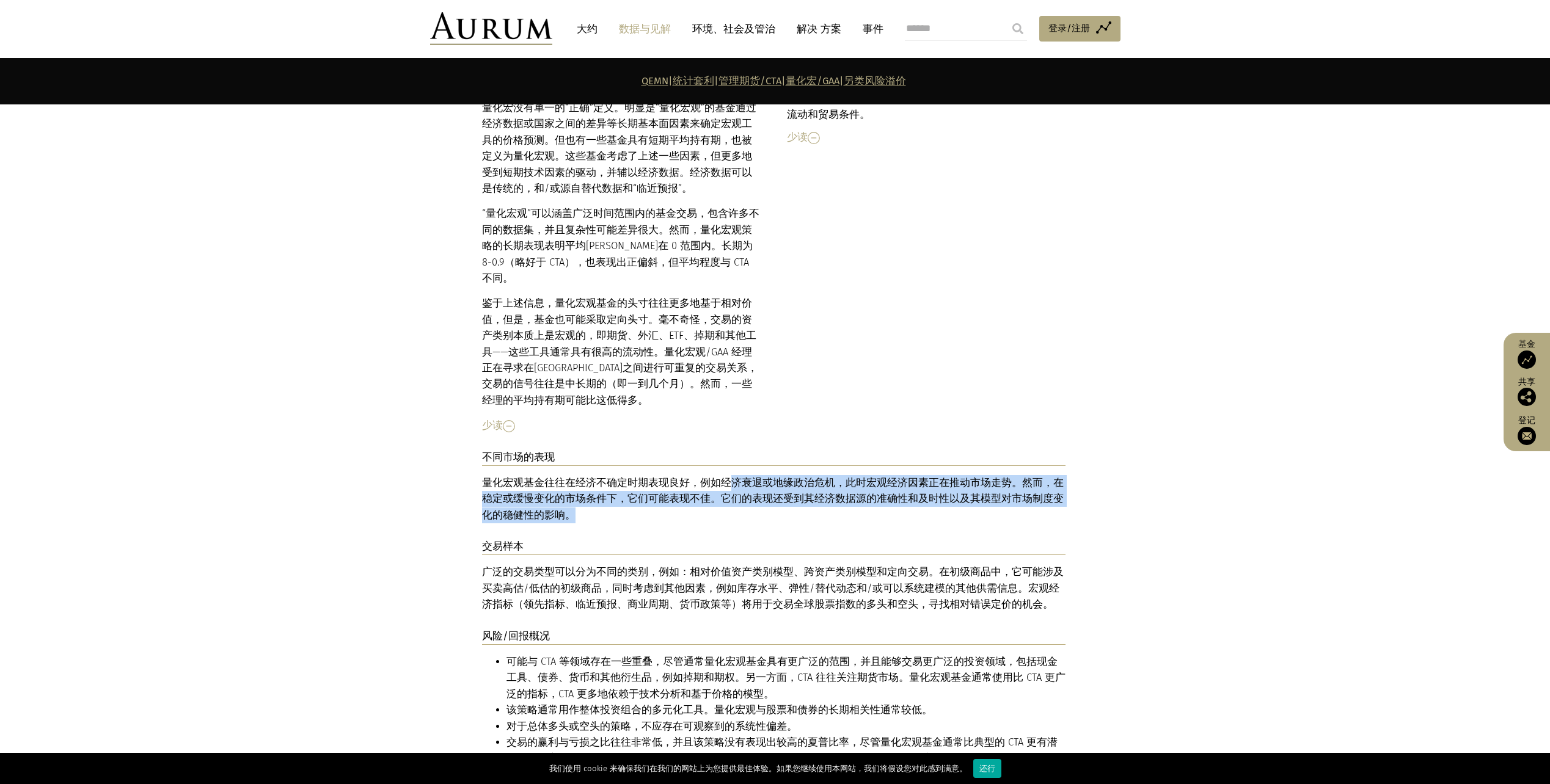
drag, startPoint x: 729, startPoint y: 387, endPoint x: 764, endPoint y: 439, distance: 62.7
click at [764, 450] on div "不同市场的表现 量化宏观基金往往在经济不确定时期表现良好，例如经济衰退或地缘政治危机，此时宏观经济因素正在推动市场走势。然而，在稳定或缓慢变化的市场条件下，它…" at bounding box center [774, 494] width 583 height 90
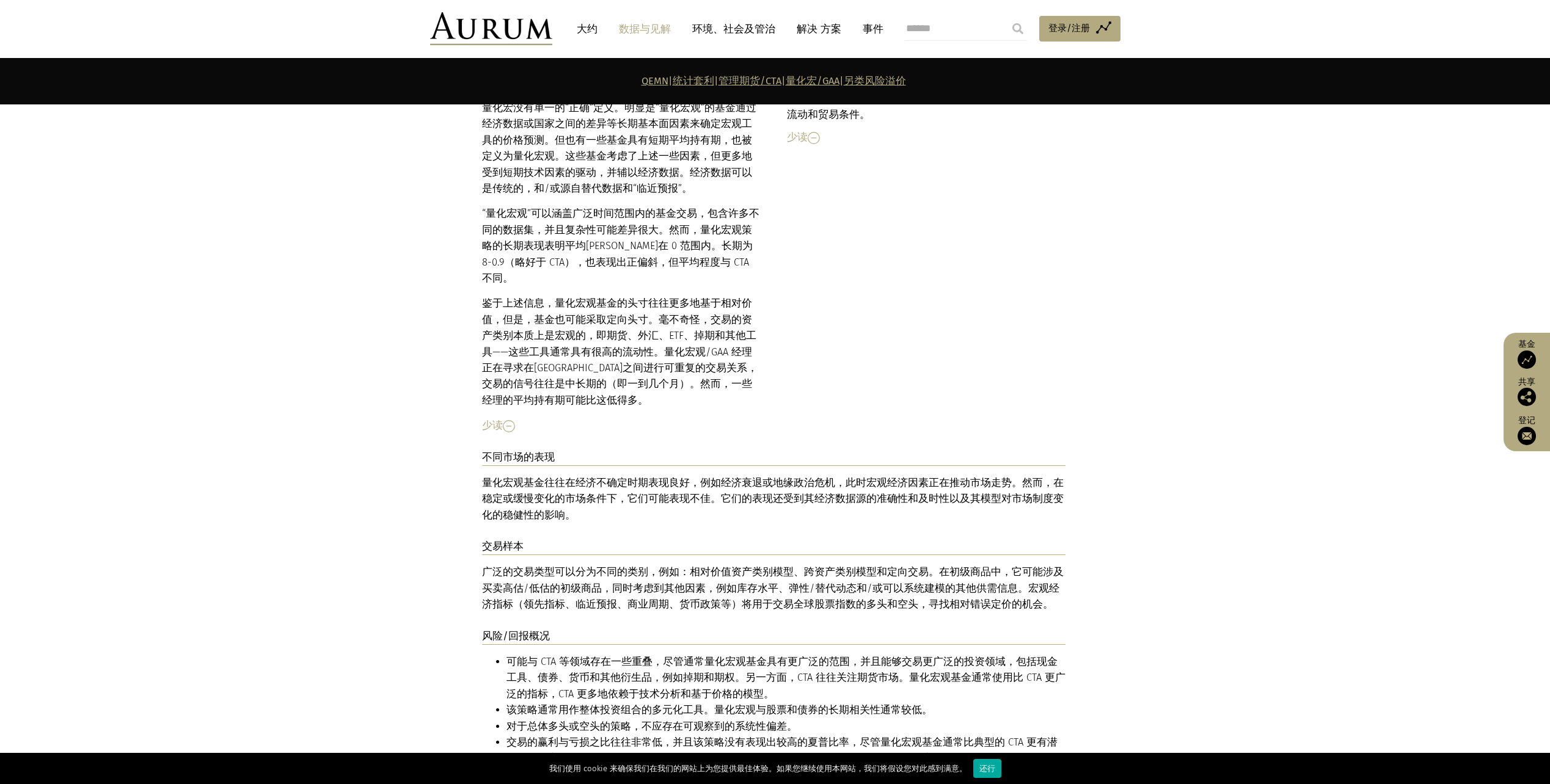
drag, startPoint x: 764, startPoint y: 439, endPoint x: 732, endPoint y: 494, distance: 63.6
click at [732, 564] on p "广泛的 交易类型 可以分为不同的类别，例如：相对价值资产类别模型、跨资产类别模型和定向交易。在初级商品中，它可能涉及买卖高估/低估的初级商品，同时考虑到其他因…" at bounding box center [774, 588] width 583 height 48
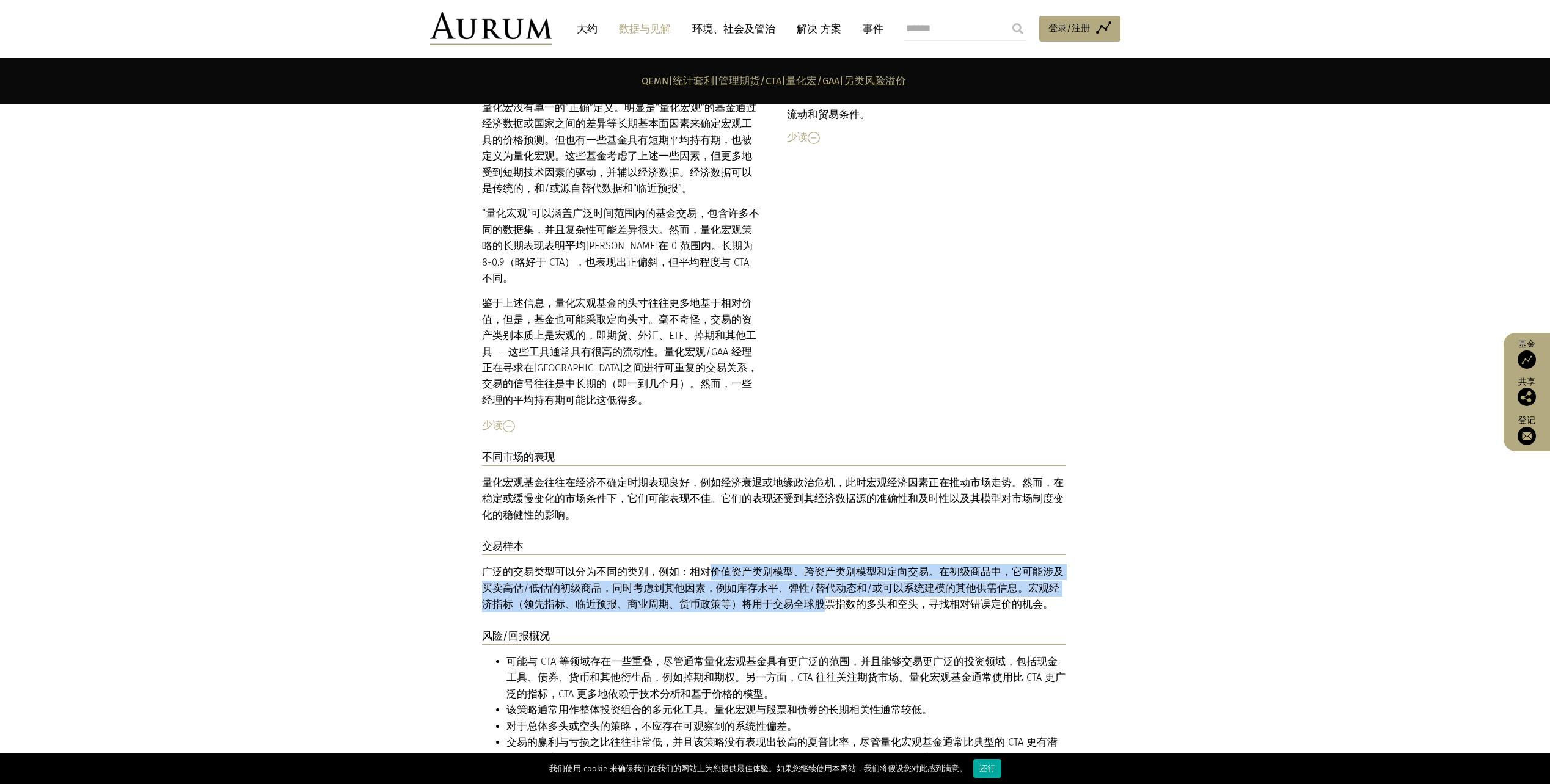
drag, startPoint x: 704, startPoint y: 477, endPoint x: 781, endPoint y: 511, distance: 84.2
click at [781, 564] on p "广泛的 交易类型 可以分为不同的类别，例如：相对价值资产类别模型、跨资产类别模型和定向交易。在初级商品中，它可能涉及买卖高估/低估的初级商品，同时考虑到其他因…" at bounding box center [774, 588] width 583 height 48
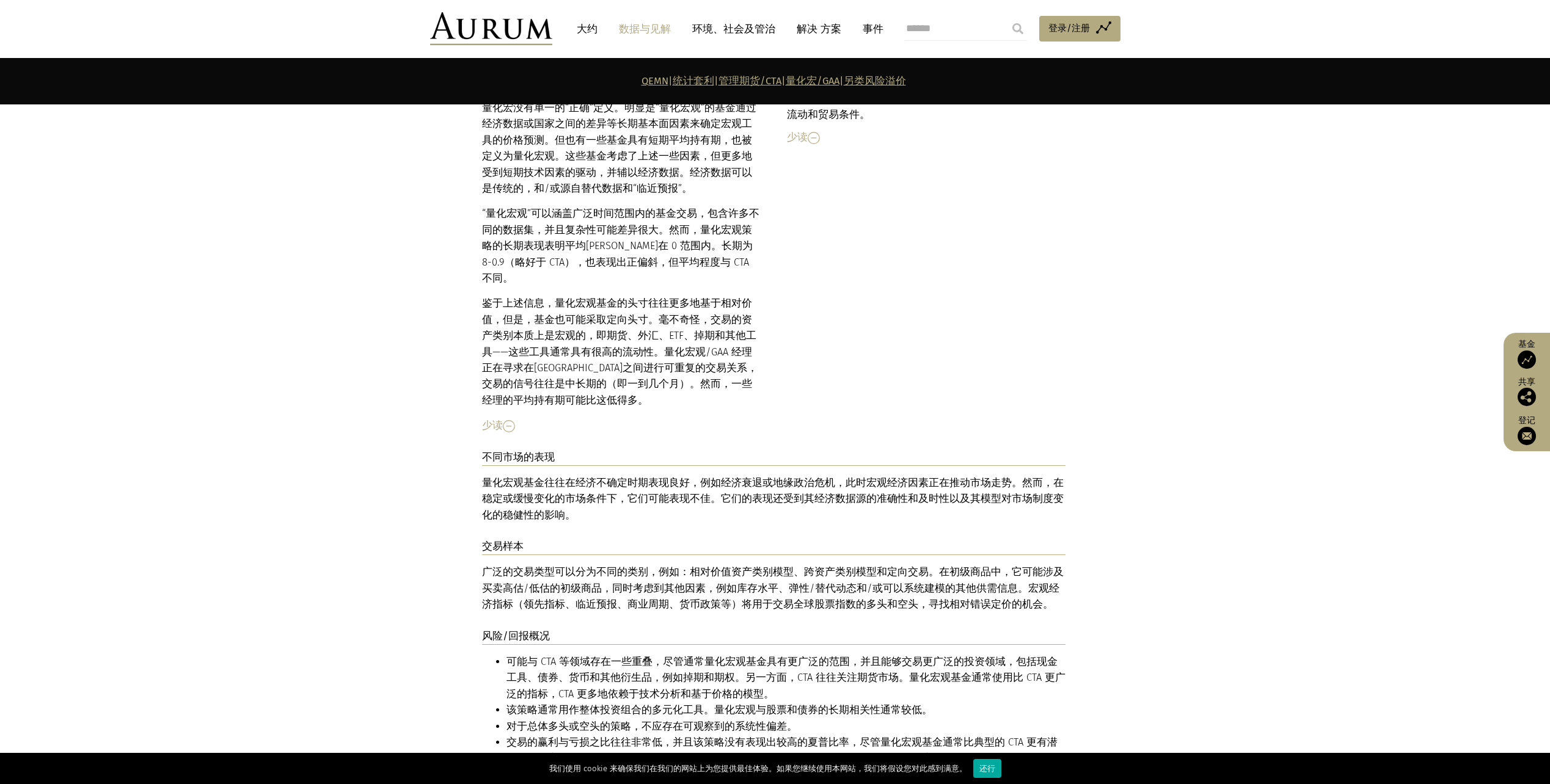
drag, startPoint x: 781, startPoint y: 511, endPoint x: 744, endPoint y: 619, distance: 114.2
click at [744, 703] on li "该策略通常用作整体投资组合的多元化工具。量化宏观与股票和债券的长期相关性通常较低。" at bounding box center [786, 710] width 559 height 16
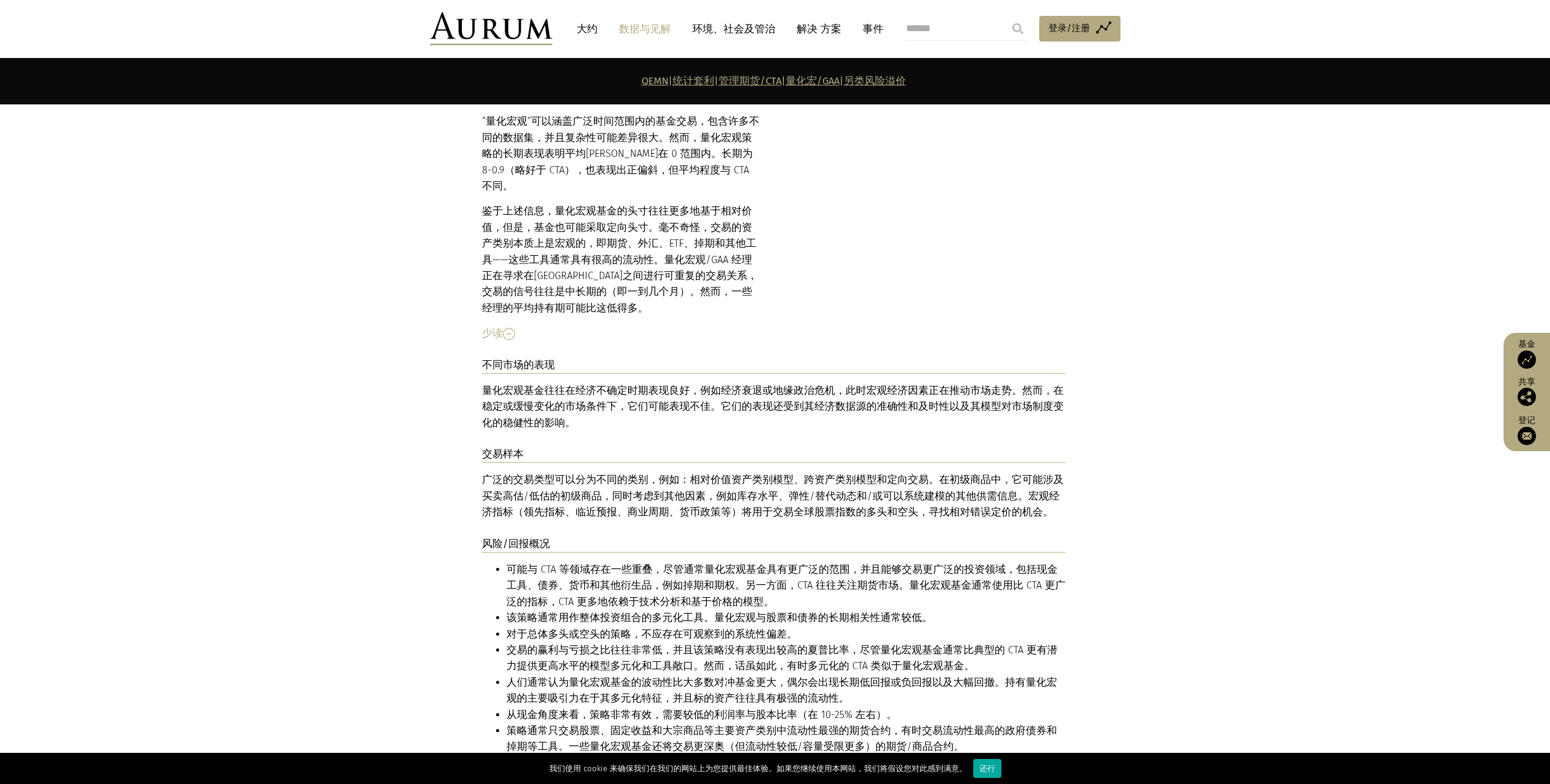
scroll to position [5654, 0]
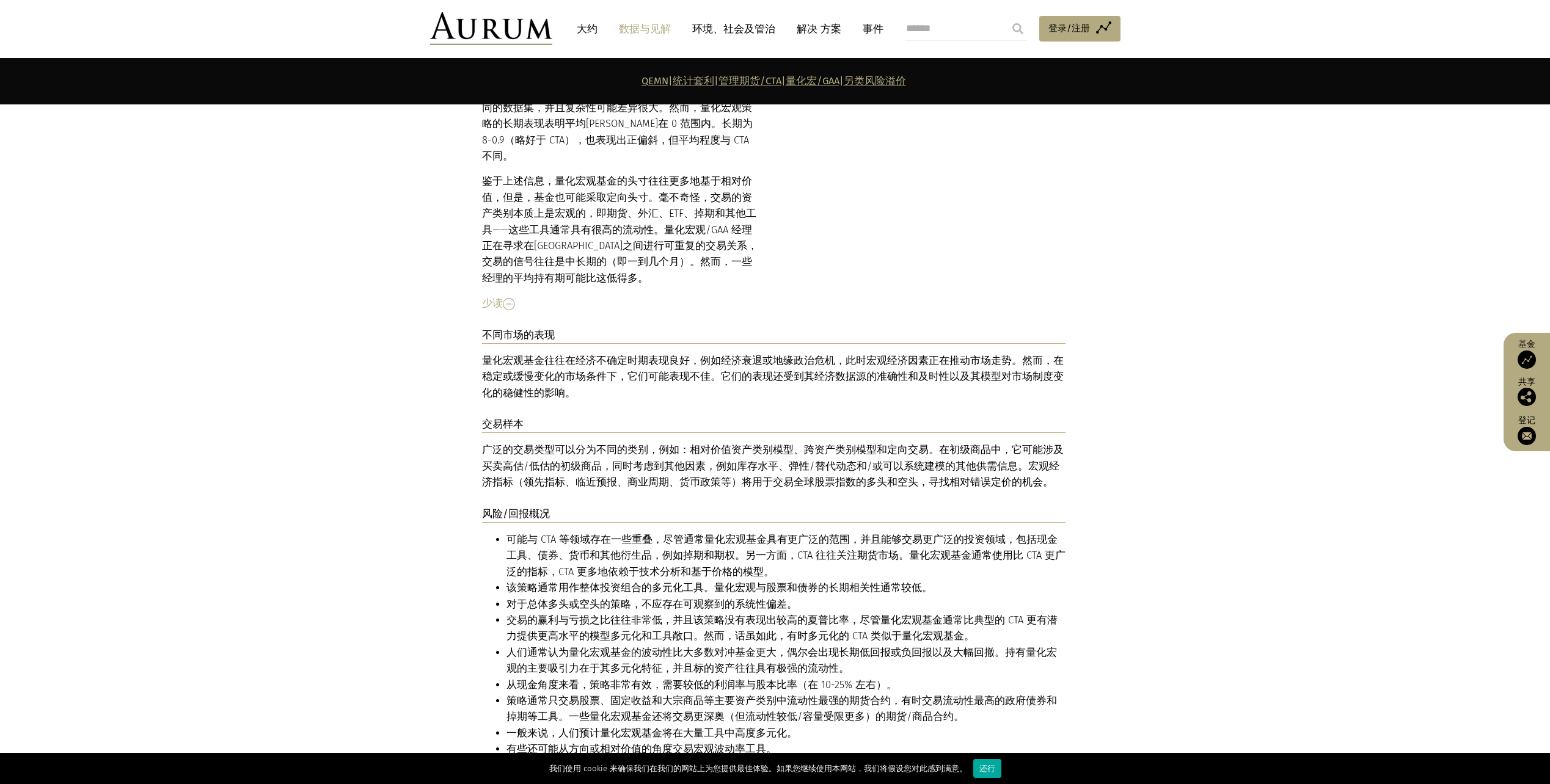
click at [1321, 411] on section "描述 Quant macro aims to generate alpha through large data set analysis and makin…" at bounding box center [775, 366] width 1550 height 1090
drag, startPoint x: 707, startPoint y: 447, endPoint x: 655, endPoint y: 467, distance: 55.7
click at [655, 532] on li "可能与 CTA 等领域存在一些重叠，尽管通常量化宏观基金具有更广泛的范围，并且能够交易更广泛的投资领域，包括现金工具、债券、货币和其他衍生品，例如掉期和期权。…" at bounding box center [786, 556] width 559 height 48
click at [1372, 537] on section "描述 Quant macro aims to generate alpha through large data set analysis and makin…" at bounding box center [775, 366] width 1550 height 1090
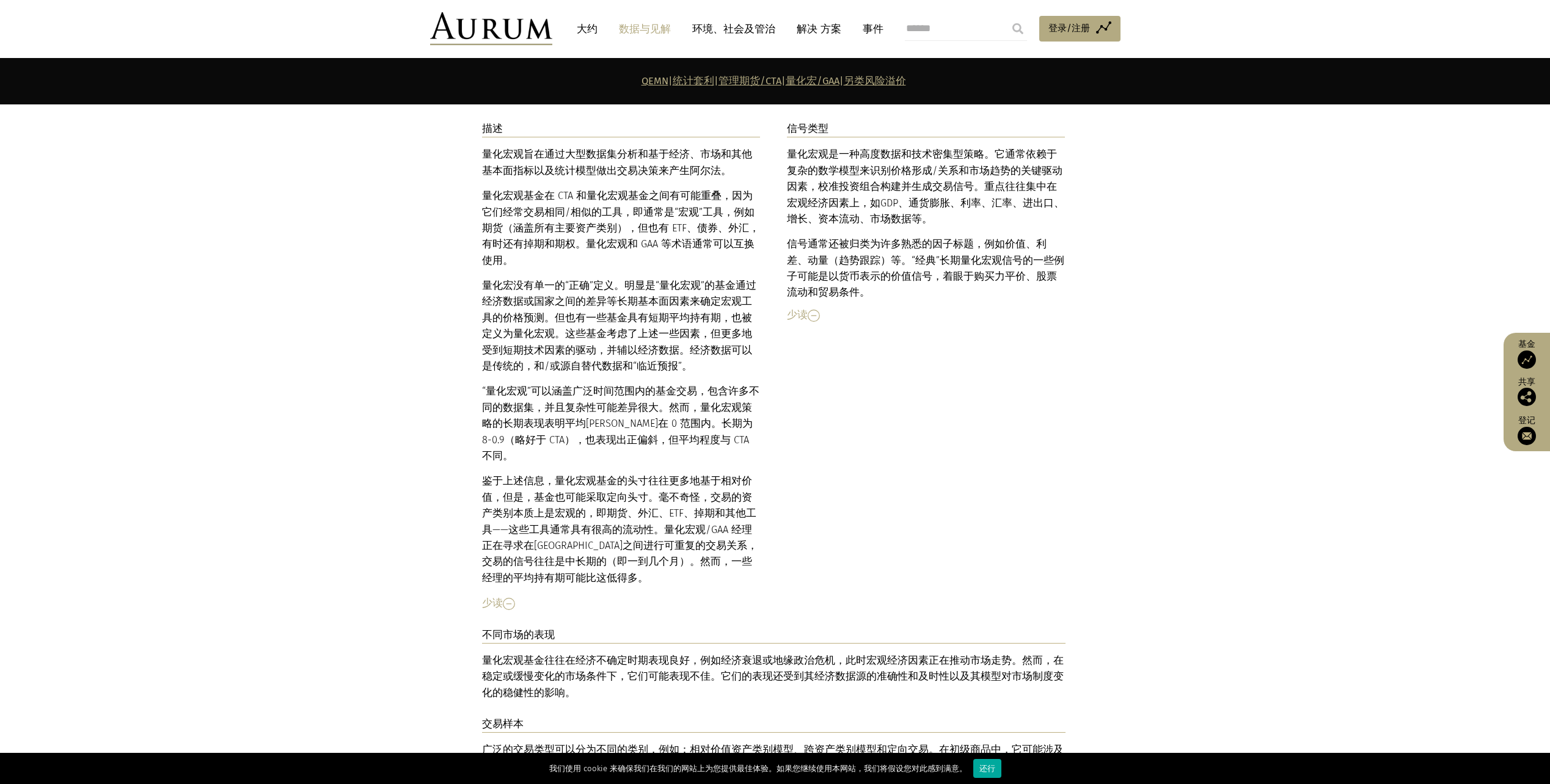
scroll to position [5288, 0]
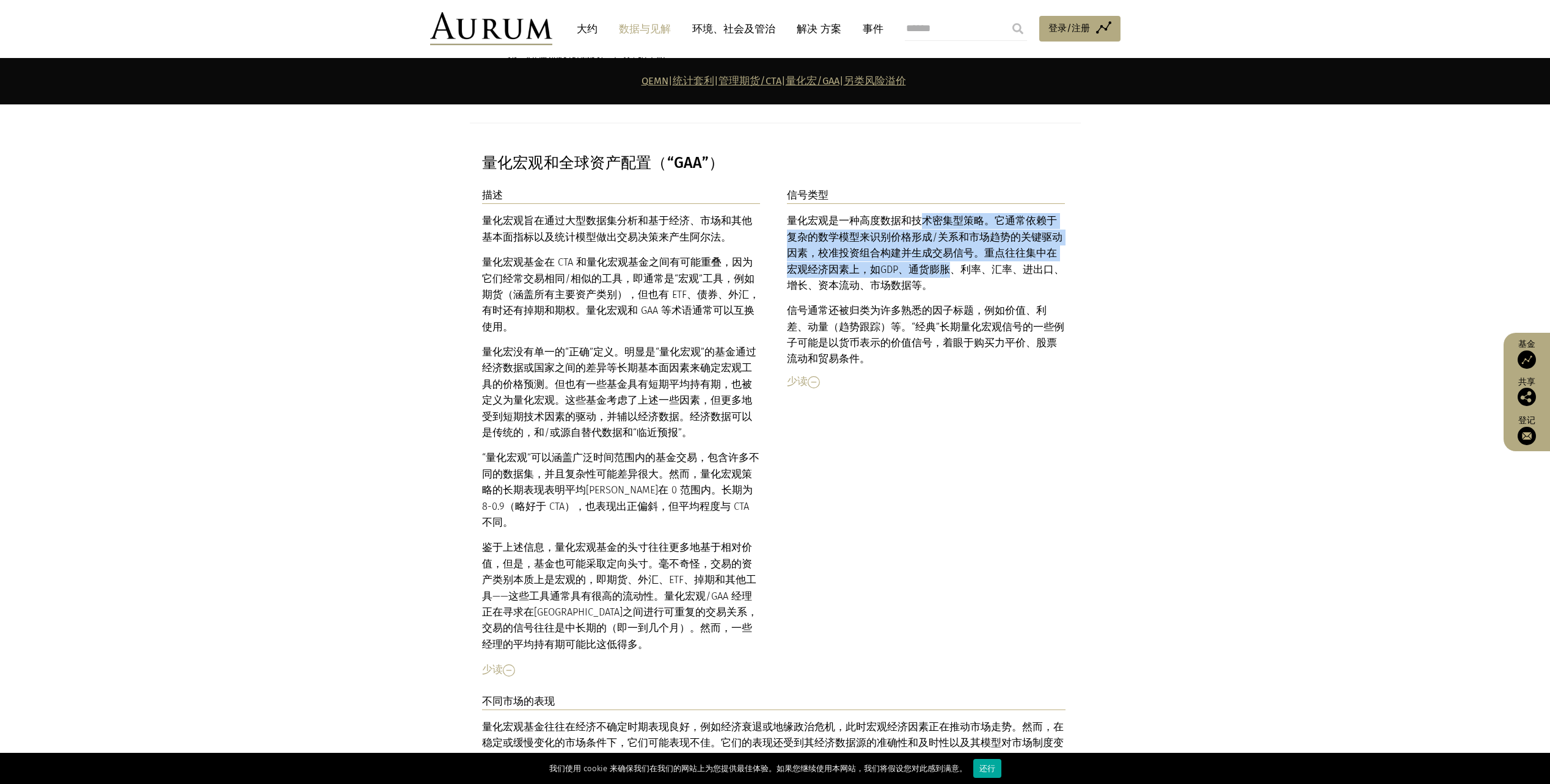
drag, startPoint x: 916, startPoint y: 164, endPoint x: 929, endPoint y: 214, distance: 51.7
click at [929, 214] on div "量化宏观是一种高度数据和技术密集型策略。它通常依赖于复杂的数学模型来识别价格形成/关系和市场趋势的关键驱动因素，校准投资组合构建并生成交易信号。重点往往集中在…" at bounding box center [926, 290] width 279 height 154
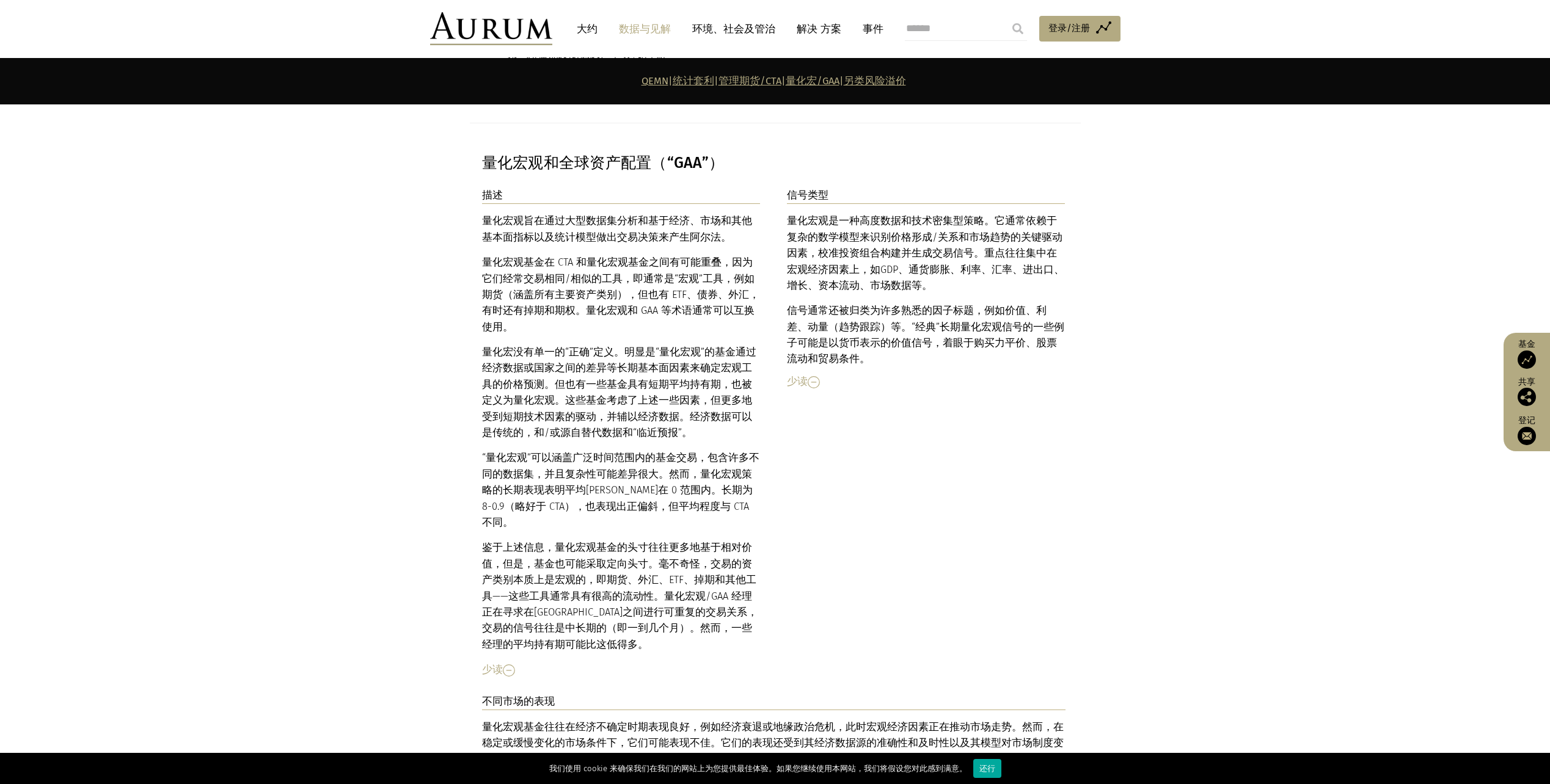
drag, startPoint x: 929, startPoint y: 214, endPoint x: 990, endPoint y: 467, distance: 260.2
click at [1029, 303] on p "信号通常还被归类为许多熟悉的因子标题，例如价值、利差、动量（ 趋势跟踪 ）等。“经典”长期量化宏观信号的一些例子可能是以货币表示的价值信号，着眼于购买力平价、…" at bounding box center [926, 336] width 279 height 65
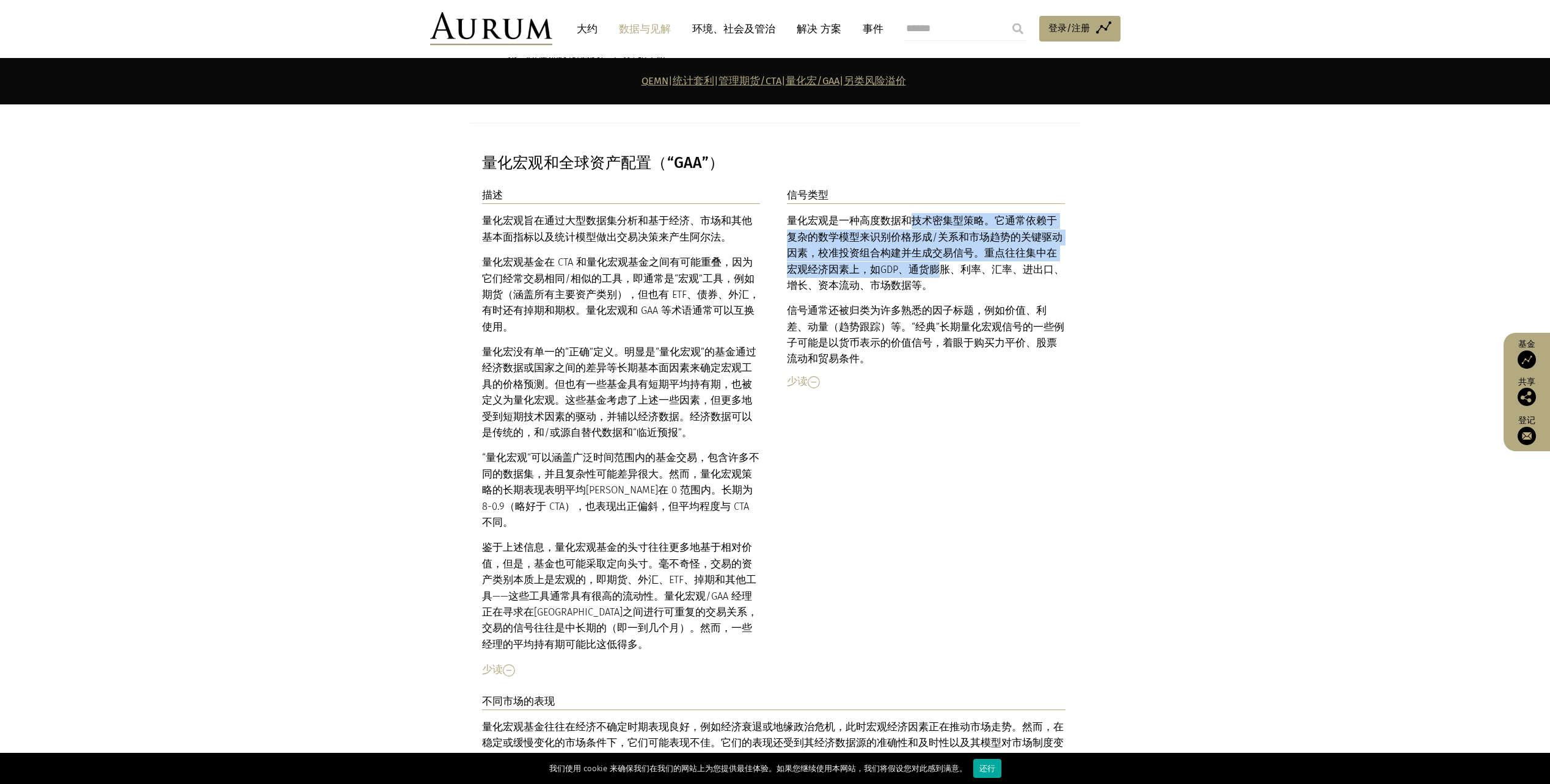
drag, startPoint x: 906, startPoint y: 154, endPoint x: 914, endPoint y: 202, distance: 48.7
click at [914, 215] on font "量化宏观是一种高度数据和技术密集型策略。它通常依赖于复杂的数学模型来识别价格形成/关系和市场趋势的关键驱动因素，校准投资组合构建并生成交易信号。重点往往集中在…" at bounding box center [925, 253] width 278 height 77
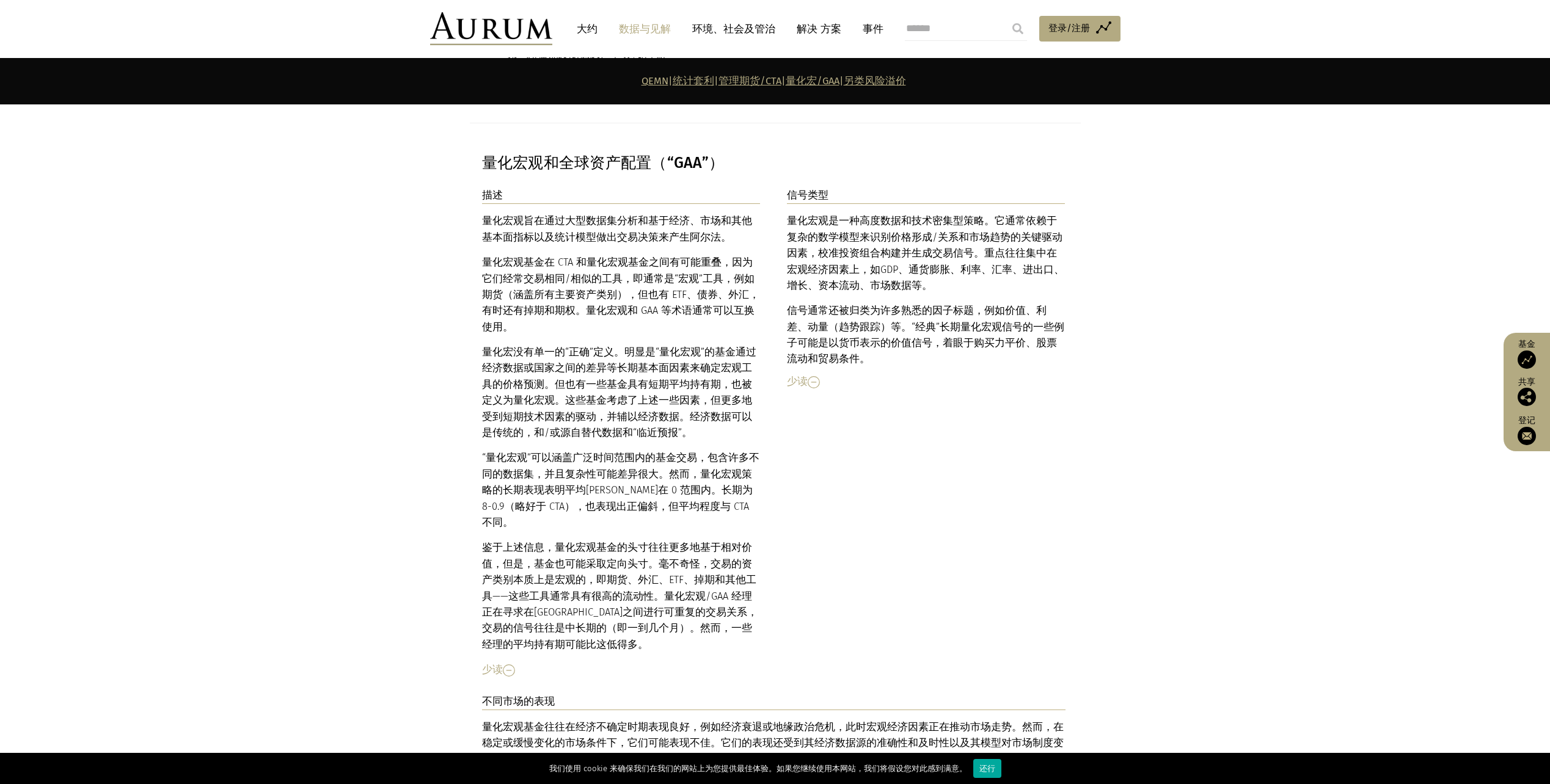
drag, startPoint x: 914, startPoint y: 202, endPoint x: 962, endPoint y: 268, distance: 81.6
click at [962, 303] on p "信号通常还被归类为许多熟悉的因子标题，例如价值、利差、动量（ 趋势跟踪 ）等。“经典”长期量化宏观信号的一些例子可能是以货币表示的价值信号，着眼于购买力平价、…" at bounding box center [926, 336] width 279 height 65
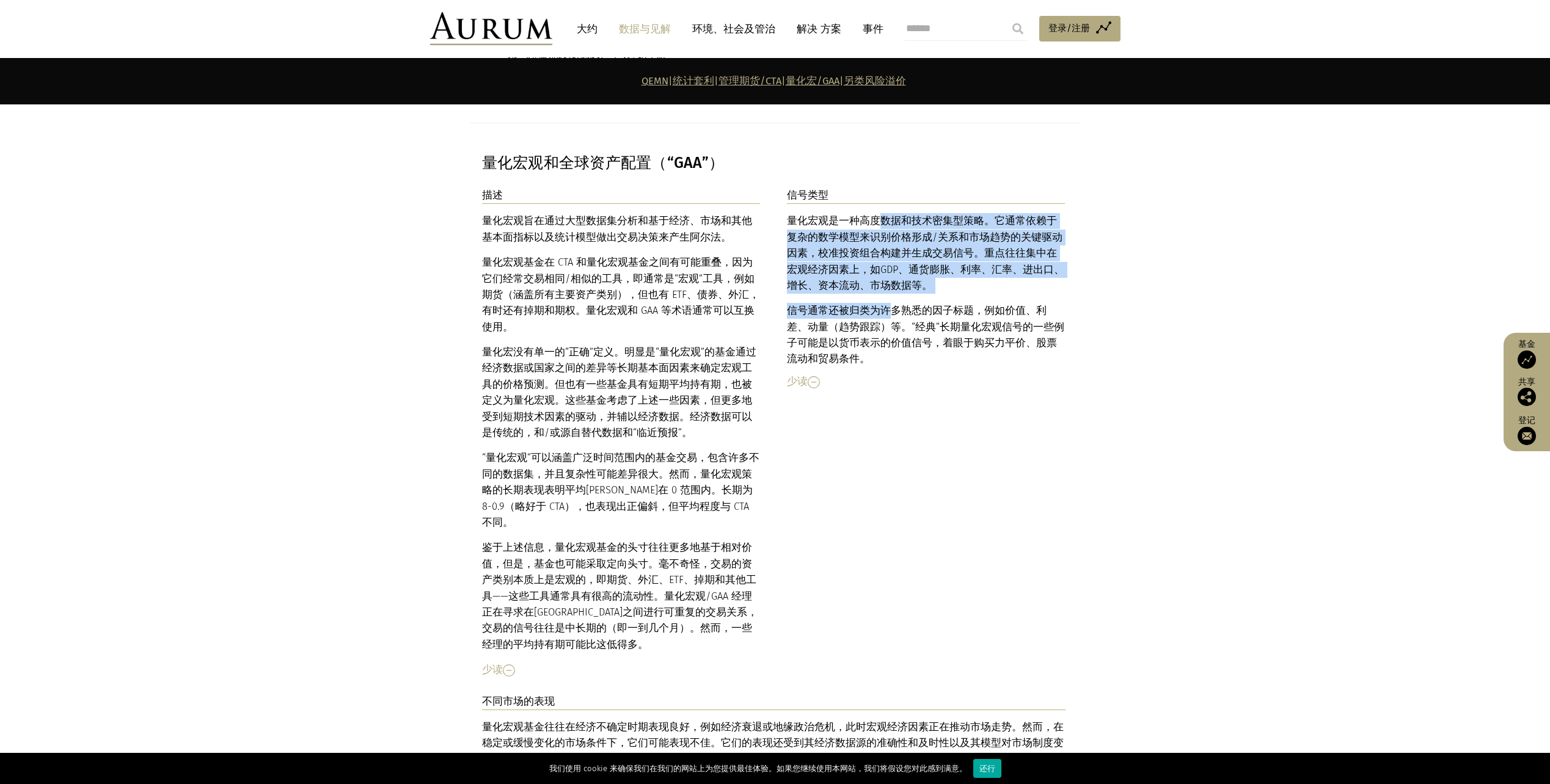
drag, startPoint x: 877, startPoint y: 155, endPoint x: 892, endPoint y: 241, distance: 87.3
click at [892, 241] on div "量化宏观是一种高度数据和技术密集型策略。它通常依赖于复杂的数学模型来识别价格形成/关系和市场趋势的关键驱动因素，校准投资组合构建并生成交易信号。重点往往集中在…" at bounding box center [926, 290] width 279 height 154
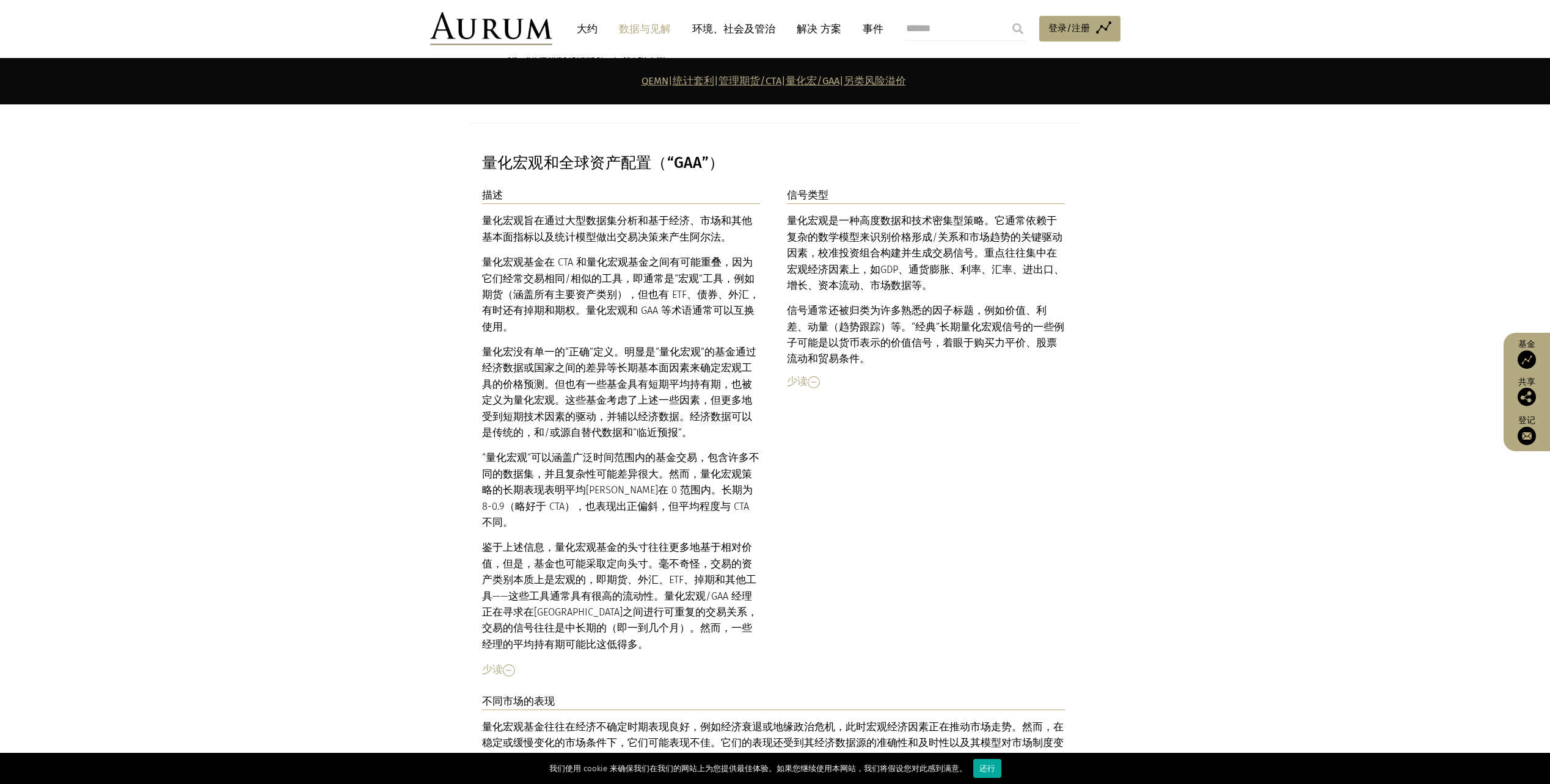
drag, startPoint x: 892, startPoint y: 241, endPoint x: 945, endPoint y: 258, distance: 55.7
click at [945, 303] on p "信号通常还被归类为许多熟悉的因子标题，例如价值、利差、动量（ 趋势跟踪 ）等。“经典”长期量化宏观信号的一些例子可能是以货币表示的价值信号，着眼于购买力平价、…" at bounding box center [926, 336] width 279 height 65
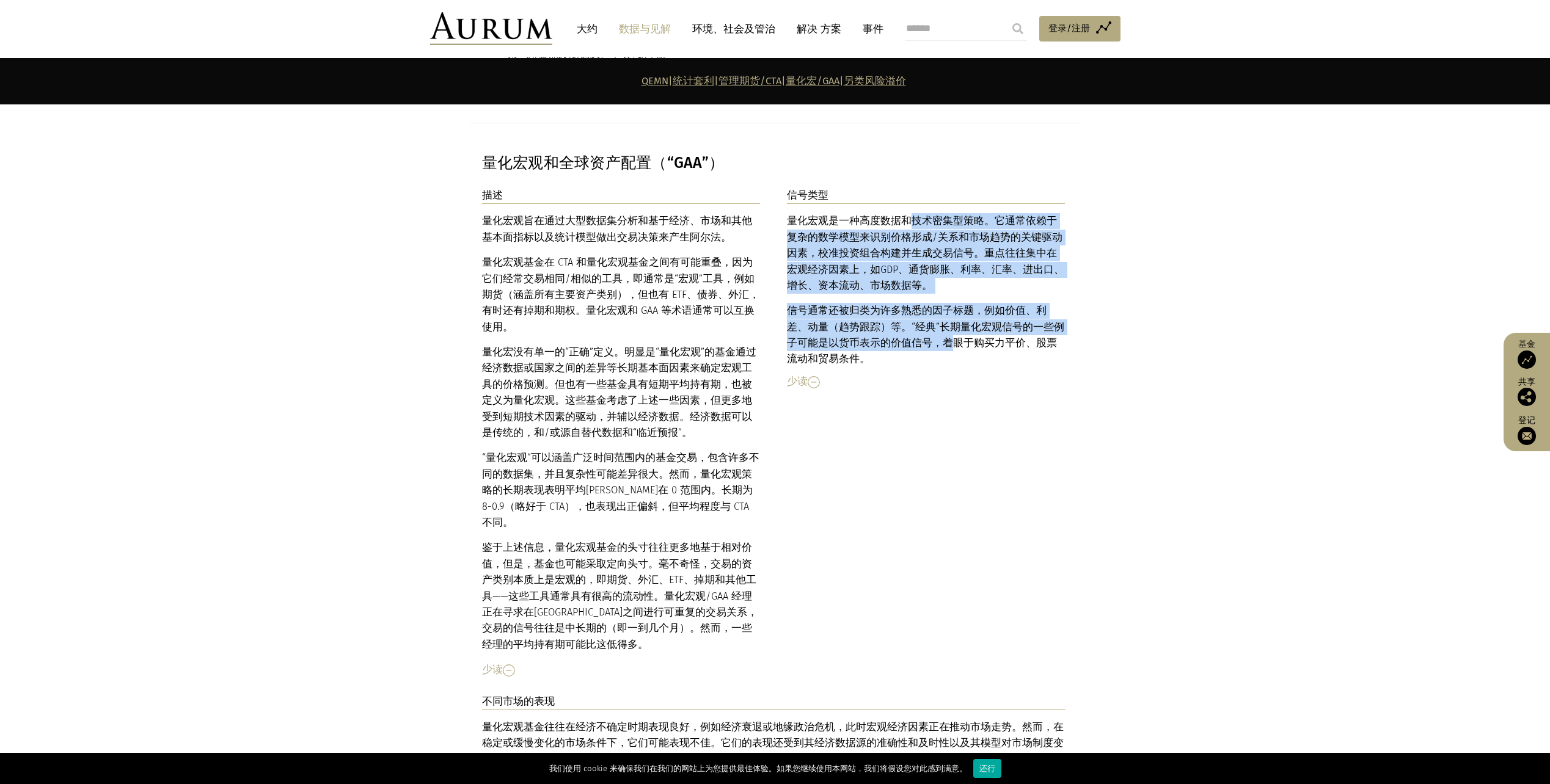
drag, startPoint x: 910, startPoint y: 163, endPoint x: 929, endPoint y: 279, distance: 117.5
click at [929, 279] on div "量化宏观是一种高度数据和技术密集型策略。它通常依赖于复杂的数学模型来识别价格形成/关系和市场趋势的关键驱动因素，校准投资组合构建并生成交易信号。重点往往集中在…" at bounding box center [926, 290] width 279 height 154
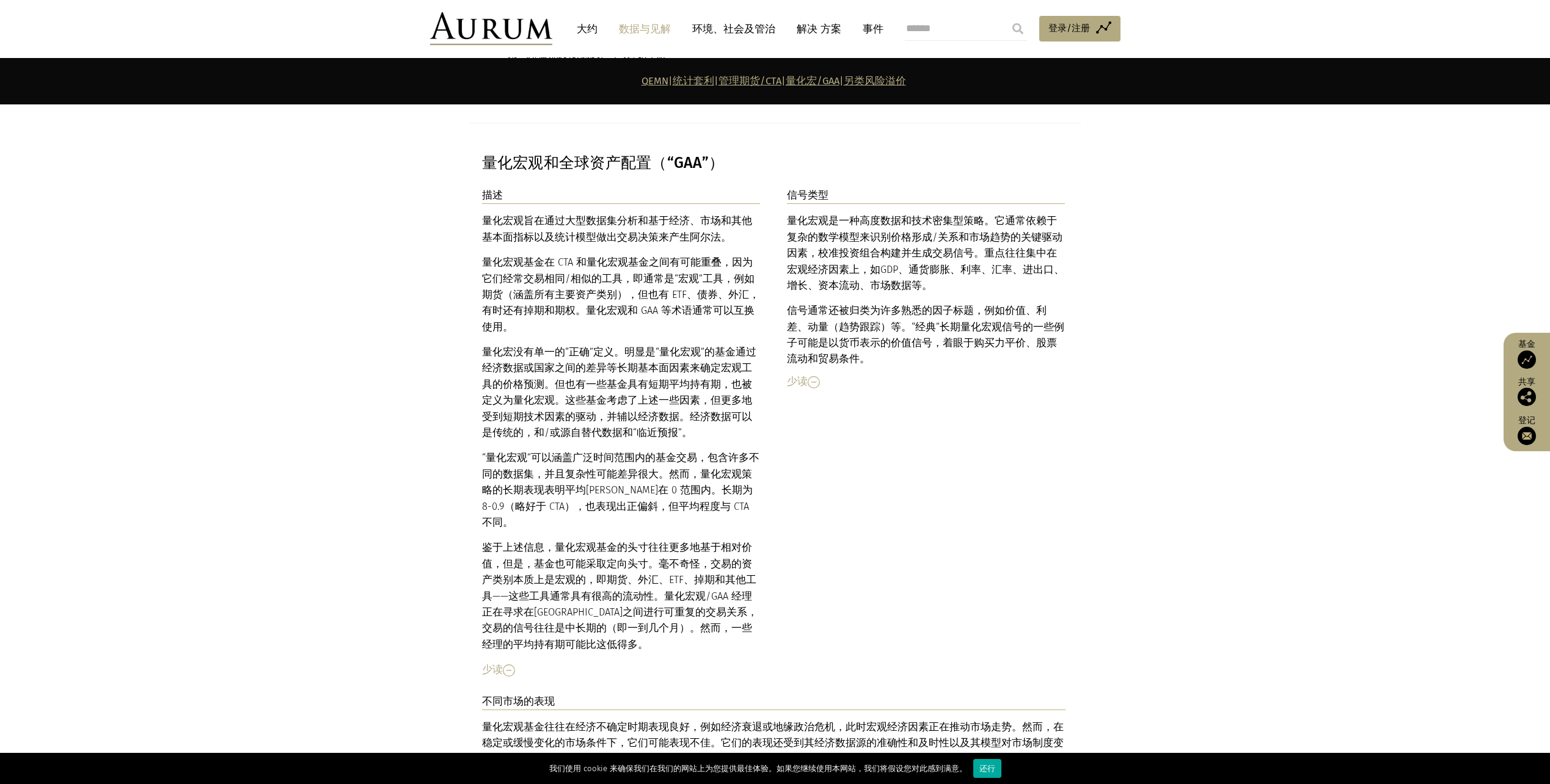
drag, startPoint x: 929, startPoint y: 279, endPoint x: 1023, endPoint y: 296, distance: 95.5
click at [1023, 303] on p "信号通常还被归类为许多熟悉的因子标题，例如价值、利差、动量（ 趋势跟踪 ）等。“经典”长期量化宏观信号的一些例子可能是以货币表示的价值信号，着眼于购买力平价、…" at bounding box center [926, 336] width 279 height 65
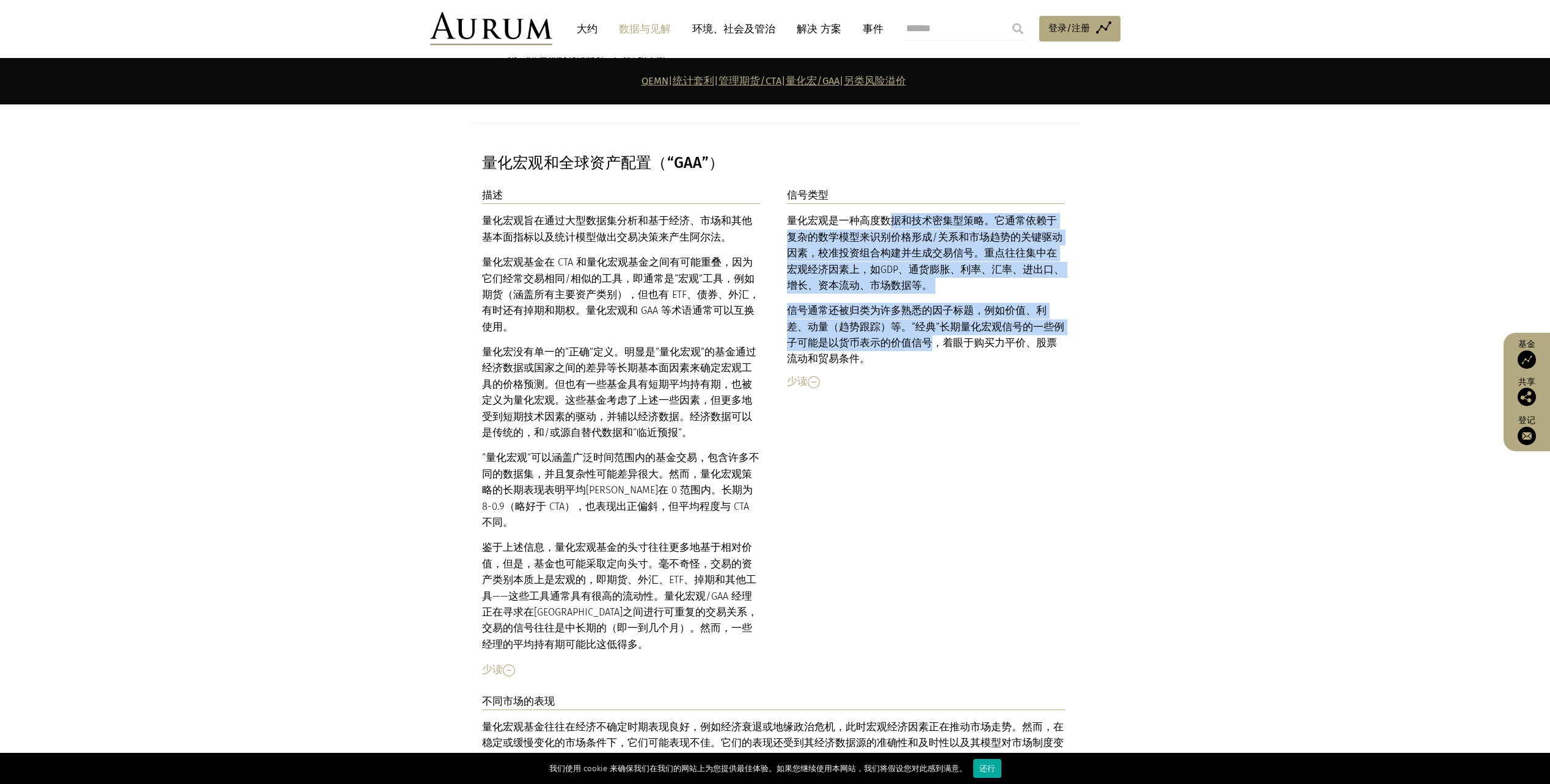
drag, startPoint x: 884, startPoint y: 152, endPoint x: 905, endPoint y: 287, distance: 136.6
click at [905, 287] on div "量化宏观是一种高度数据和技术密集型策略。它通常依赖于复杂的数学模型来识别价格形成/关系和市场趋势的关键驱动因素，校准投资组合构建并生成交易信号。重点往往集中在…" at bounding box center [926, 290] width 279 height 154
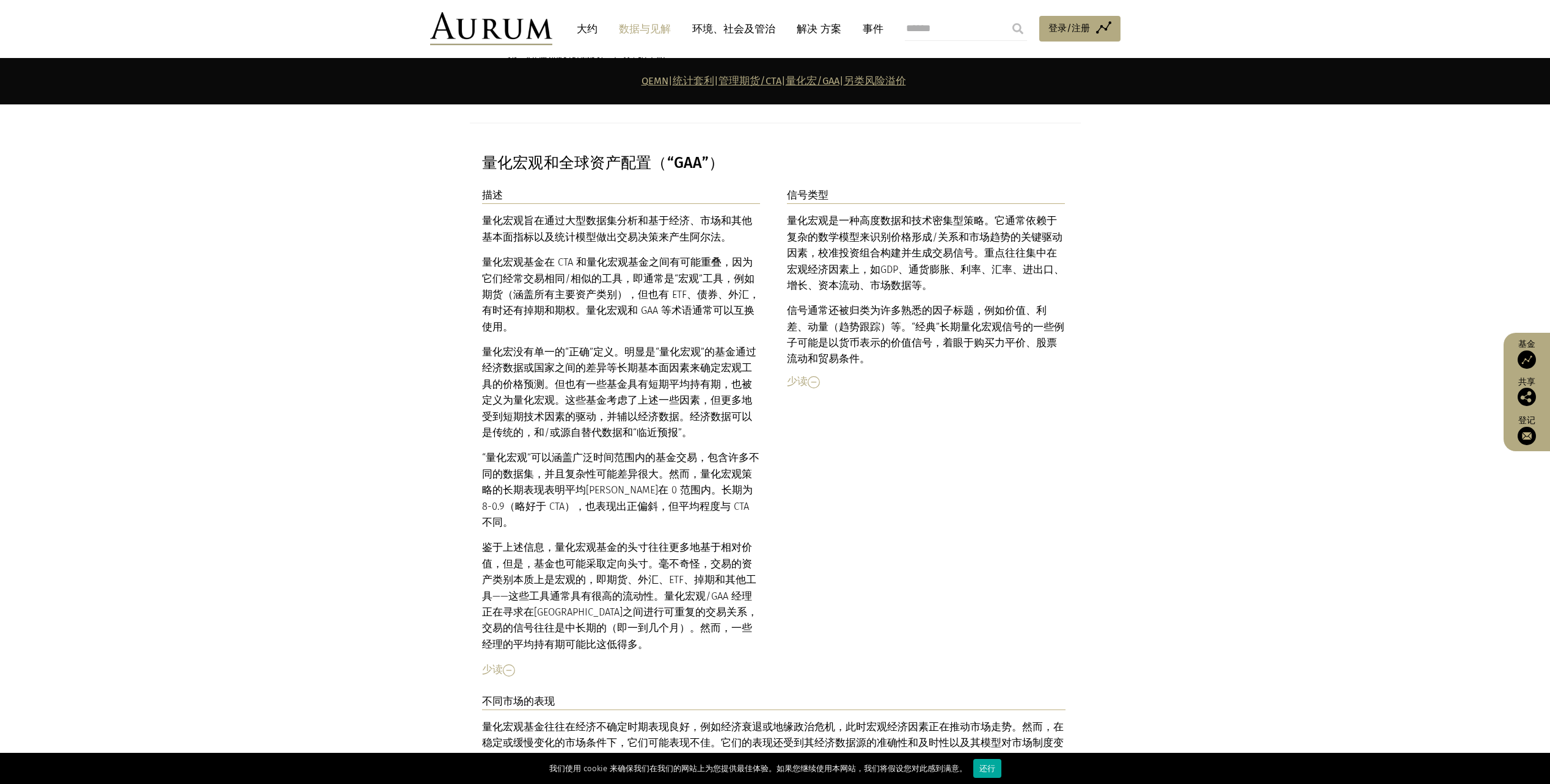
drag, startPoint x: 905, startPoint y: 287, endPoint x: 1021, endPoint y: 303, distance: 117.1
click at [1021, 303] on p "信号通常还被归类为许多熟悉的因子标题，例如价值、利差、动量（ 趋势跟踪 ）等。“经典”长期量化宏观信号的一些例子可能是以货币表示的价值信号，着眼于购买力平价、…" at bounding box center [926, 336] width 279 height 65
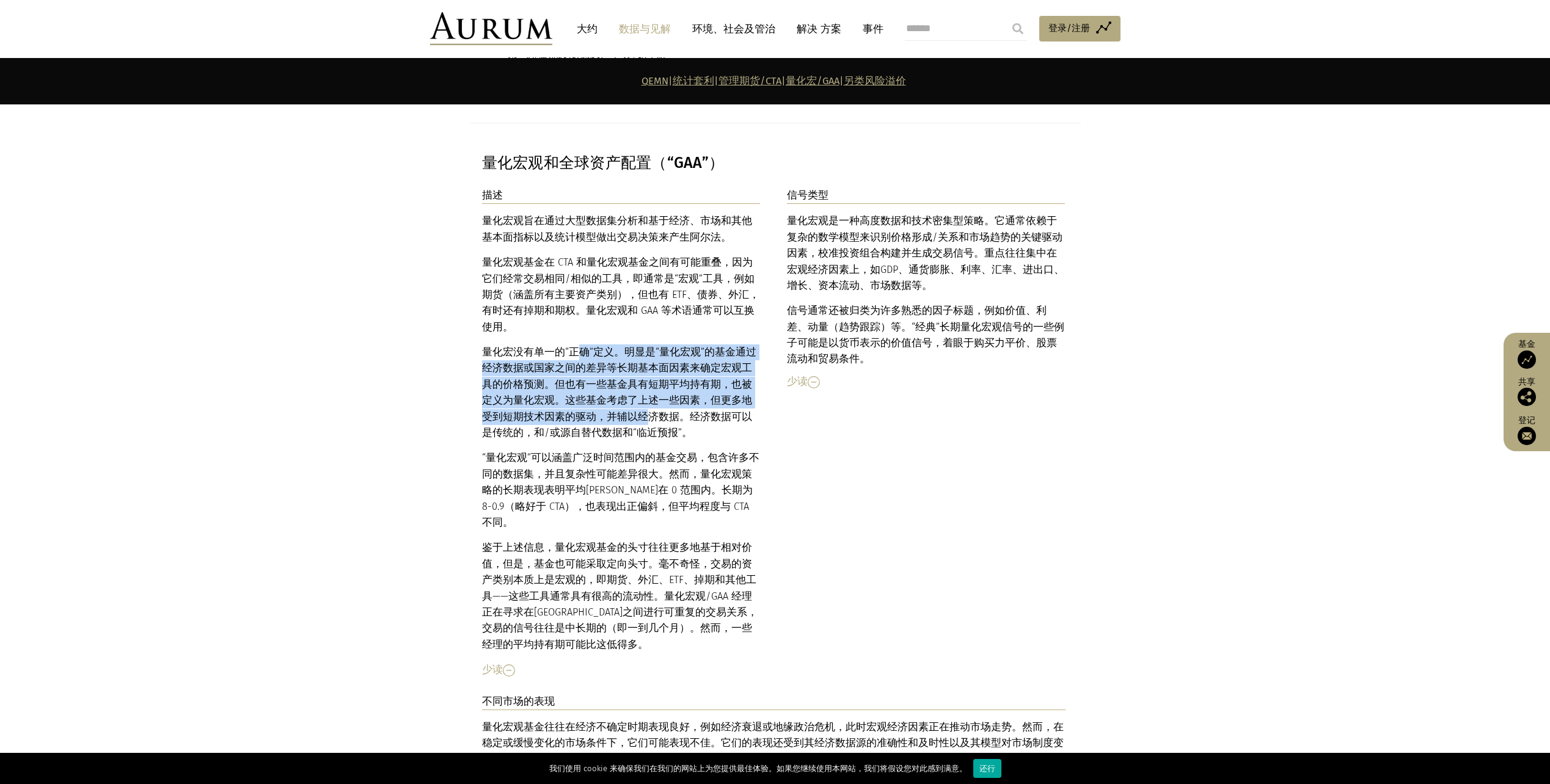
drag, startPoint x: 579, startPoint y: 262, endPoint x: 604, endPoint y: 339, distance: 81.0
click at [604, 339] on div "量化宏观旨在通过大型数据集分析和基于经济、市场和其他基本面指标以及统计模型做出交易决策来产生阿尔法。 量化宏观基金在 CTA 和量化宏观基金之间有可能重叠，因…" at bounding box center [621, 433] width 279 height 440
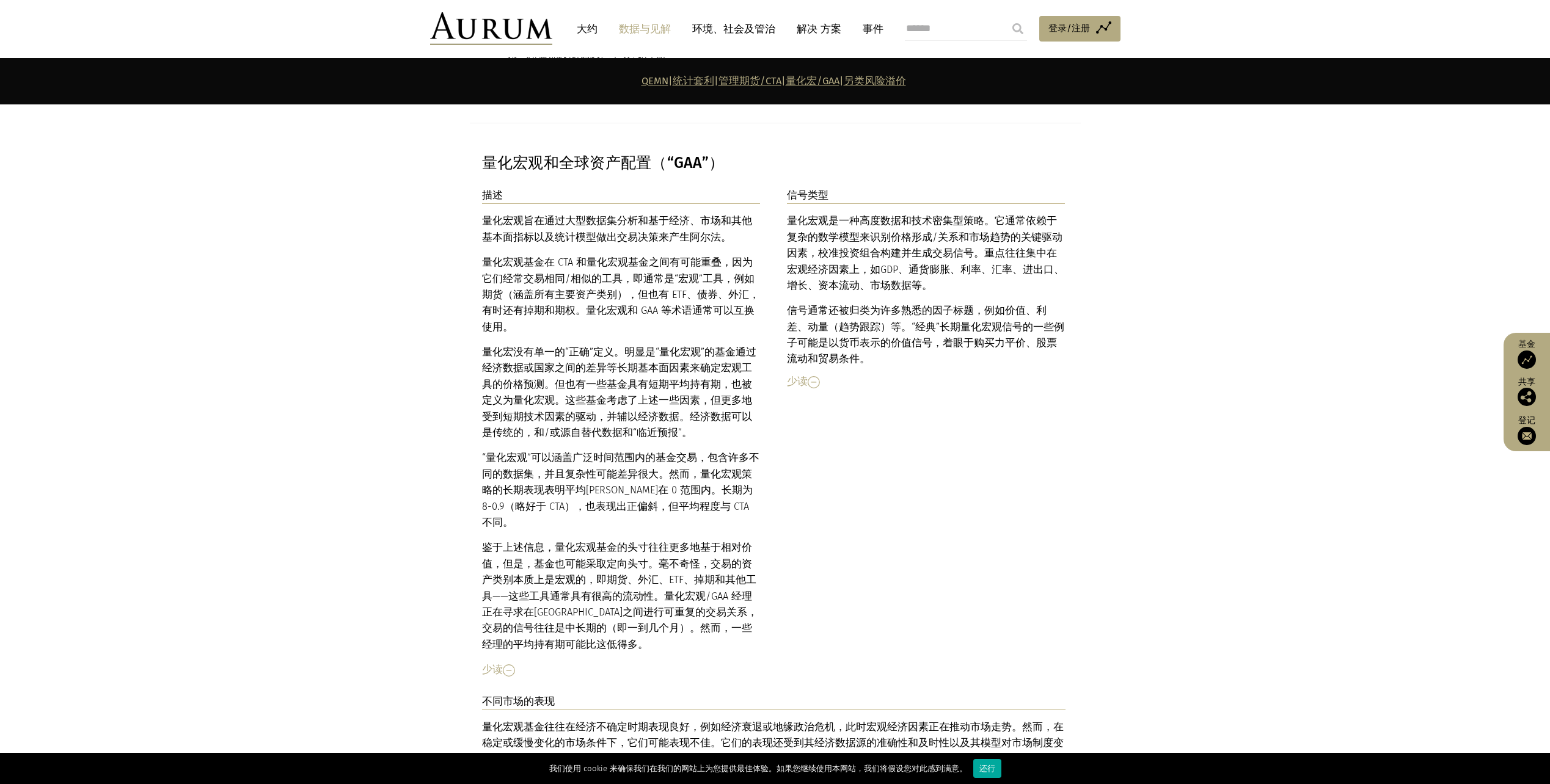
drag, startPoint x: 604, startPoint y: 339, endPoint x: 666, endPoint y: 391, distance: 80.9
click at [666, 450] on p "“量化宏观”可以涵盖广泛时间范围内的基金交易，包含许多不同的数据集，并且复杂性可能差异很大。然而，量化宏观策略的 长期 表现表明平均[PERSON_NAME]…" at bounding box center [621, 491] width 279 height 81
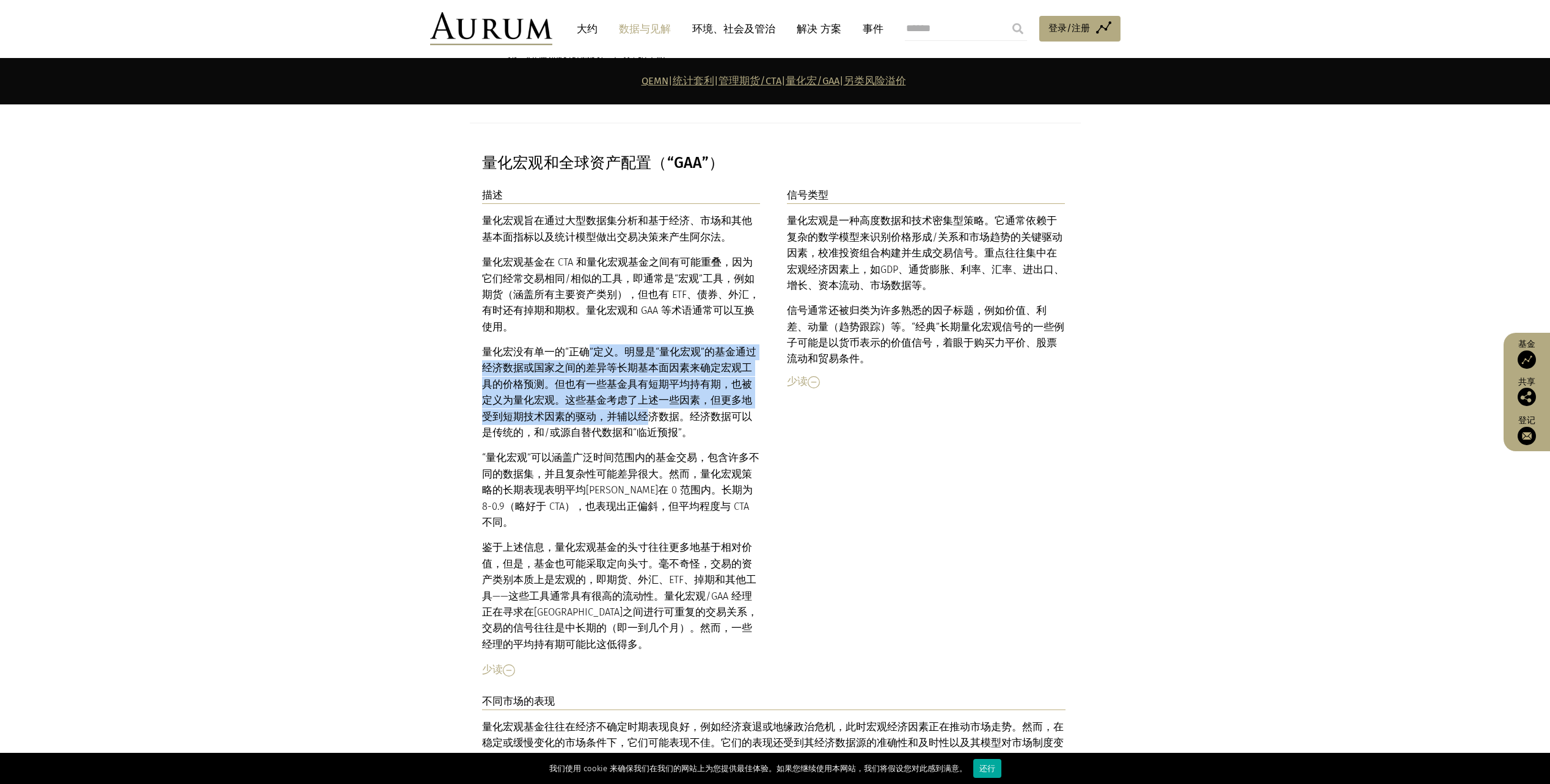
drag, startPoint x: 582, startPoint y: 261, endPoint x: 604, endPoint y: 345, distance: 86.8
click at [604, 345] on div "量化宏观旨在通过大型数据集分析和基于经济、市场和其他基本面指标以及统计模型做出交易决策来产生阿尔法。 量化宏观基金在 CTA 和量化宏观基金之间有可能重叠，因…" at bounding box center [621, 433] width 279 height 440
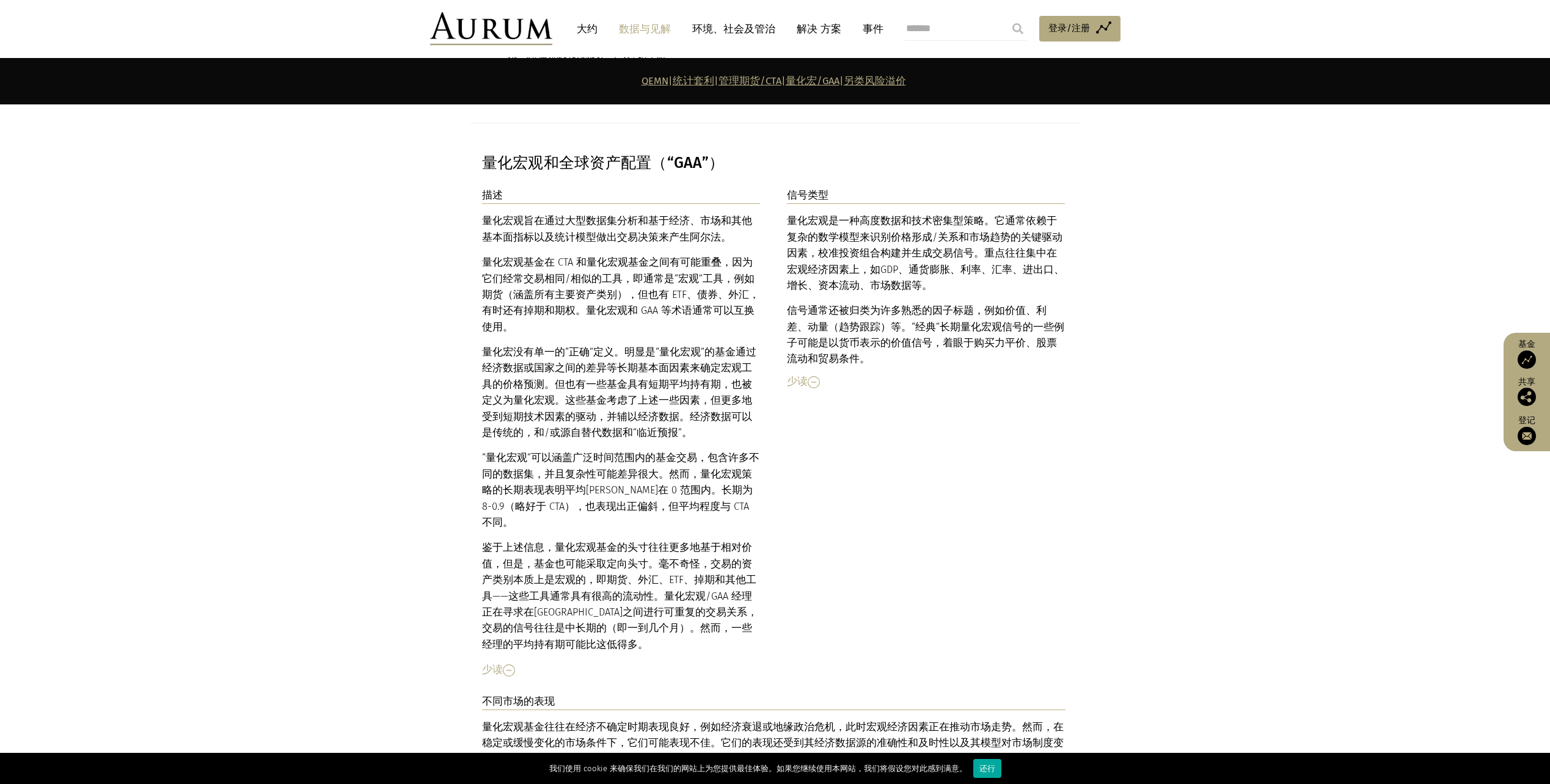
drag, startPoint x: 604, startPoint y: 345, endPoint x: 688, endPoint y: 396, distance: 98.3
click at [688, 450] on p "“量化宏观”可以涵盖广泛时间范围内的基金交易，包含许多不同的数据集，并且复杂性可能差异很大。然而，量化宏观策略的 长期 表现表明平均[PERSON_NAME]…" at bounding box center [621, 491] width 279 height 81
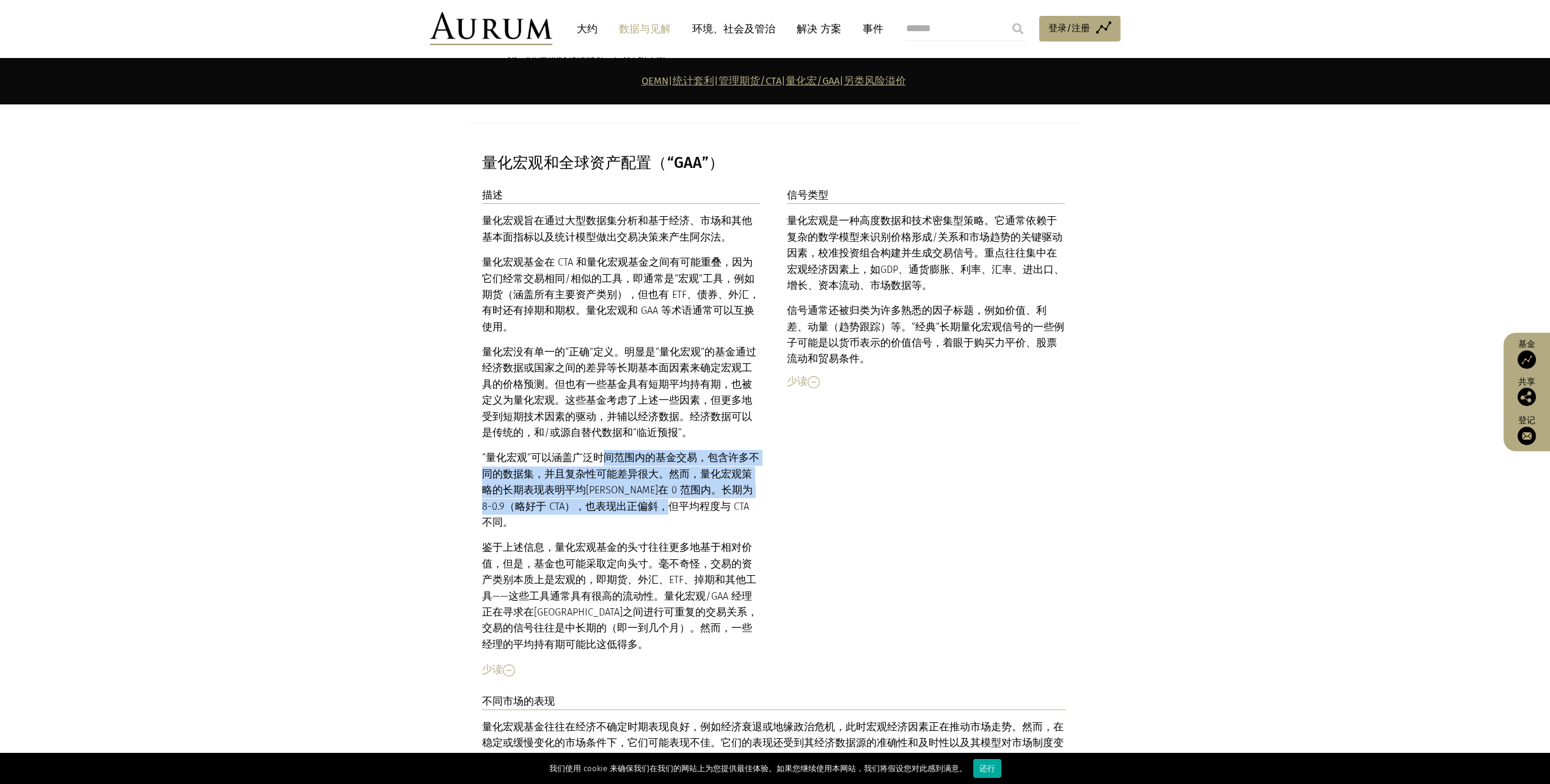
drag, startPoint x: 607, startPoint y: 378, endPoint x: 611, endPoint y: 421, distance: 43.2
click at [611, 450] on p "“量化宏观”可以涵盖广泛时间范围内的基金交易，包含许多不同的数据集，并且复杂性可能差异很大。然而，量化宏观策略的 长期 表现表明平均[PERSON_NAME]…" at bounding box center [621, 491] width 279 height 81
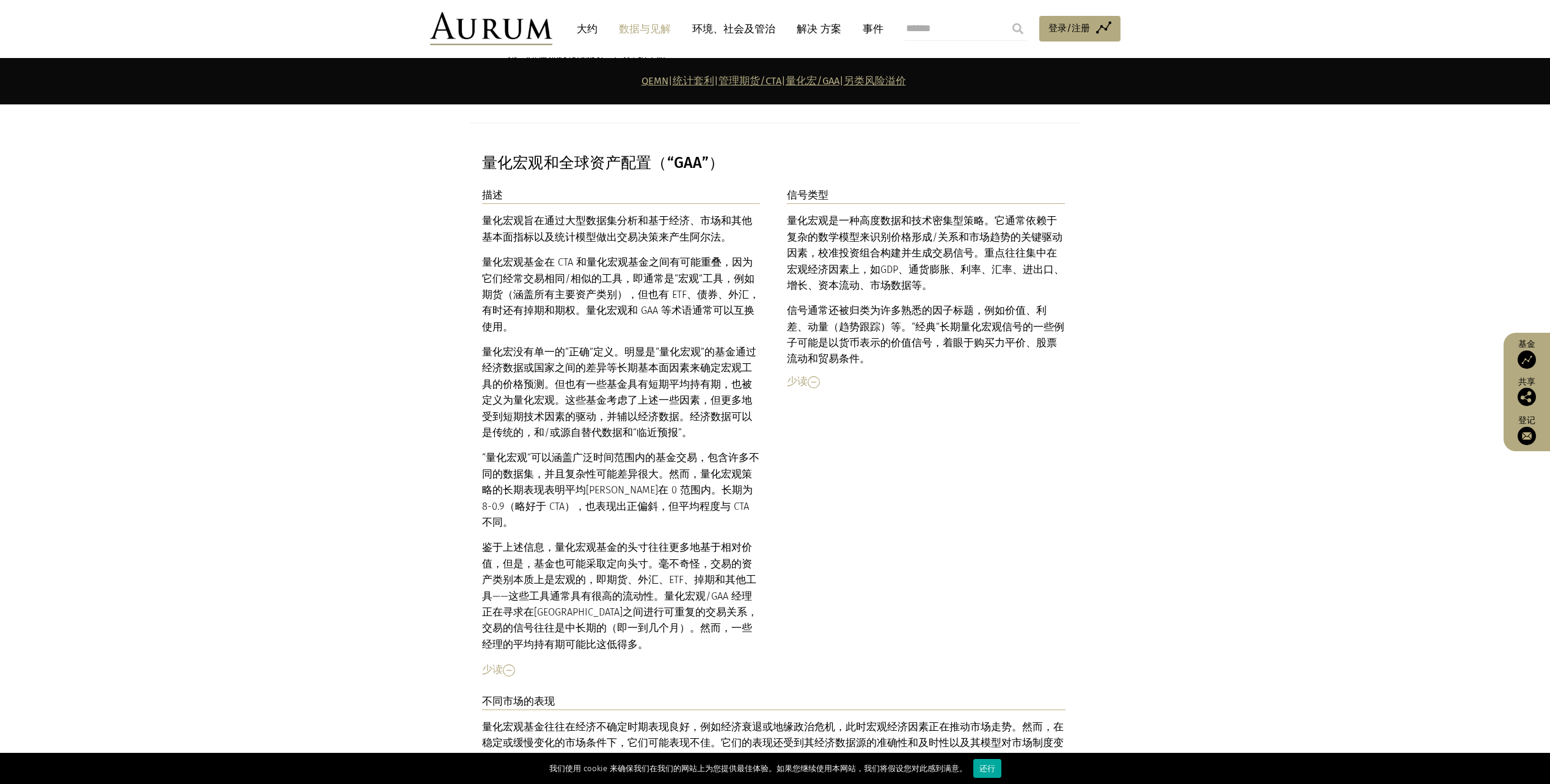
drag, startPoint x: 611, startPoint y: 421, endPoint x: 593, endPoint y: 169, distance: 252.6
click at [593, 213] on p "量化宏观旨在通过大型数据集分析和基于经济、市场和其他基本面指标以及统计模型做出交易决策来产生阿尔法。" at bounding box center [621, 229] width 279 height 32
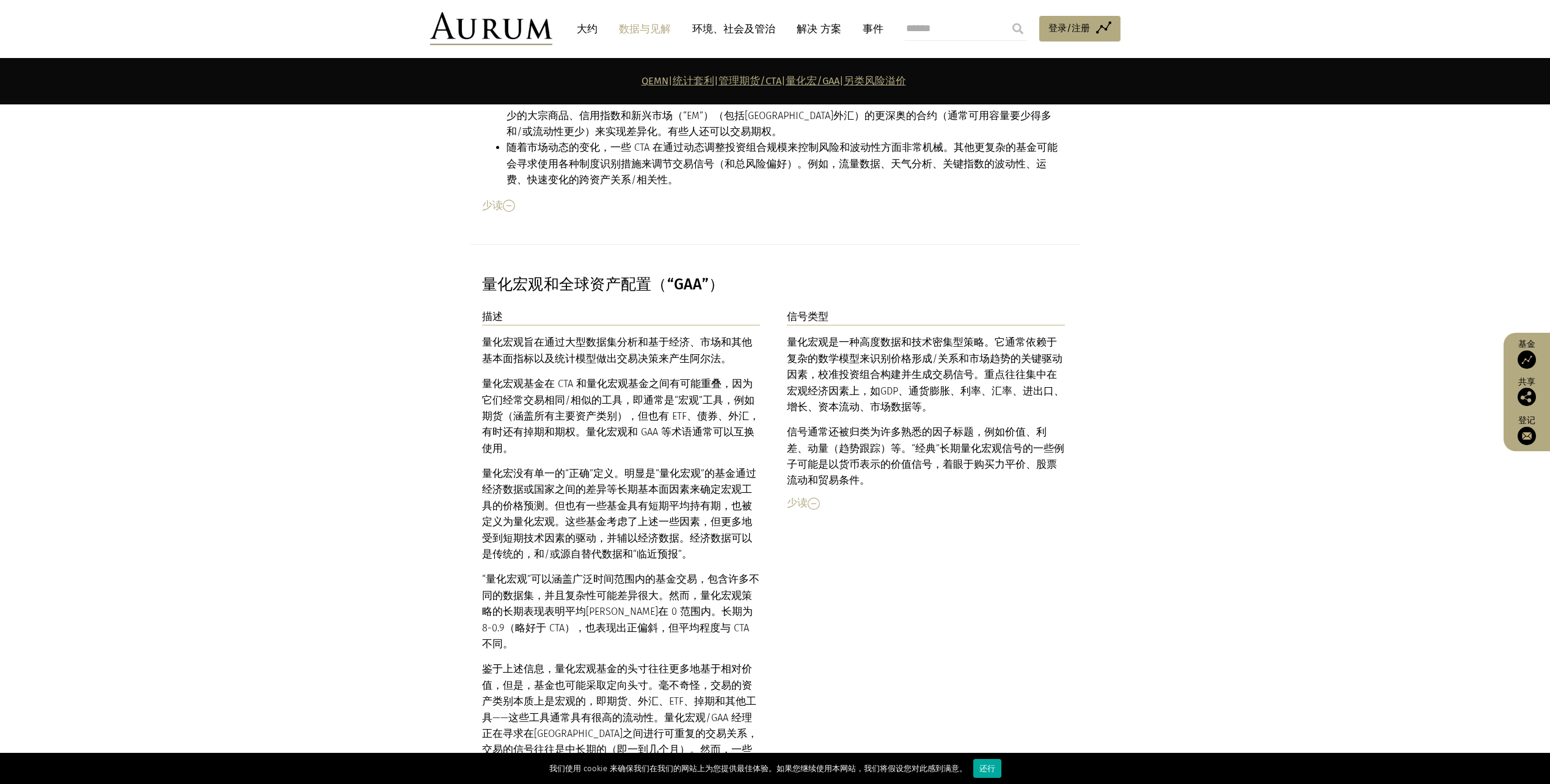
scroll to position [5166, 0]
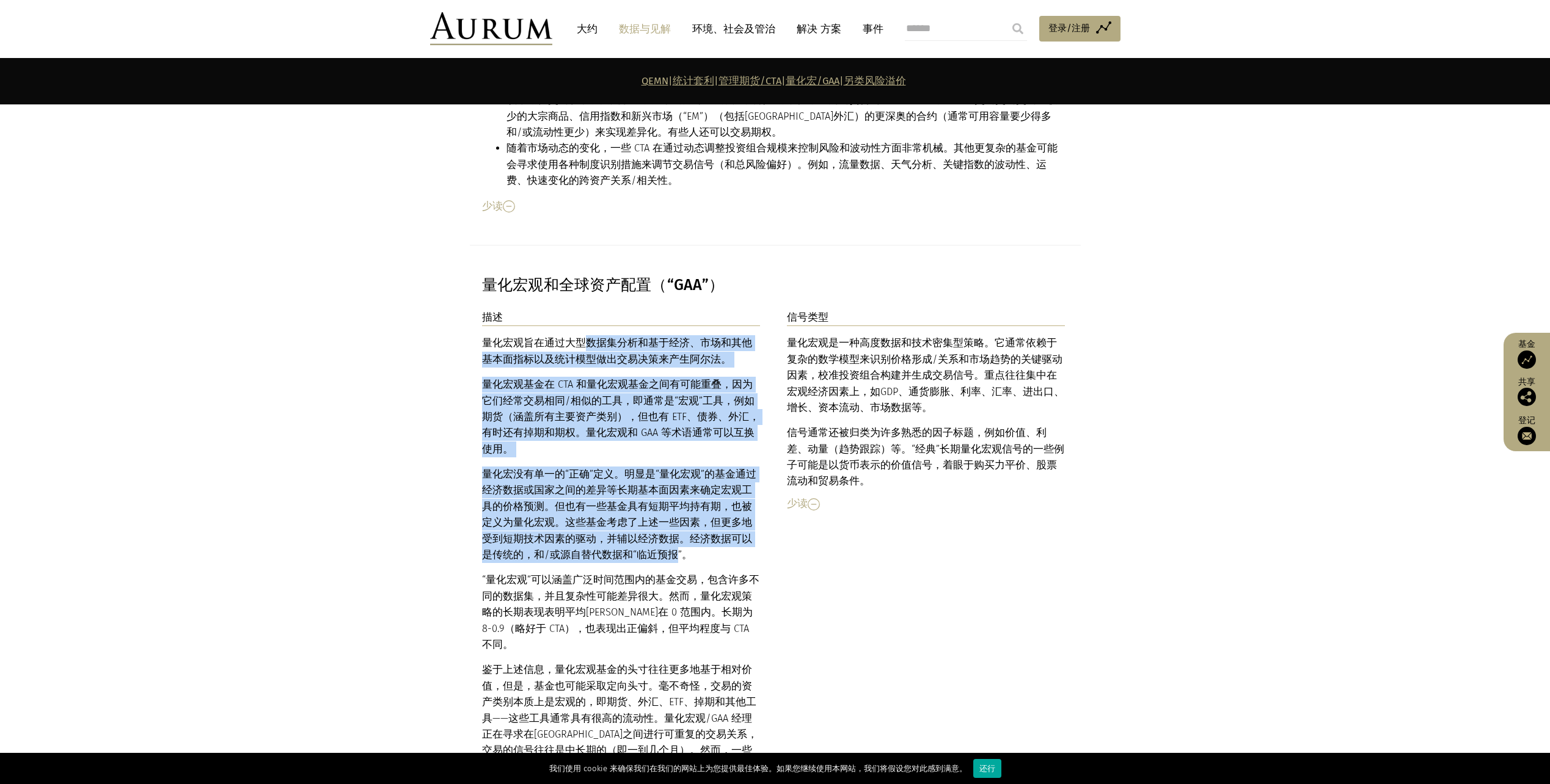
drag, startPoint x: 586, startPoint y: 281, endPoint x: 623, endPoint y: 483, distance: 205.4
click at [623, 483] on div "量化宏观旨在通过大型数据集分析和基于经济、市场和其他基本面指标以及统计模型做出交易决策来产生阿尔法。 量化宏观基金在 CTA 和量化宏观基金之间有可能重叠，因…" at bounding box center [621, 555] width 279 height 440
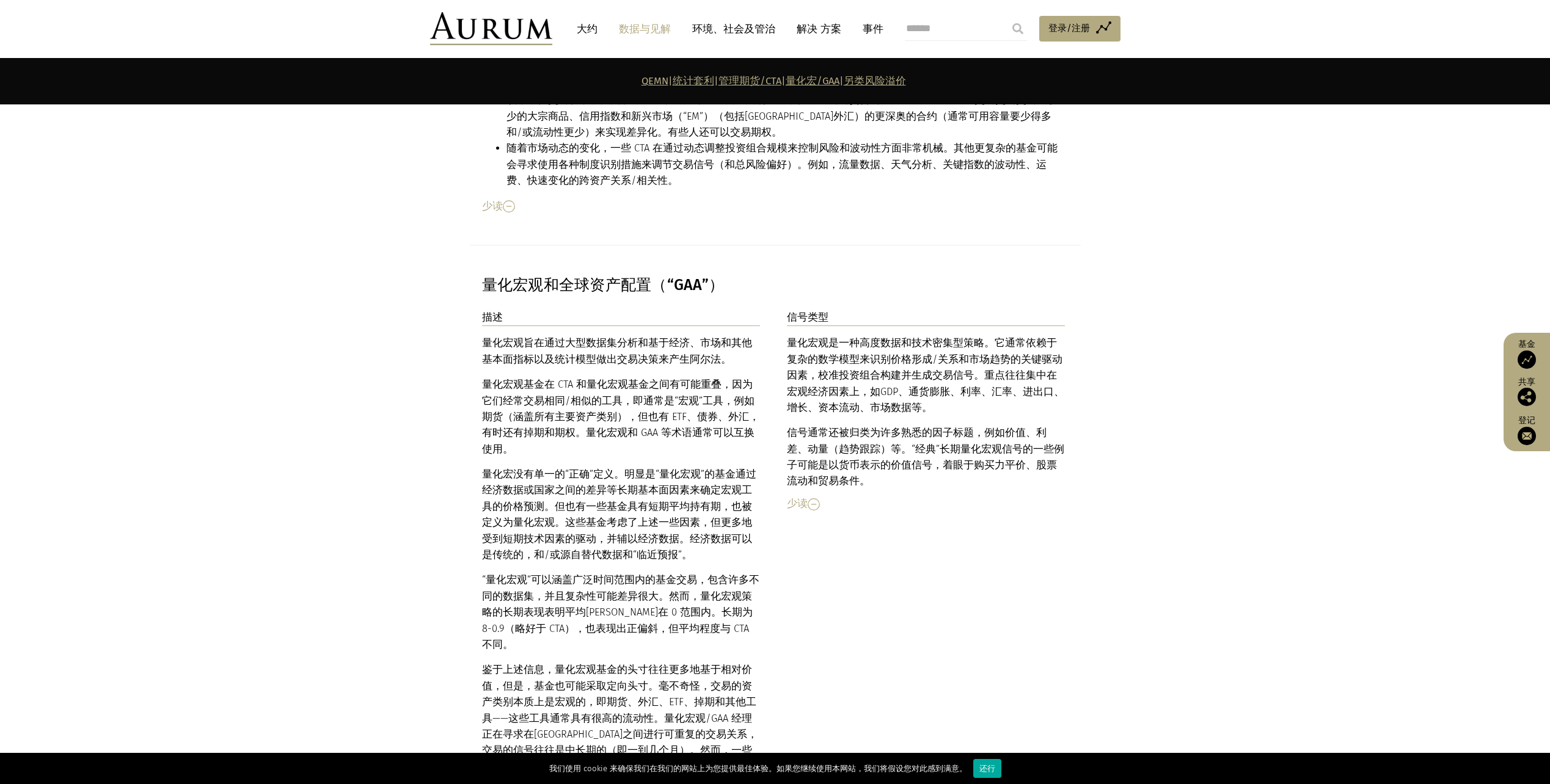
drag, startPoint x: 623, startPoint y: 483, endPoint x: 616, endPoint y: 551, distance: 68.4
click at [616, 572] on p "“量化宏观”可以涵盖广泛时间范围内的基金交易，包含许多不同的数据集，并且复杂性可能差异很大。然而，量化宏观策略的 长期 表现表明平均[PERSON_NAME]…" at bounding box center [621, 612] width 279 height 81
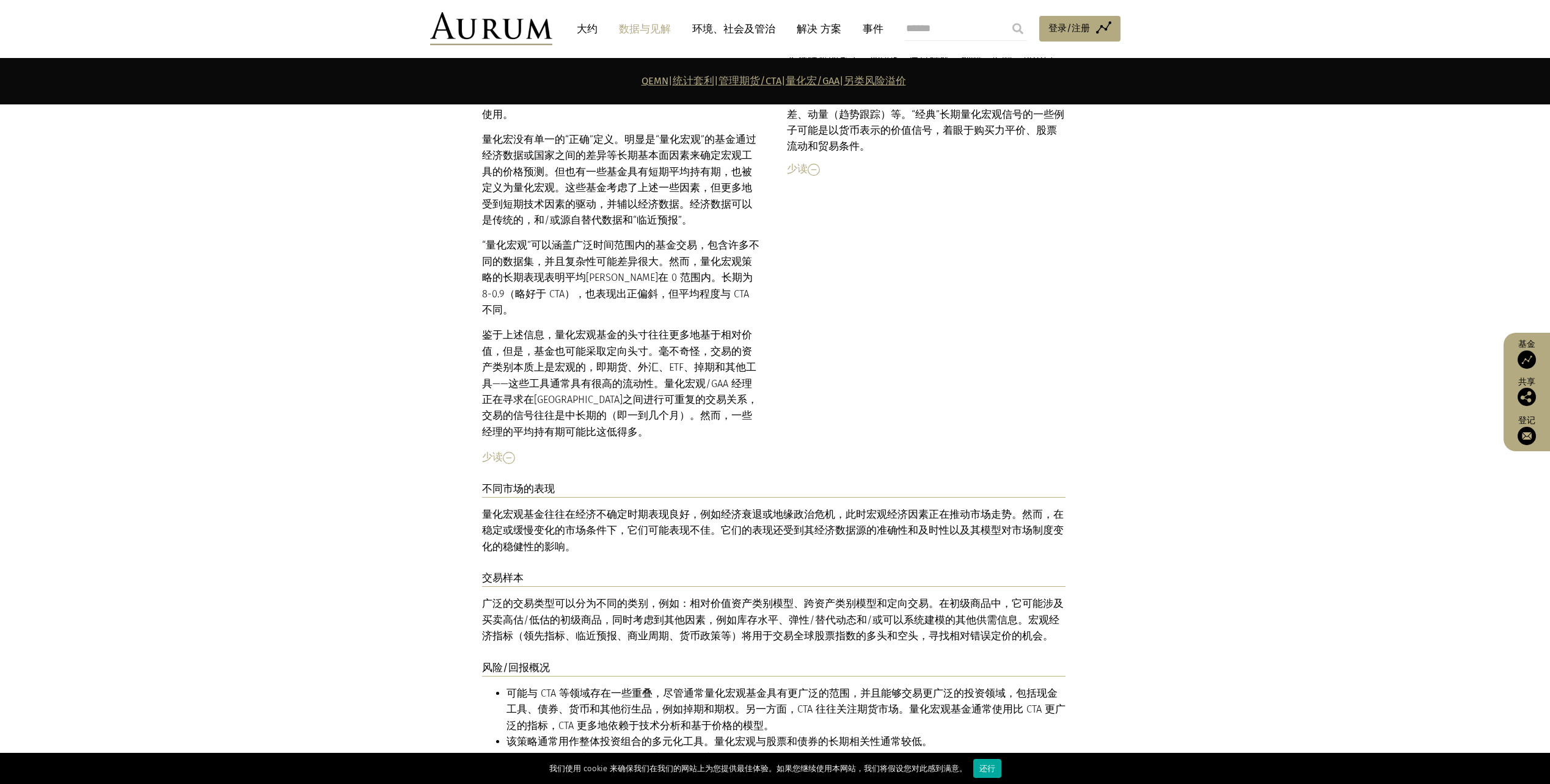
scroll to position [5593, 0]
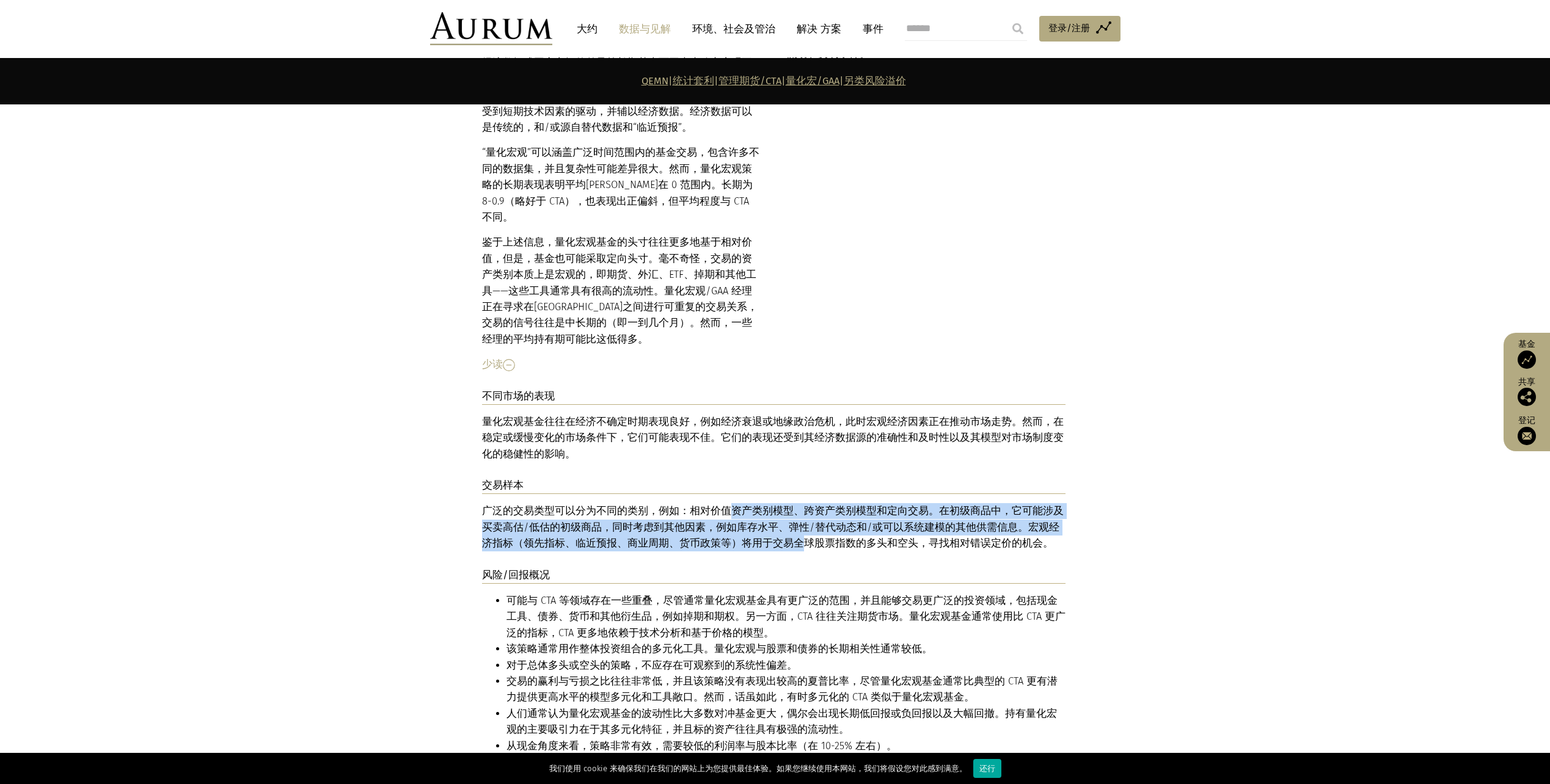
drag, startPoint x: 724, startPoint y: 416, endPoint x: 759, endPoint y: 445, distance: 45.5
click at [759, 503] on p "广泛的 交易类型 可以分为不同的类别，例如：相对价值资产类别模型、跨资产类别模型和定向交易。在初级商品中，它可能涉及买卖高估/低估的初级商品，同时考虑到其他因…" at bounding box center [774, 527] width 583 height 48
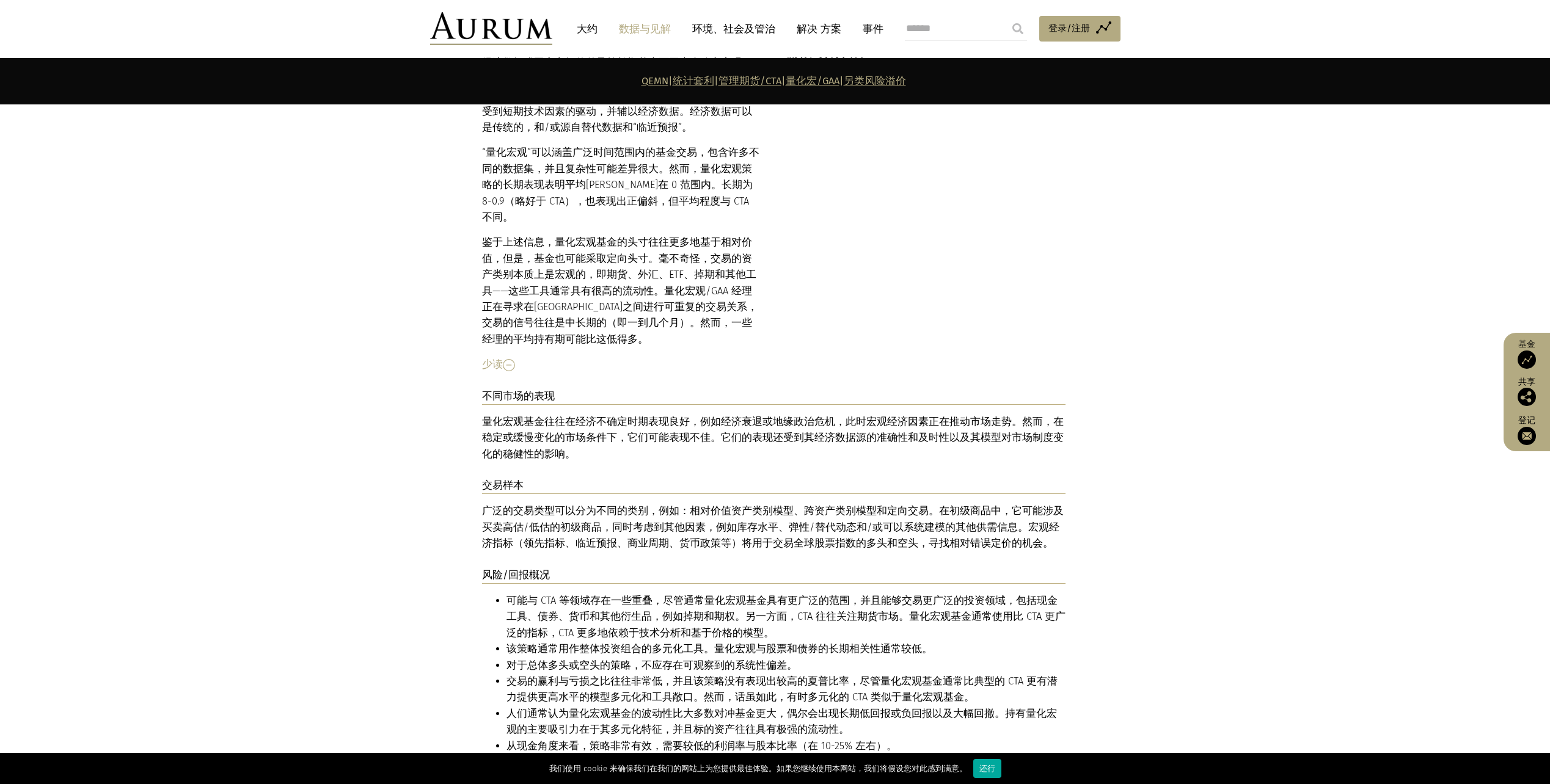
drag, startPoint x: 759, startPoint y: 445, endPoint x: 710, endPoint y: 604, distance: 166.4
click at [720, 706] on li "人们通常认为量化宏观基金的波动性比大多数对冲基金更大，偶尔会出现长期低回报或负回报以及大幅回撤。持有量化宏观的主要吸引力在于其多元化特征，并且标的资产往往具有…" at bounding box center [786, 722] width 559 height 32
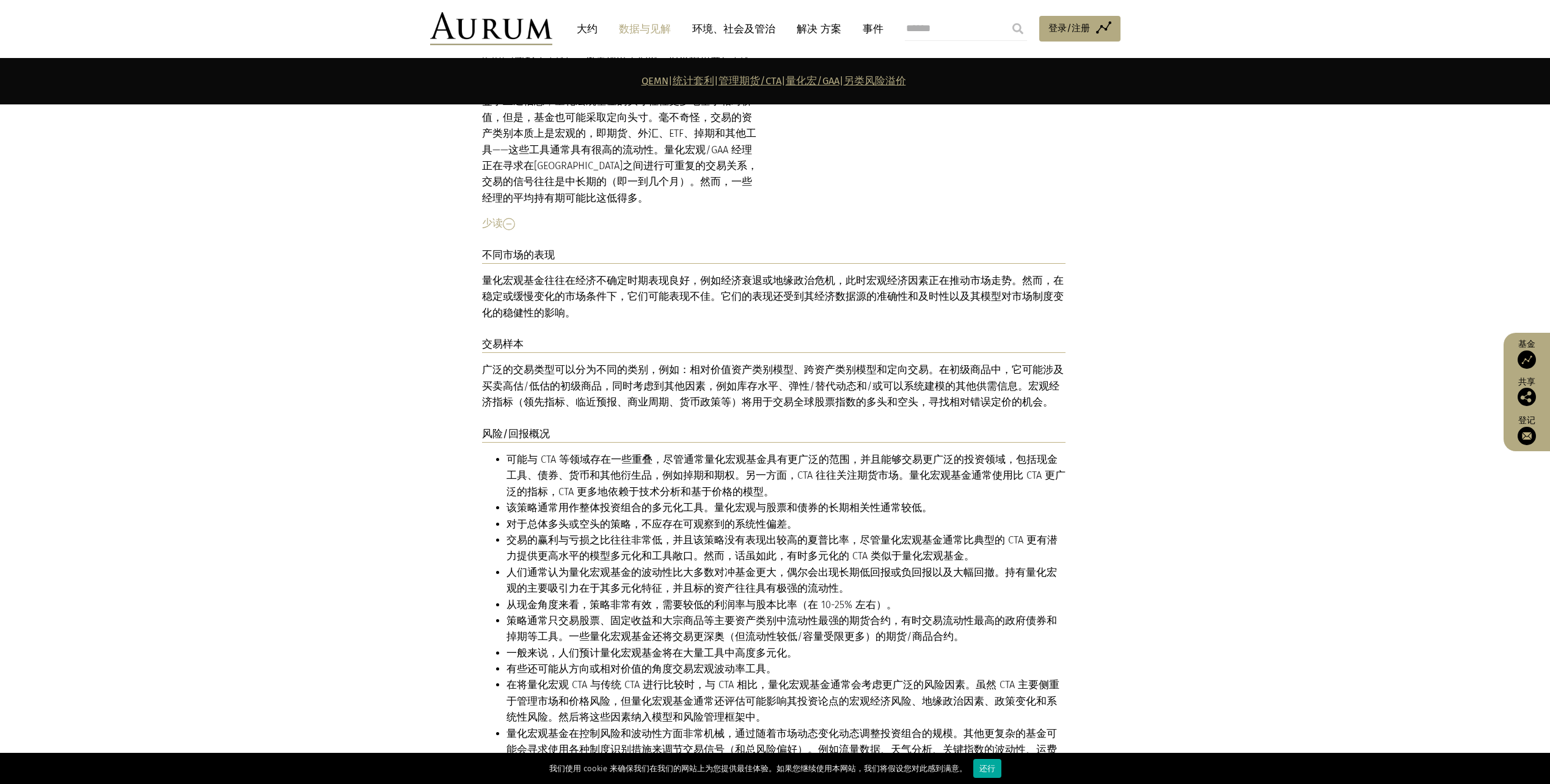
scroll to position [5776, 0]
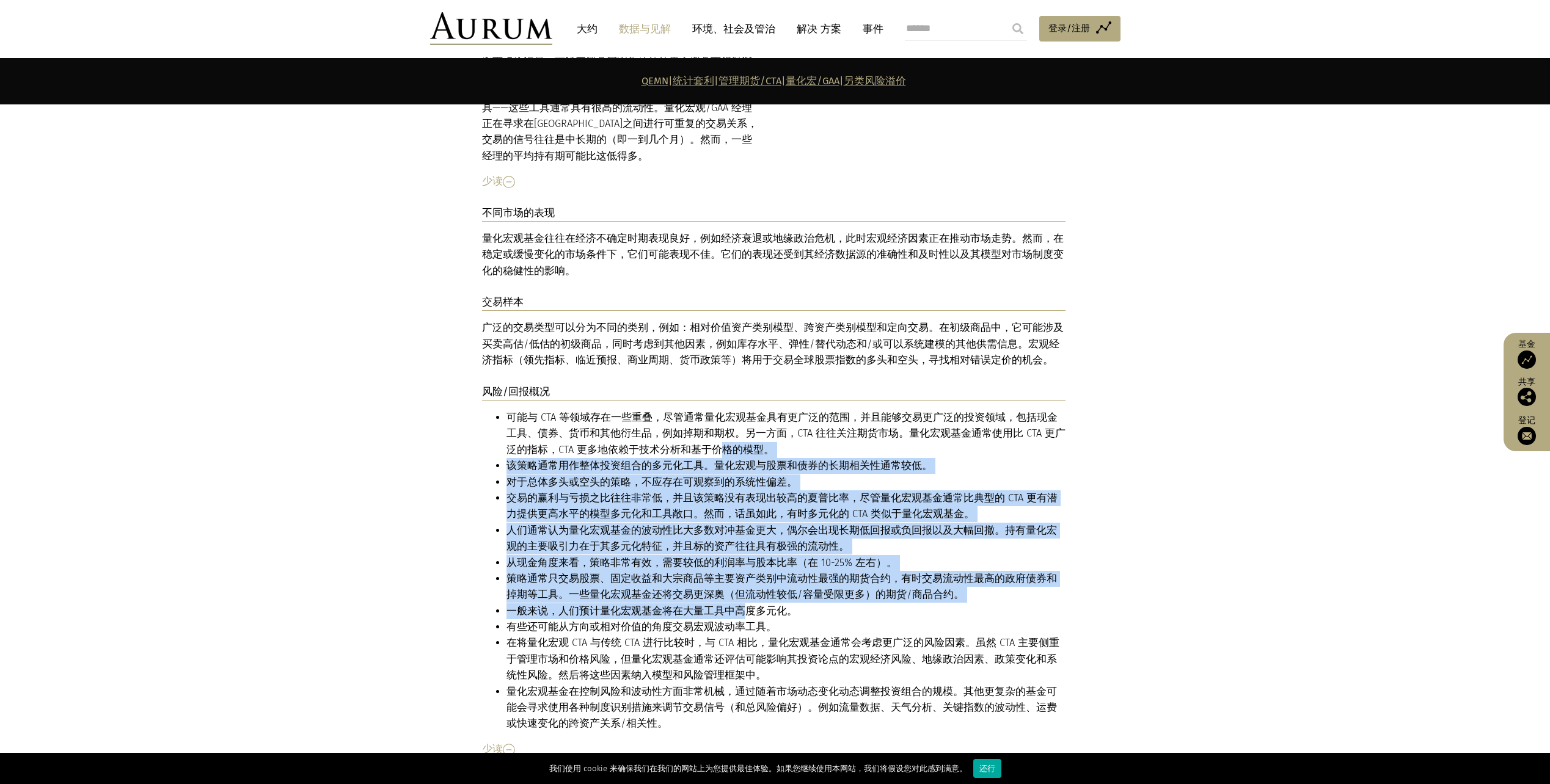
drag, startPoint x: 695, startPoint y: 347, endPoint x: 735, endPoint y: 521, distance: 178.5
click at [735, 521] on ul "可能与 CTA 等领域存在一些重叠，尽管通常量化宏观基金具有更广泛的范围，并且能够交易更广泛的投资领域，包括现金工具、债券、货币和其他衍生品，例如掉期和期权。…" at bounding box center [774, 571] width 583 height 322
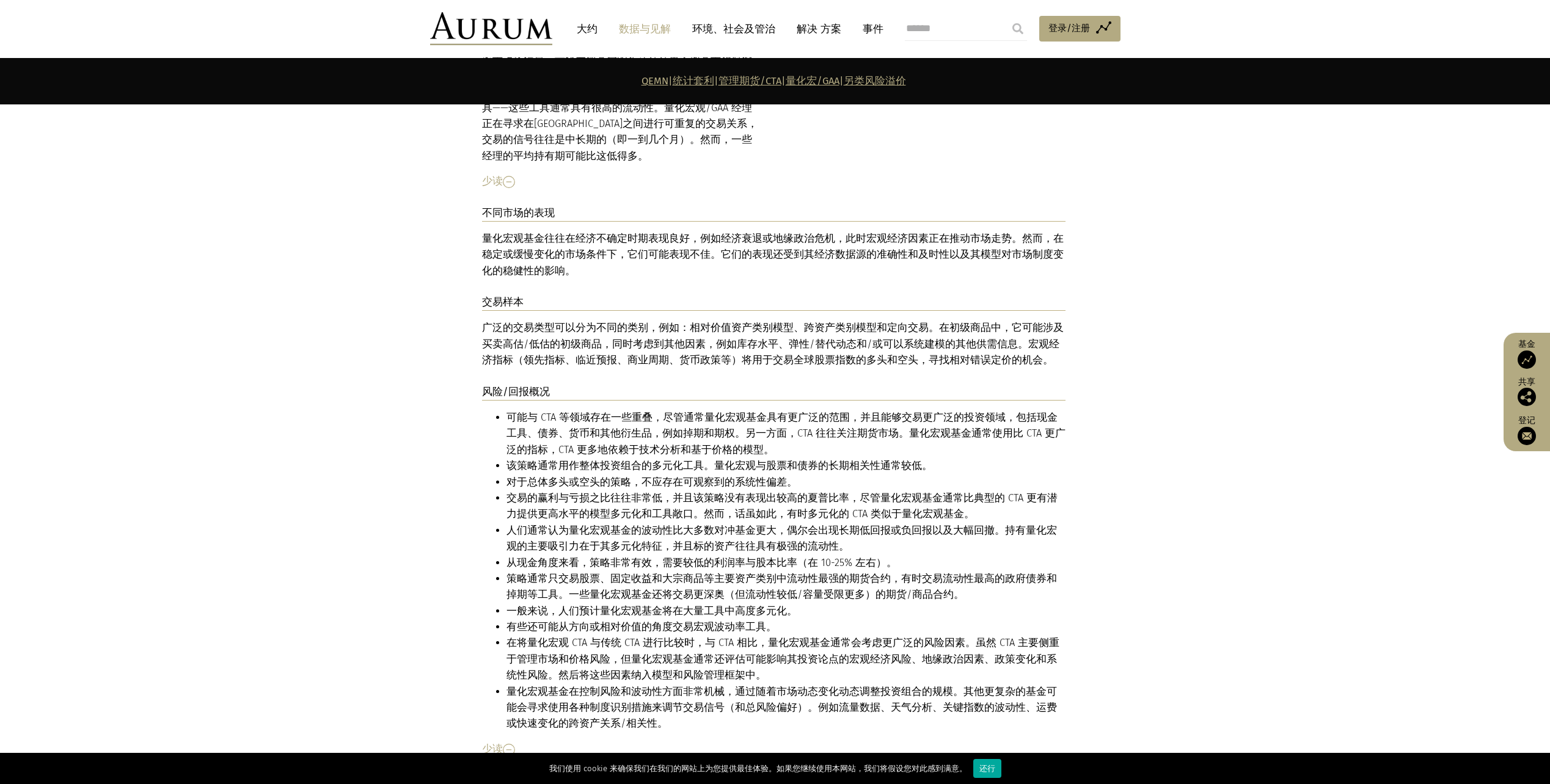
drag, startPoint x: 735, startPoint y: 521, endPoint x: 836, endPoint y: 593, distance: 124.0
click at [840, 684] on li "量化宏观基金在控制风险和波动性方面非常机械，通过随着市场动态变化动态调整投资组合的规模。其他更复杂的基金可能会寻求使用各种制度识别措施来调节交易信号（和总风险…" at bounding box center [786, 708] width 559 height 48
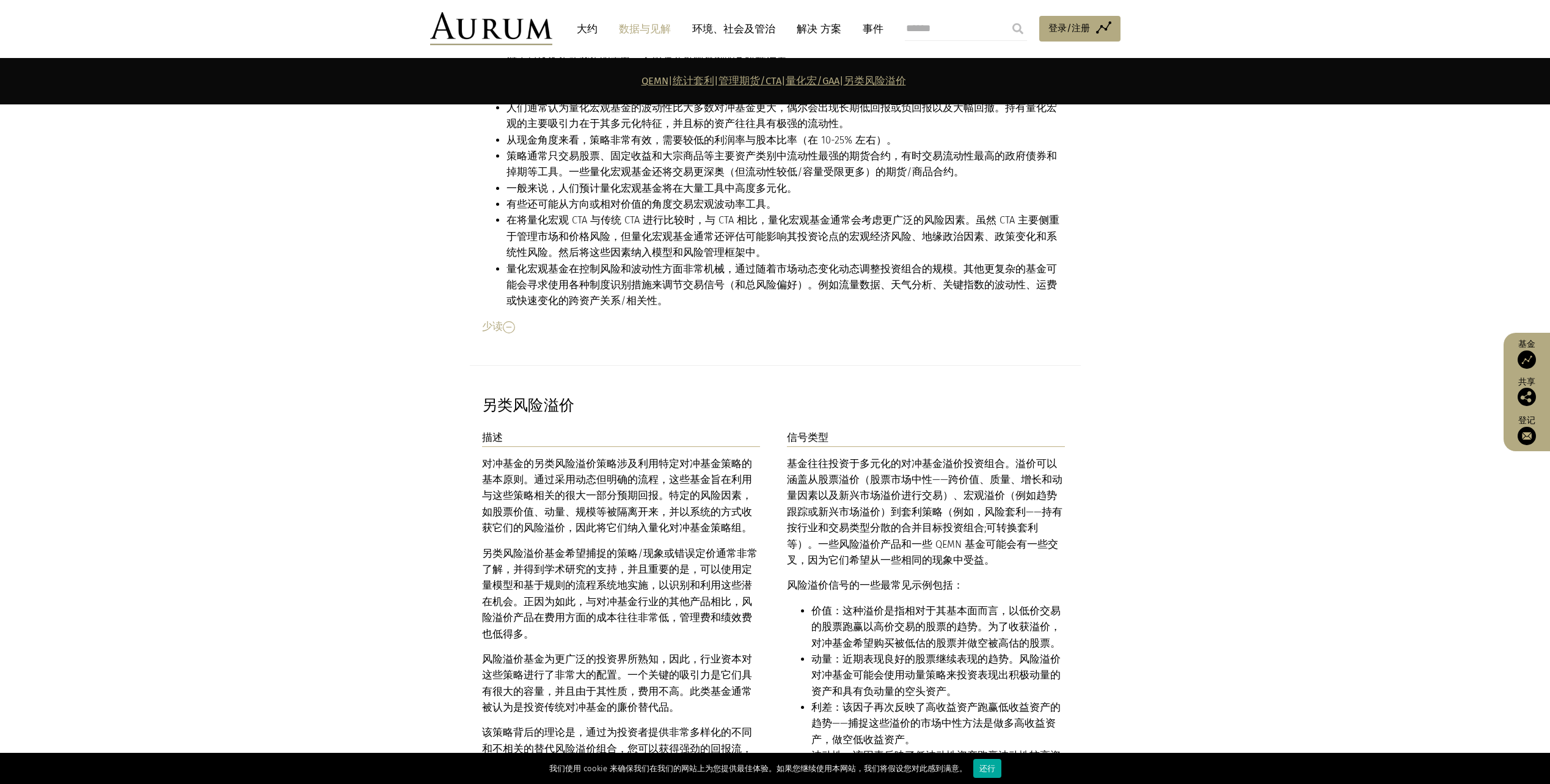
scroll to position [6203, 0]
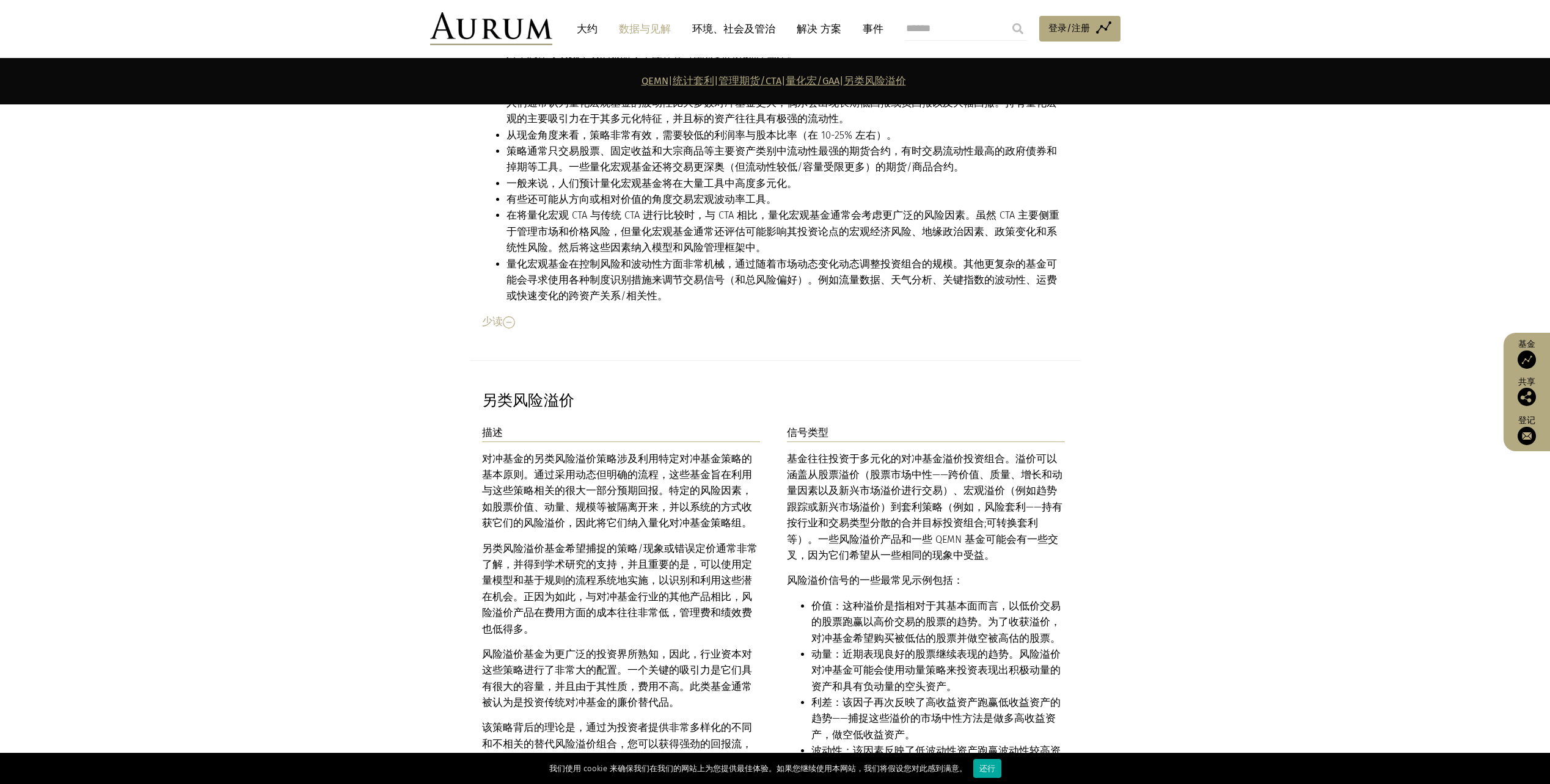
click at [610, 453] on font "对冲基金的另类风险溢价策略涉及利用特定对冲基金策略的基本原则。通过采用动态但明确的流程，这些基金旨在利用与这些策略相关的很大一部分预期回报。特定的风险因素，如…" at bounding box center [617, 491] width 270 height 77
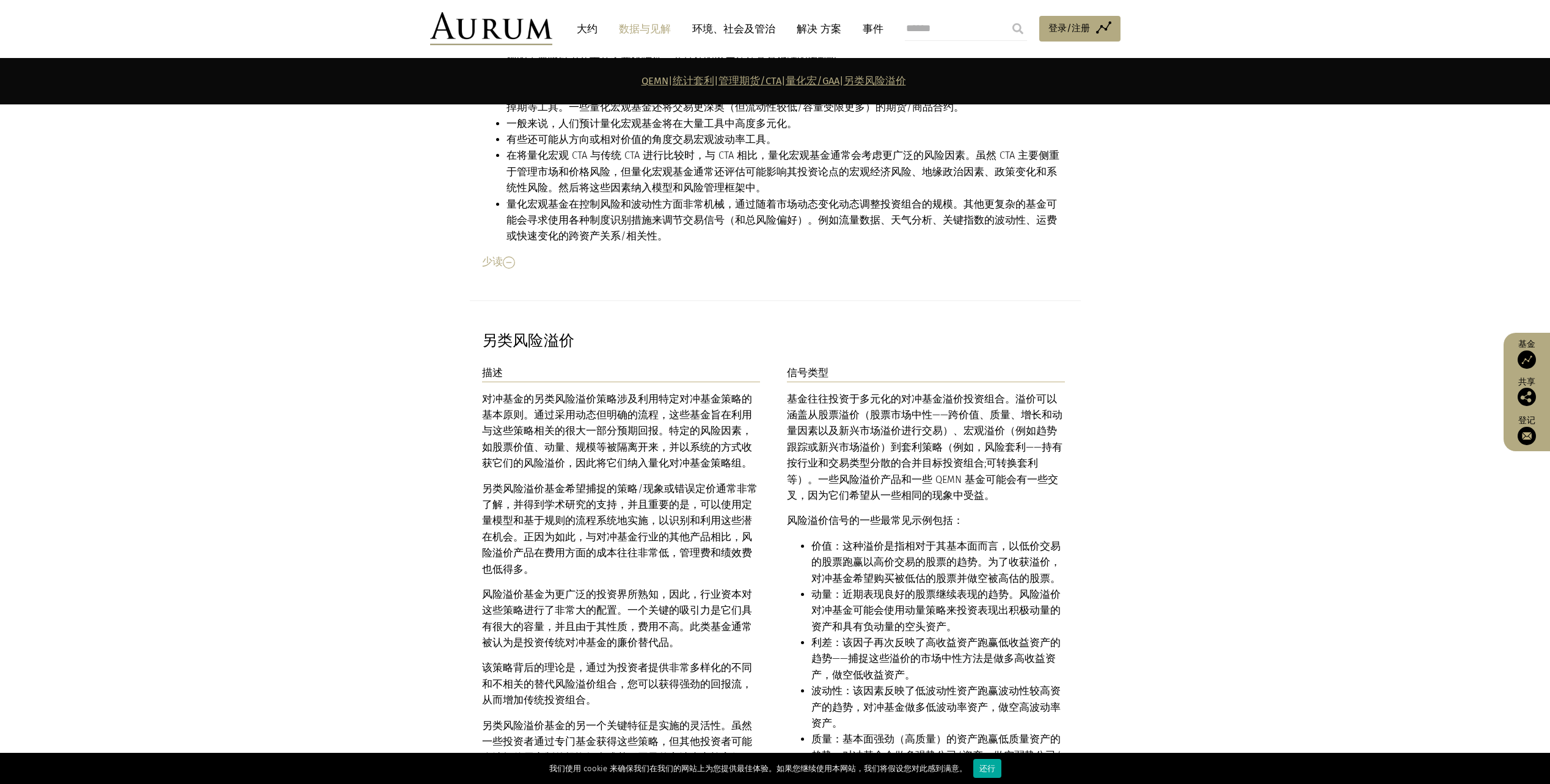
scroll to position [6265, 0]
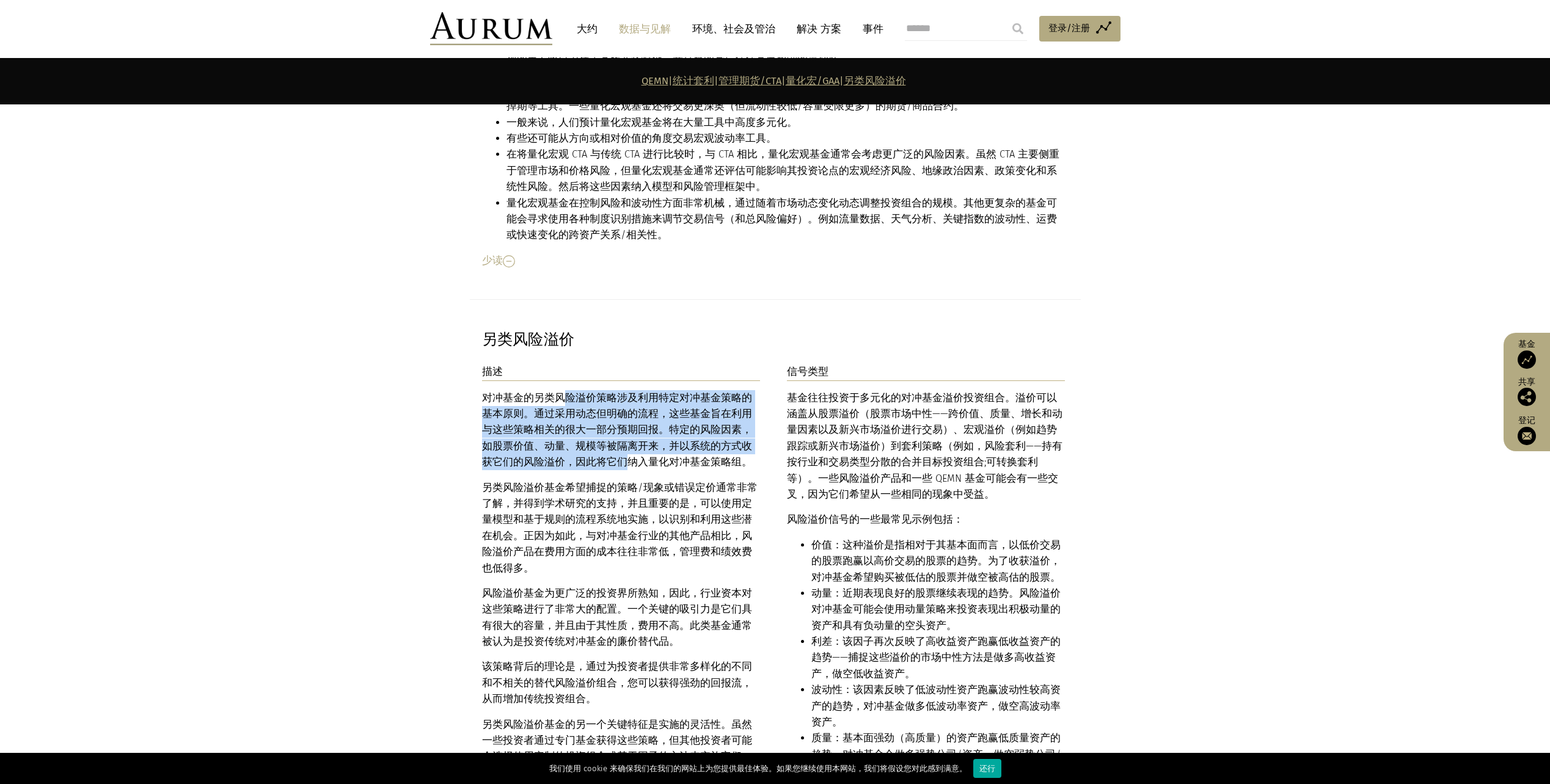
drag, startPoint x: 566, startPoint y: 301, endPoint x: 580, endPoint y: 368, distance: 68.4
click at [580, 392] on font "对冲基金的另类风险溢价策略涉及利用特定对冲基金策略的基本原则。通过采用动态但明确的流程，这些基金旨在利用与这些策略相关的很大一部分预期回报。特定的风险因素，如…" at bounding box center [617, 430] width 270 height 77
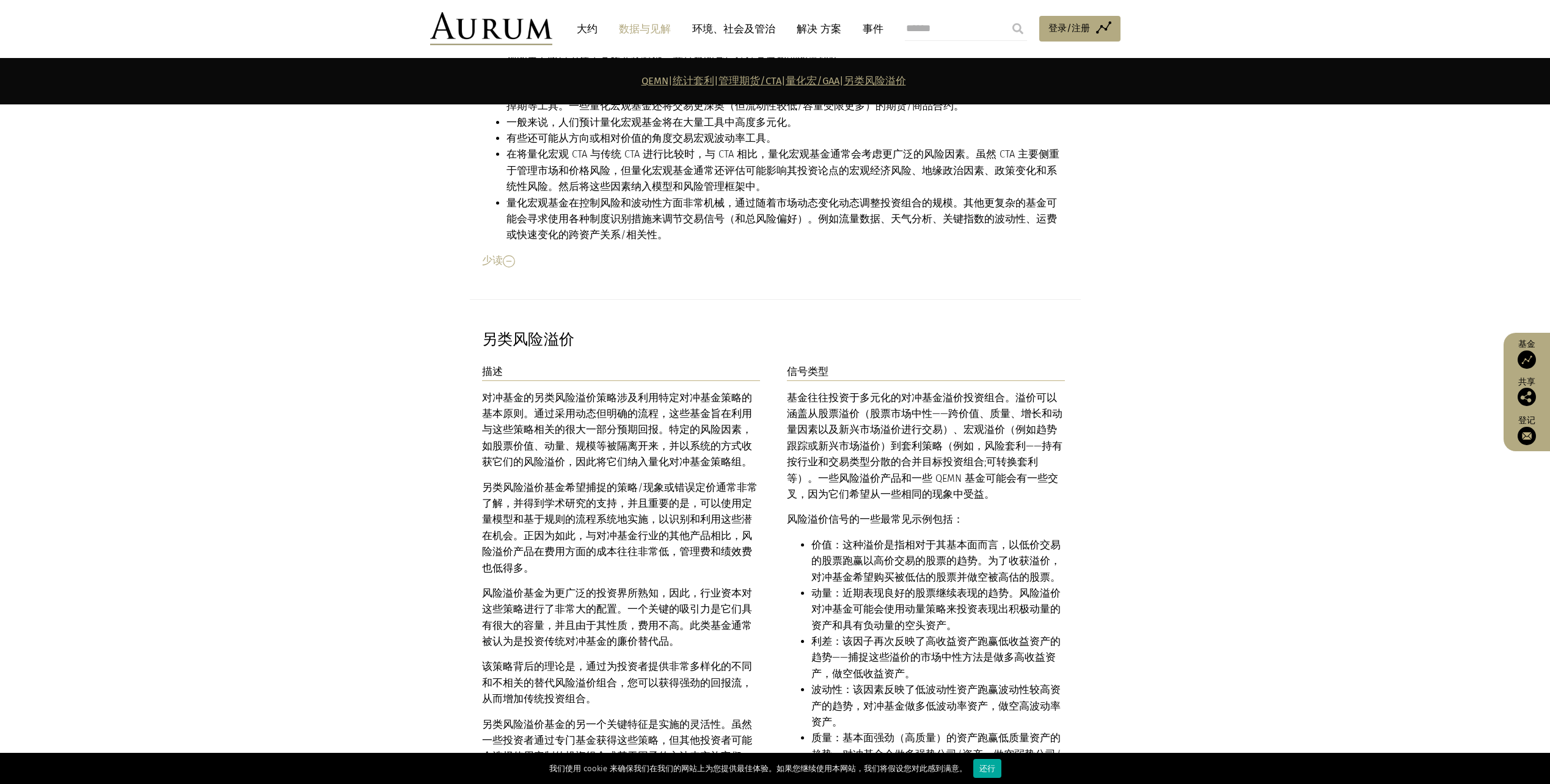
drag, startPoint x: 580, startPoint y: 368, endPoint x: 643, endPoint y: 410, distance: 75.7
click at [643, 480] on p "另类风险溢价基金希望捕捉的策略/现象或错误定价通常非常了解，并得到学术研究的支持，并且重要的是，可以使用定量模型和 基于规则的 流程系统地实施，以识别和利用这…" at bounding box center [621, 529] width 279 height 97
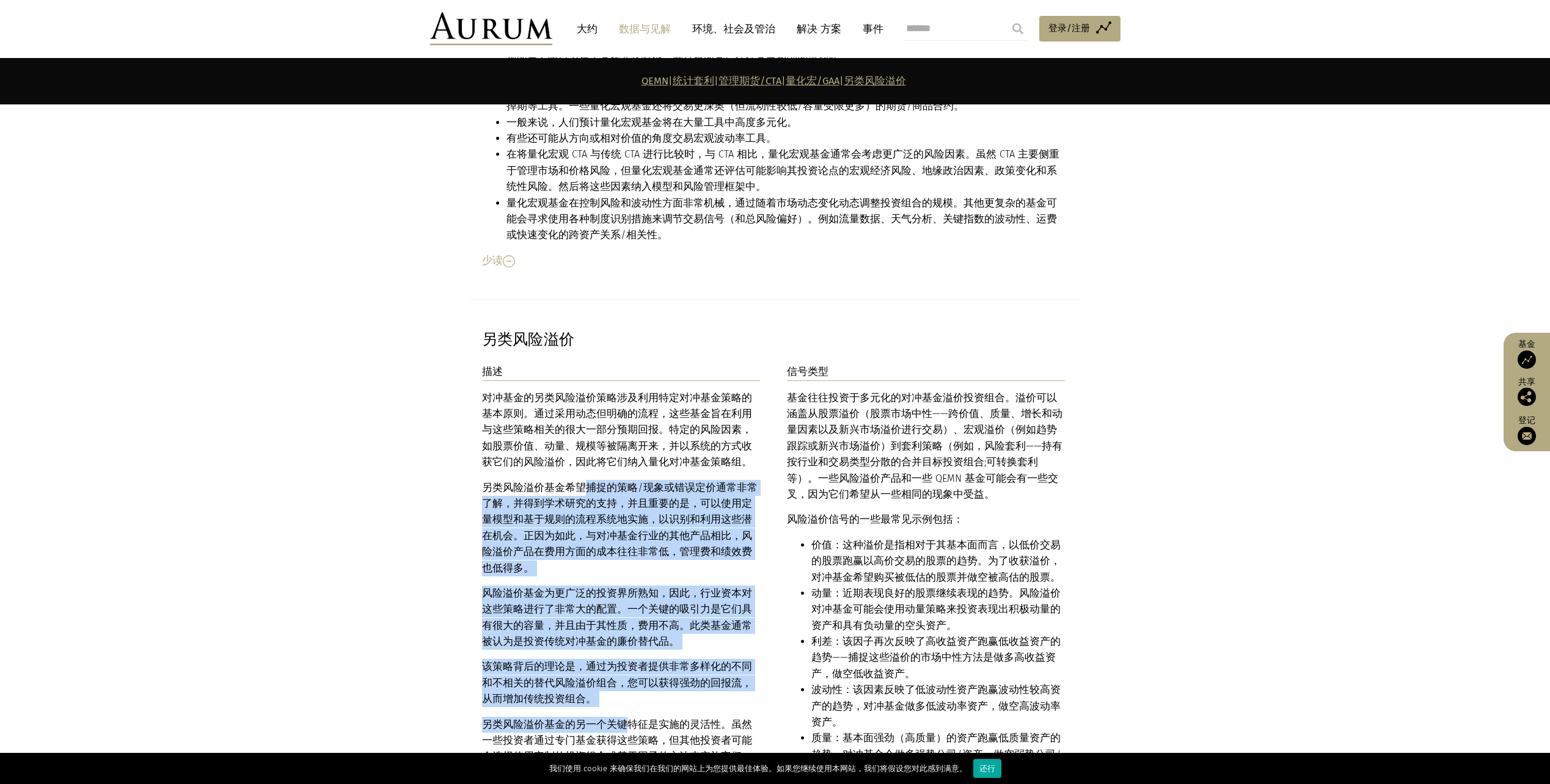
drag, startPoint x: 579, startPoint y: 391, endPoint x: 619, endPoint y: 630, distance: 242.3
click at [619, 630] on div "对冲基金的另类风险溢价策略涉及利用特定对冲基金策略的基本原则。通过采用动态但明确的流程，这些基金旨在利用与这些策略相关的很大一部分预期回报。特定的风险因素，如…" at bounding box center [621, 594] width 279 height 407
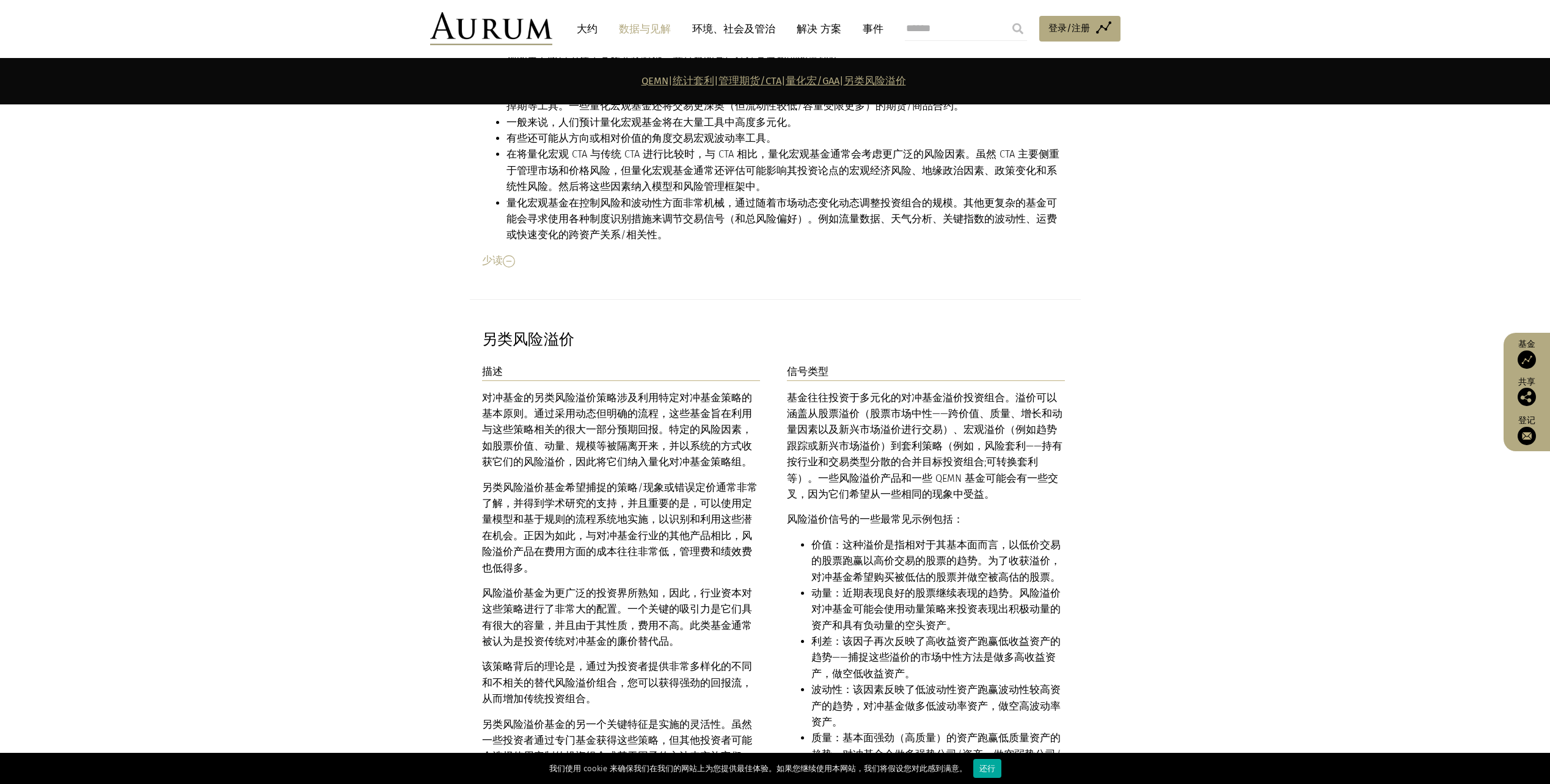
click at [966, 390] on div "基金往往投资于多元化的对冲基金溢价投资组合。溢价可以涵盖从股票溢价（股票市场中性——跨价值、质量、增长和动量因素以及新兴市场溢价进行交易）、宏观溢价（例如趋势…" at bounding box center [926, 609] width 279 height 437
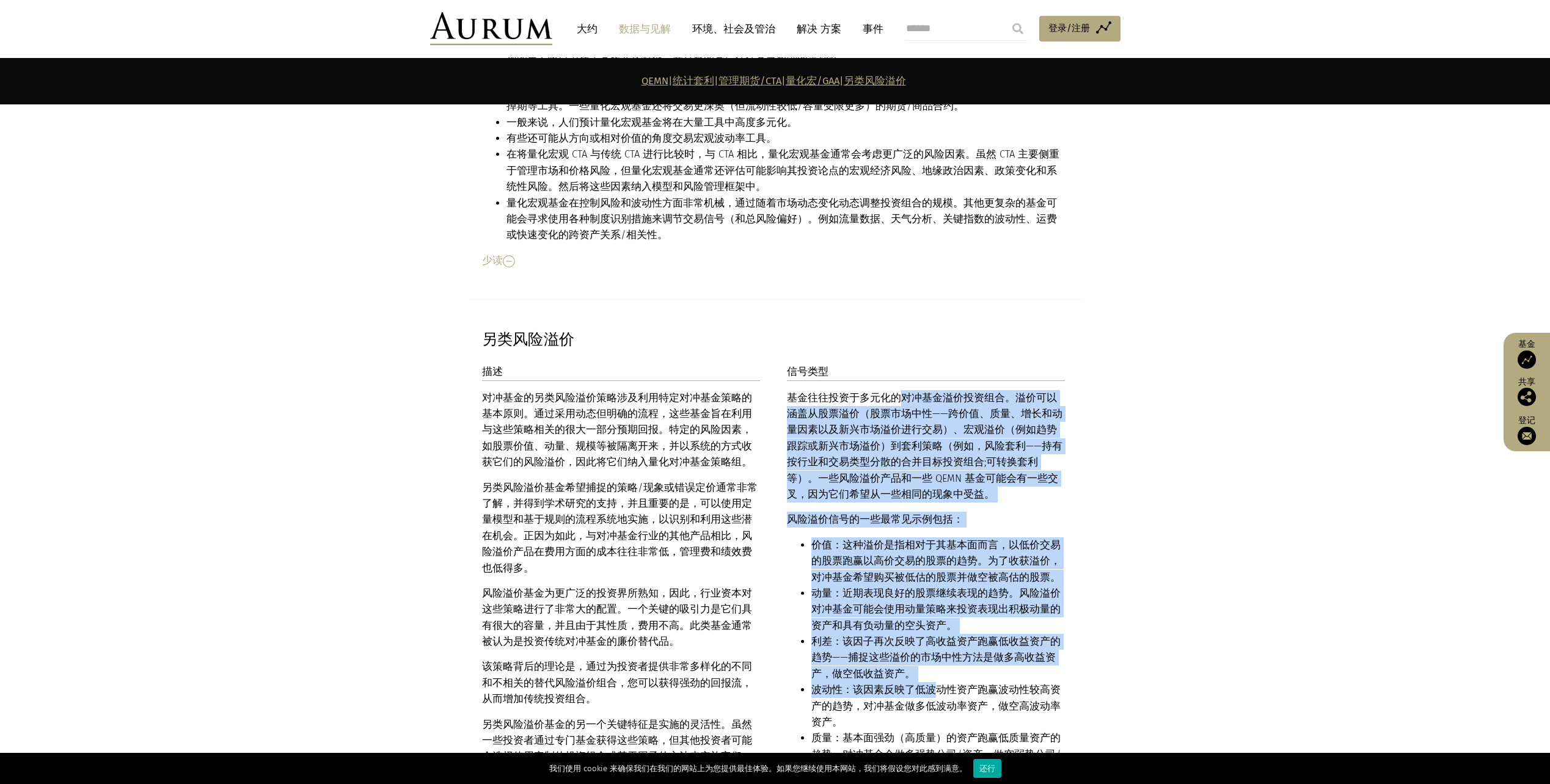
drag, startPoint x: 902, startPoint y: 300, endPoint x: 936, endPoint y: 593, distance: 295.0
click at [936, 593] on div "基金往往投资于多元化的对冲基金溢价投资组合。溢价可以涵盖从股票溢价（股票市场中性——跨价值、质量、增长和动量因素以及新兴市场溢价进行交易）、宏观溢价（例如趋势…" at bounding box center [926, 609] width 279 height 437
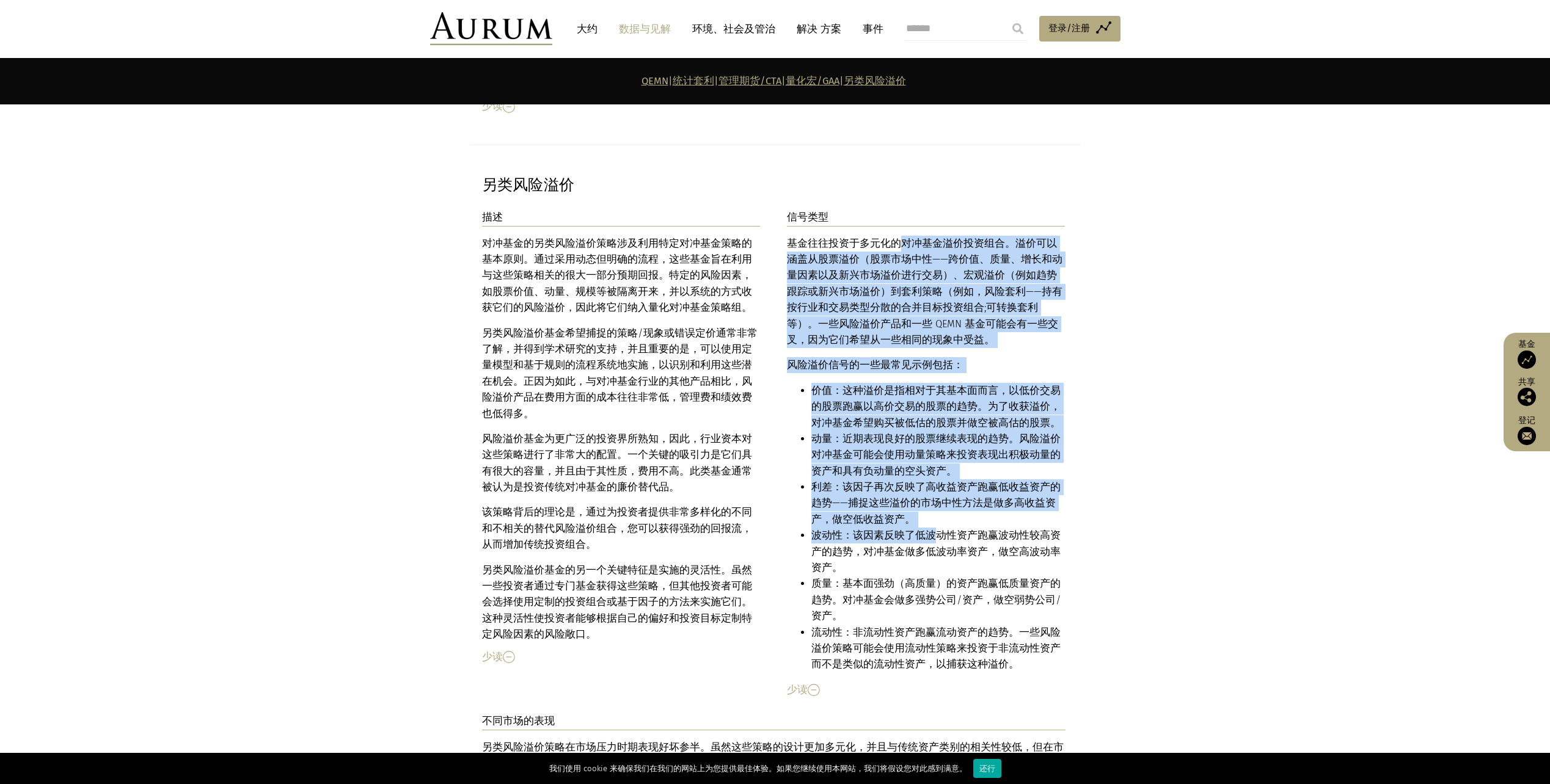
scroll to position [6631, 0]
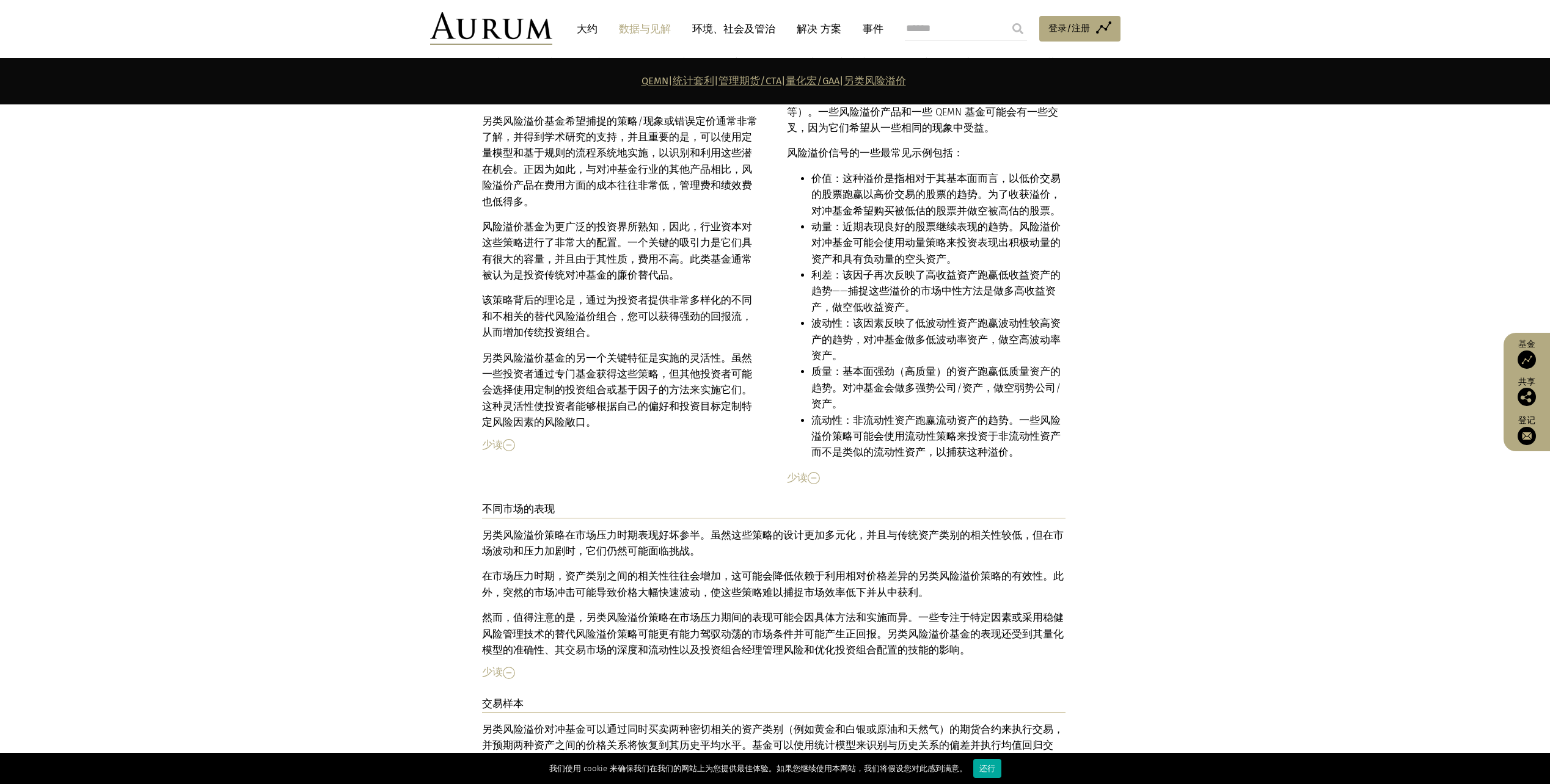
click at [566, 529] on font "另类风险溢价策略在市场压力时期表现好坏参半。虽然这些策略的设计更加多元化，并且与传统资产类别的相关性较低，但在市场波动和压力加剧时，它们仍然可能面临挑战。" at bounding box center [773, 543] width 582 height 28
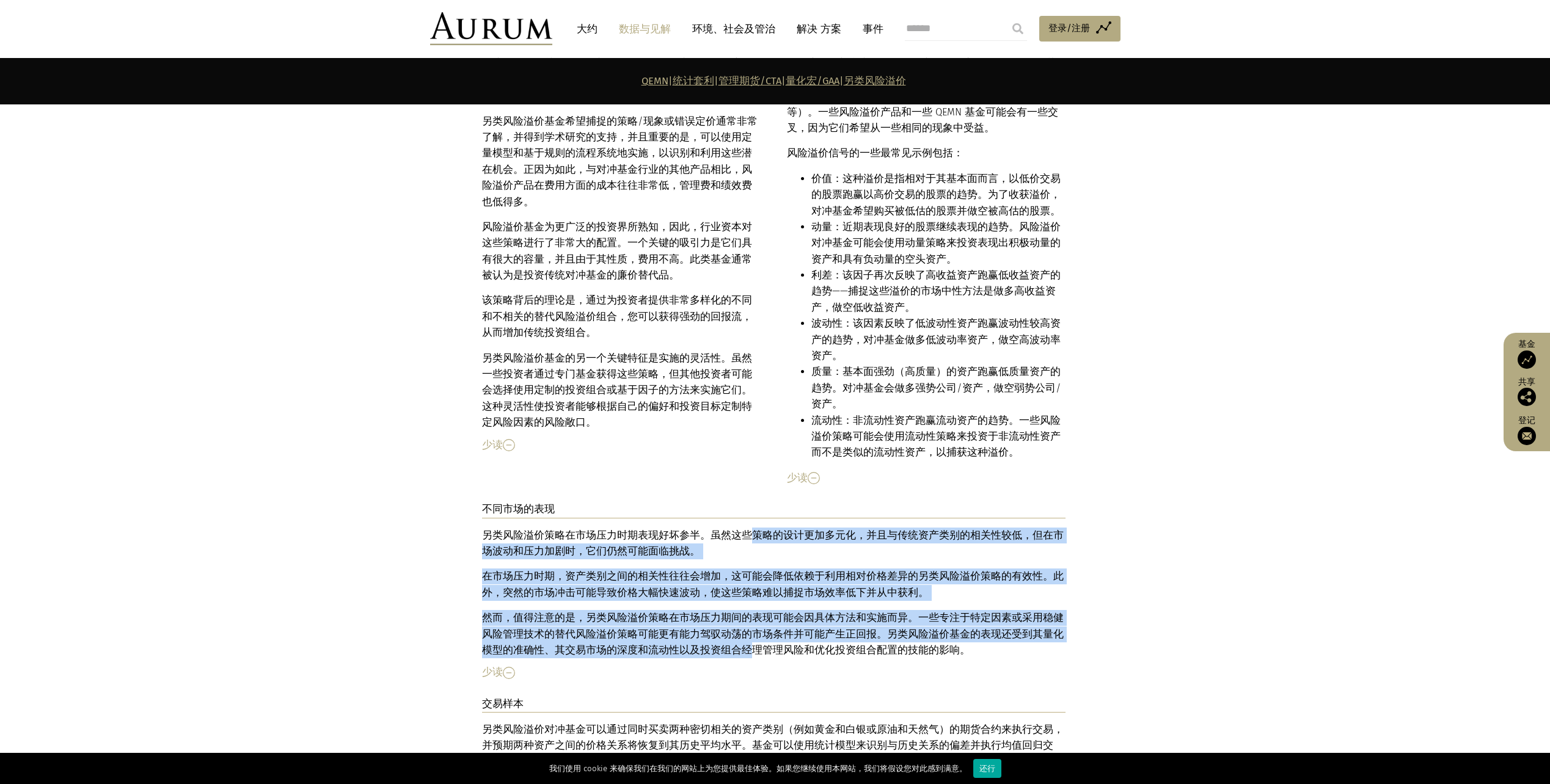
drag, startPoint x: 742, startPoint y: 437, endPoint x: 725, endPoint y: 559, distance: 123.2
click at [725, 559] on div "另类风险溢价策略在市场压力时期表现好坏参半。虽然这些策略的设计更加多元化，并且与传统资产类别的相关性较低，但在市场波动和压力加剧时，它们仍然可能面临挑战。 在…" at bounding box center [774, 593] width 583 height 131
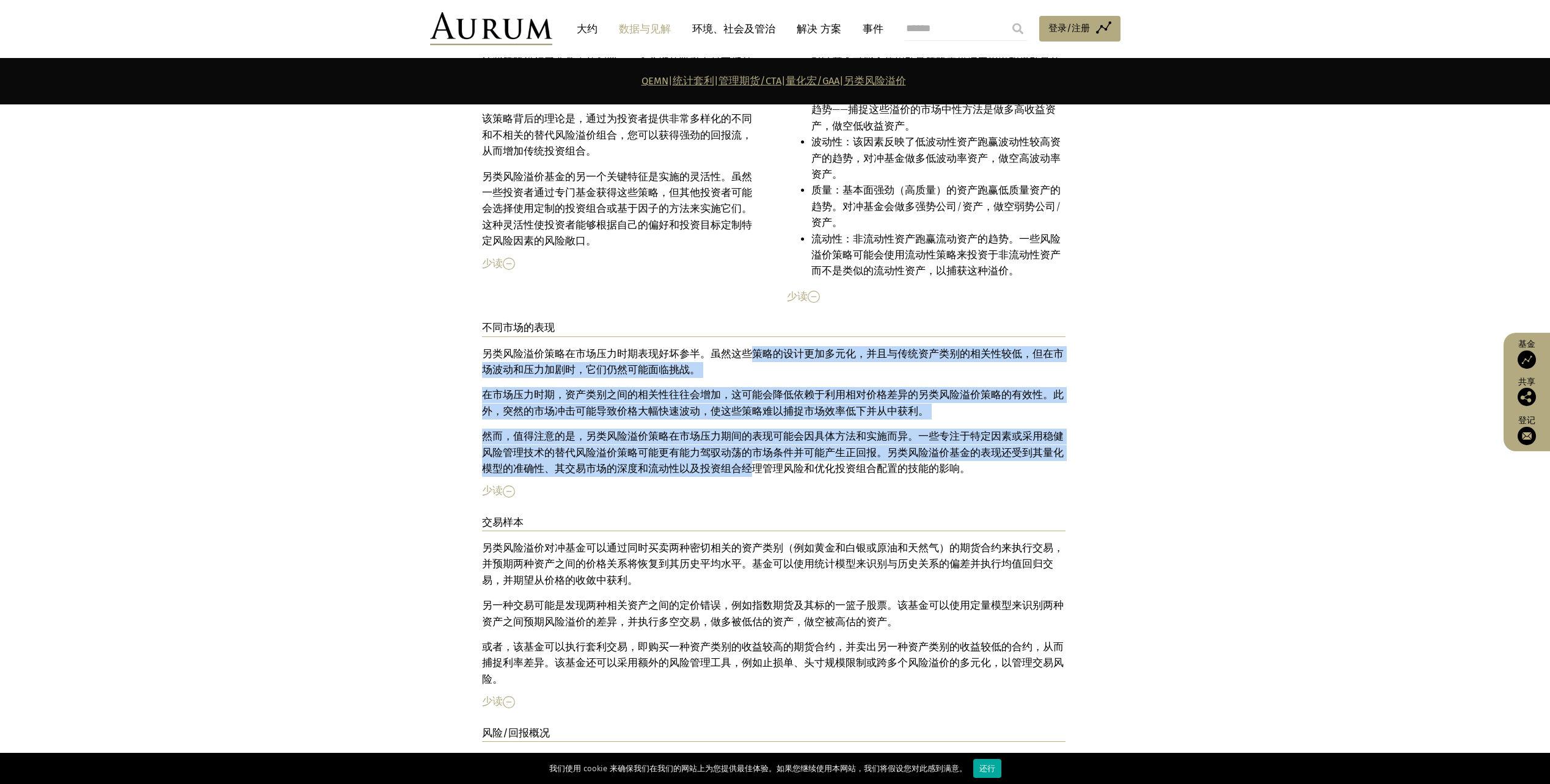
scroll to position [6814, 0]
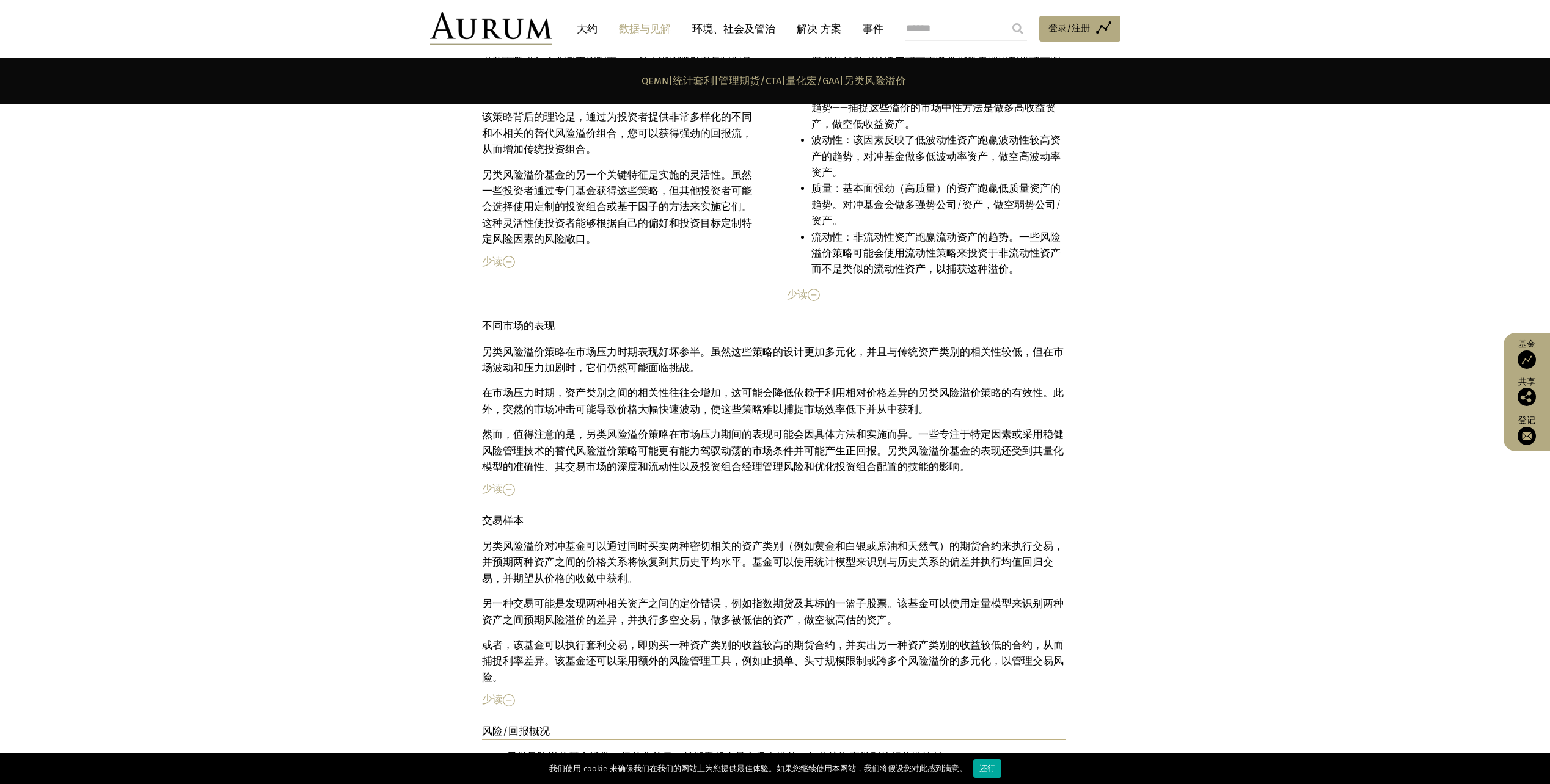
click at [683, 538] on div "另类风险溢价对冲基金可以通过同时买卖两种密切相关的资产类别（例如黄金和白银或原油和天然气）的期货合约来执行交易，并预期两种资产之间的价格关系将恢复到其历史平均…" at bounding box center [774, 612] width 583 height 147
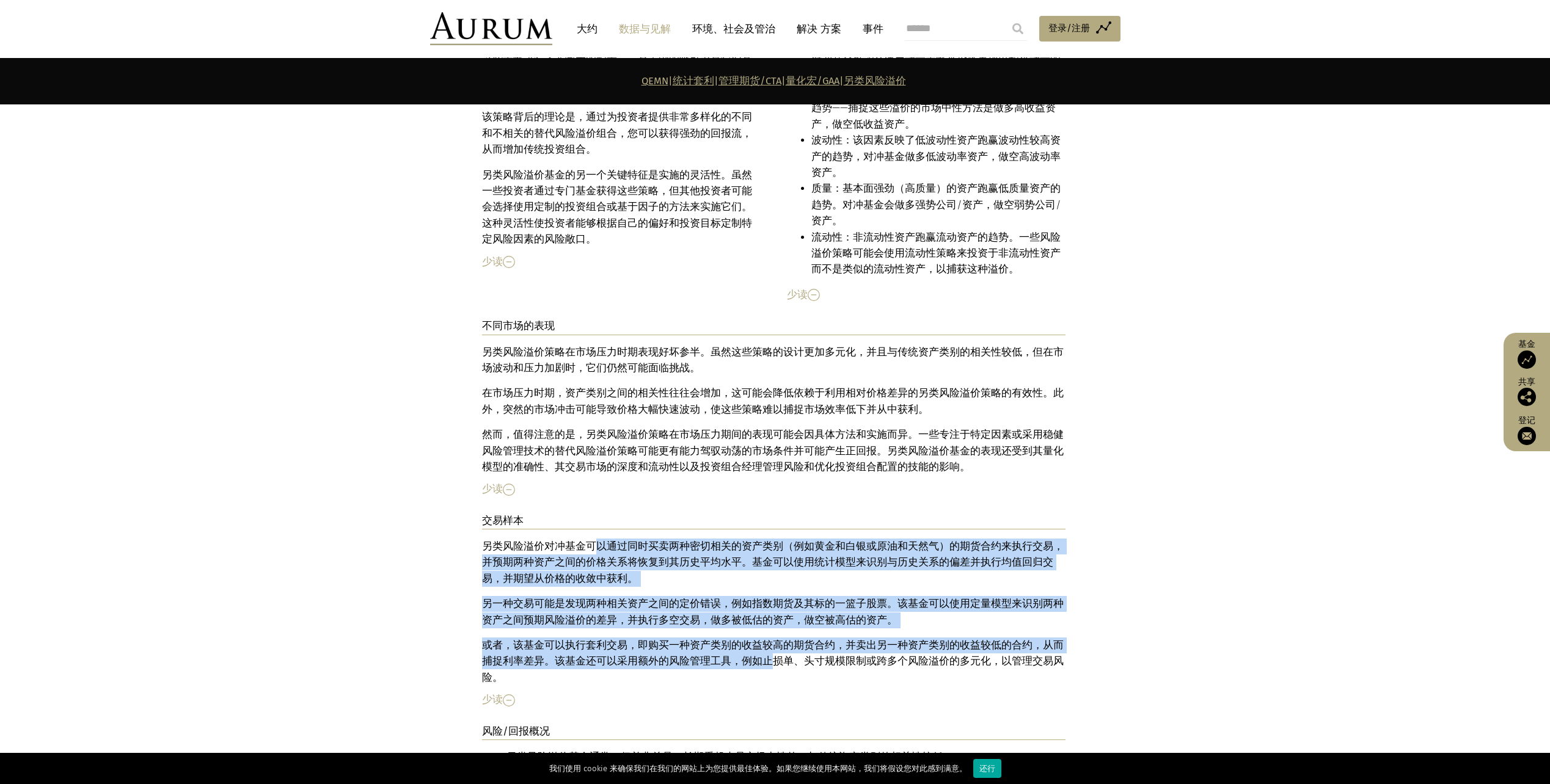
drag, startPoint x: 593, startPoint y: 448, endPoint x: 752, endPoint y: 563, distance: 196.2
click at [752, 563] on div "另类风险溢价对冲基金可以通过同时买卖两种密切相关的资产类别（例如黄金和白银或原油和天然气）的期货合约来执行交易，并预期两种资产之间的价格关系将恢复到其历史平均…" at bounding box center [774, 612] width 583 height 147
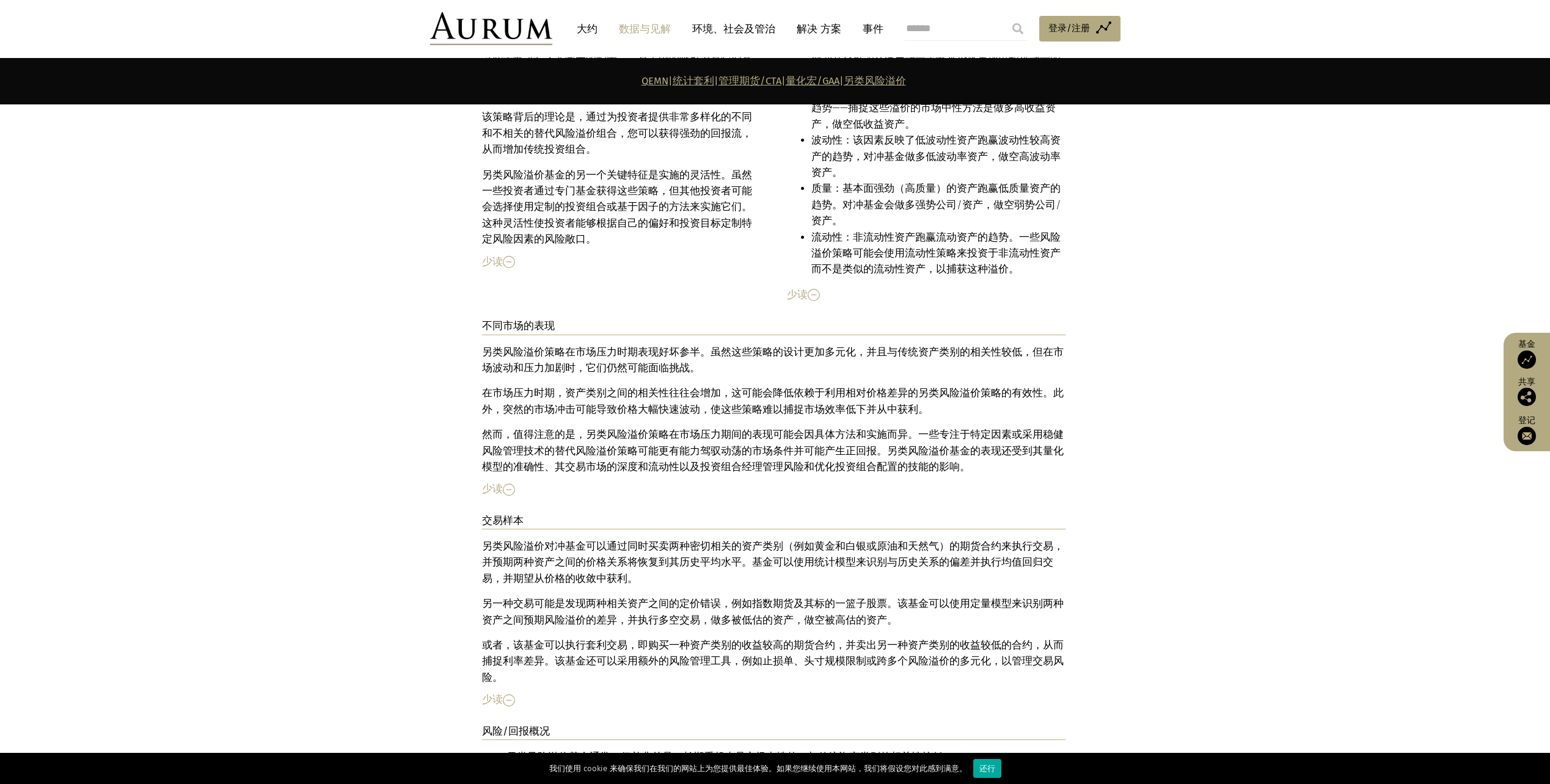
drag, startPoint x: 752, startPoint y: 563, endPoint x: 1119, endPoint y: 565, distance: 367.0
click at [1119, 565] on section "描述 The strategy of alternative risk premia in hedge funds involves leveraging t…" at bounding box center [775, 366] width 1550 height 1104
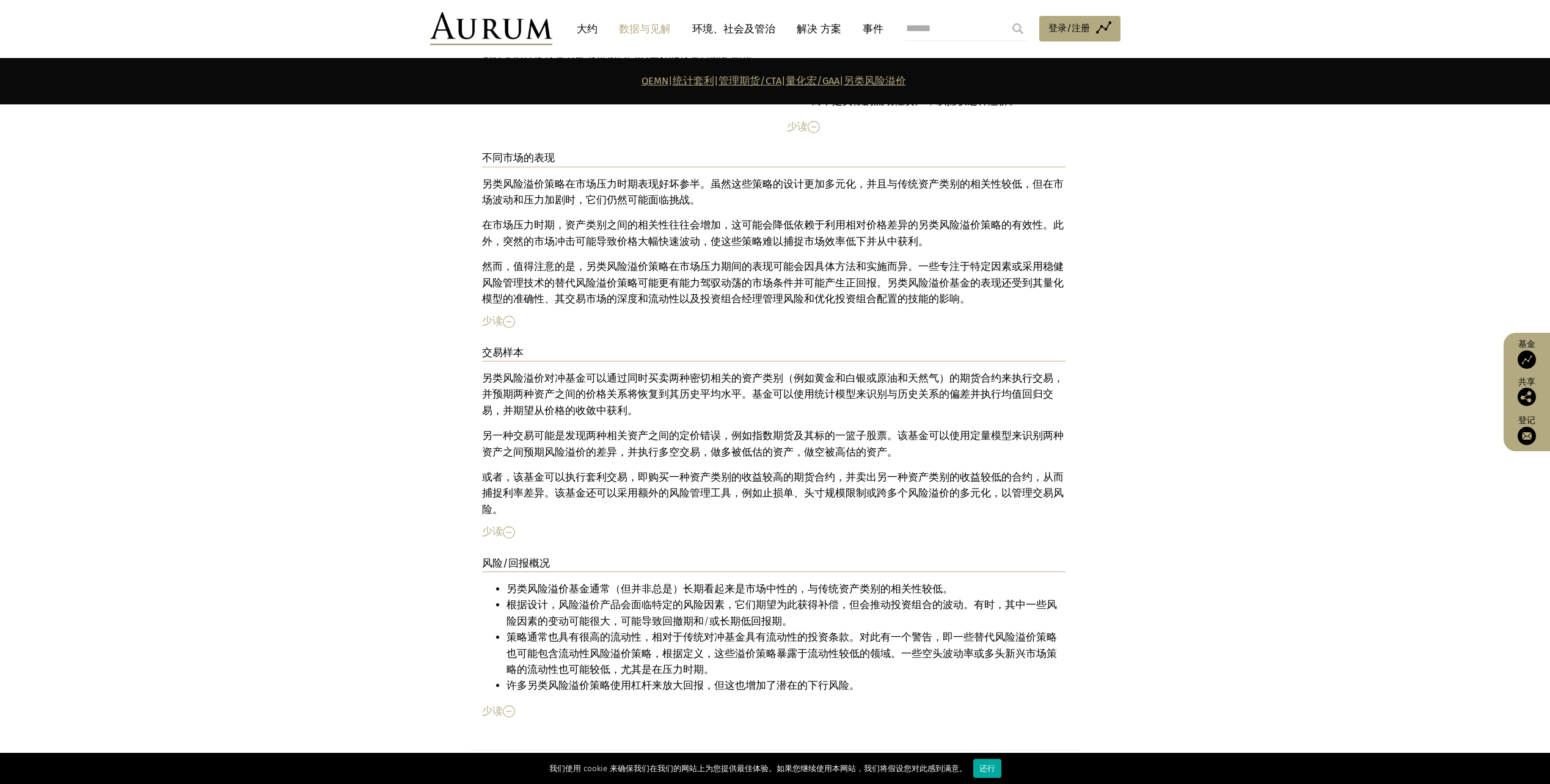
scroll to position [7058, 0]
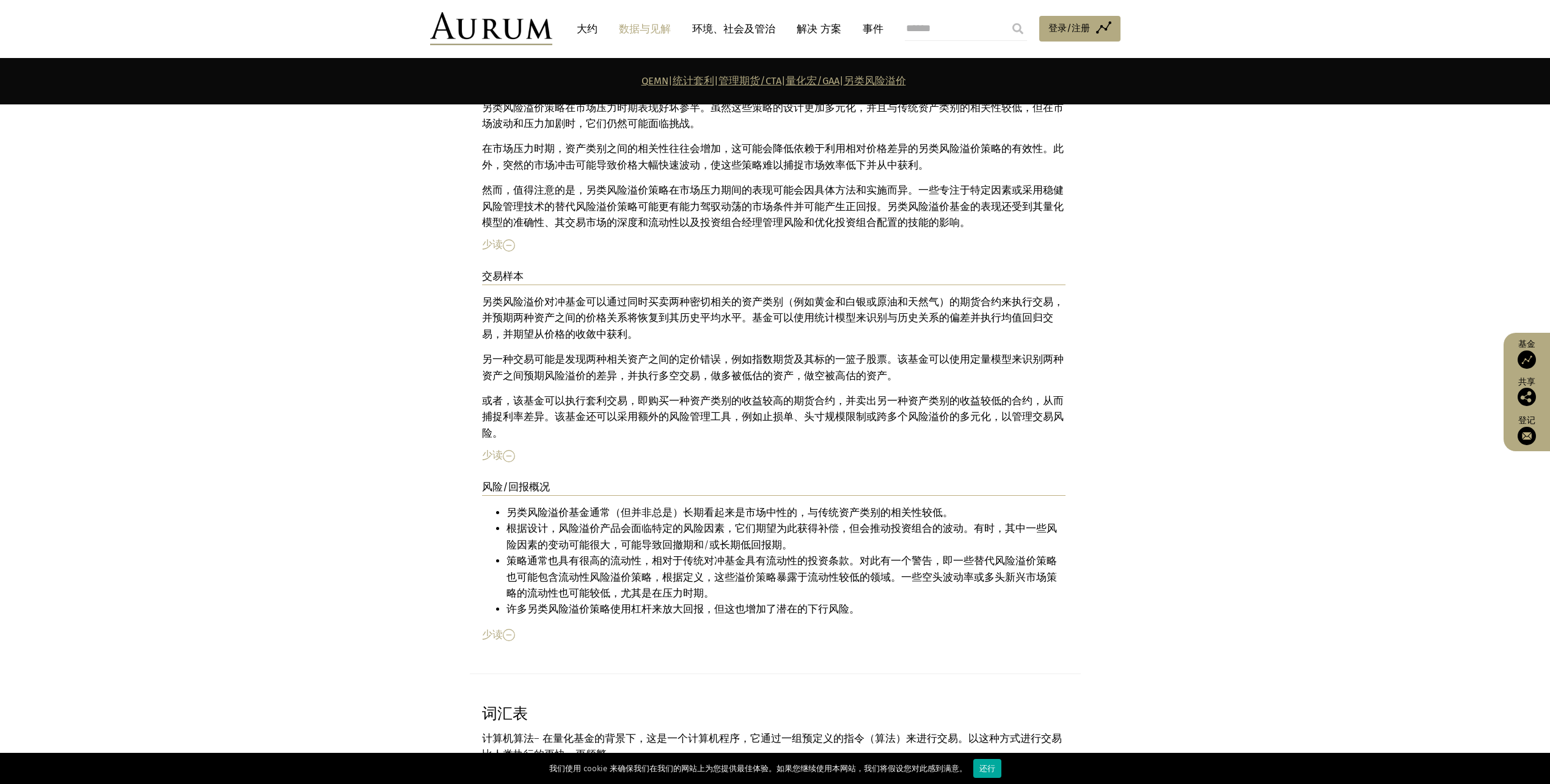
click at [755, 505] on li "另类风险溢价基金通常（但并非总是）长期看起来是市场中性的，与传统资产类别的相关性较低。" at bounding box center [786, 513] width 559 height 16
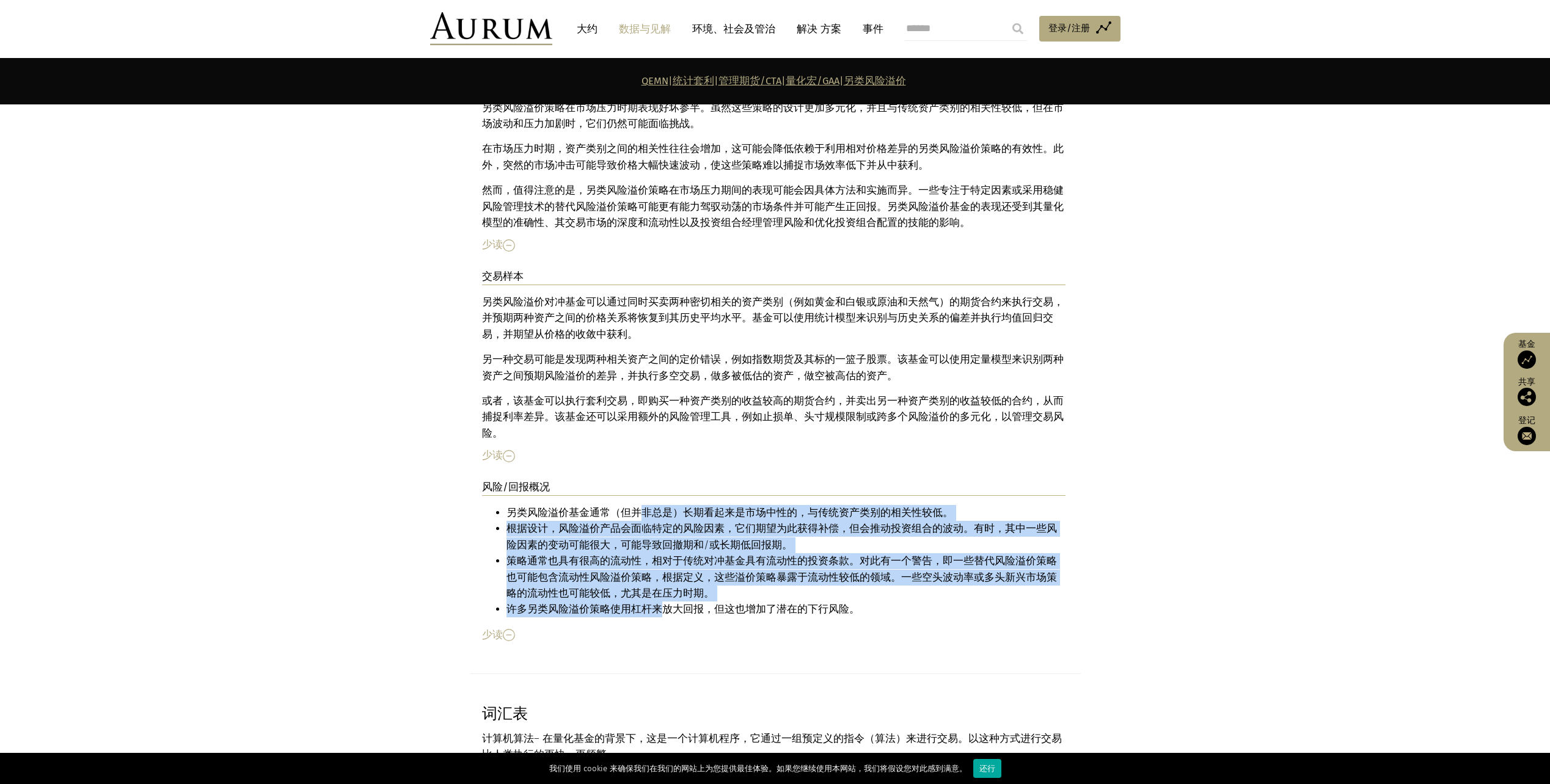
drag, startPoint x: 652, startPoint y: 399, endPoint x: 662, endPoint y: 496, distance: 97.5
click at [662, 505] on ul "另类风险溢价基金通常（但并非总是）长期看起来是市场中性的，与传统资产类别的相关性较低。 根据设计，风险溢价产品会面临特定的风险因素，它们期望为此获得补偿，但会…" at bounding box center [774, 562] width 583 height 113
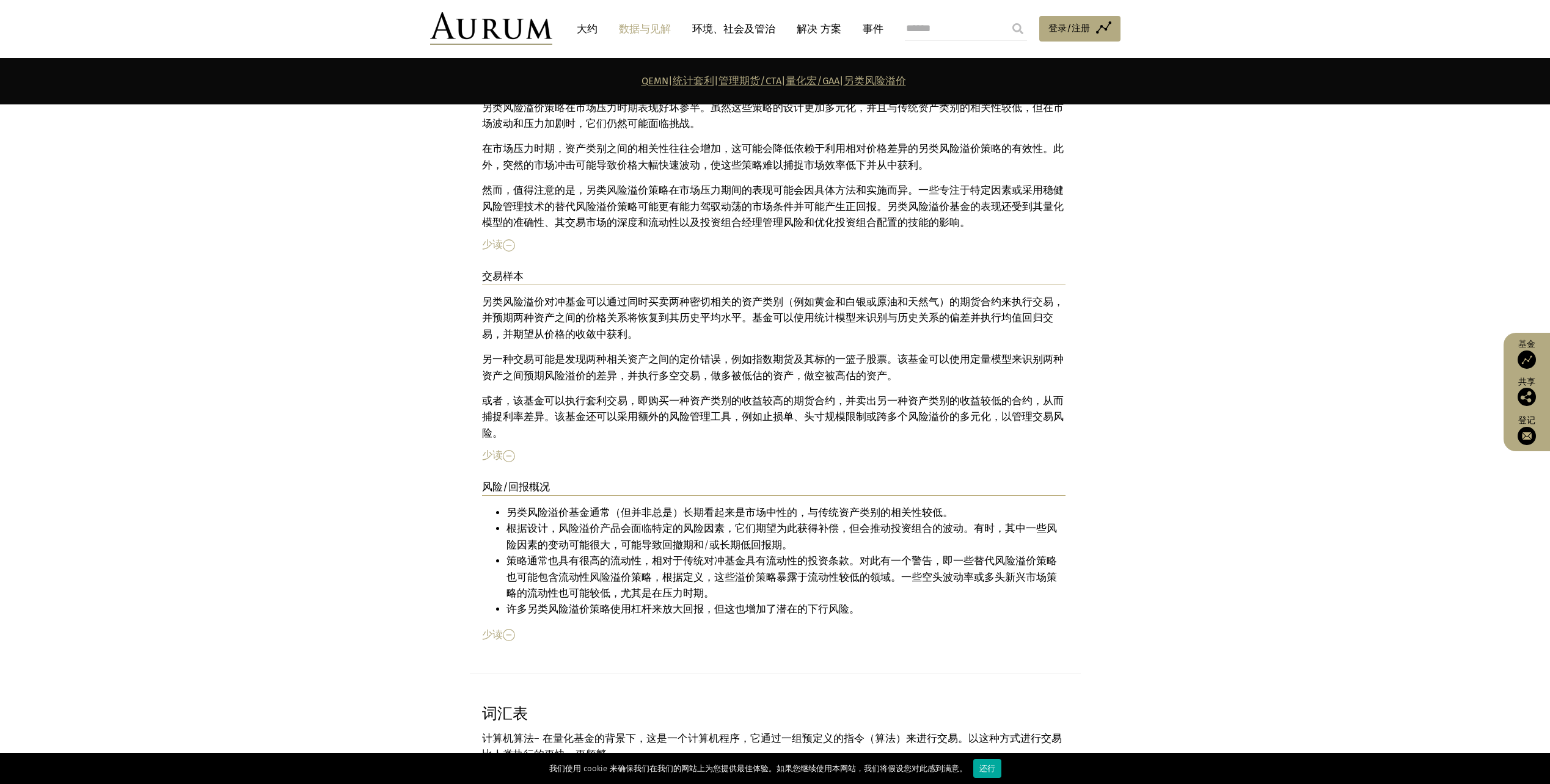
click at [947, 511] on div "Alternative risk premia funds typically (but not always) look to be market neut…" at bounding box center [774, 574] width 583 height 138
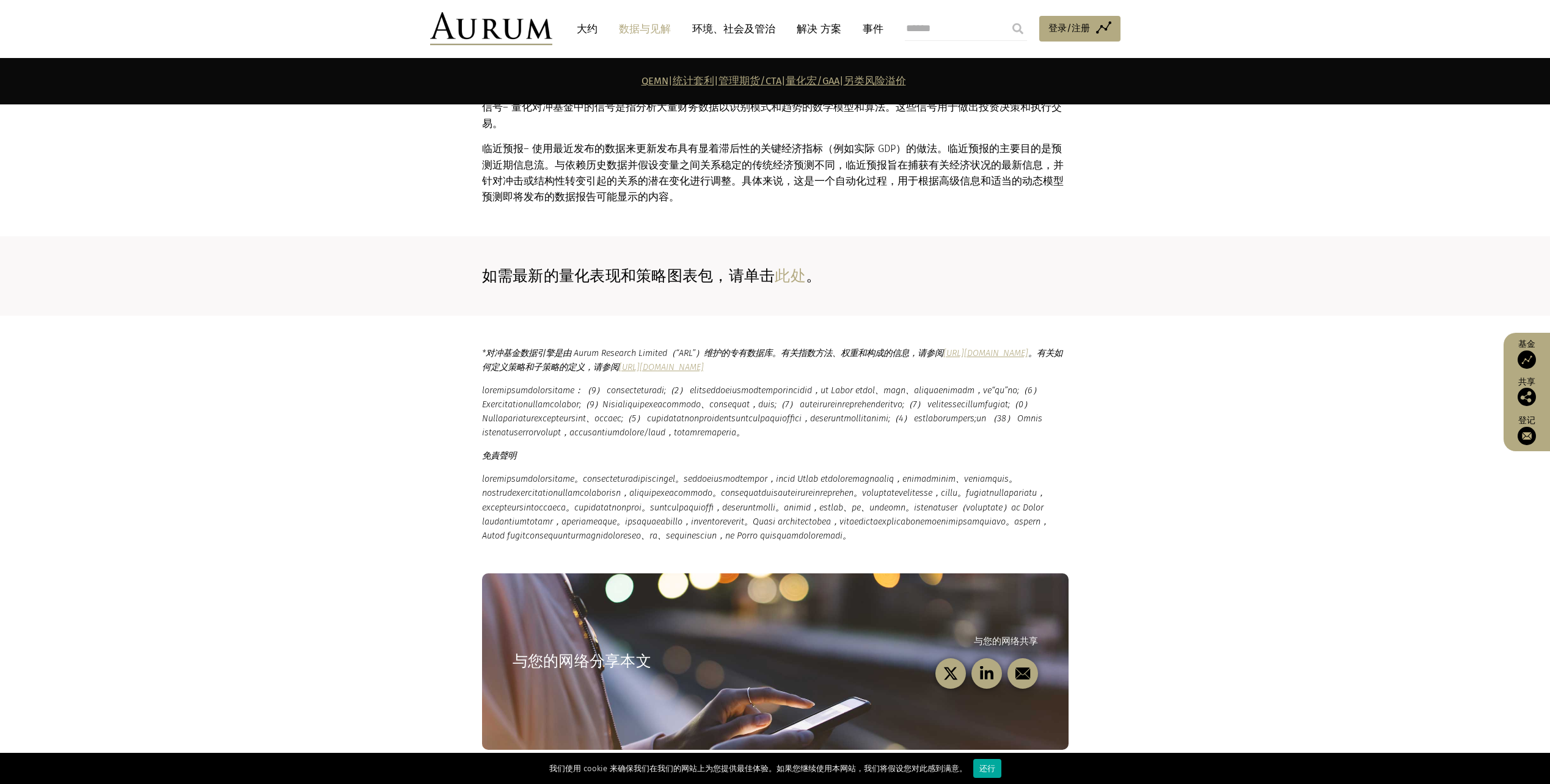
scroll to position [7669, 0]
